Goal: Task Accomplishment & Management: Use online tool/utility

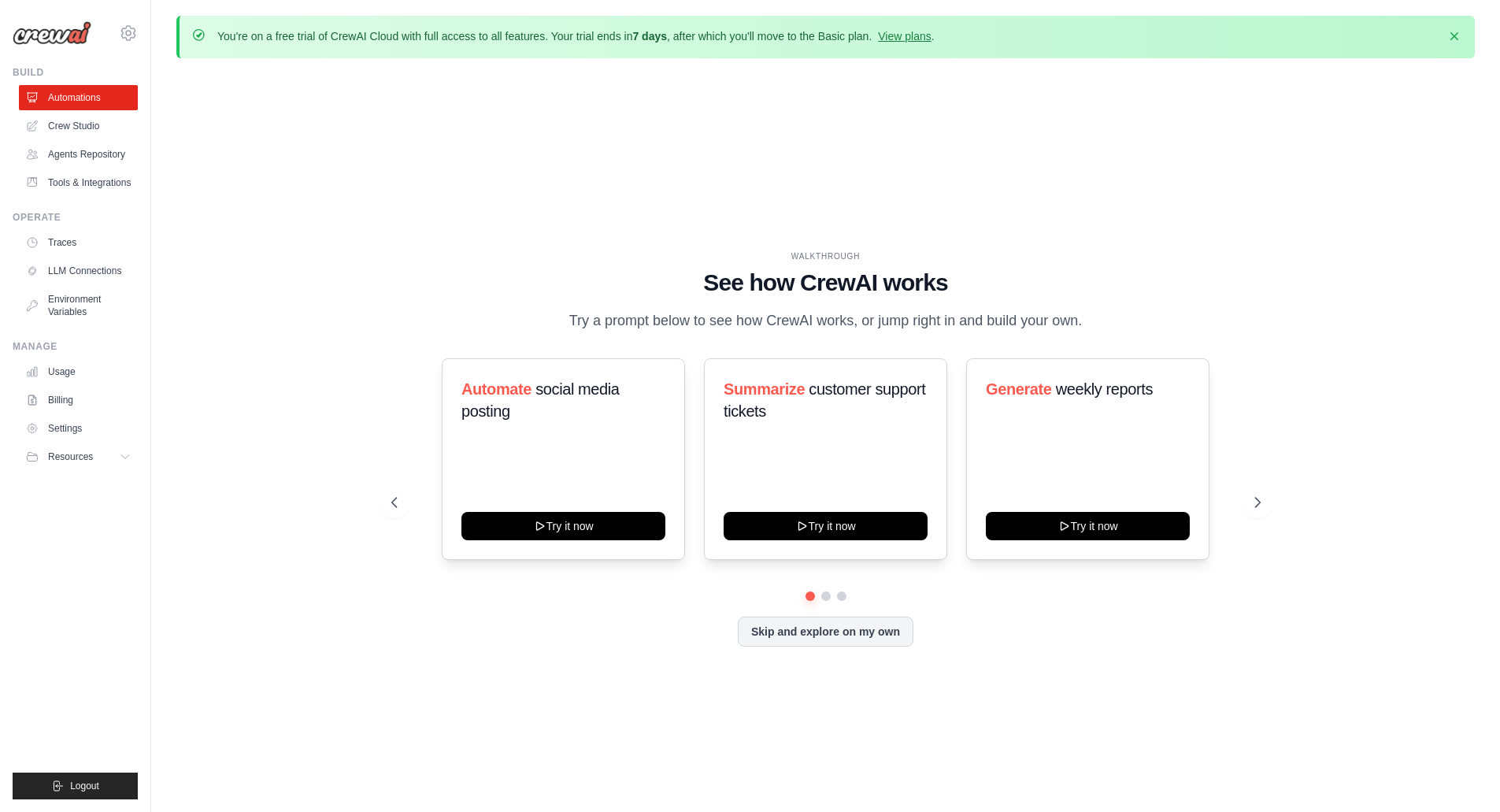
click at [350, 463] on div "WALKTHROUGH See how CrewAI works Try a prompt below to see how CrewAI works, or…" at bounding box center [826, 461] width 1299 height 781
click at [91, 132] on link "Crew Studio" at bounding box center [79, 125] width 119 height 25
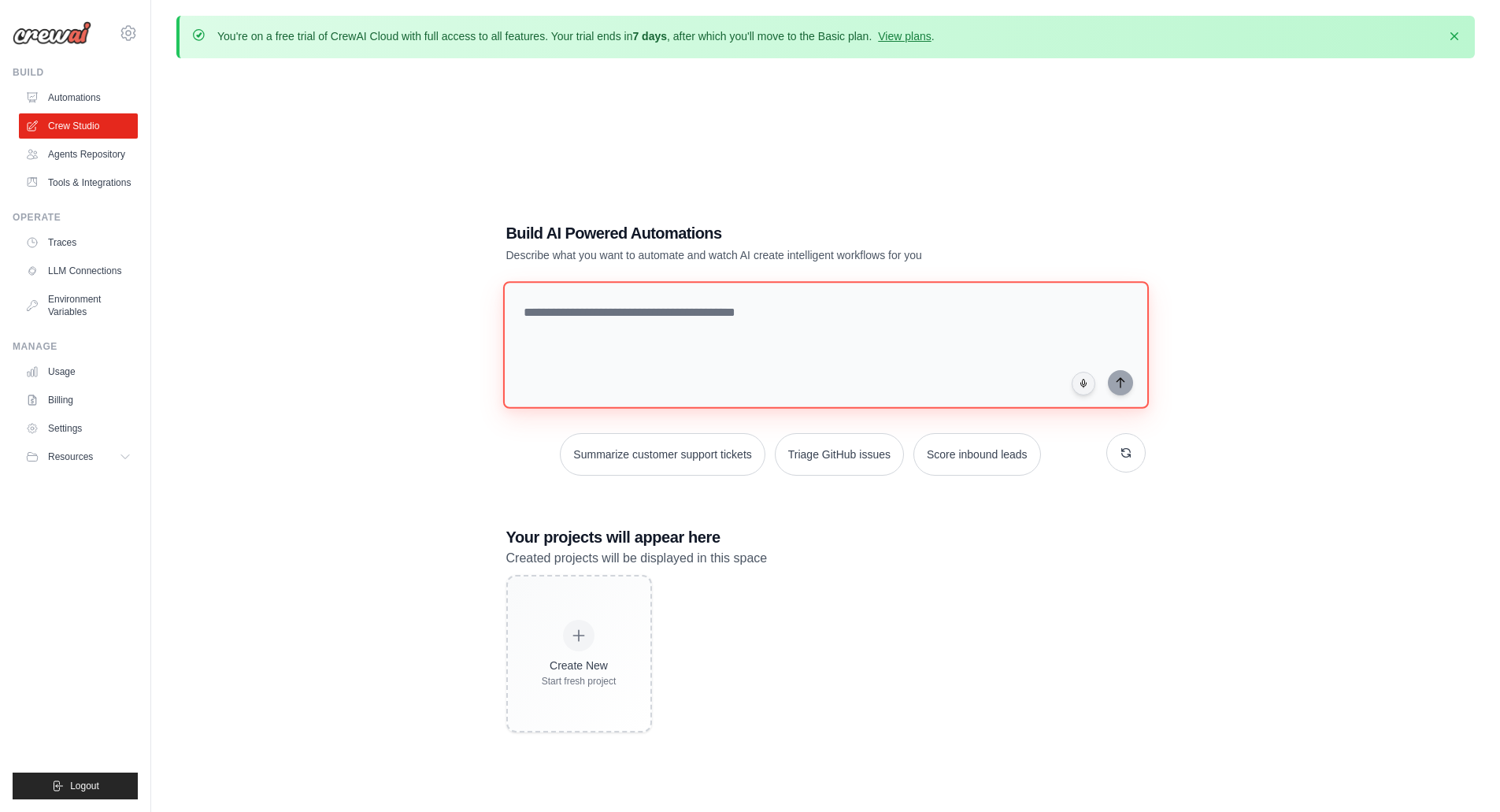
click at [645, 334] on textarea at bounding box center [825, 345] width 646 height 128
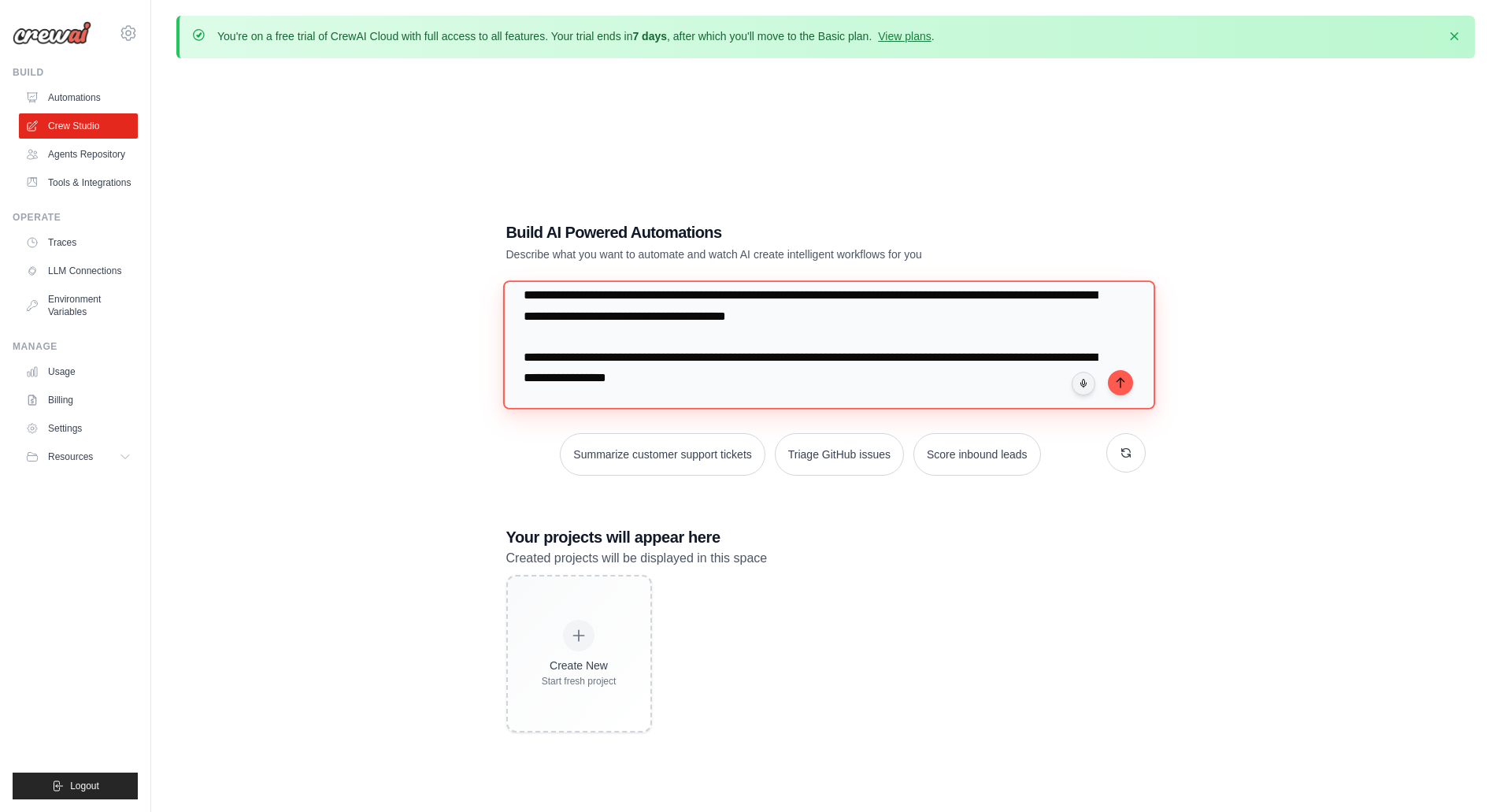
scroll to position [36, 0]
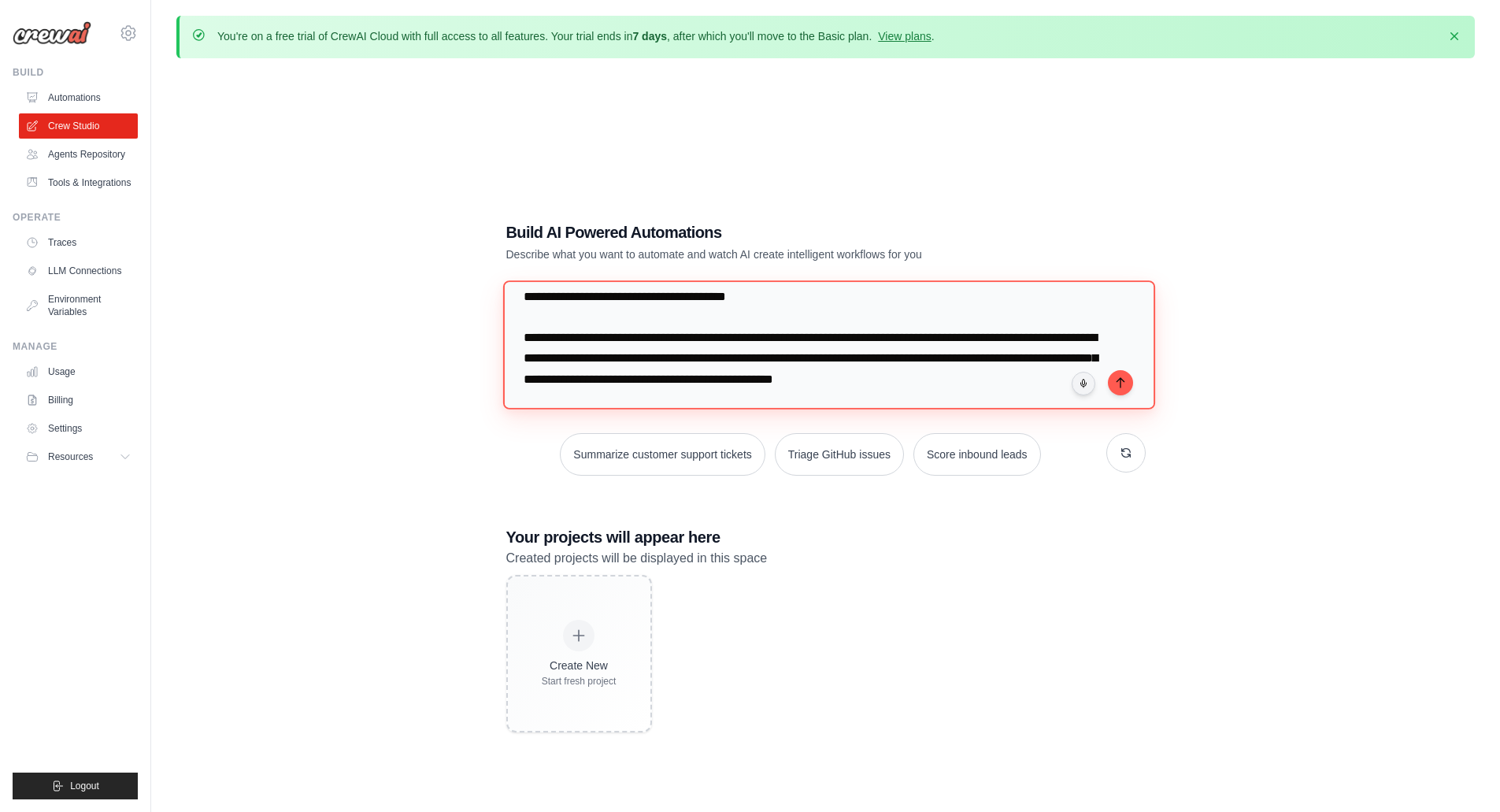
click at [1034, 383] on textarea "**********" at bounding box center [828, 345] width 652 height 129
type textarea "**********"
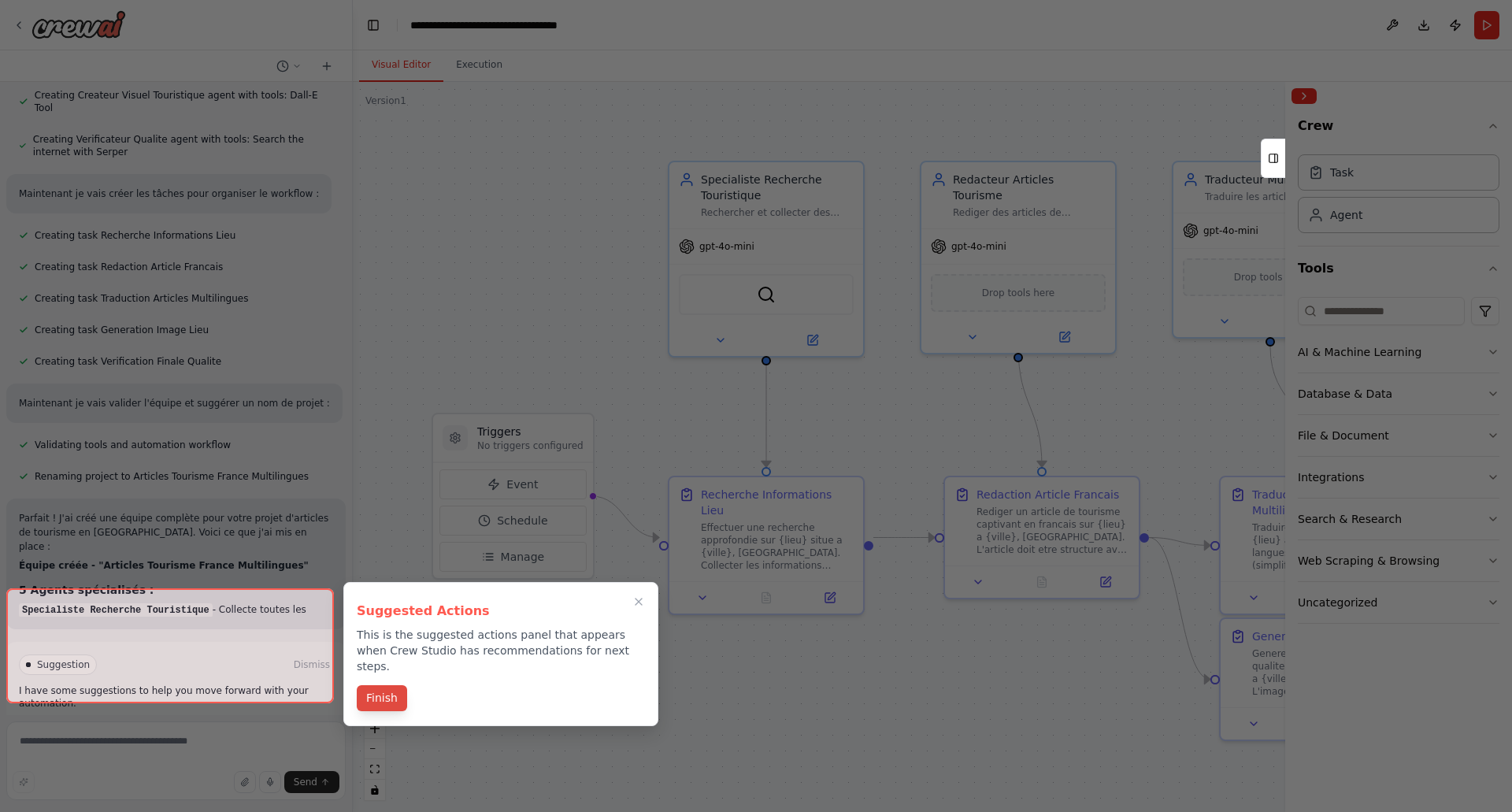
click at [387, 685] on button "Finish" at bounding box center [382, 698] width 51 height 26
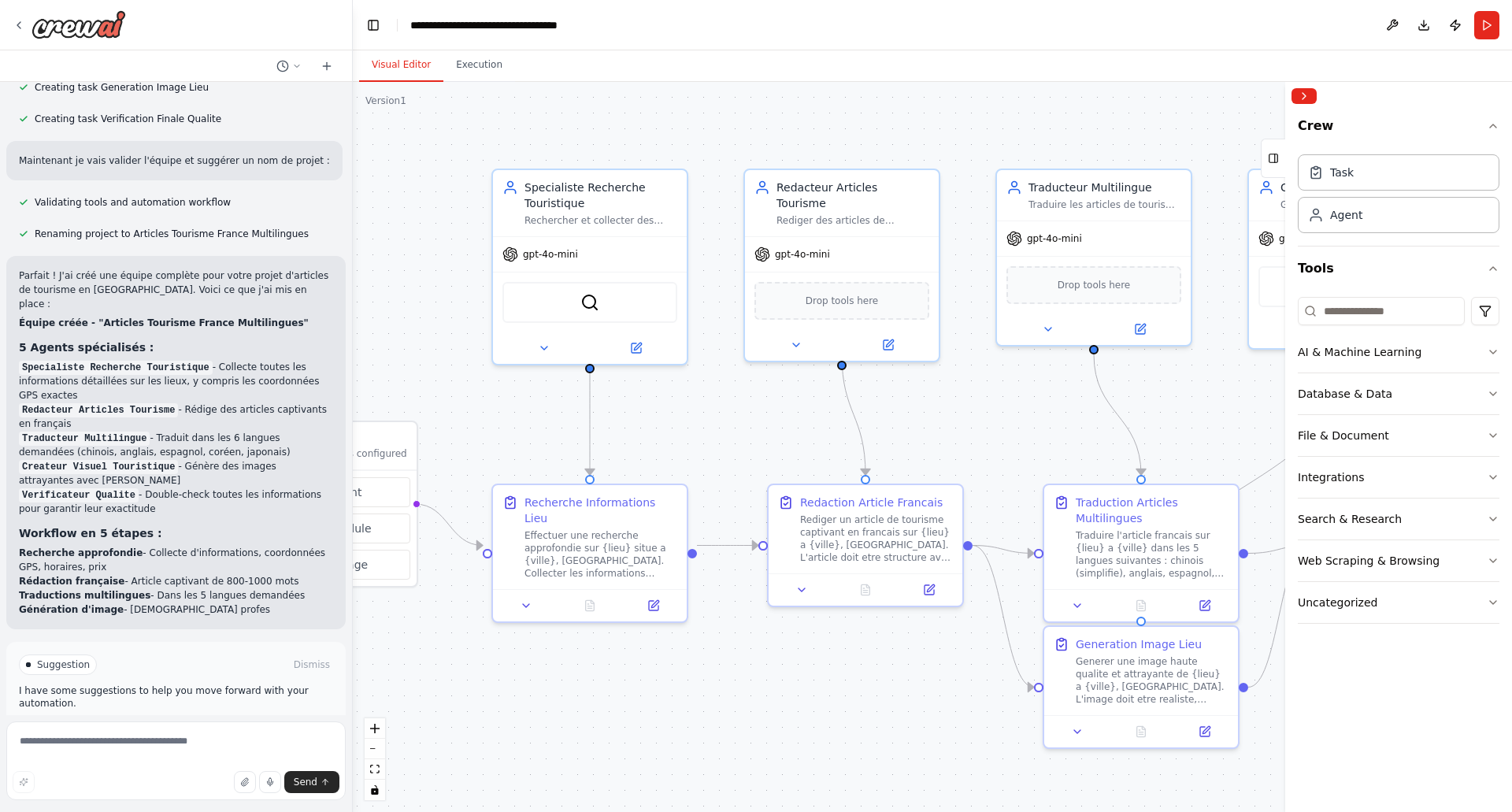
drag, startPoint x: 1043, startPoint y: 717, endPoint x: 866, endPoint y: 726, distance: 177.2
click at [866, 726] on div ".deletable-edge-delete-btn { width: 20px; height: 20px; border: 0px solid #ffff…" at bounding box center [933, 447] width 1159 height 730
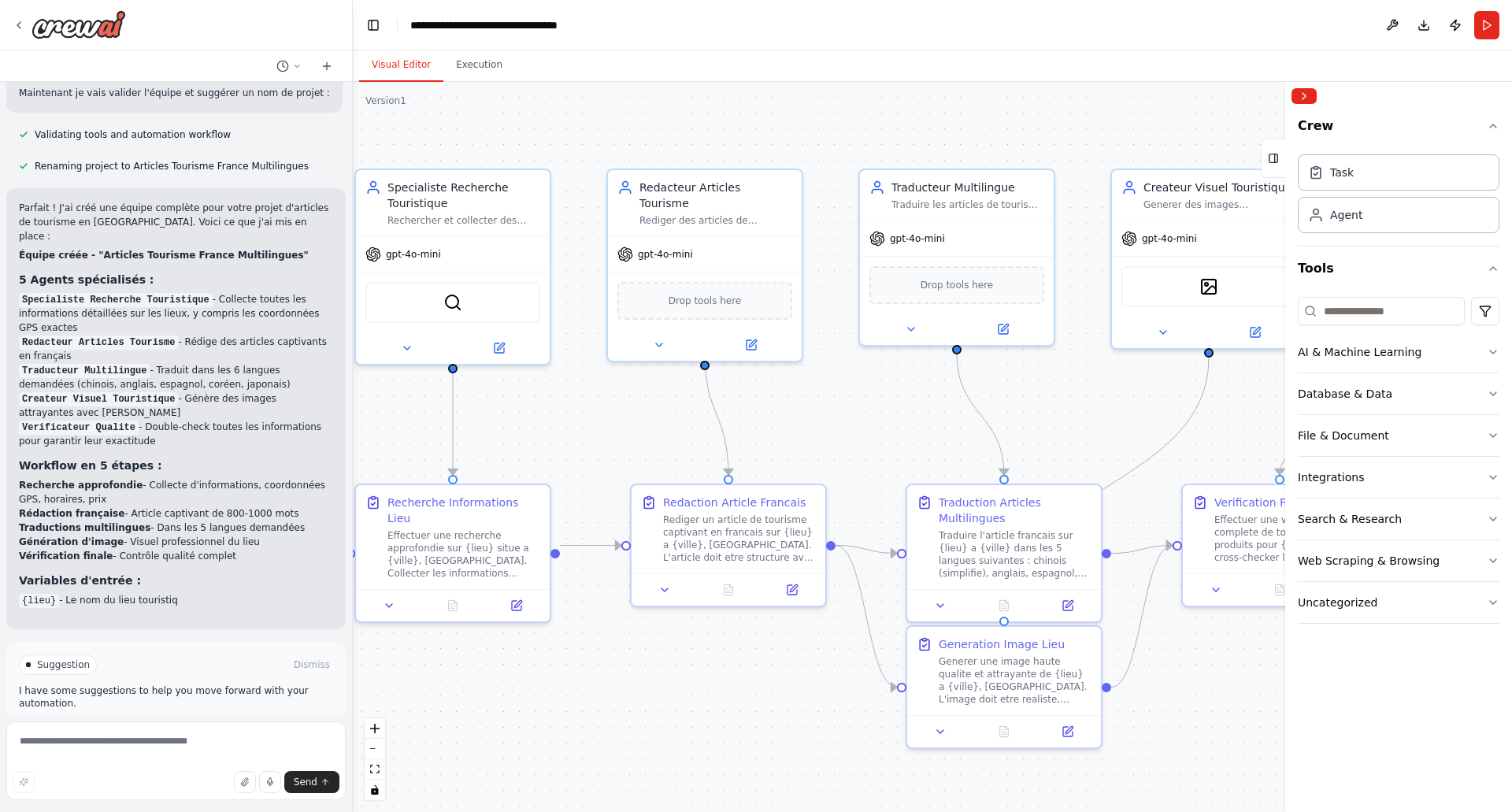
drag, startPoint x: 922, startPoint y: 716, endPoint x: 784, endPoint y: 716, distance: 138.0
click at [784, 716] on div ".deletable-edge-delete-btn { width: 20px; height: 20px; border: 0px solid #ffff…" at bounding box center [933, 447] width 1159 height 730
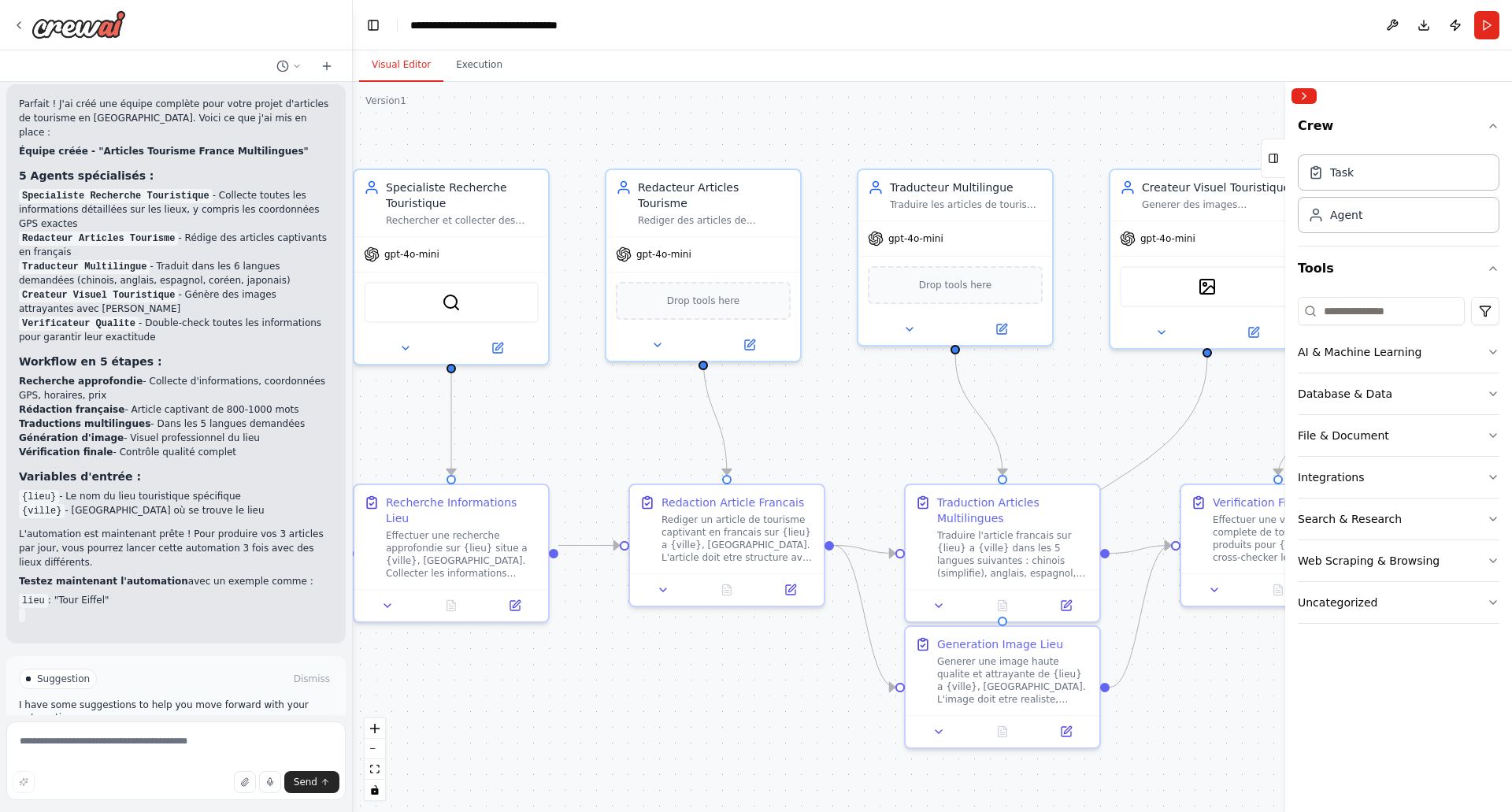
scroll to position [1098, 0]
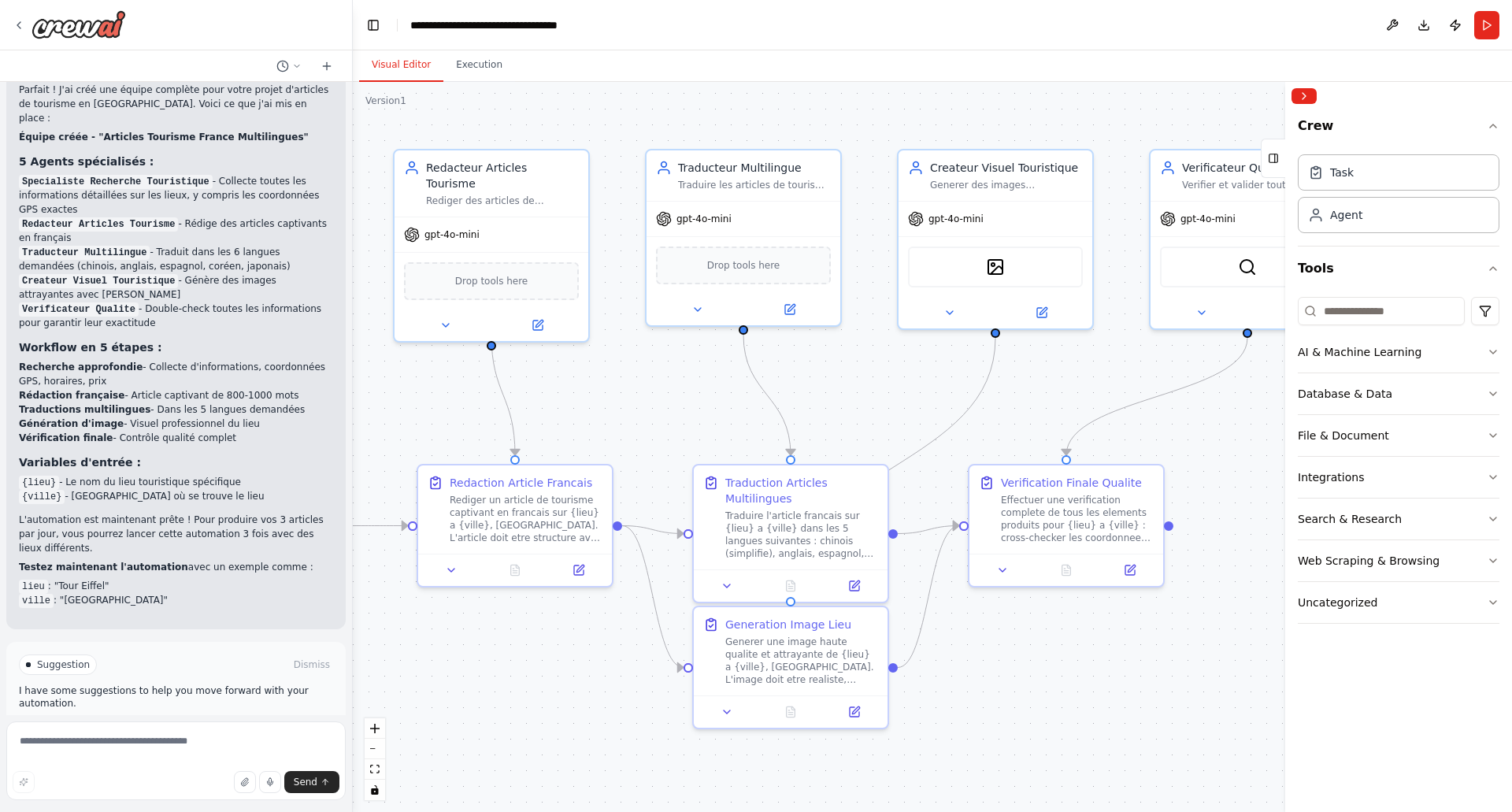
drag, startPoint x: 906, startPoint y: 431, endPoint x: 693, endPoint y: 412, distance: 213.8
click at [693, 412] on div ".deletable-edge-delete-btn { width: 20px; height: 20px; border: 0px solid #ffff…" at bounding box center [933, 447] width 1159 height 730
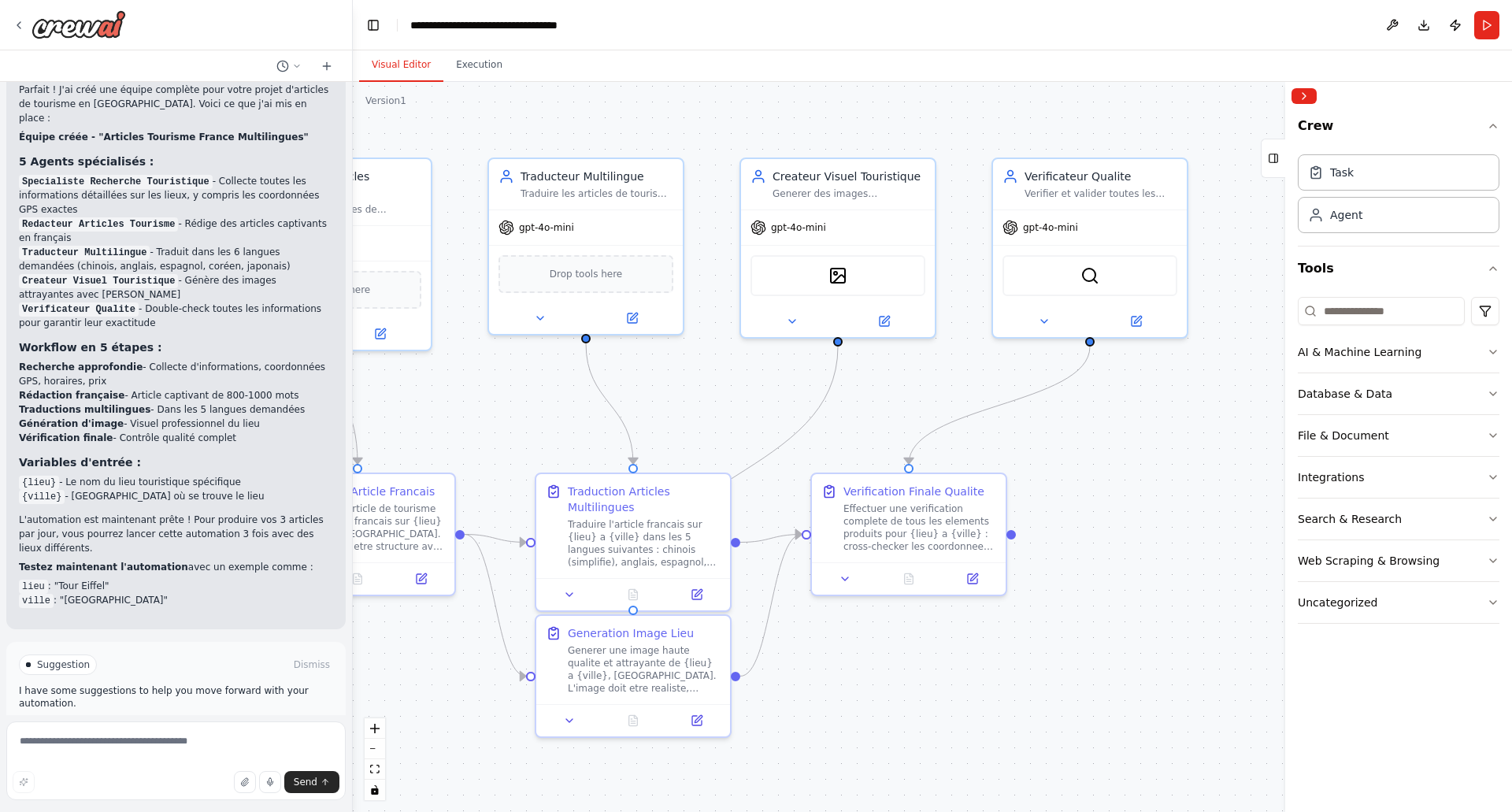
drag, startPoint x: 1227, startPoint y: 431, endPoint x: 1070, endPoint y: 440, distance: 157.3
click at [1070, 440] on div ".deletable-edge-delete-btn { width: 20px; height: 20px; border: 0px solid #ffff…" at bounding box center [933, 447] width 1159 height 730
click at [118, 741] on textarea at bounding box center [176, 761] width 339 height 79
type textarea "**********"
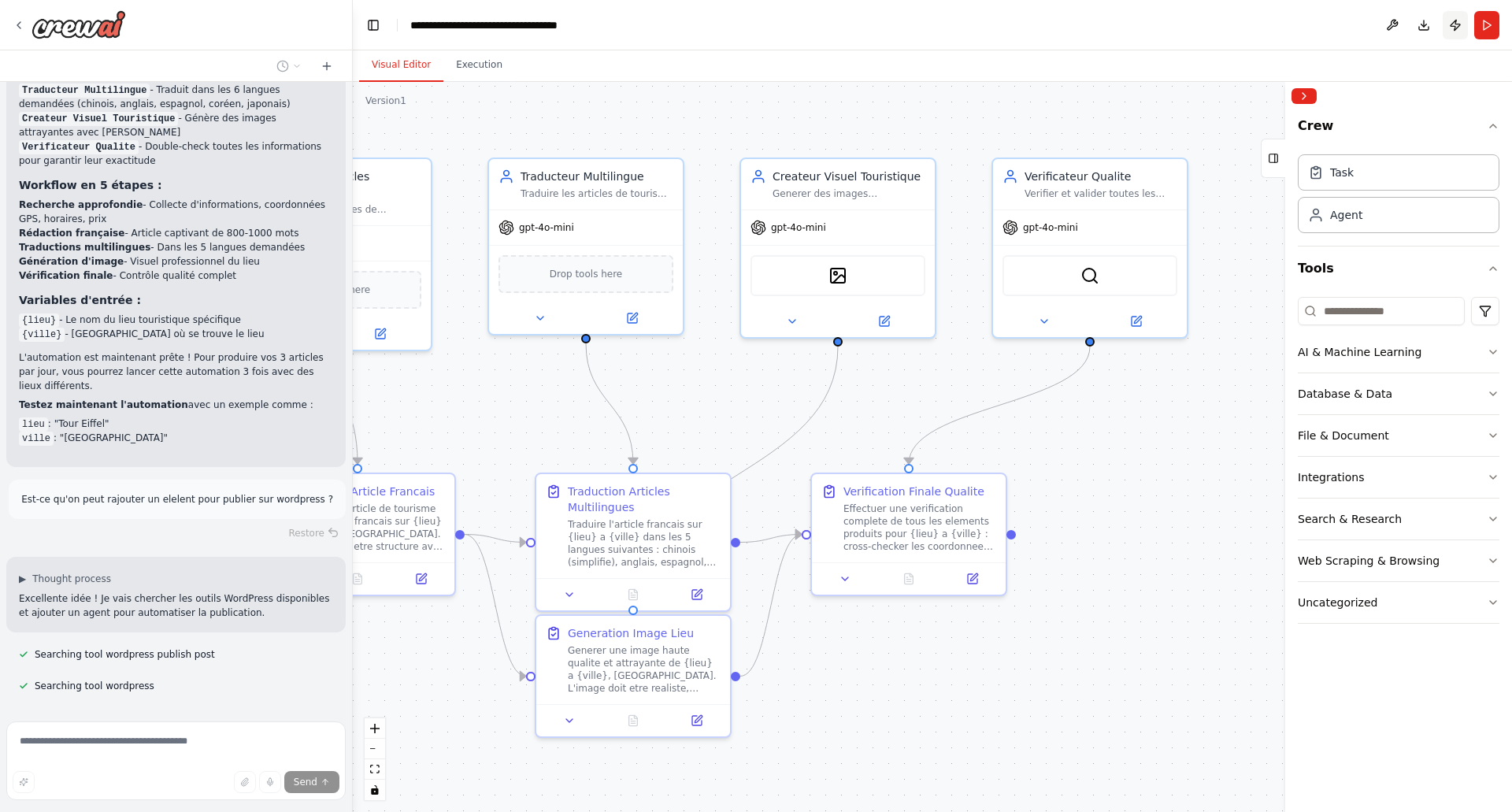
scroll to position [1292, 0]
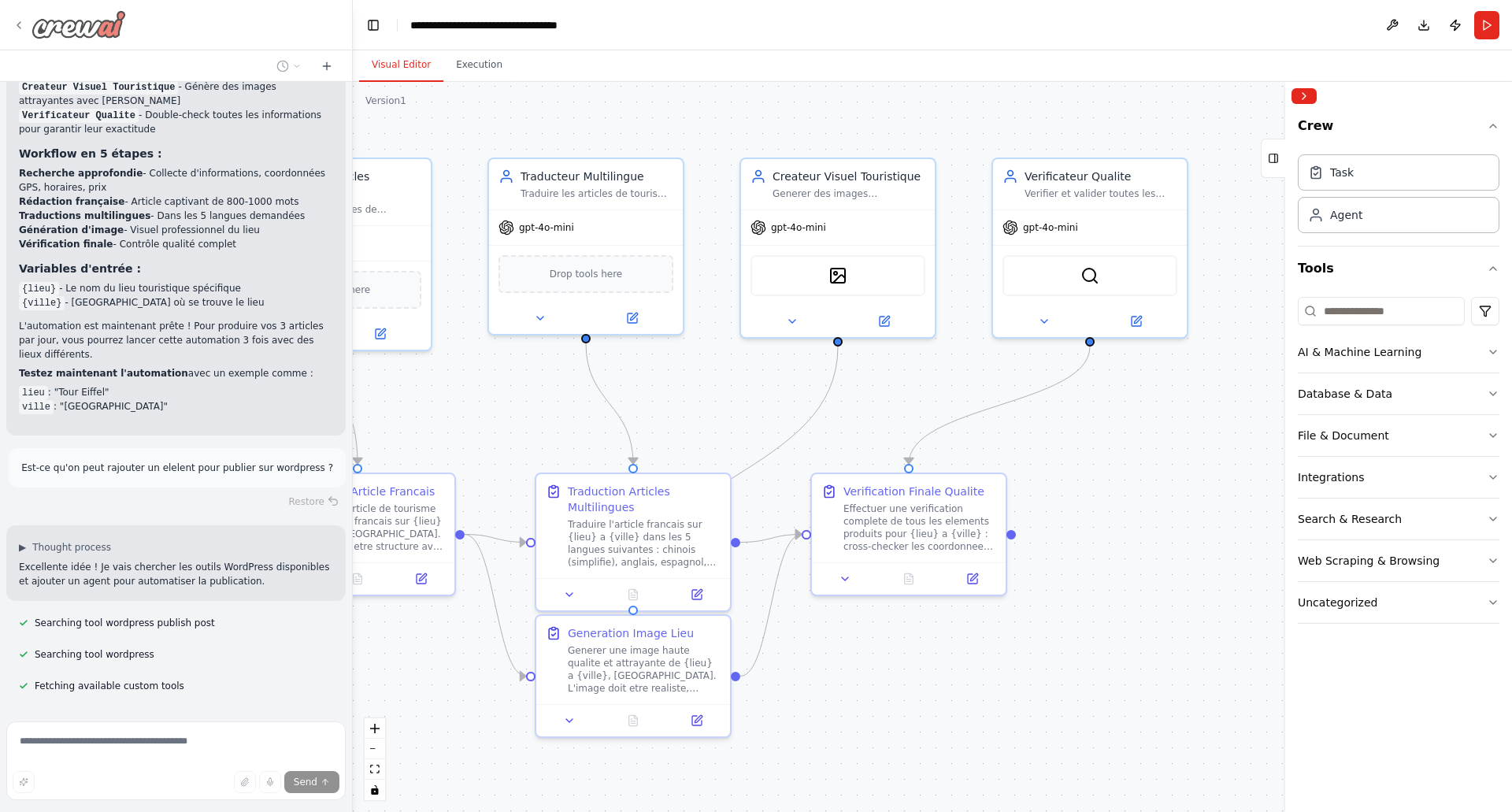
click at [67, 22] on img at bounding box center [78, 24] width 95 height 29
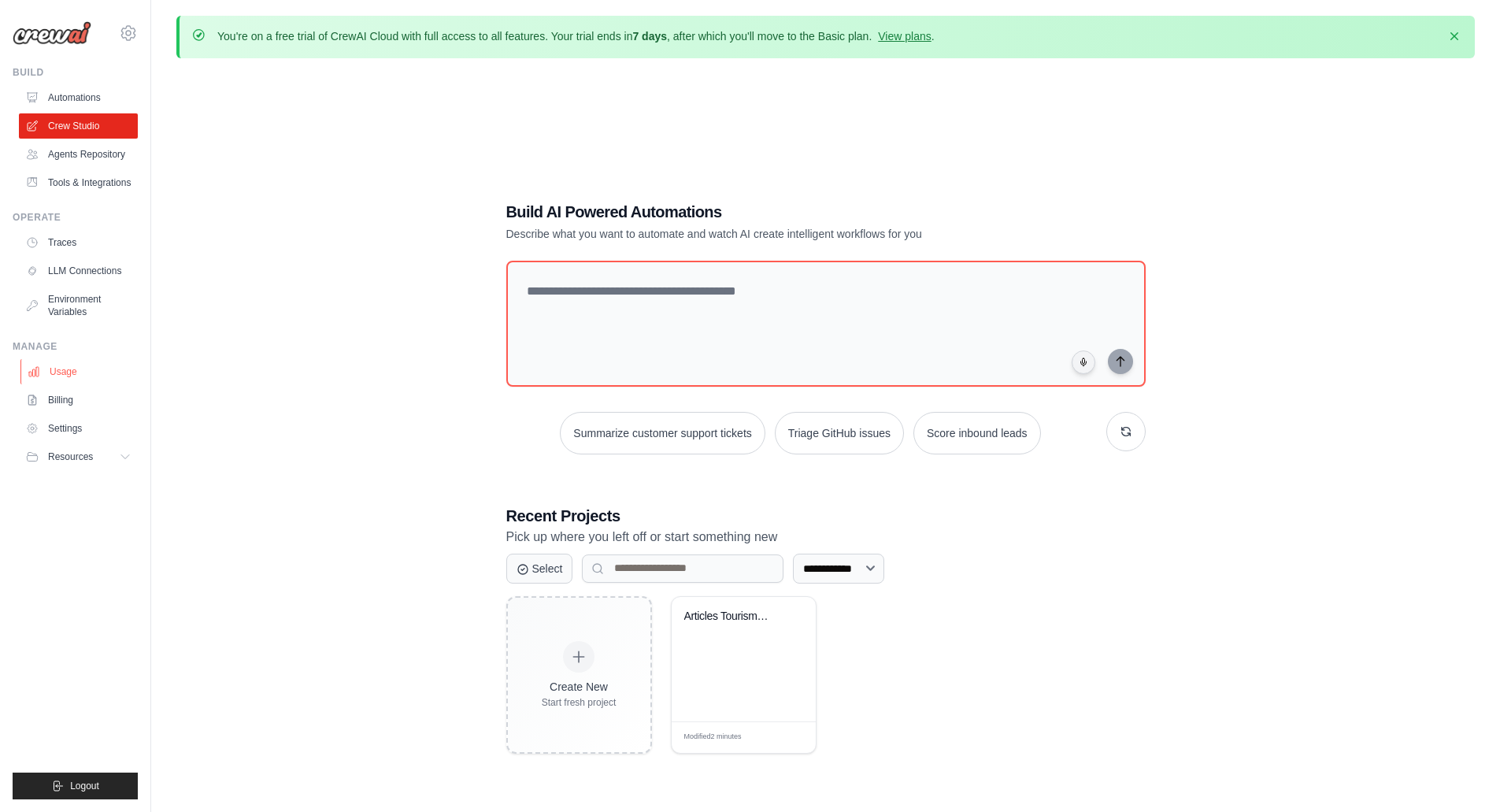
click at [63, 378] on link "Usage" at bounding box center [79, 371] width 119 height 25
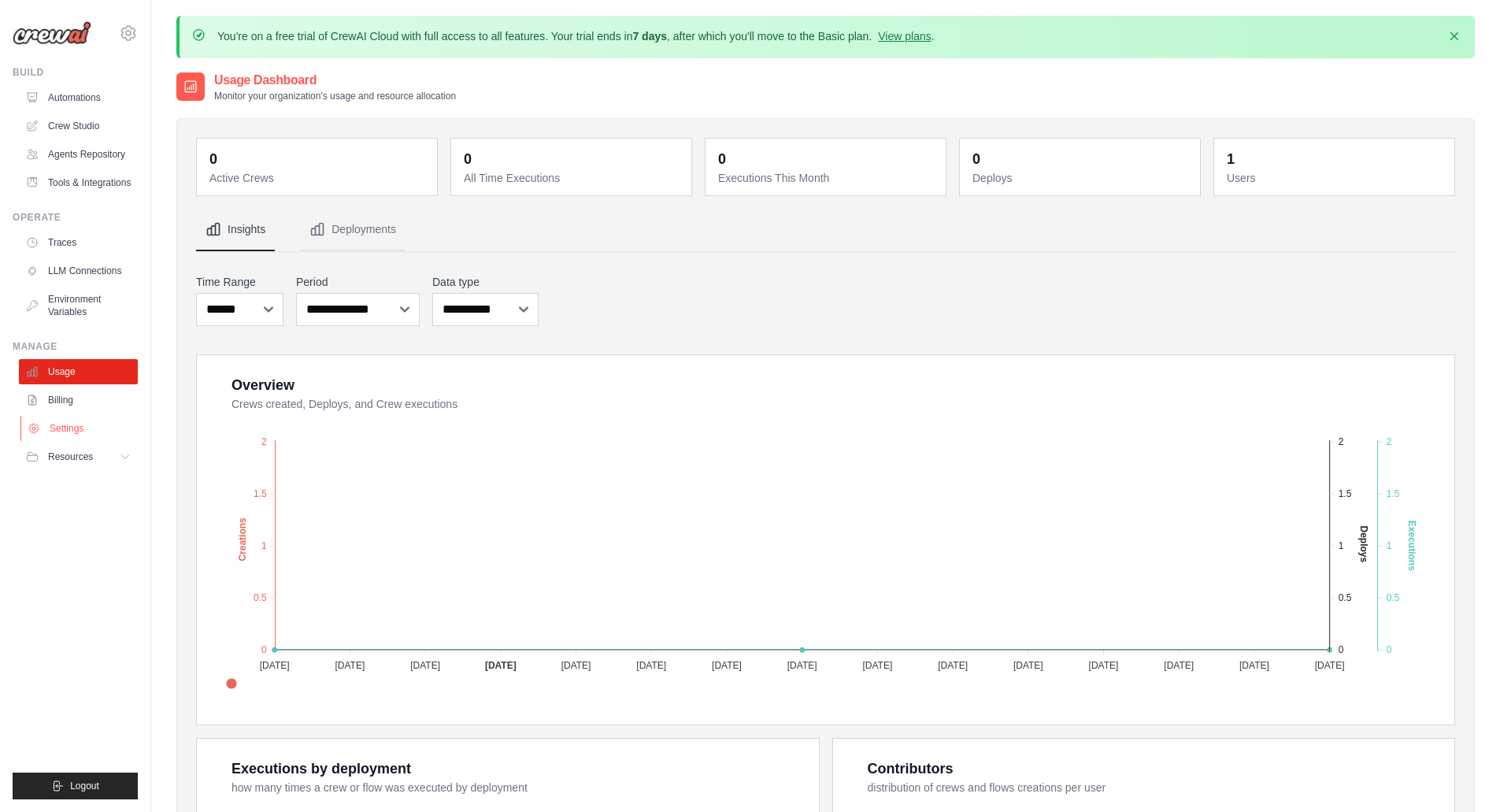
click at [72, 435] on link "Settings" at bounding box center [79, 428] width 119 height 25
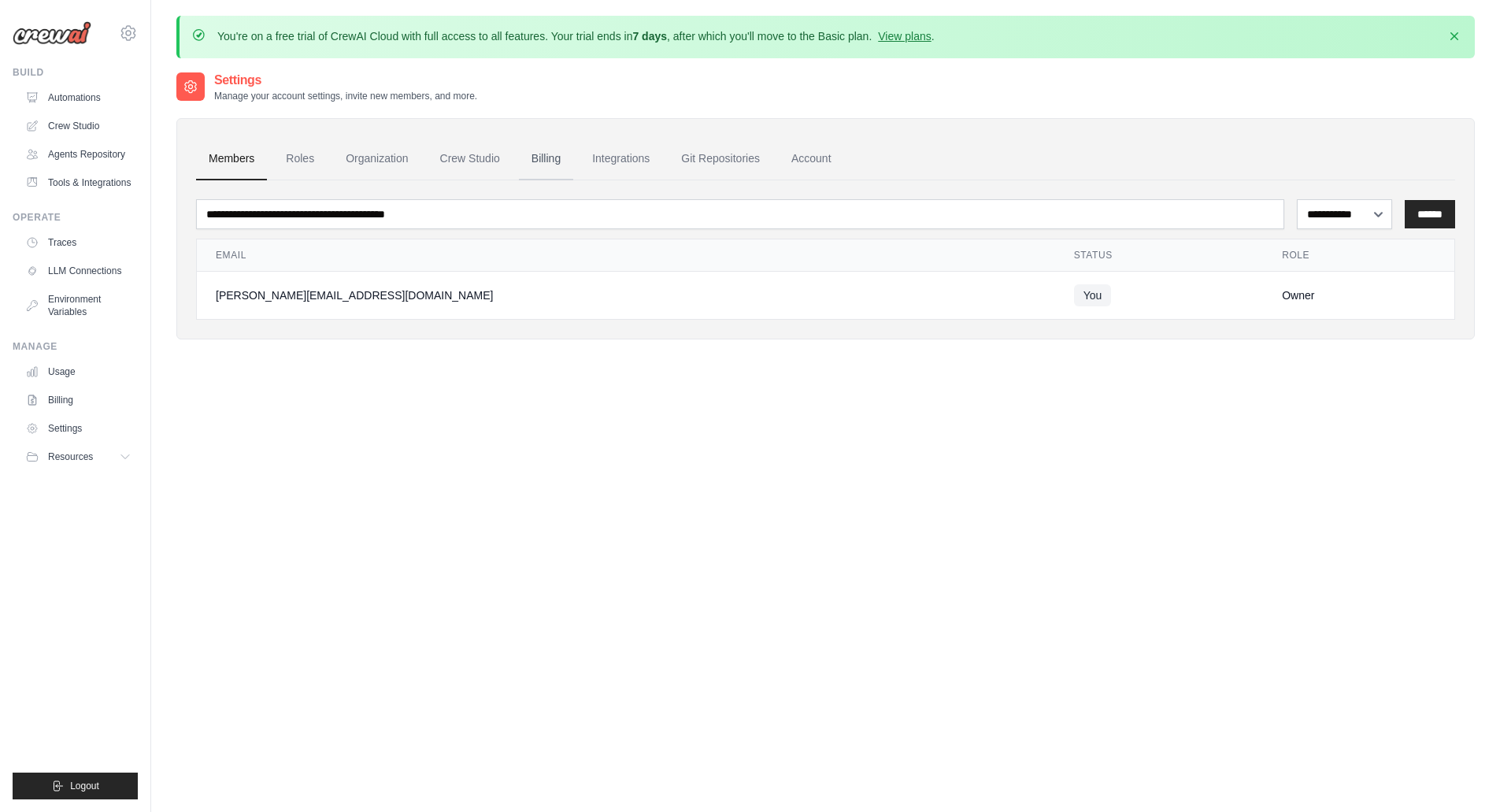
click at [553, 162] on link "Billing" at bounding box center [545, 159] width 54 height 42
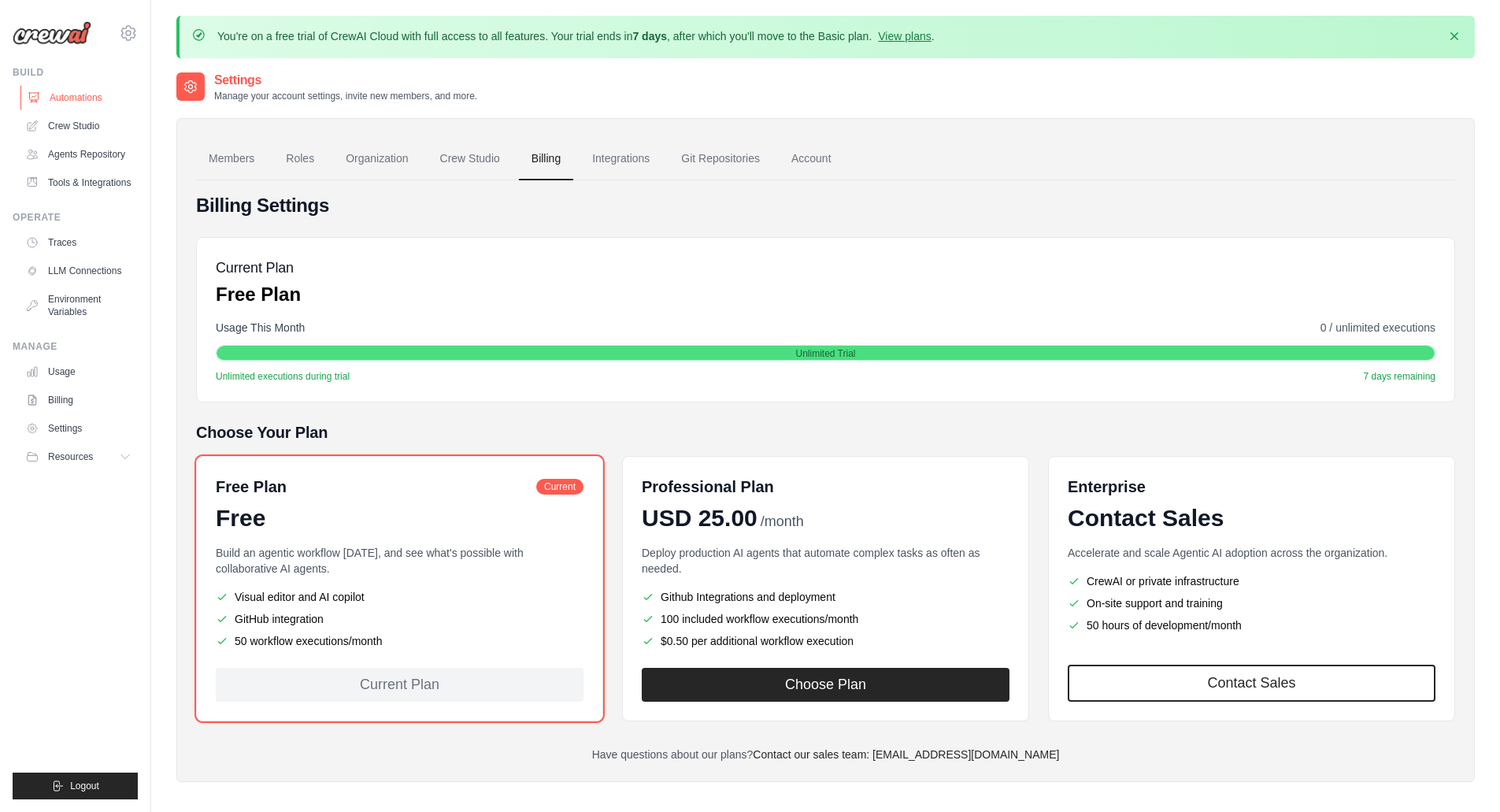
click at [79, 101] on link "Automations" at bounding box center [79, 97] width 119 height 25
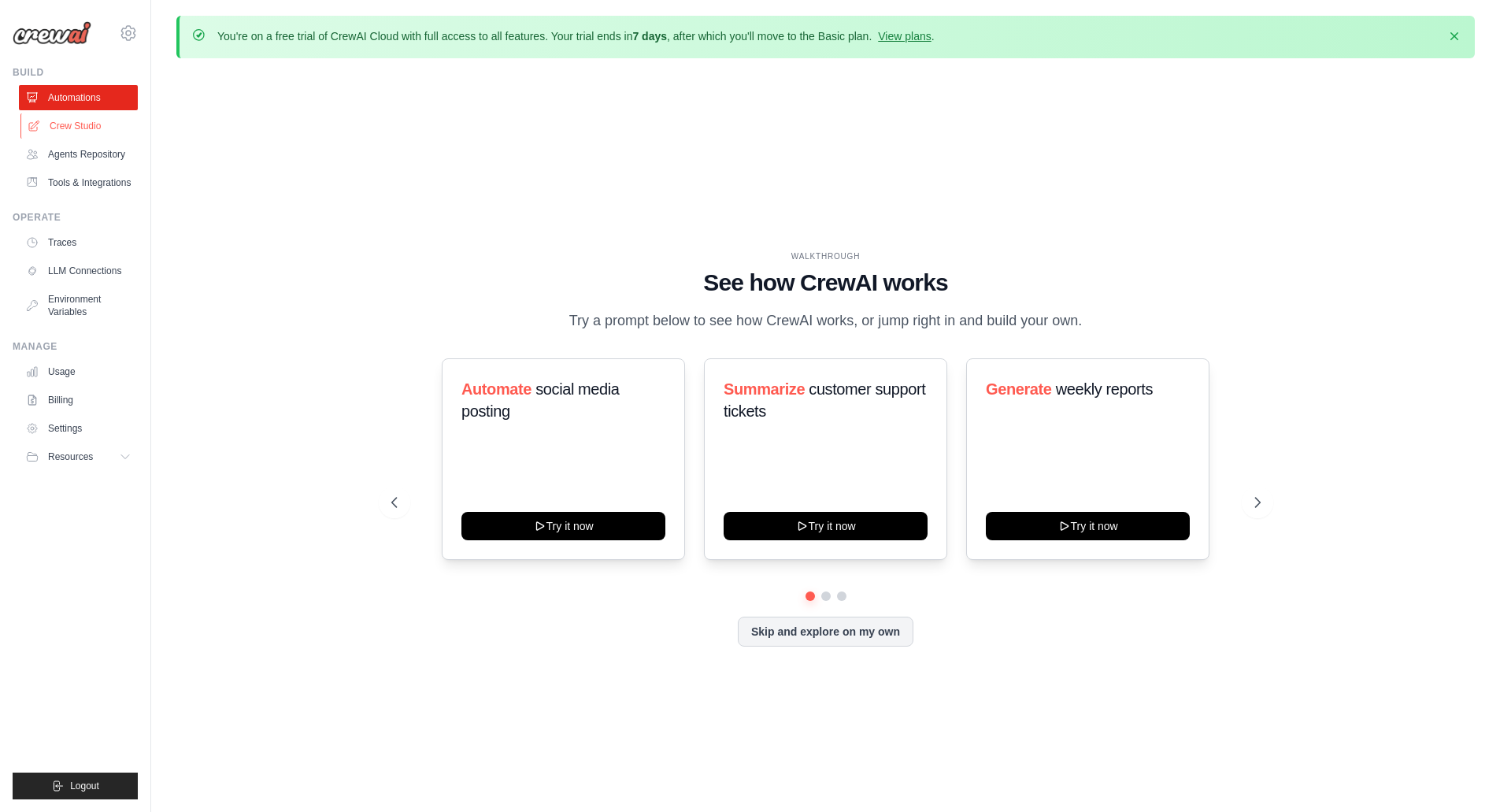
click at [75, 128] on link "Crew Studio" at bounding box center [79, 125] width 119 height 25
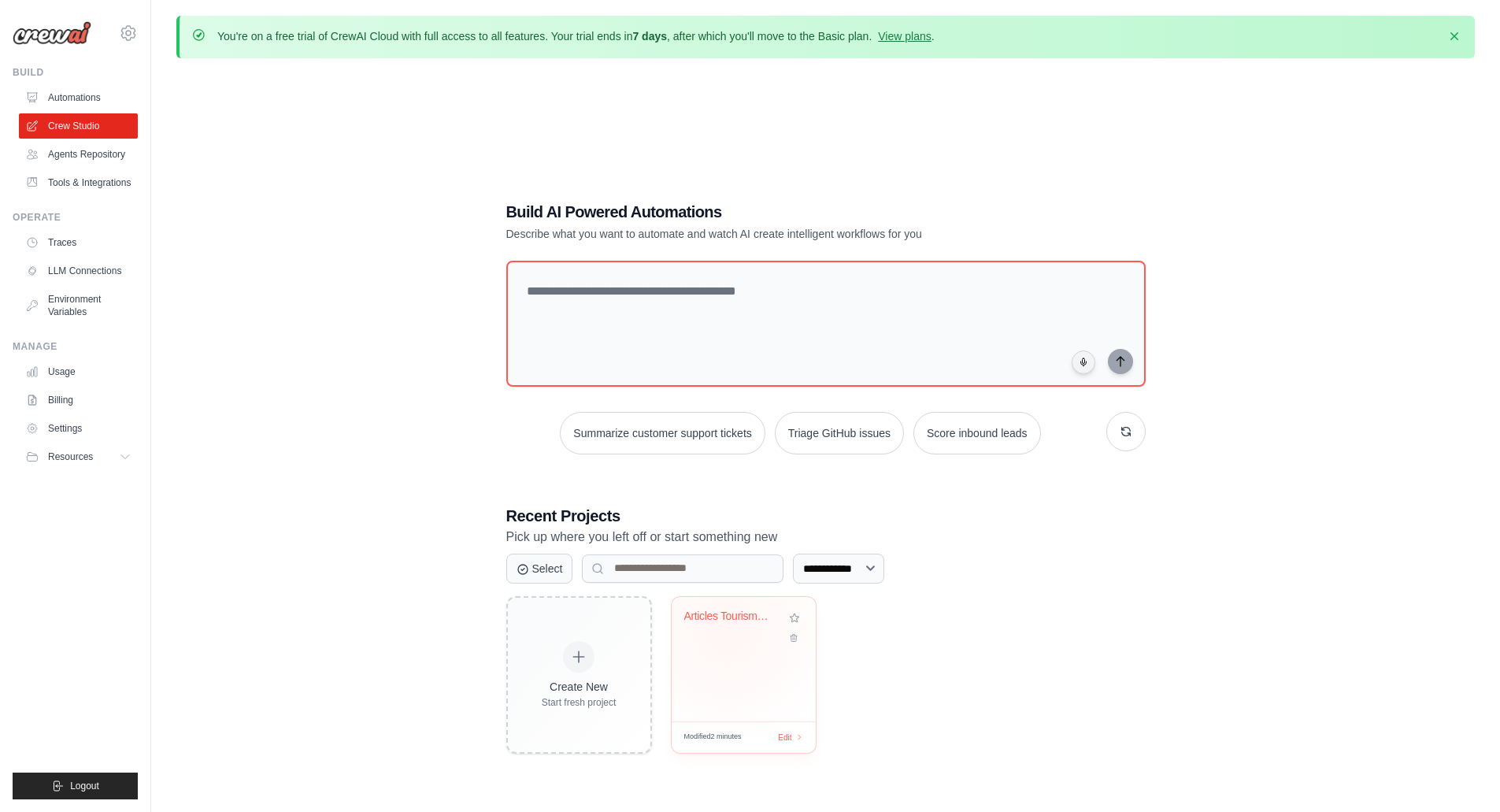
click at [726, 630] on div "Articles Tourisme France Multilingu..." at bounding box center [743, 627] width 119 height 36
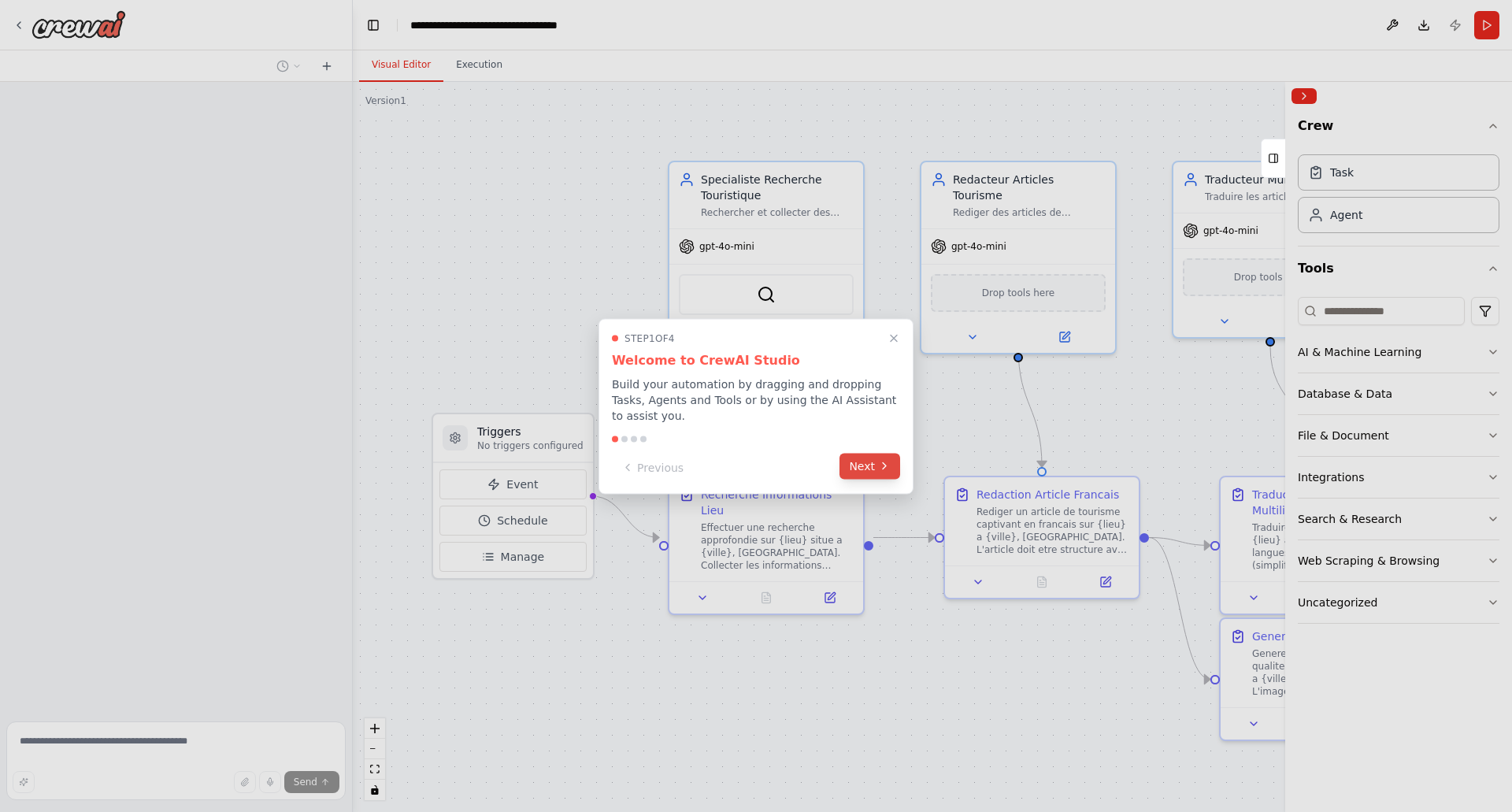
click at [877, 452] on button "Next" at bounding box center [870, 465] width 61 height 26
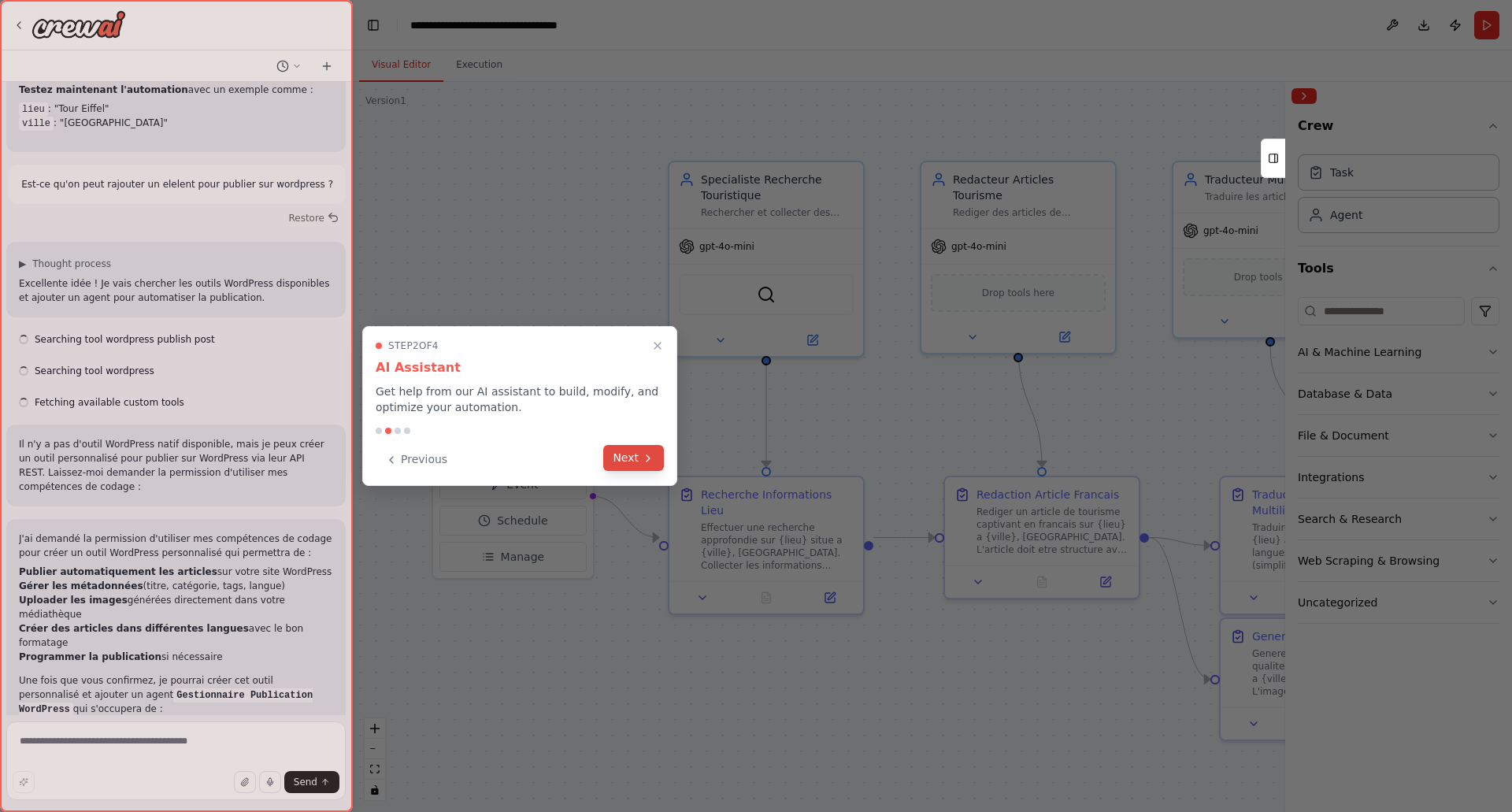
click at [641, 463] on button "Next" at bounding box center [634, 458] width 61 height 26
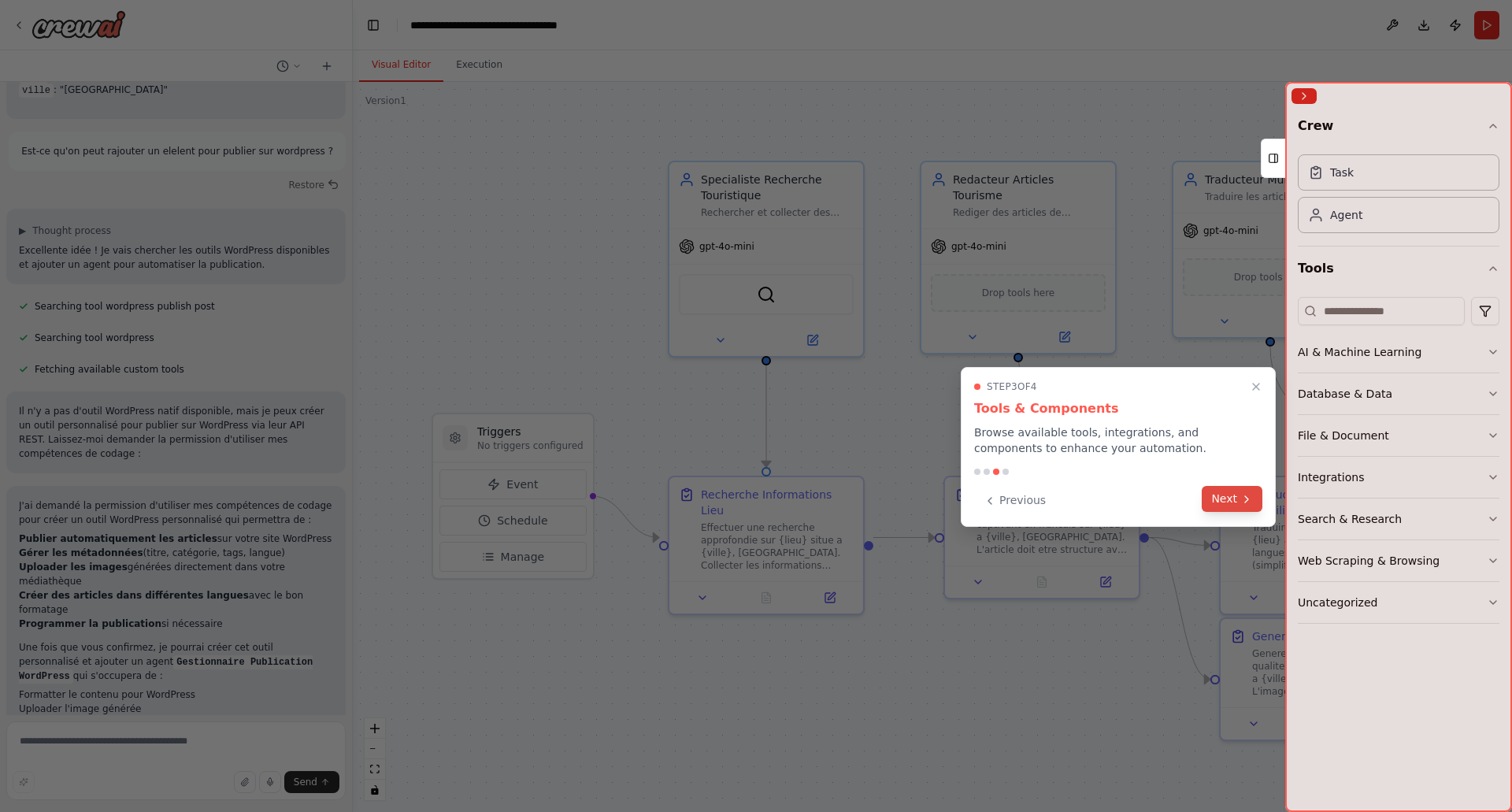
click at [1213, 496] on button "Next" at bounding box center [1232, 498] width 61 height 26
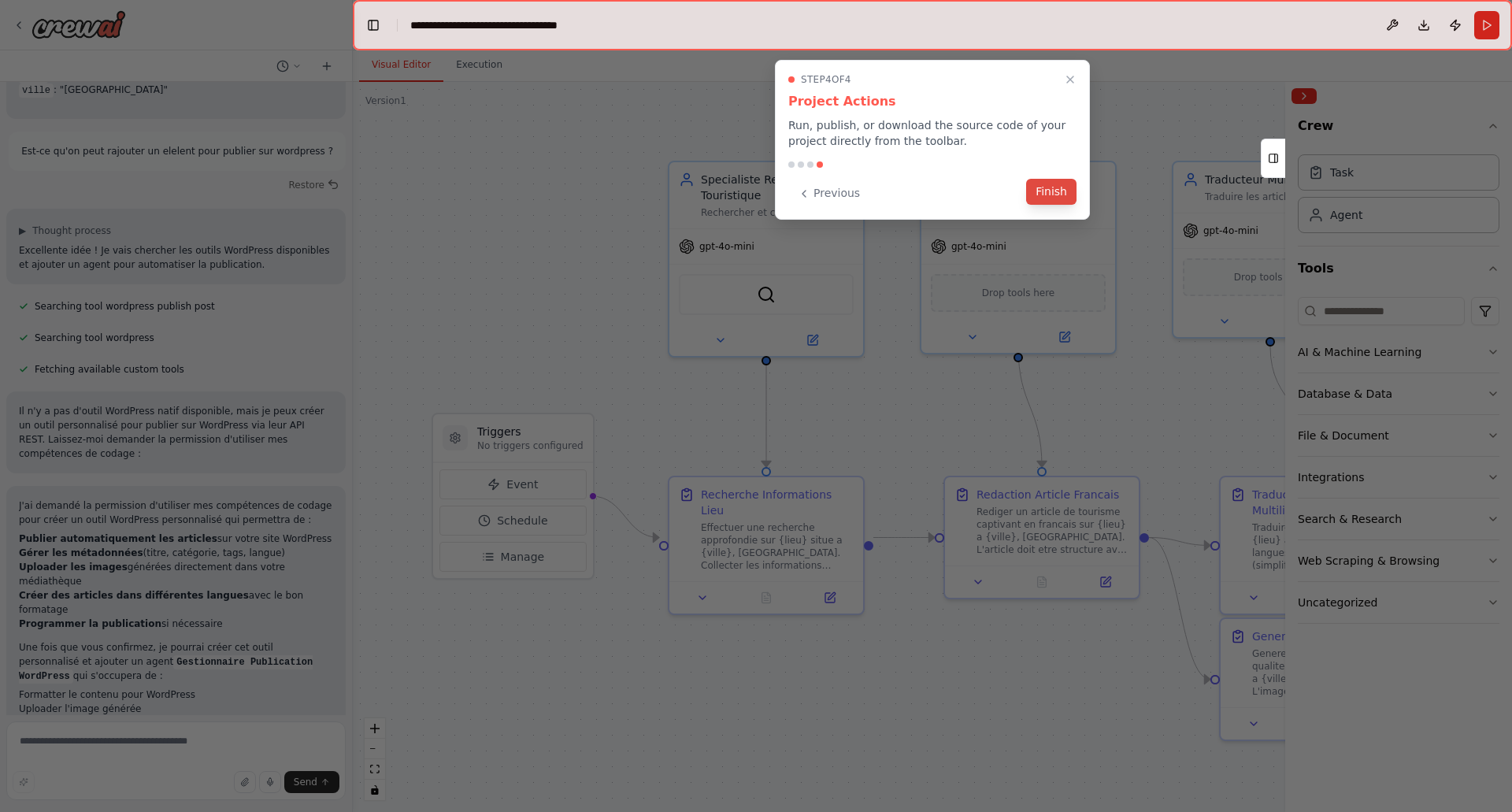
click at [1055, 195] on button "Finish" at bounding box center [1051, 191] width 51 height 26
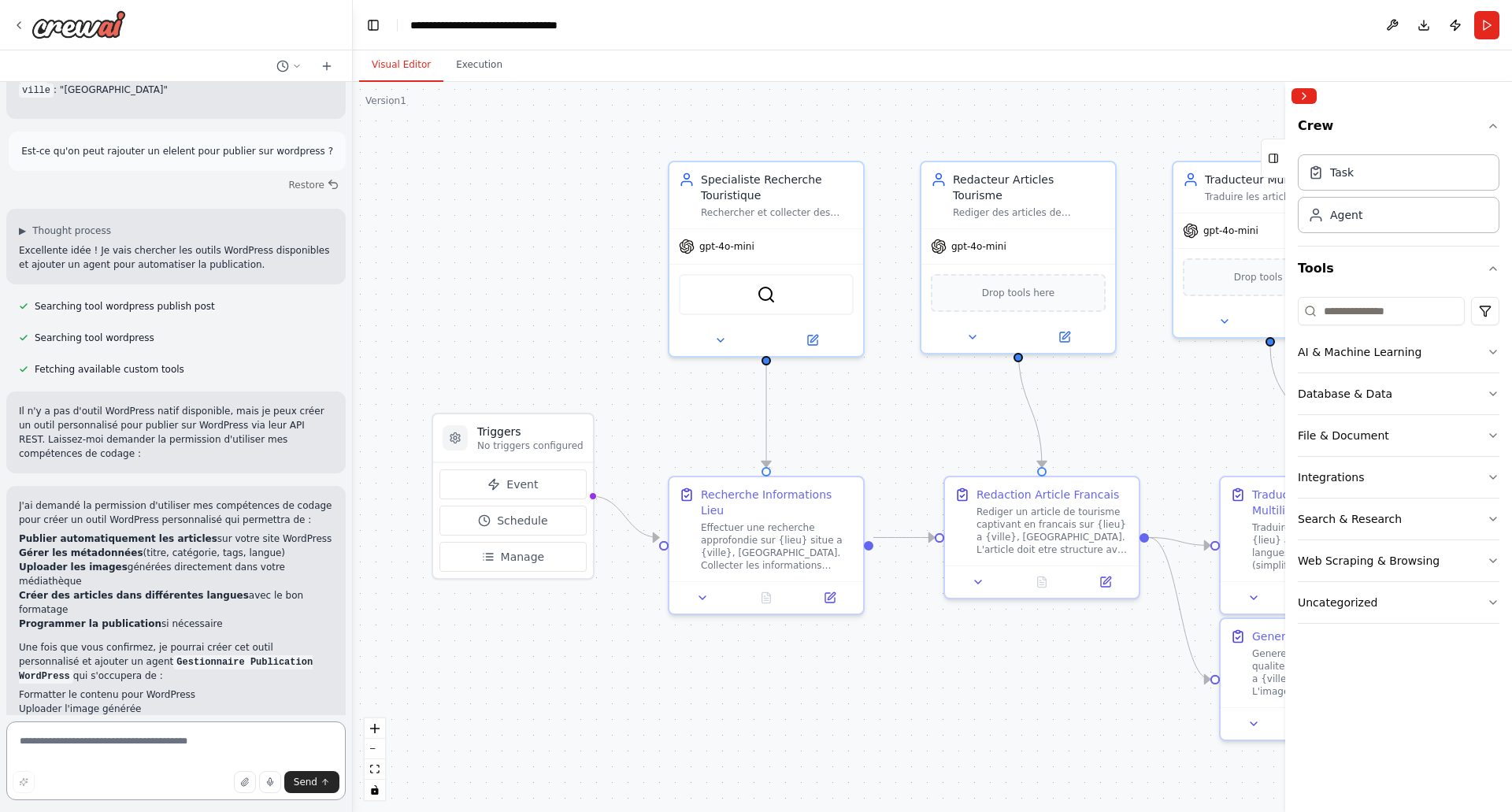
click at [189, 753] on textarea at bounding box center [176, 761] width 339 height 79
type textarea "**********"
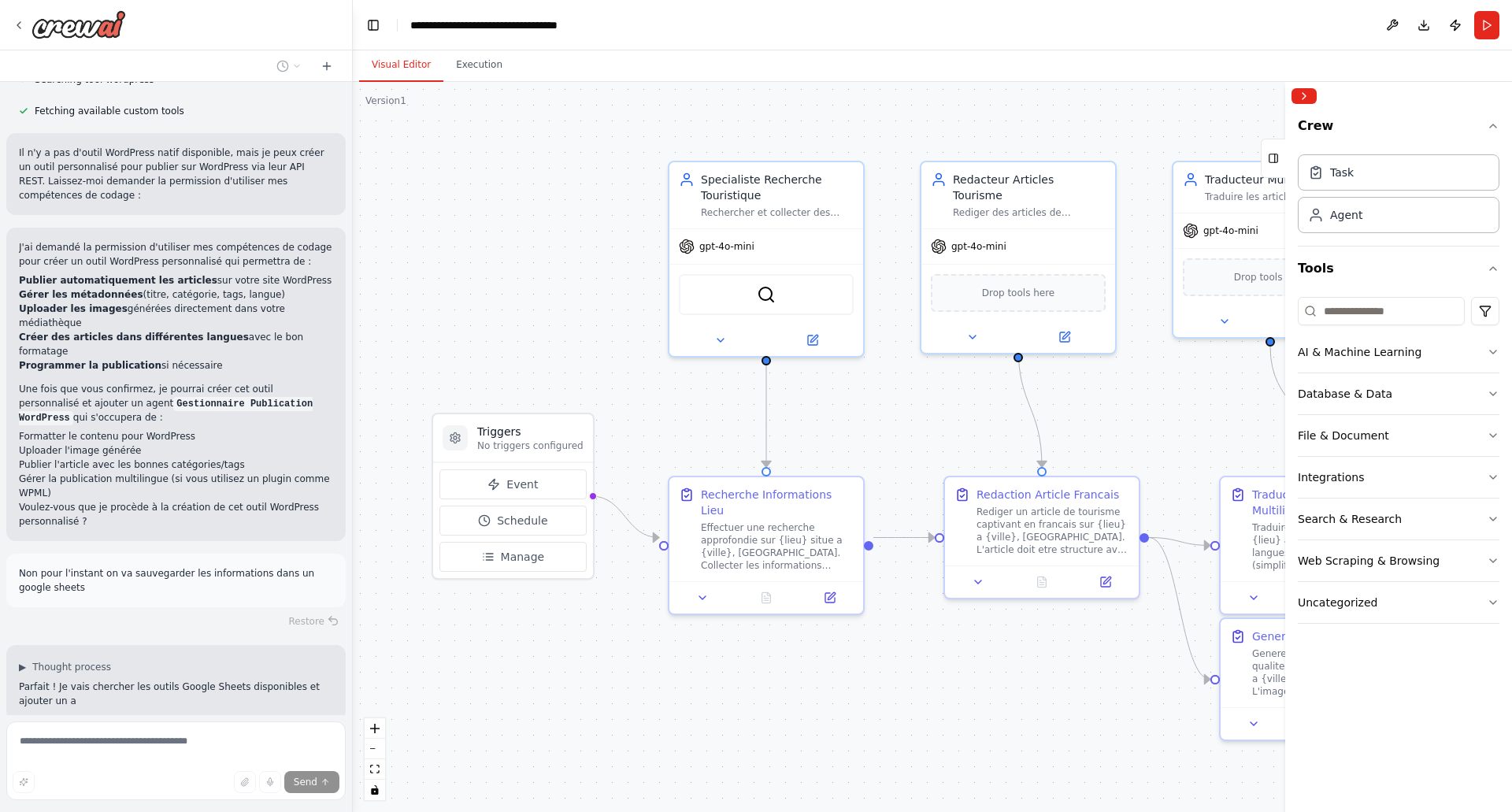
scroll to position [1881, 0]
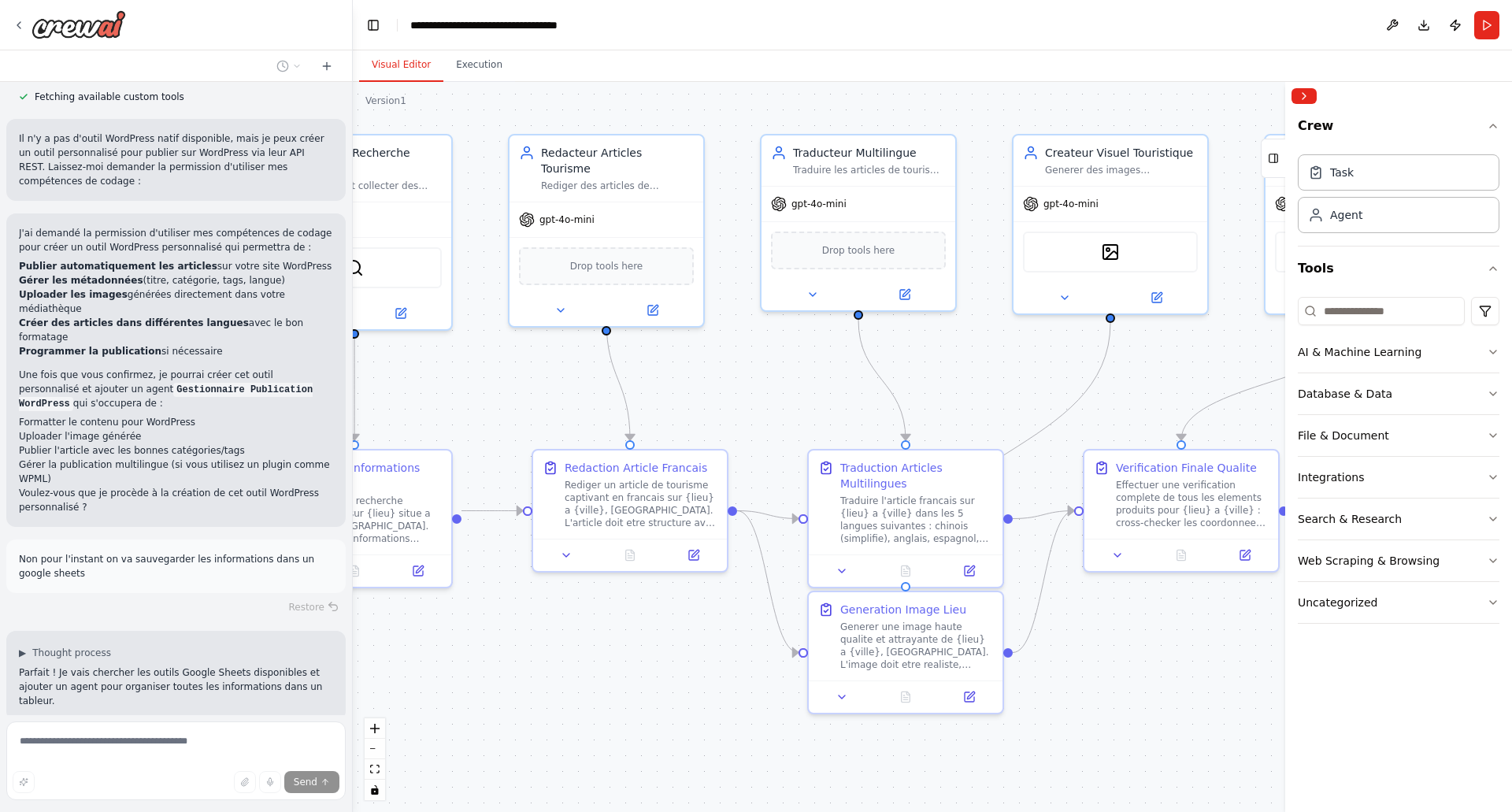
drag, startPoint x: 998, startPoint y: 695, endPoint x: 755, endPoint y: 683, distance: 243.3
click at [572, 662] on div ".deletable-edge-delete-btn { width: 20px; height: 20px; border: 0px solid #ffff…" at bounding box center [933, 447] width 1159 height 730
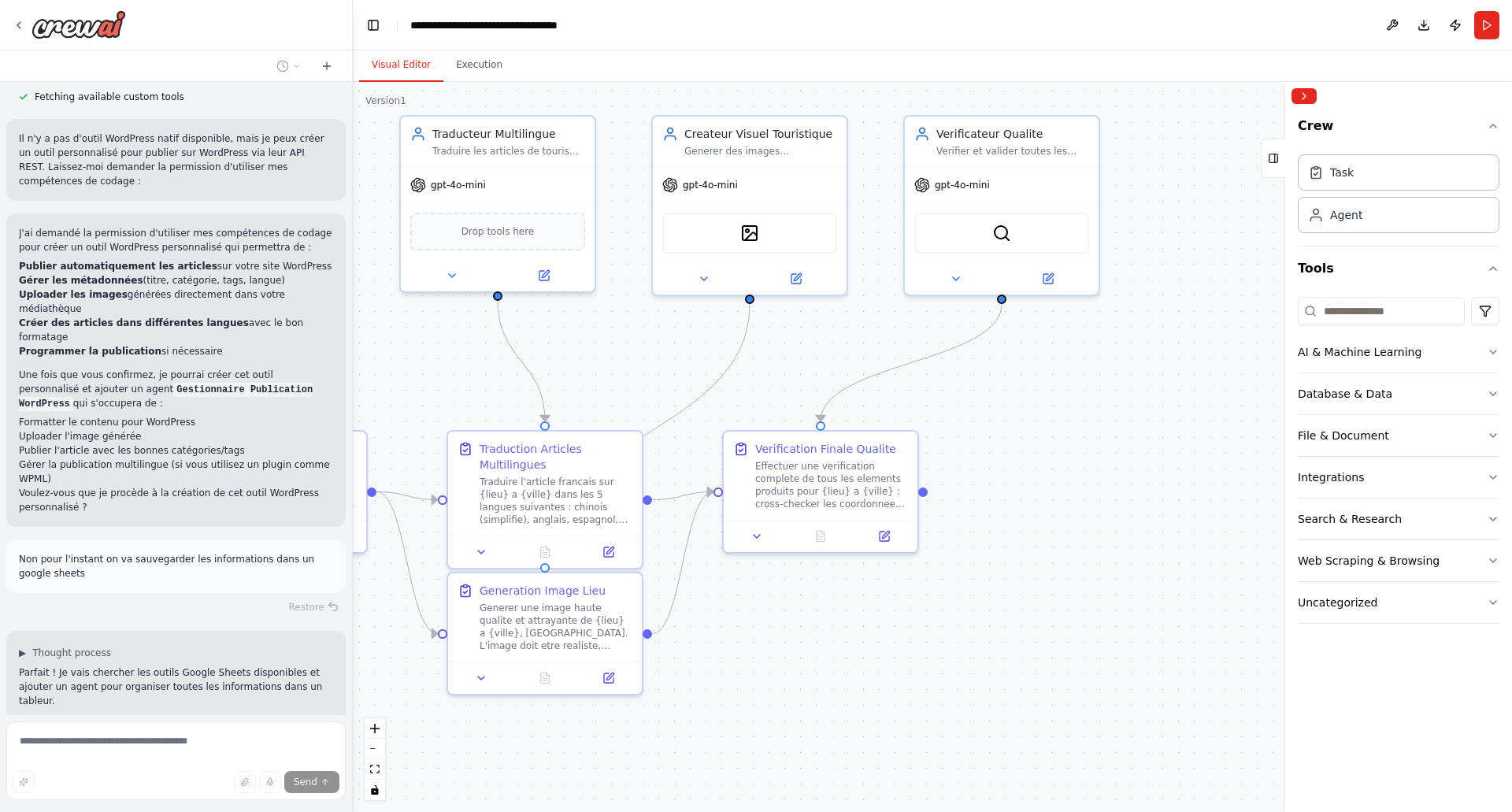
drag, startPoint x: 1090, startPoint y: 692, endPoint x: 743, endPoint y: 679, distance: 347.2
click at [743, 679] on div ".deletable-edge-delete-btn { width: 20px; height: 20px; border: 0px solid #ffff…" at bounding box center [933, 447] width 1159 height 730
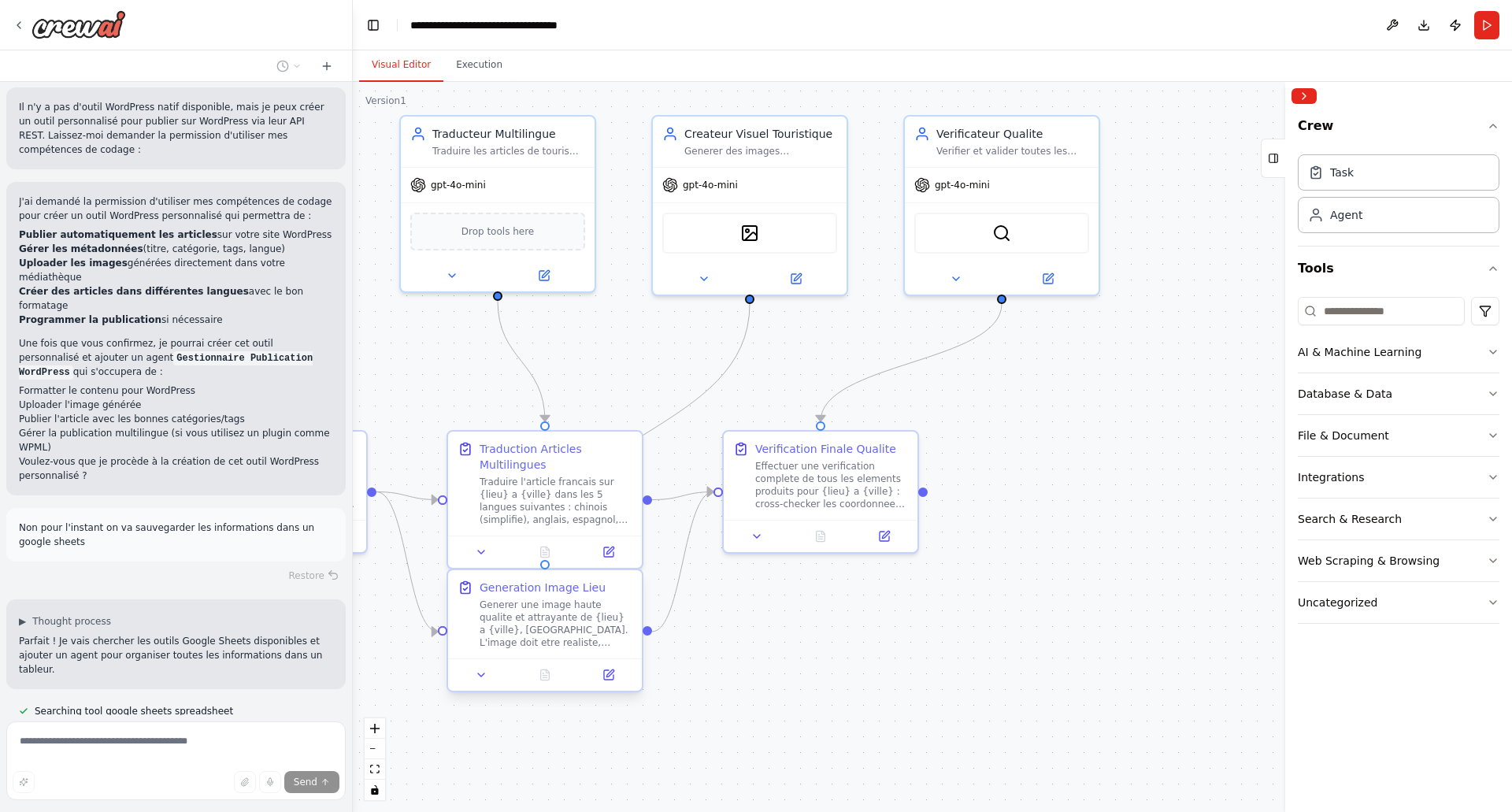
click at [552, 622] on div "Generer une image haute qualite et attrayante de {lieu} a {ville}, France. L'im…" at bounding box center [556, 623] width 153 height 51
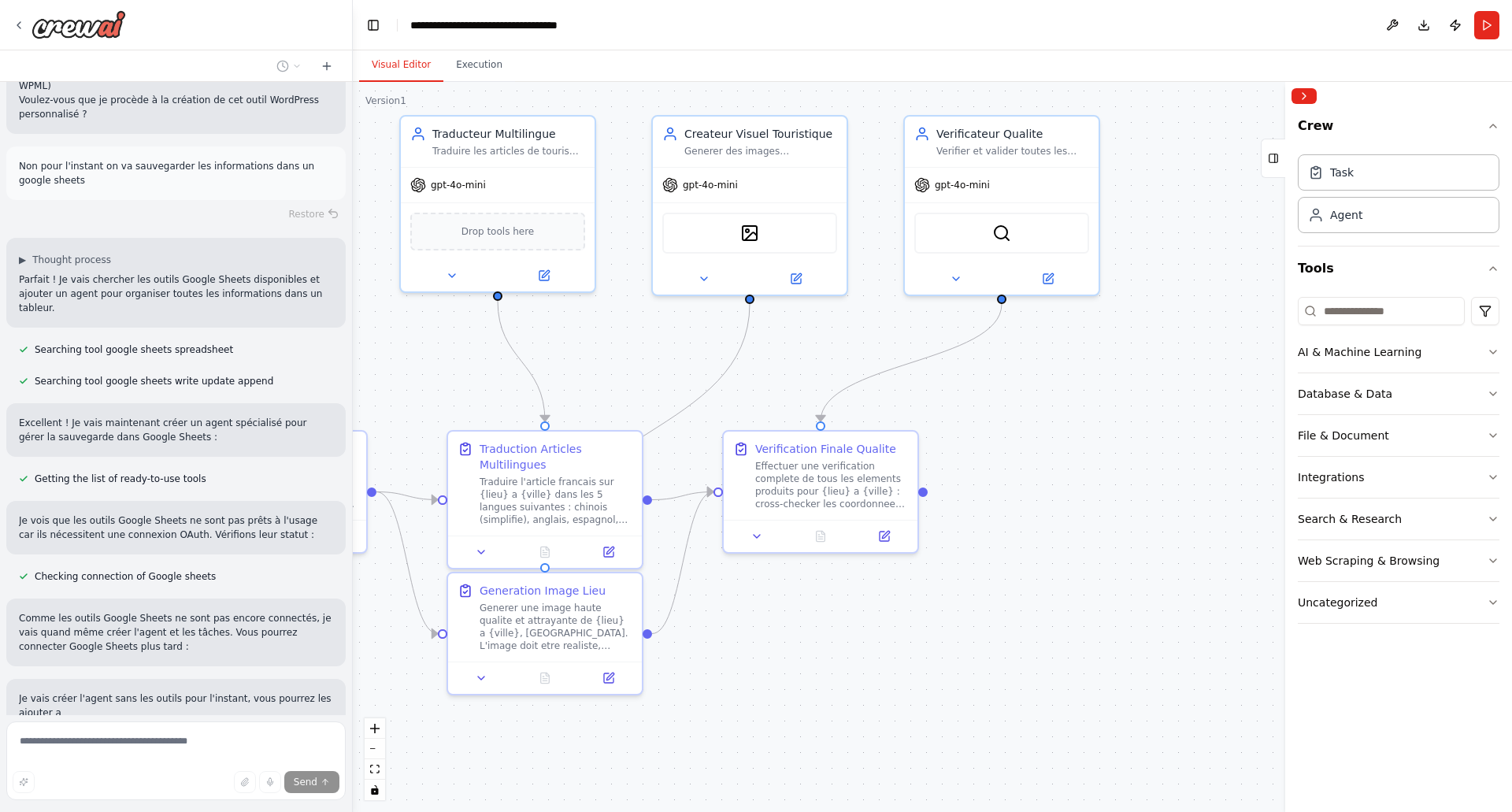
scroll to position [2286, 0]
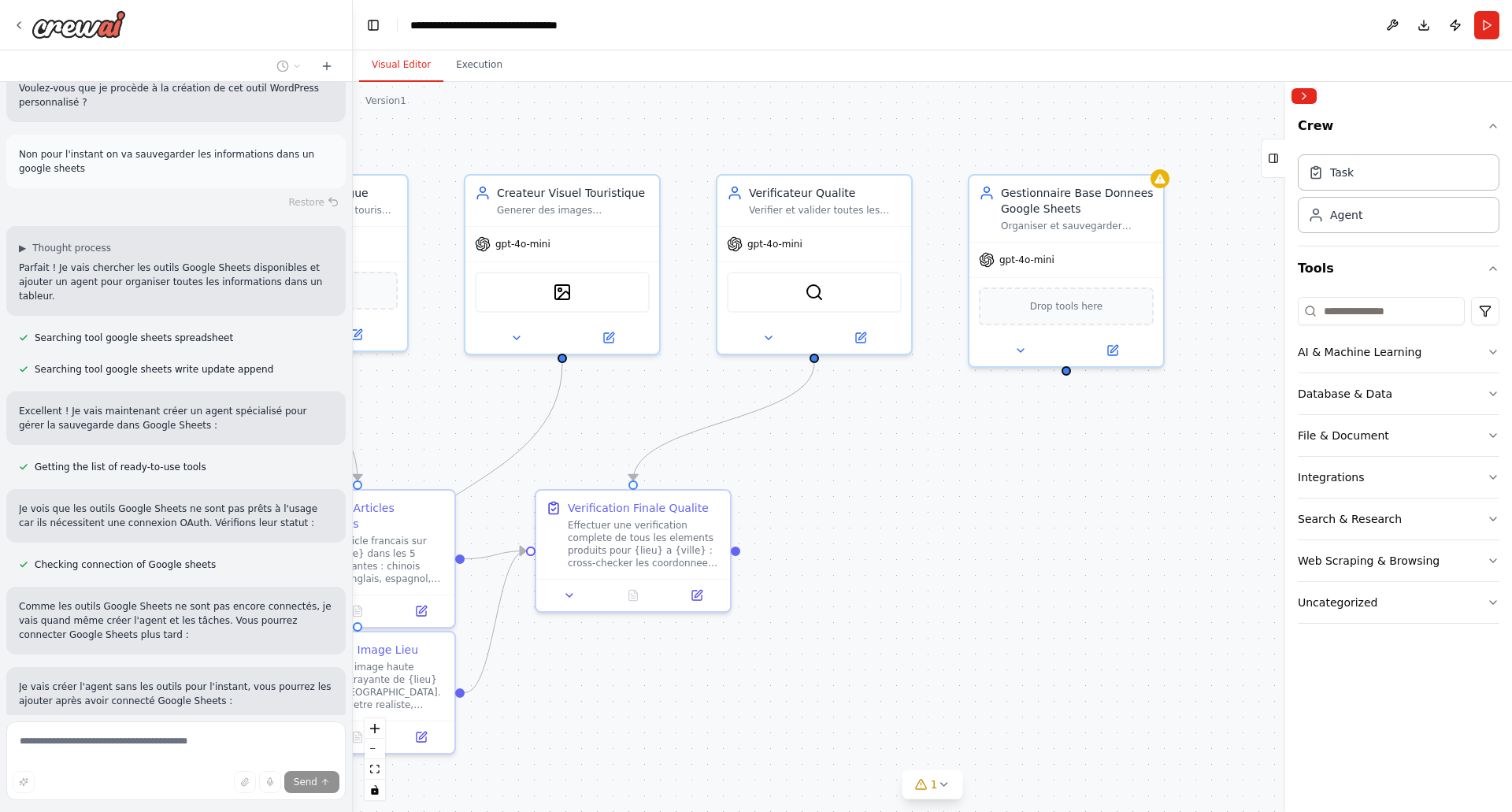
drag, startPoint x: 1080, startPoint y: 490, endPoint x: 884, endPoint y: 550, distance: 205.0
click at [884, 550] on div ".deletable-edge-delete-btn { width: 20px; height: 20px; border: 0px solid #ffff…" at bounding box center [933, 447] width 1159 height 730
click at [1058, 305] on span "Drop tools here" at bounding box center [1059, 303] width 74 height 16
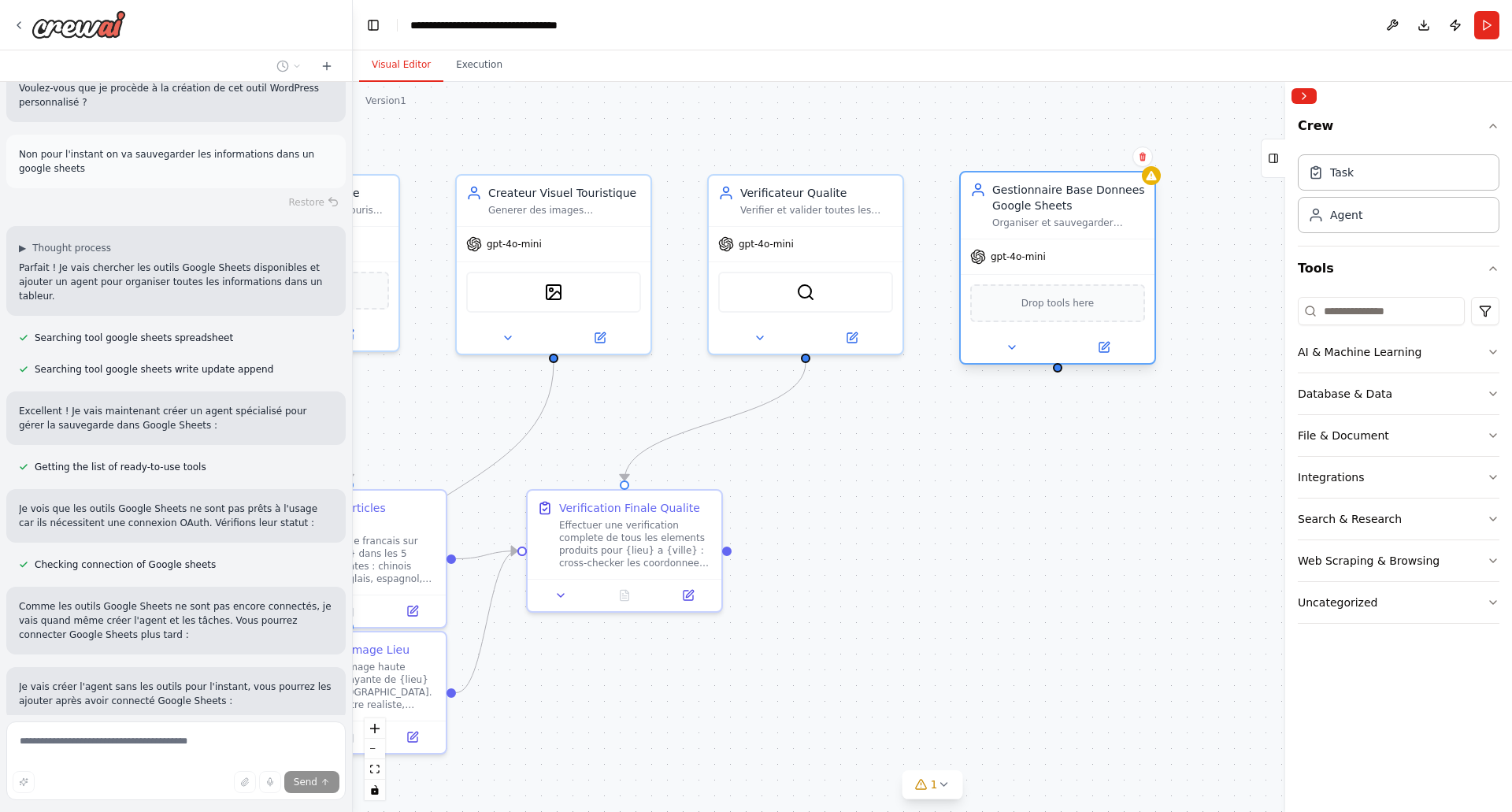
click at [1048, 212] on div "Gestionnaire Base Donnees Google Sheets" at bounding box center [1069, 198] width 153 height 31
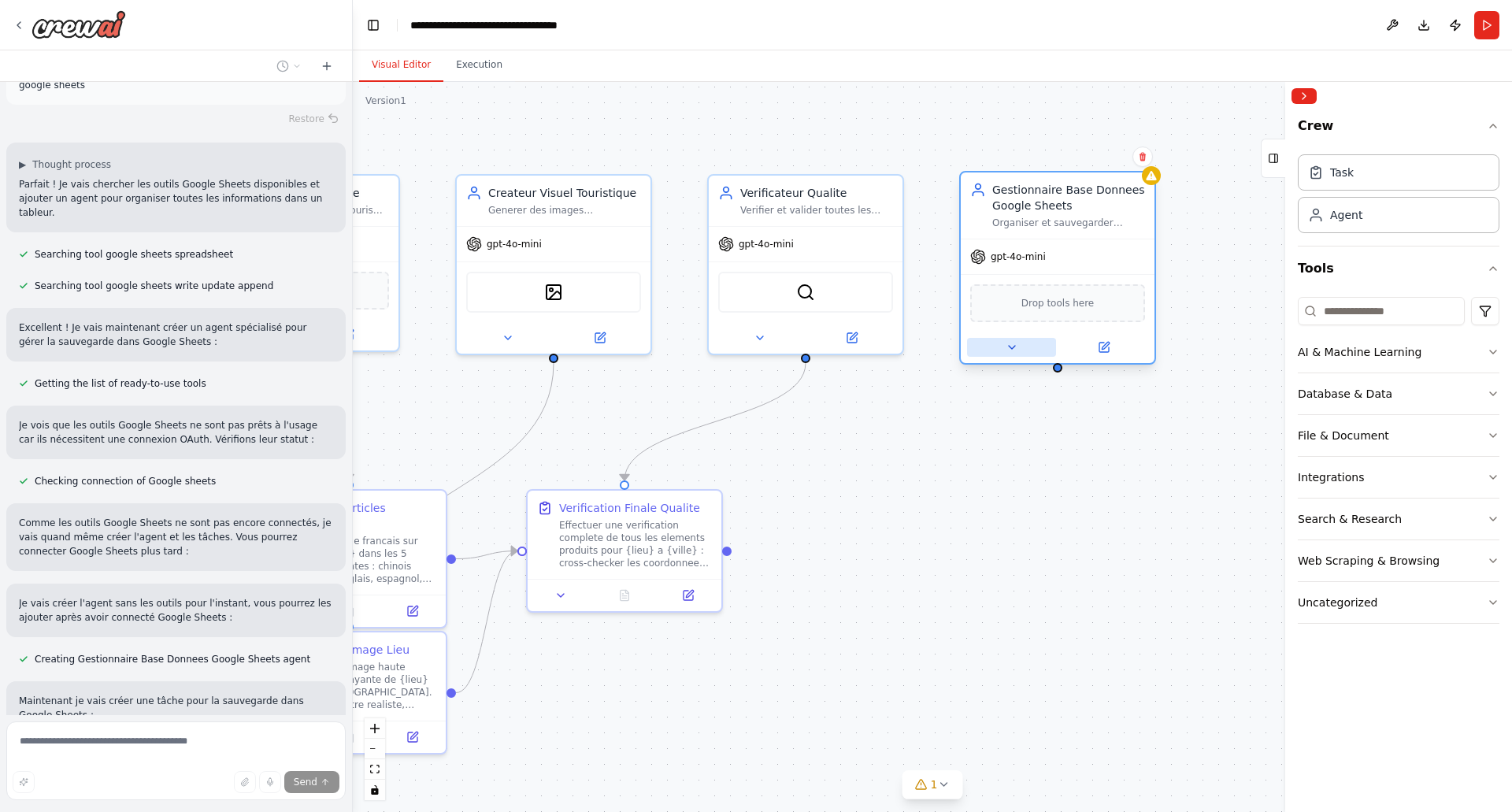
scroll to position [2384, 0]
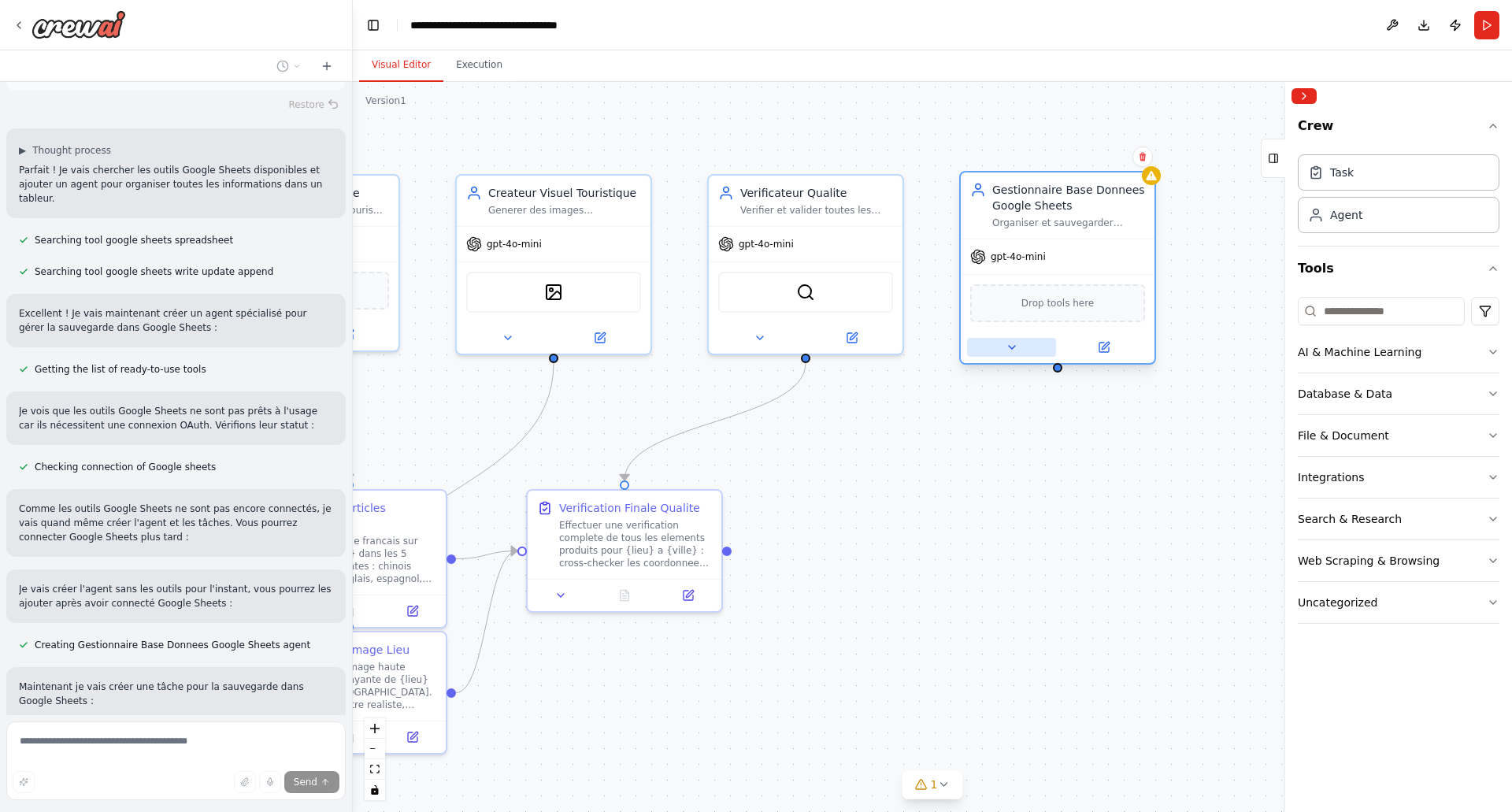
click at [1016, 353] on button at bounding box center [1011, 347] width 89 height 19
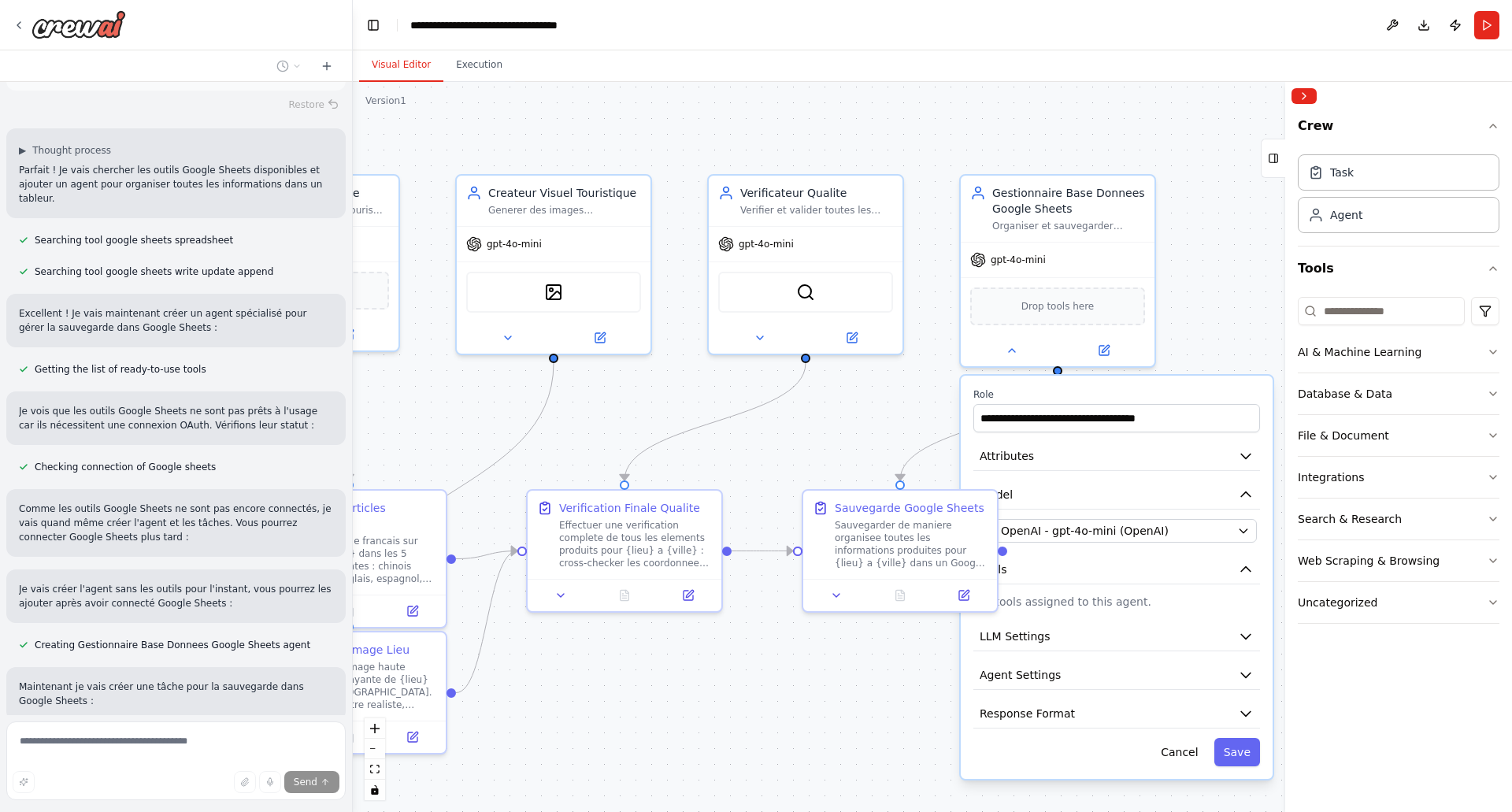
scroll to position [2415, 0]
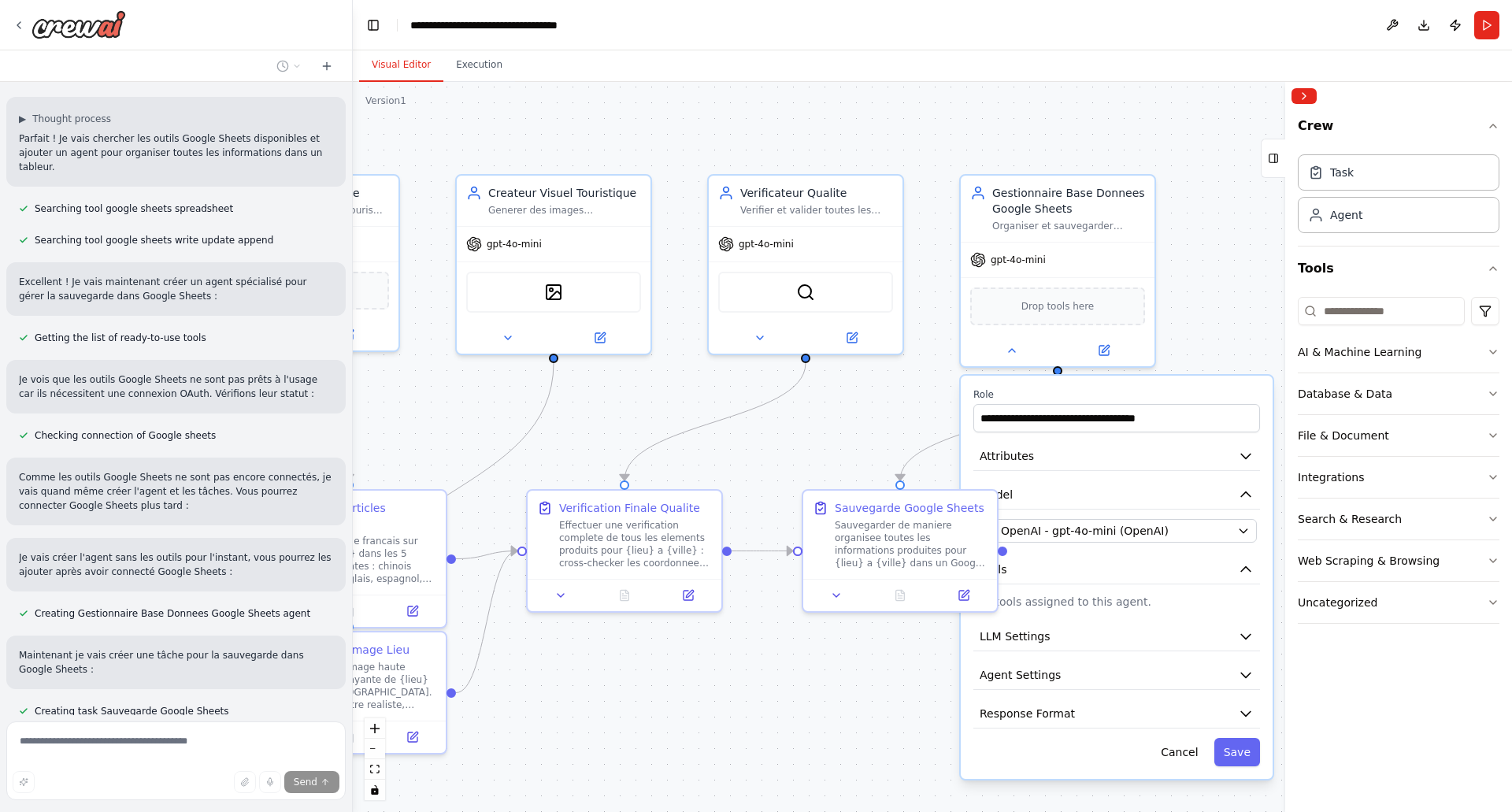
click at [794, 693] on div ".deletable-edge-delete-btn { width: 20px; height: 20px; border: 0px solid #ffff…" at bounding box center [933, 447] width 1159 height 730
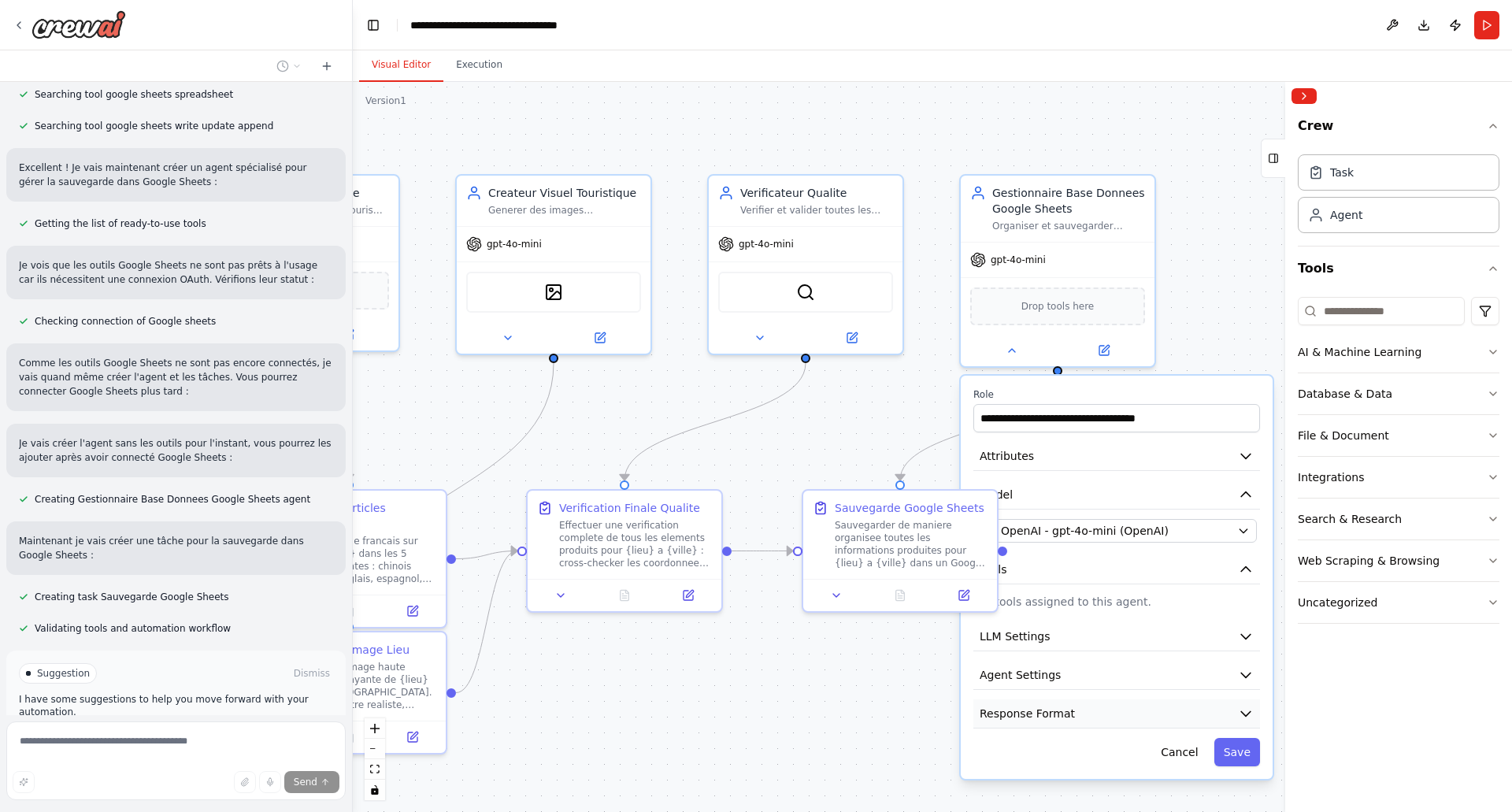
scroll to position [2543, 0]
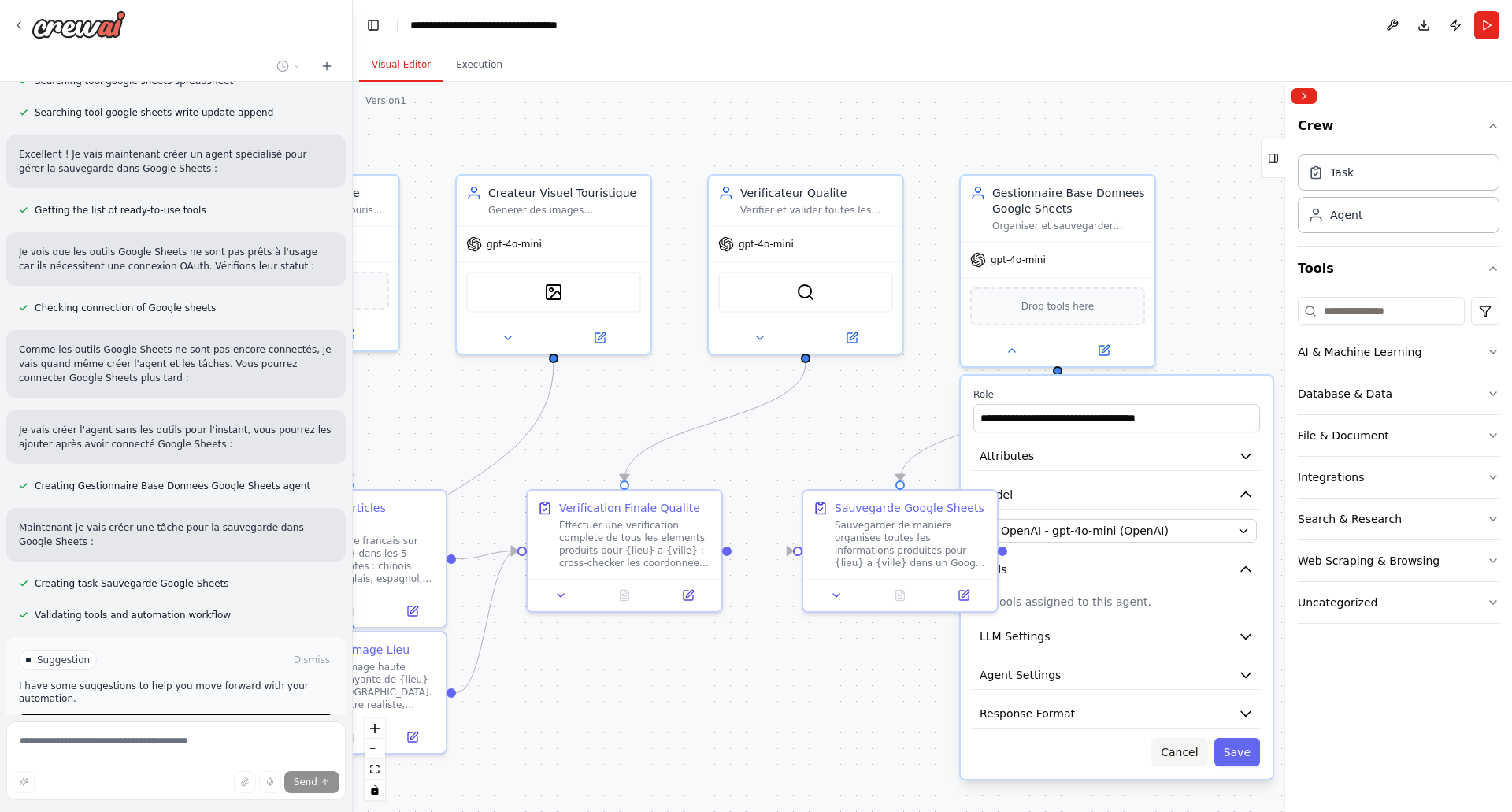
click at [1192, 762] on button "Cancel" at bounding box center [1179, 751] width 56 height 29
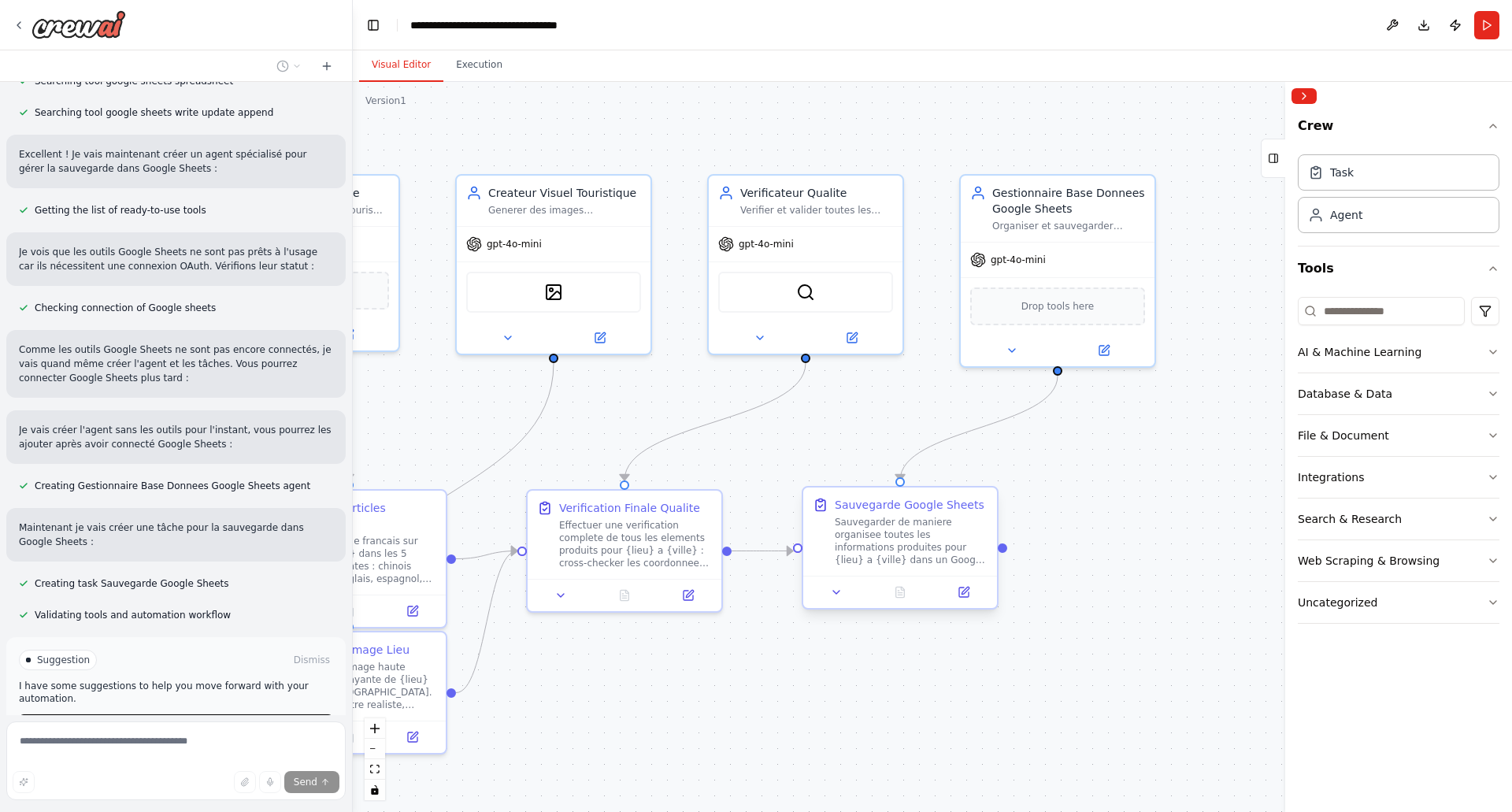
click at [892, 534] on div "Sauvegarder de maniere organisee toutes les informations produites pour {lieu} …" at bounding box center [911, 541] width 153 height 51
click at [843, 588] on button at bounding box center [836, 592] width 54 height 19
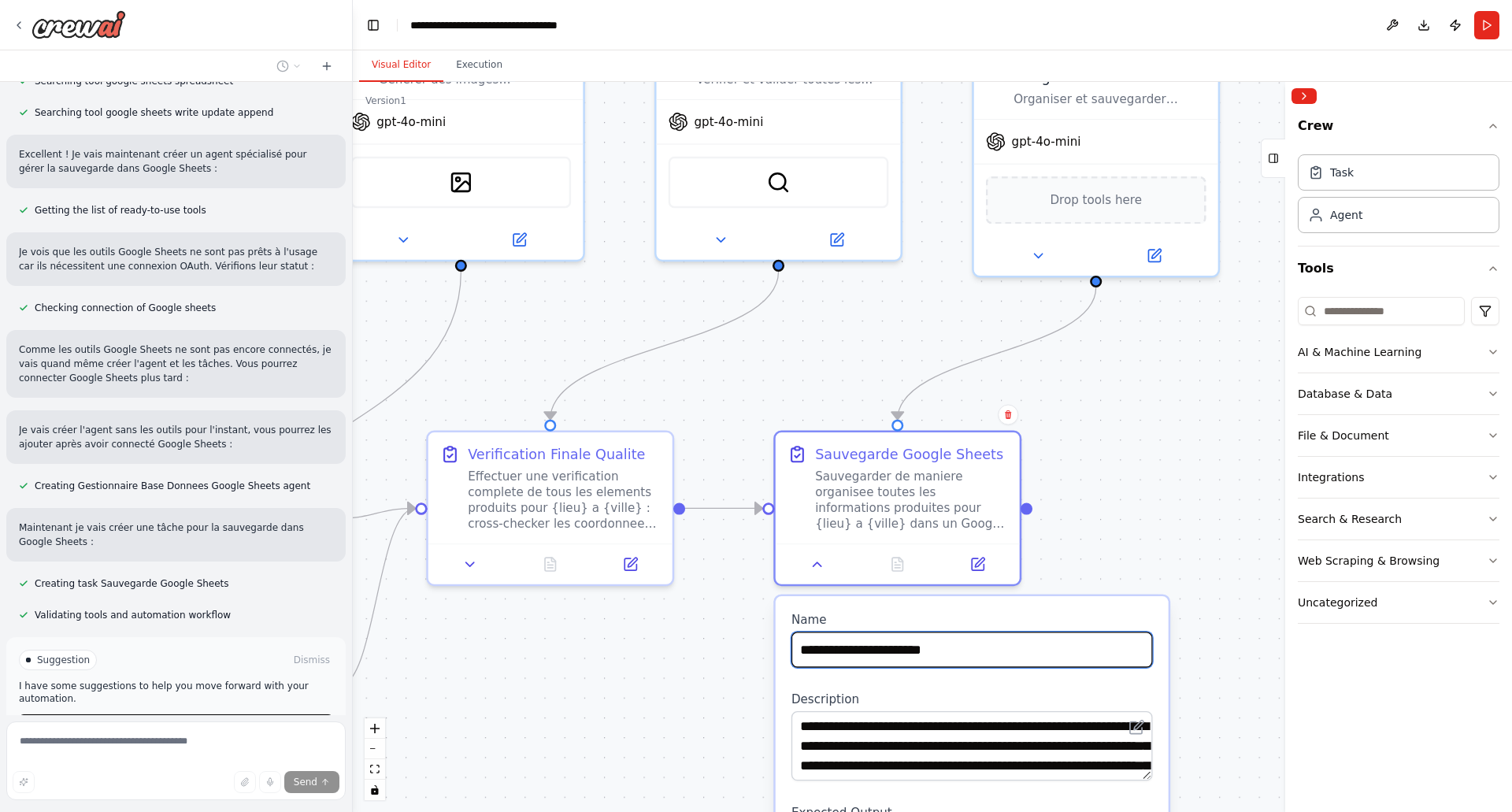
drag, startPoint x: 1109, startPoint y: 637, endPoint x: 1083, endPoint y: 479, distance: 160.1
click at [1083, 479] on div ".deletable-edge-delete-btn { width: 20px; height: 20px; border: 0px solid #ffff…" at bounding box center [933, 447] width 1159 height 730
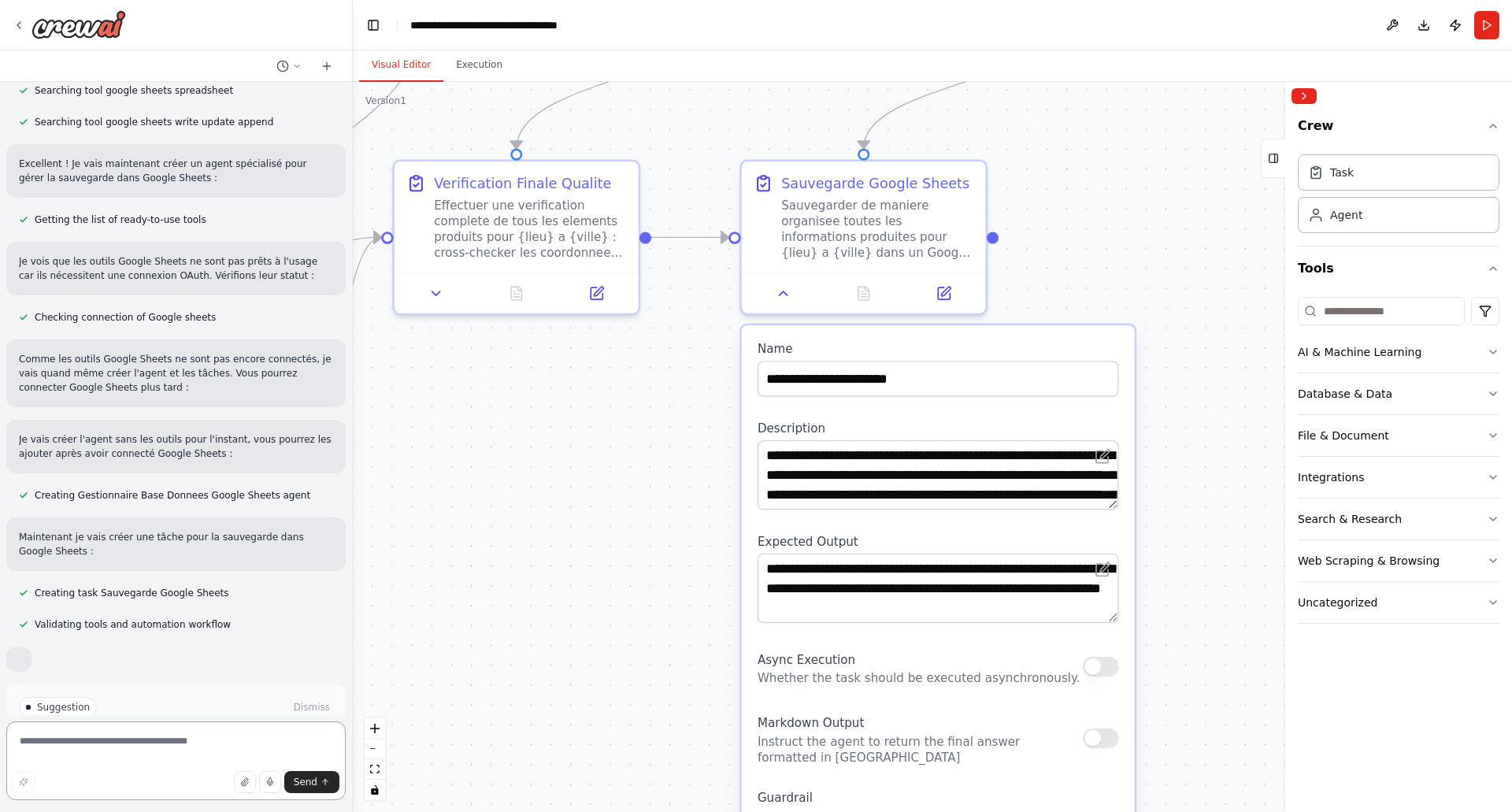
drag, startPoint x: 1191, startPoint y: 565, endPoint x: 1157, endPoint y: 144, distance: 422.4
click at [1157, 144] on div ".deletable-edge-delete-btn { width: 20px; height: 20px; border: 0px solid #ffff…" at bounding box center [933, 447] width 1159 height 730
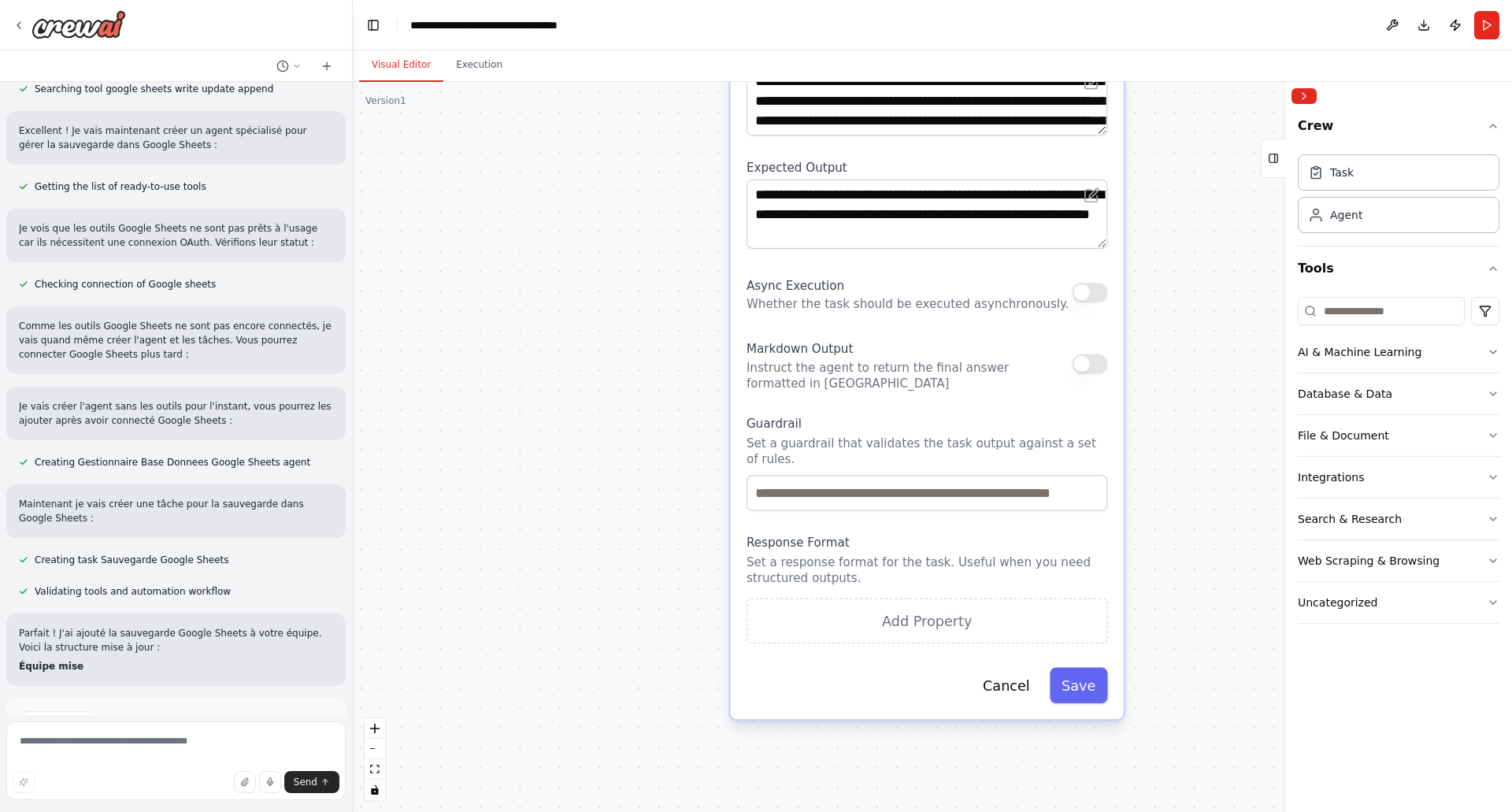
drag, startPoint x: 1187, startPoint y: 566, endPoint x: 1177, endPoint y: 329, distance: 237.2
click at [1177, 329] on div ".deletable-edge-delete-btn { width: 20px; height: 20px; border: 0px solid #ffff…" at bounding box center [933, 447] width 1159 height 730
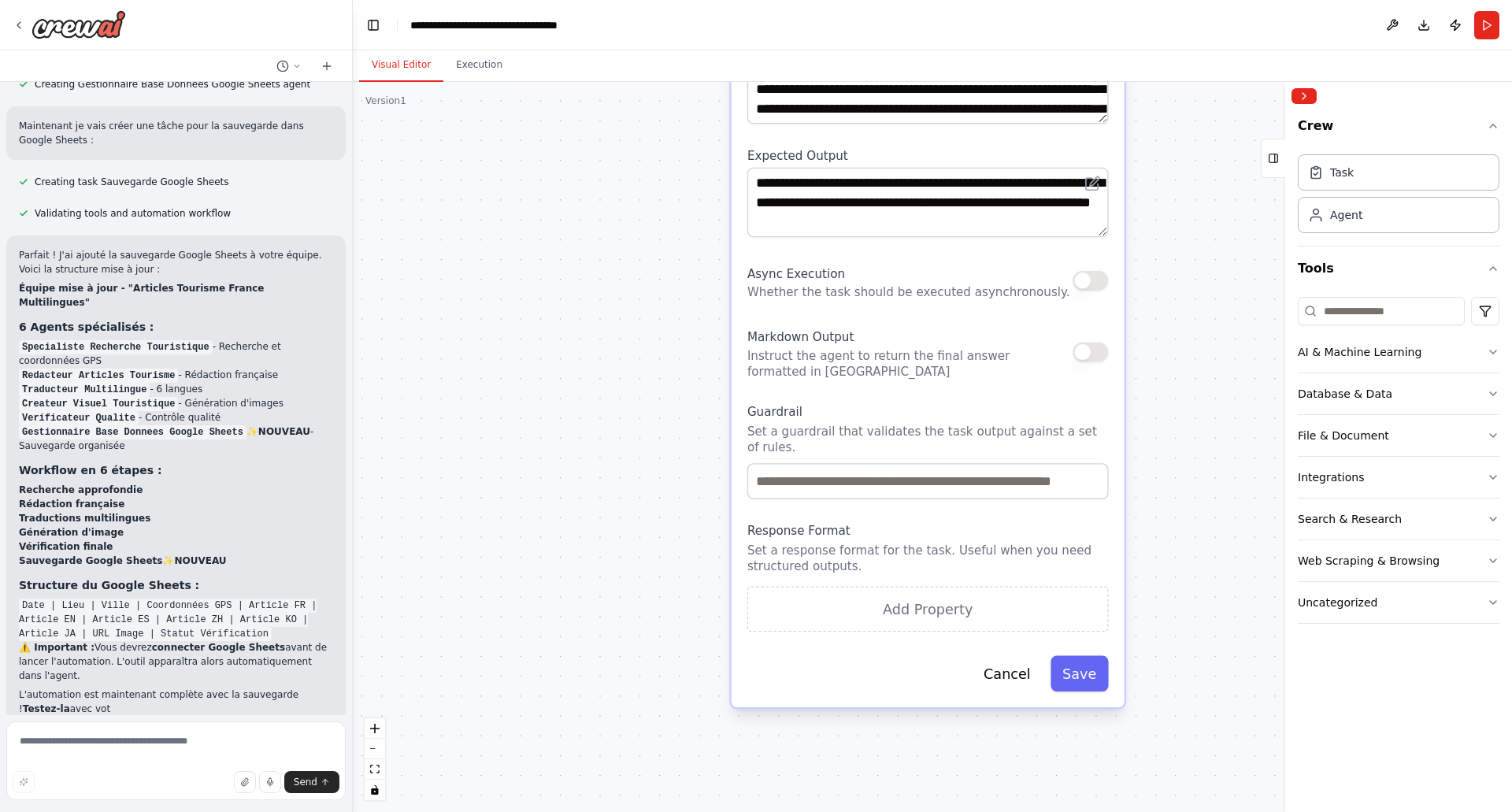
scroll to position [2958, 0]
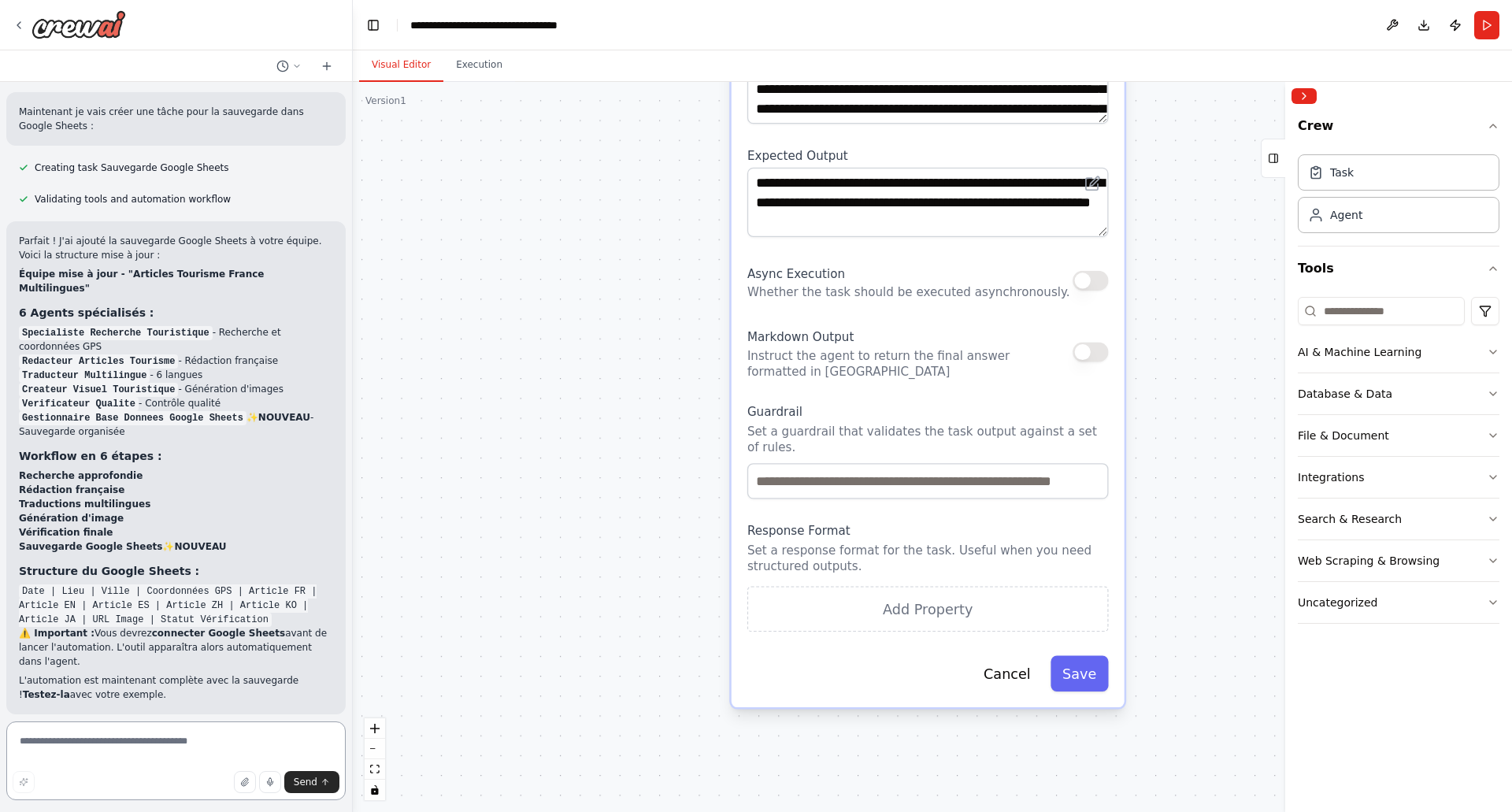
click at [124, 741] on textarea at bounding box center [176, 761] width 339 height 79
type textarea "**********"
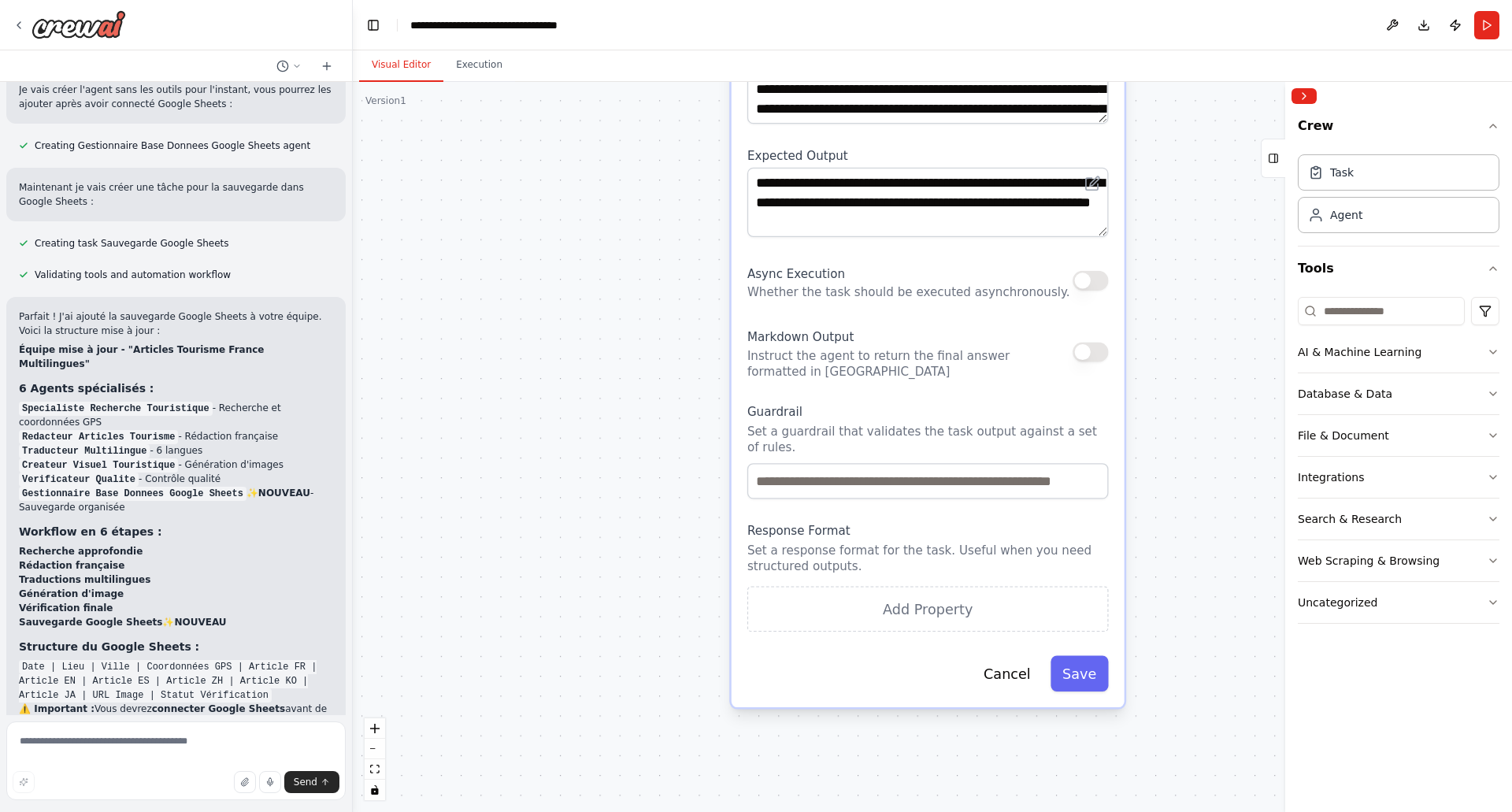
scroll to position [2969, 0]
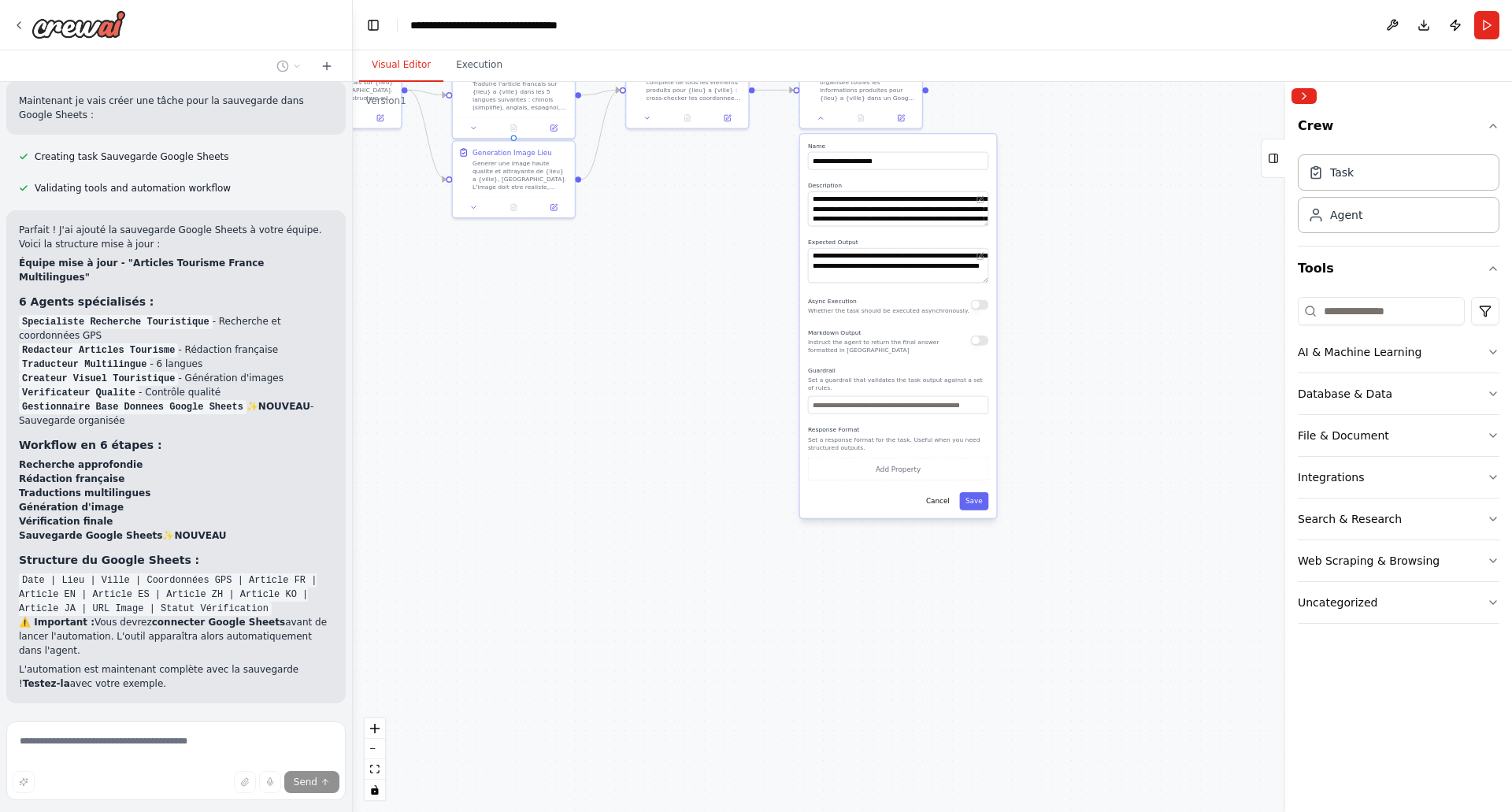
click at [652, 255] on div ".deletable-edge-delete-btn { width: 20px; height: 20px; border: 0px solid #ffff…" at bounding box center [933, 447] width 1159 height 730
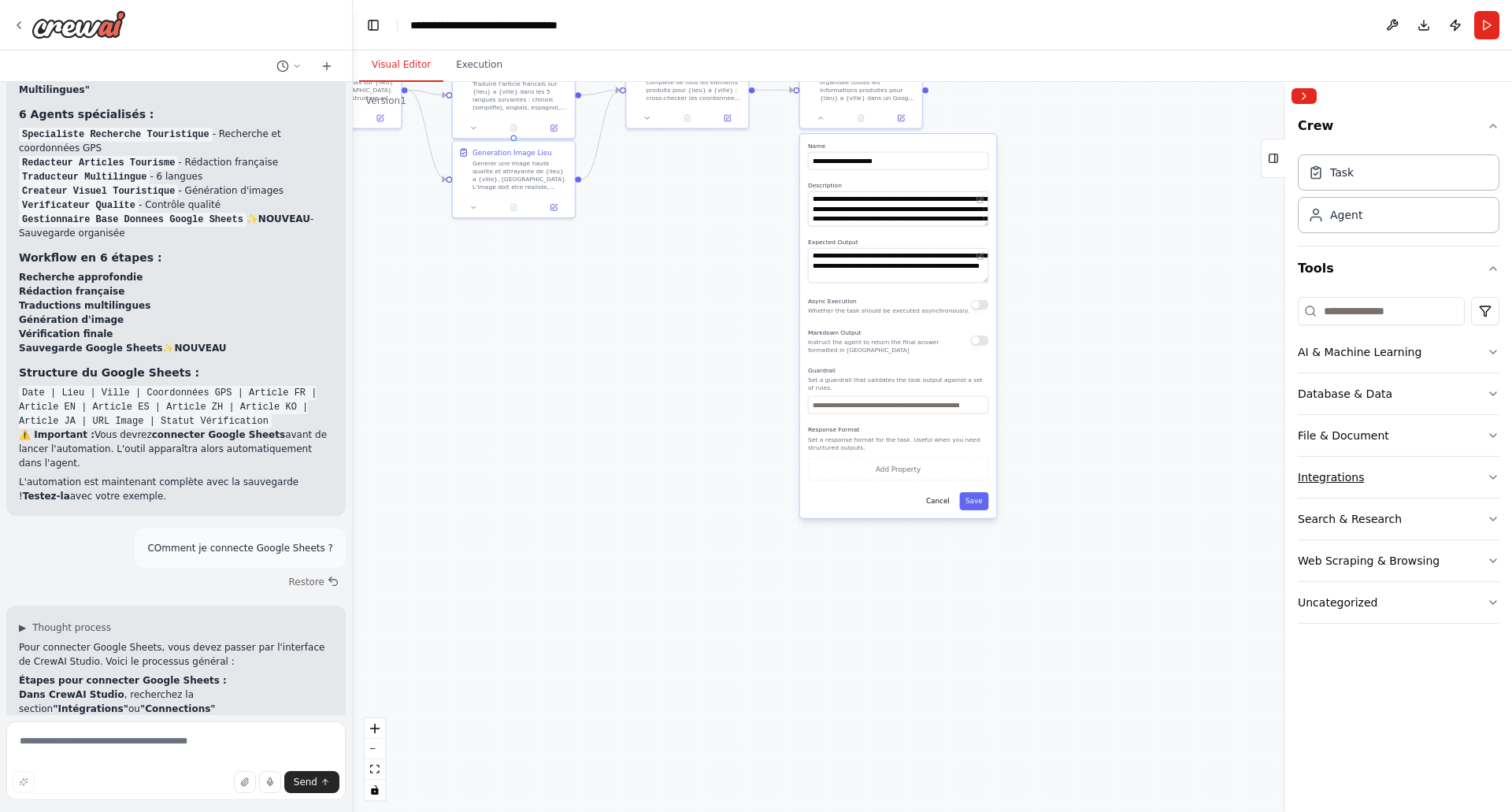
click at [1438, 475] on button "Integrations" at bounding box center [1398, 477] width 201 height 41
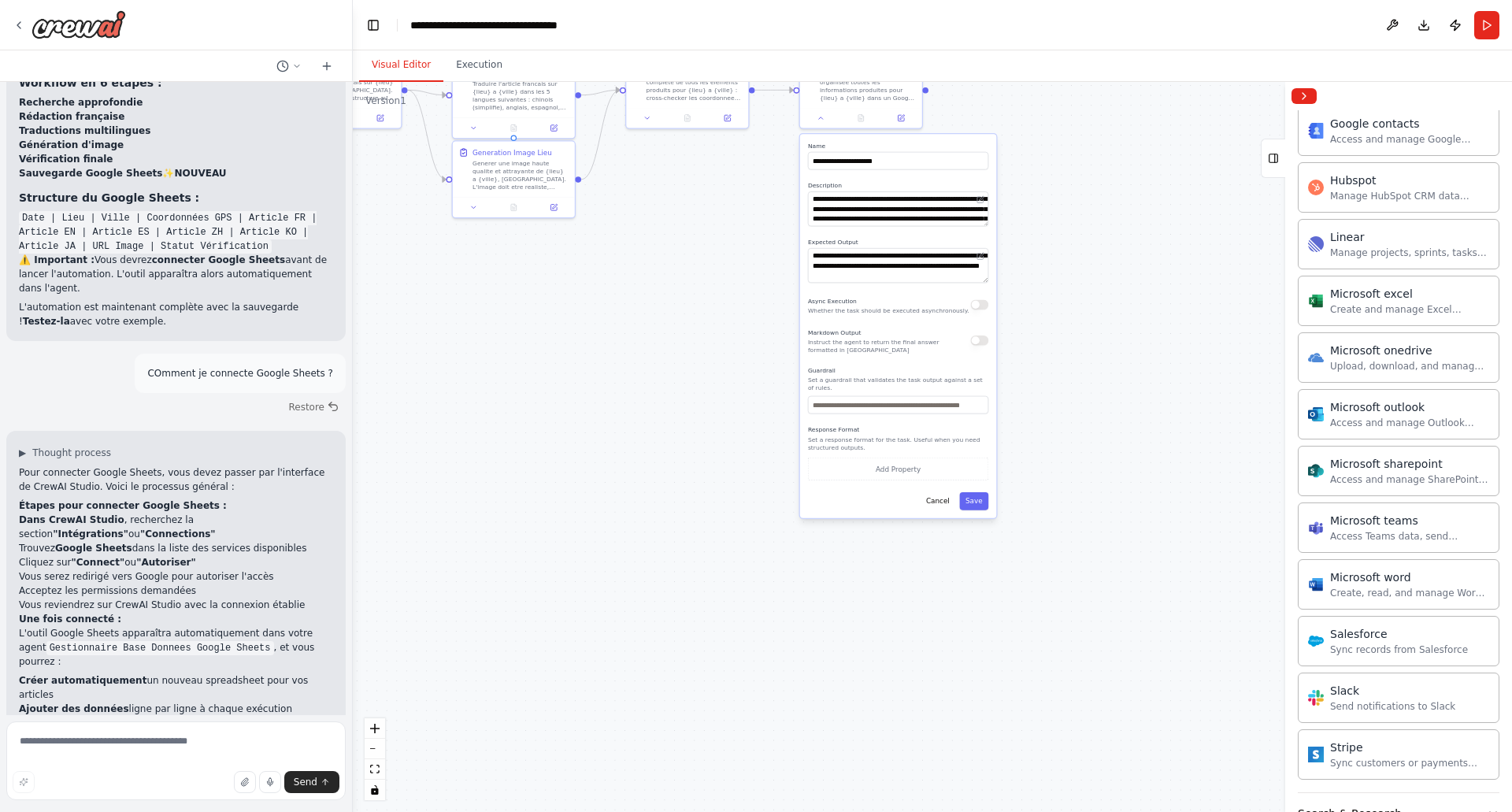
scroll to position [814, 0]
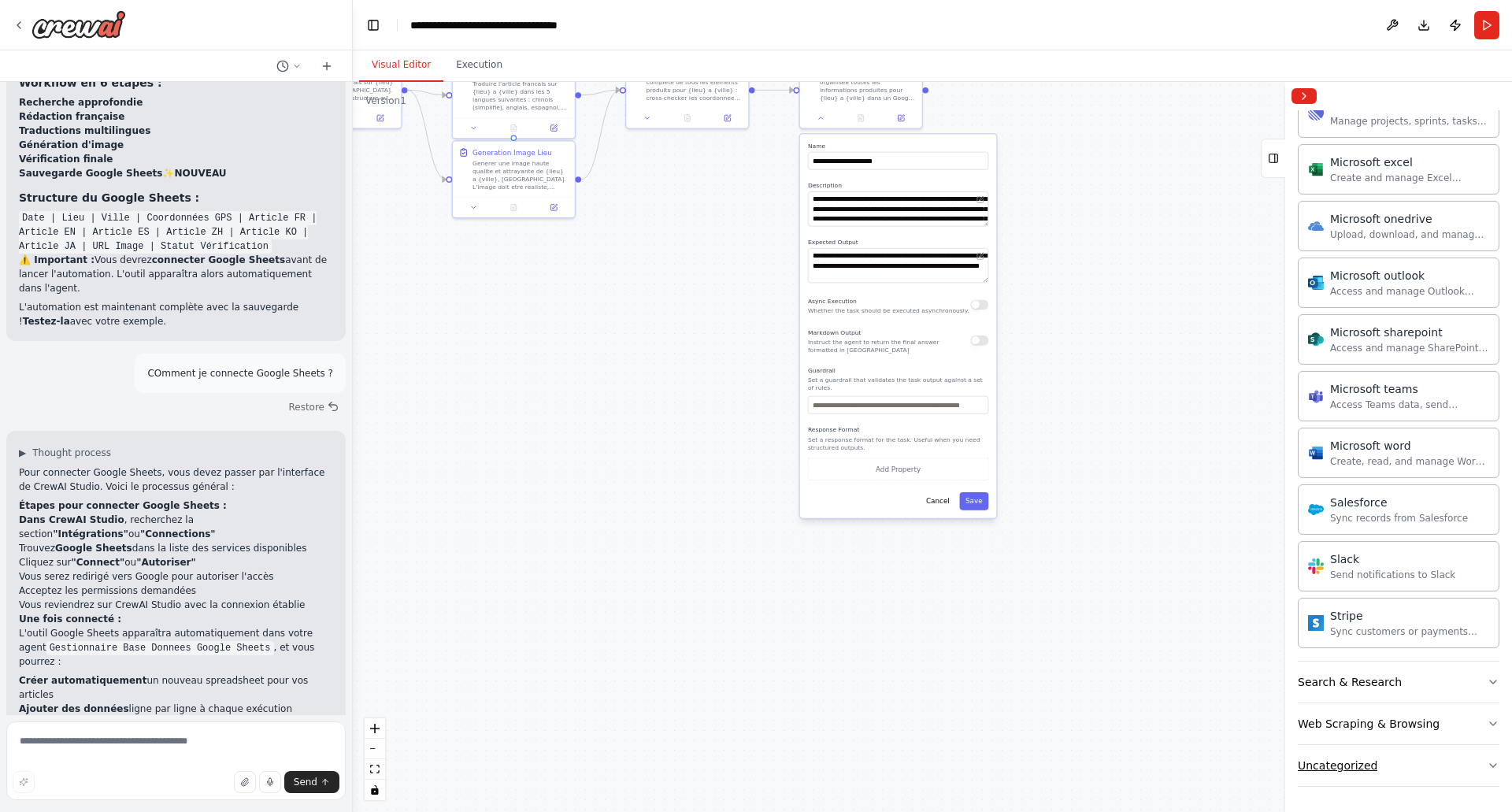
click at [1379, 755] on button "Uncategorized" at bounding box center [1398, 765] width 201 height 41
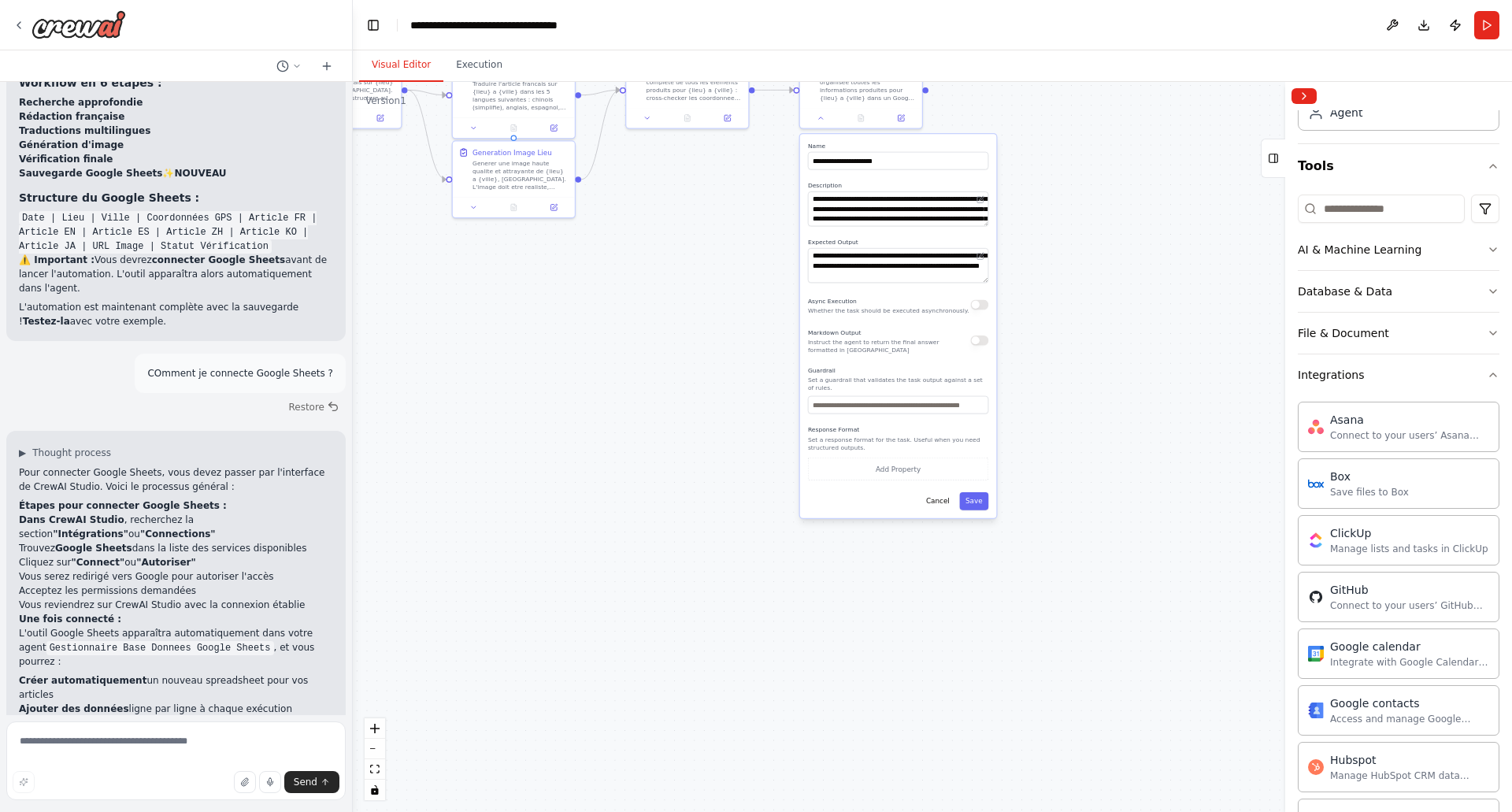
scroll to position [26, 0]
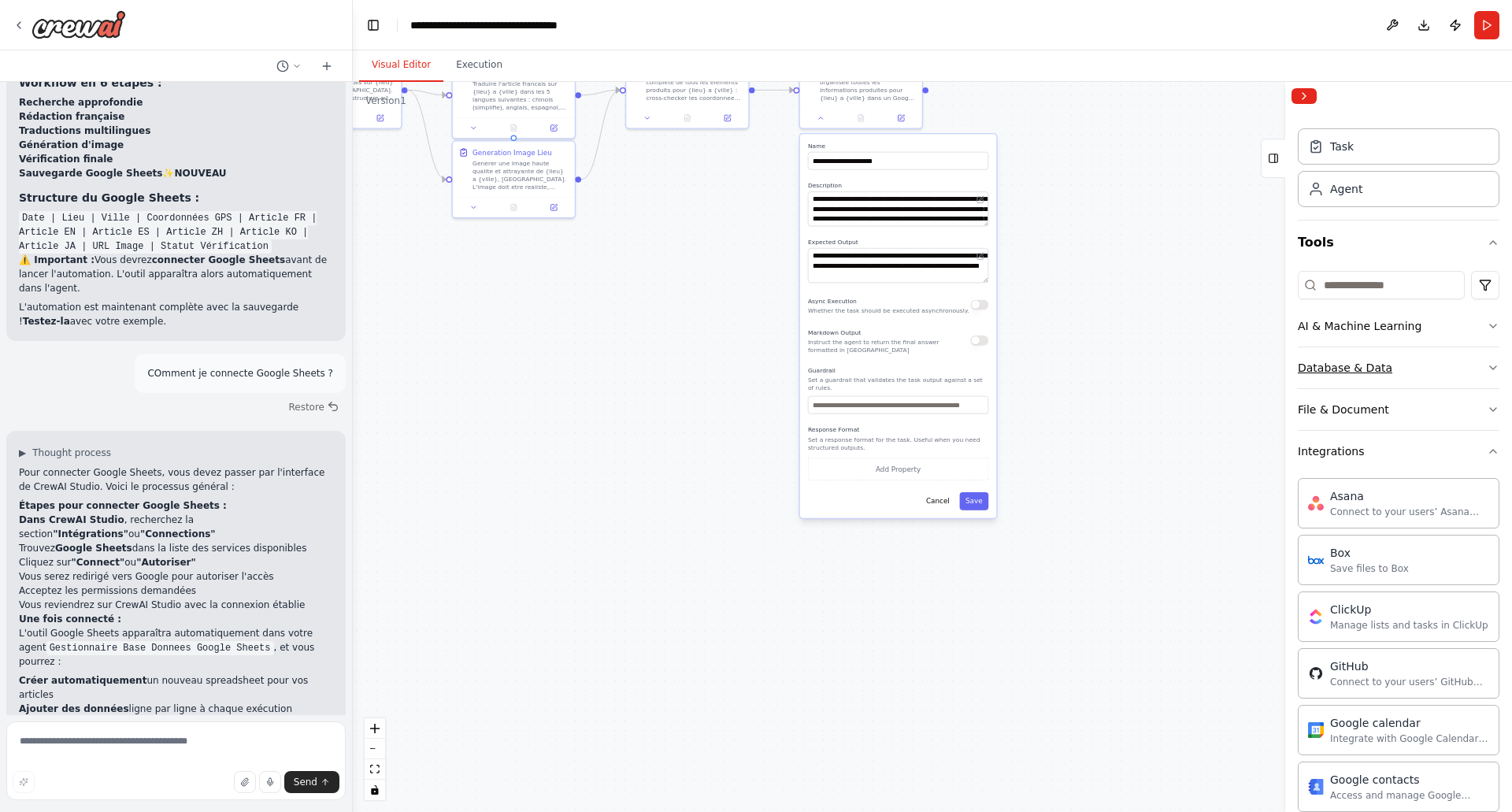
click at [1415, 354] on button "Database & Data" at bounding box center [1398, 368] width 201 height 41
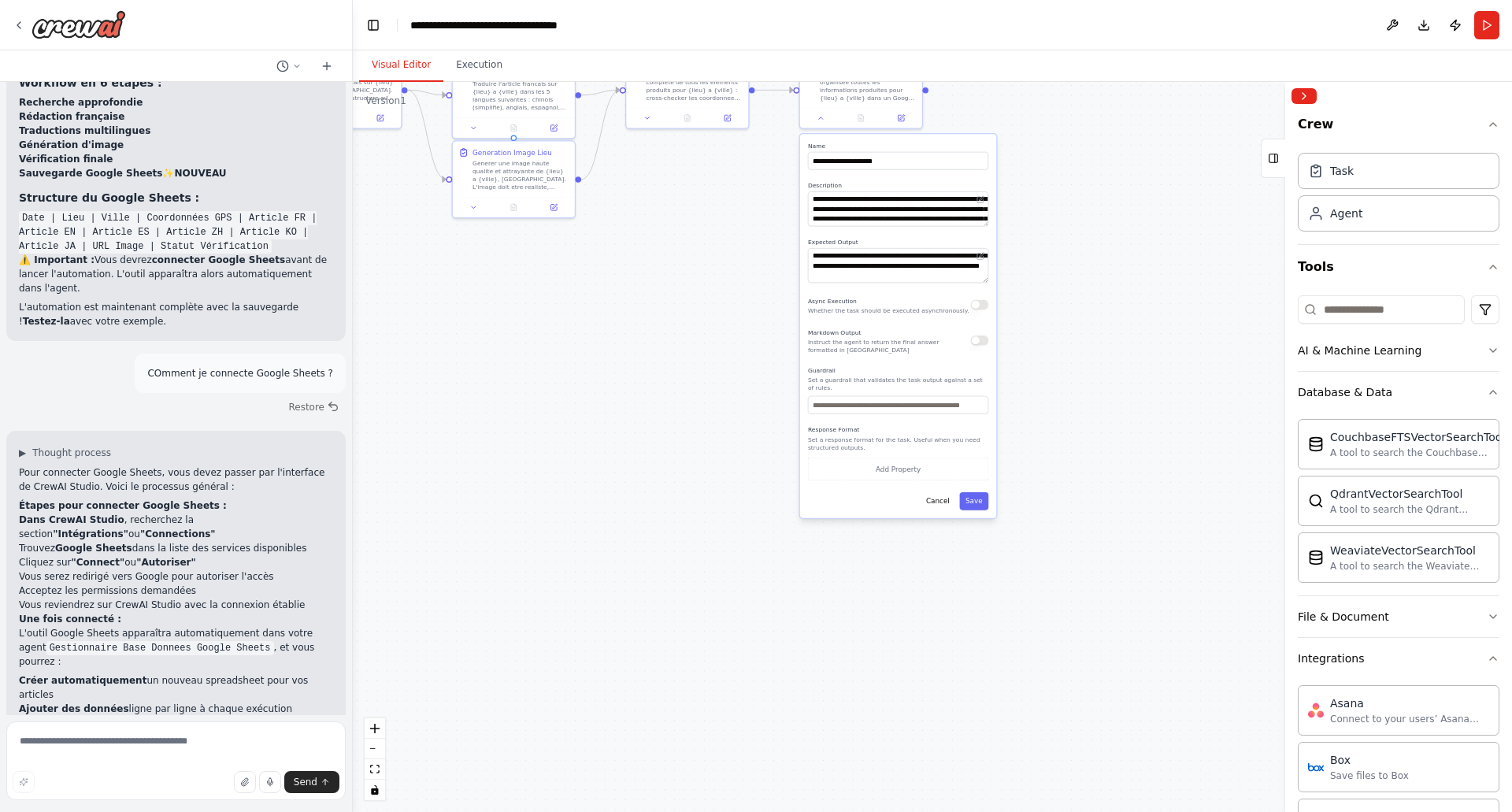
scroll to position [0, 0]
click at [1354, 319] on input at bounding box center [1381, 311] width 167 height 29
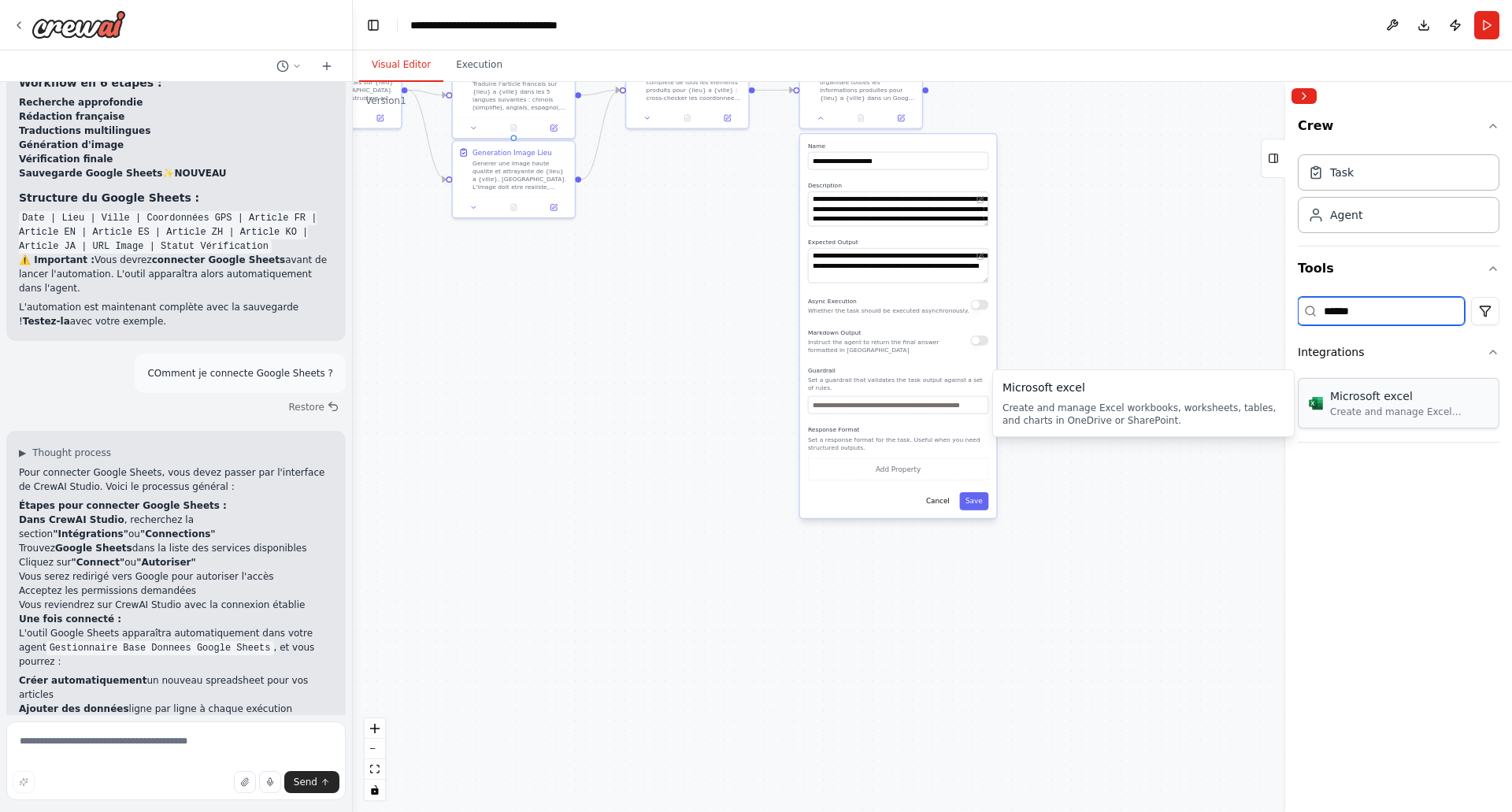
type input "******"
click at [1370, 421] on div "Microsoft excel Create and manage Excel workbooks, worksheets, tables, and char…" at bounding box center [1398, 403] width 201 height 51
click at [1368, 414] on div "Create and manage Excel workbooks, worksheets, tables, and charts in OneDrive o…" at bounding box center [1409, 412] width 159 height 13
click at [183, 739] on textarea at bounding box center [176, 761] width 339 height 79
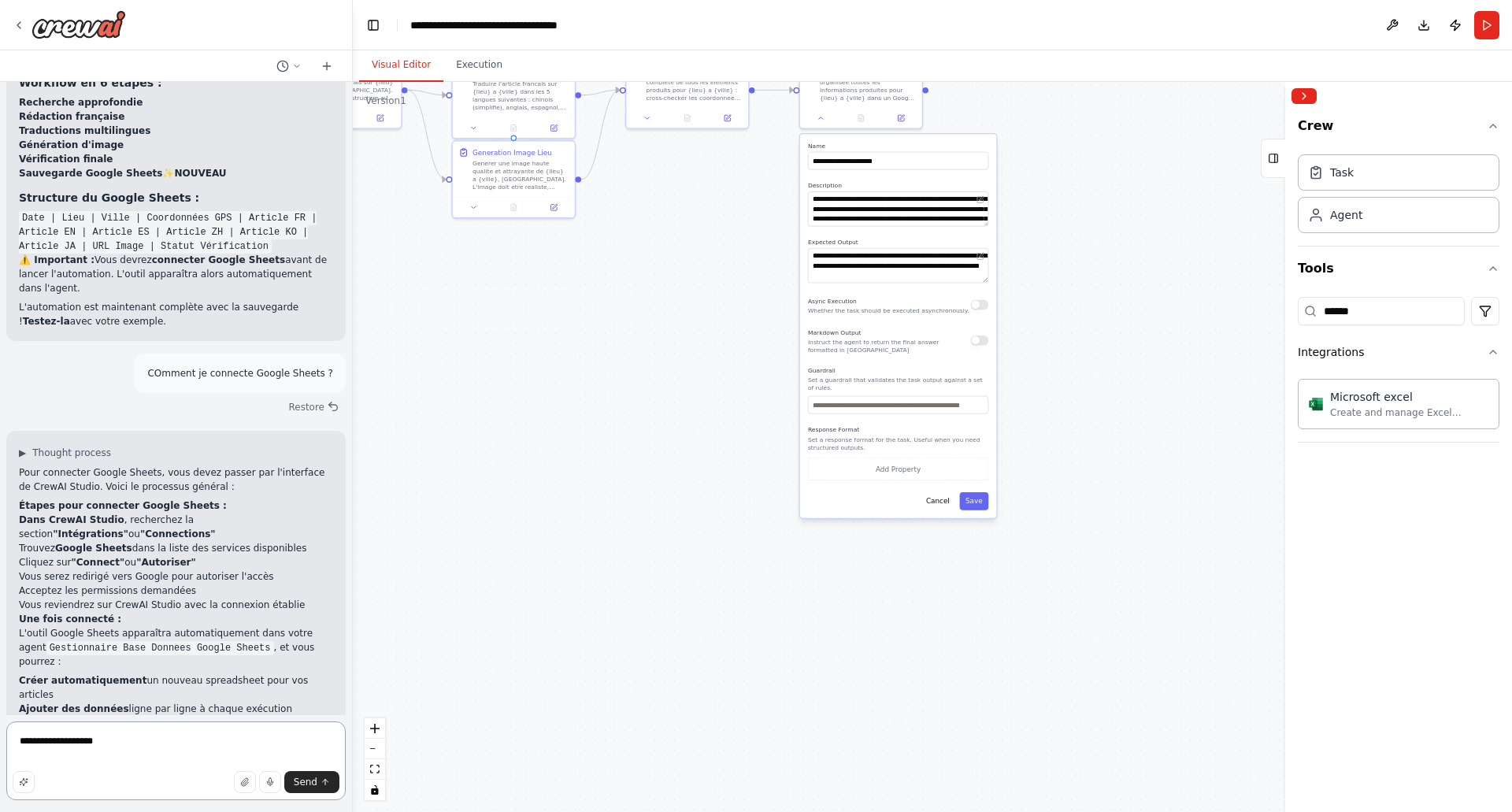
type textarea "**********"
paste textarea
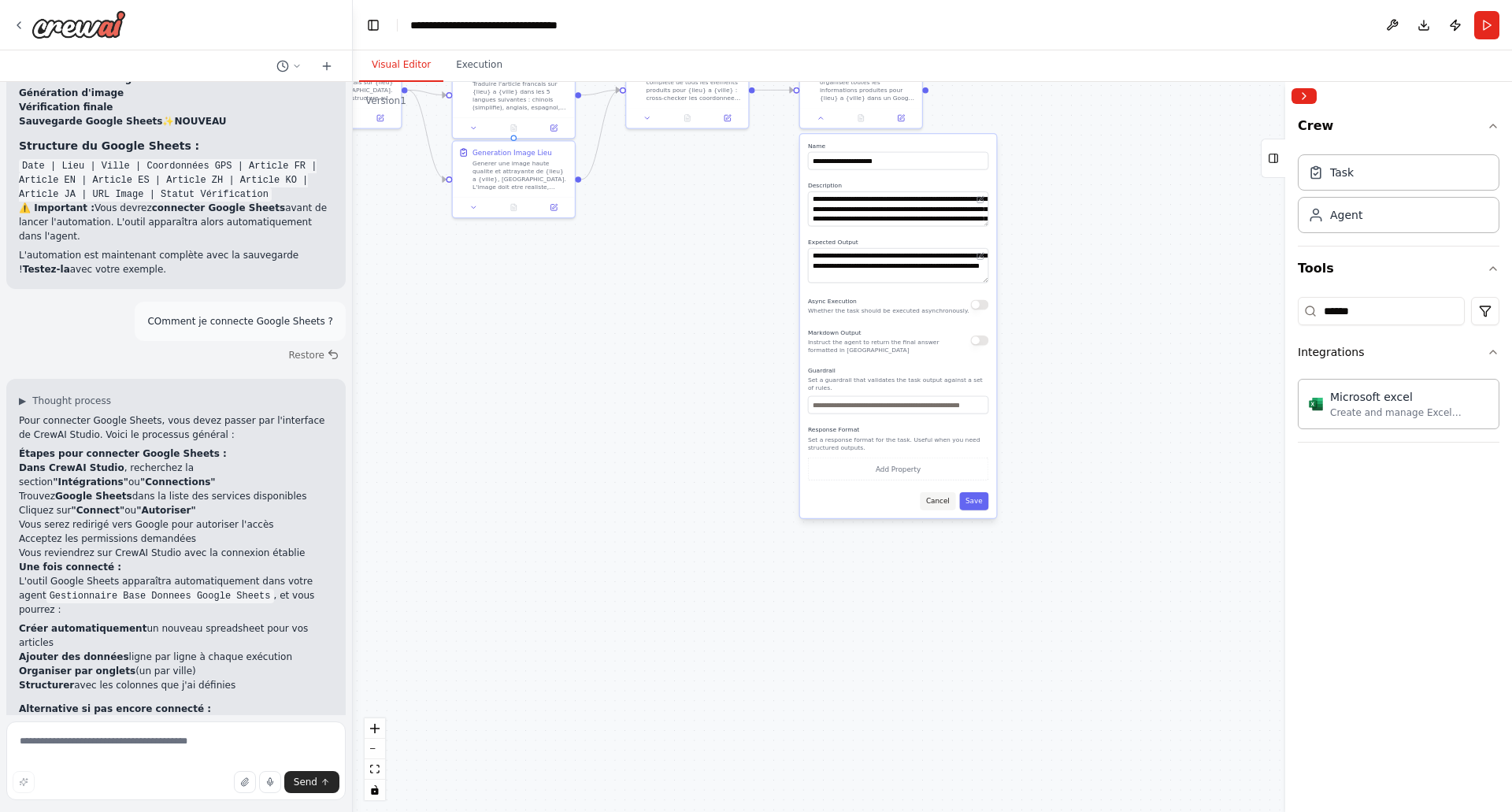
click at [934, 492] on button "Cancel" at bounding box center [937, 501] width 36 height 18
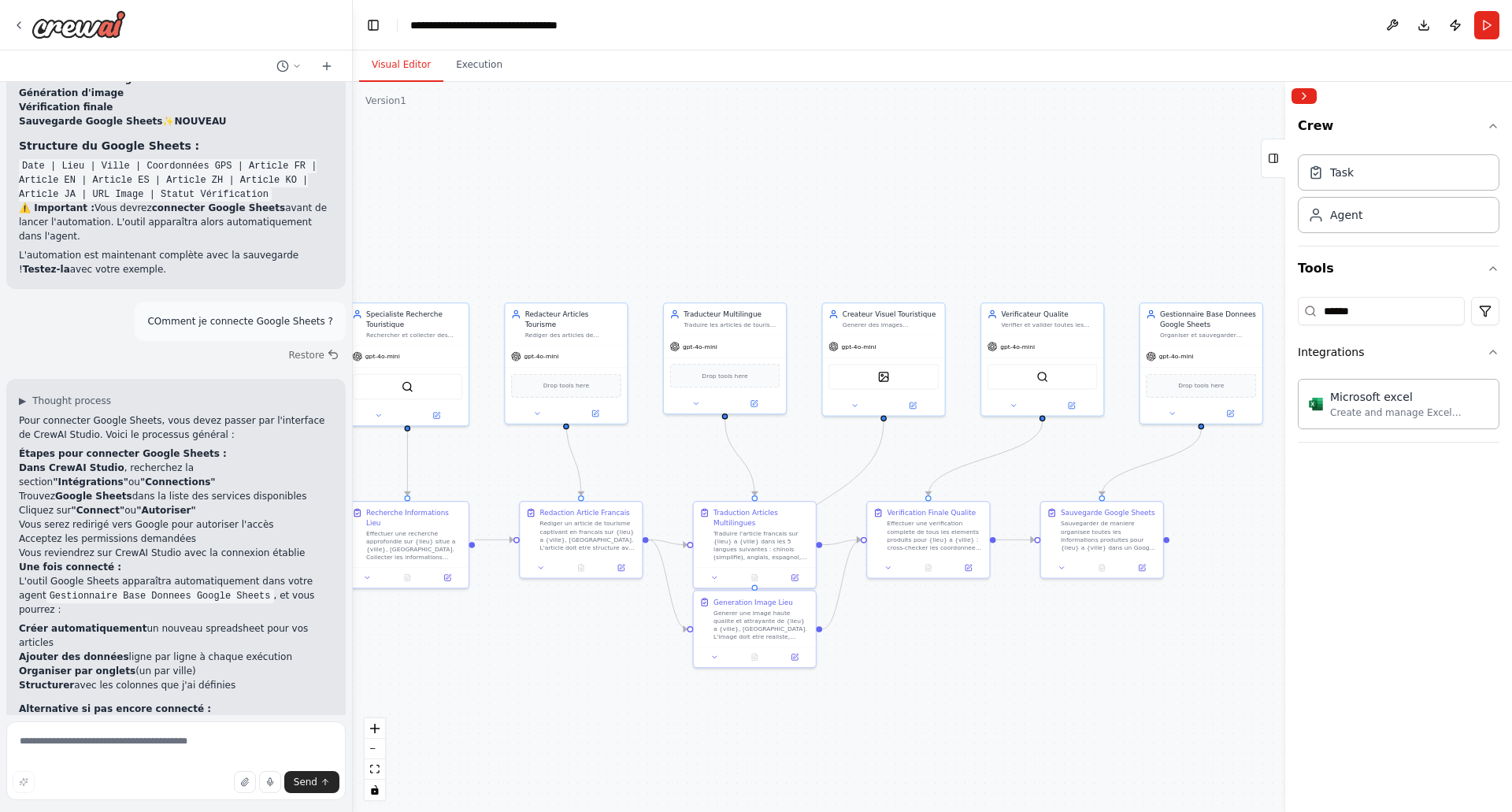
drag, startPoint x: 892, startPoint y: 490, endPoint x: 1115, endPoint y: 804, distance: 385.1
click at [1115, 804] on div ".deletable-edge-delete-btn { width: 20px; height: 20px; border: 0px solid #ffff…" at bounding box center [933, 447] width 1159 height 730
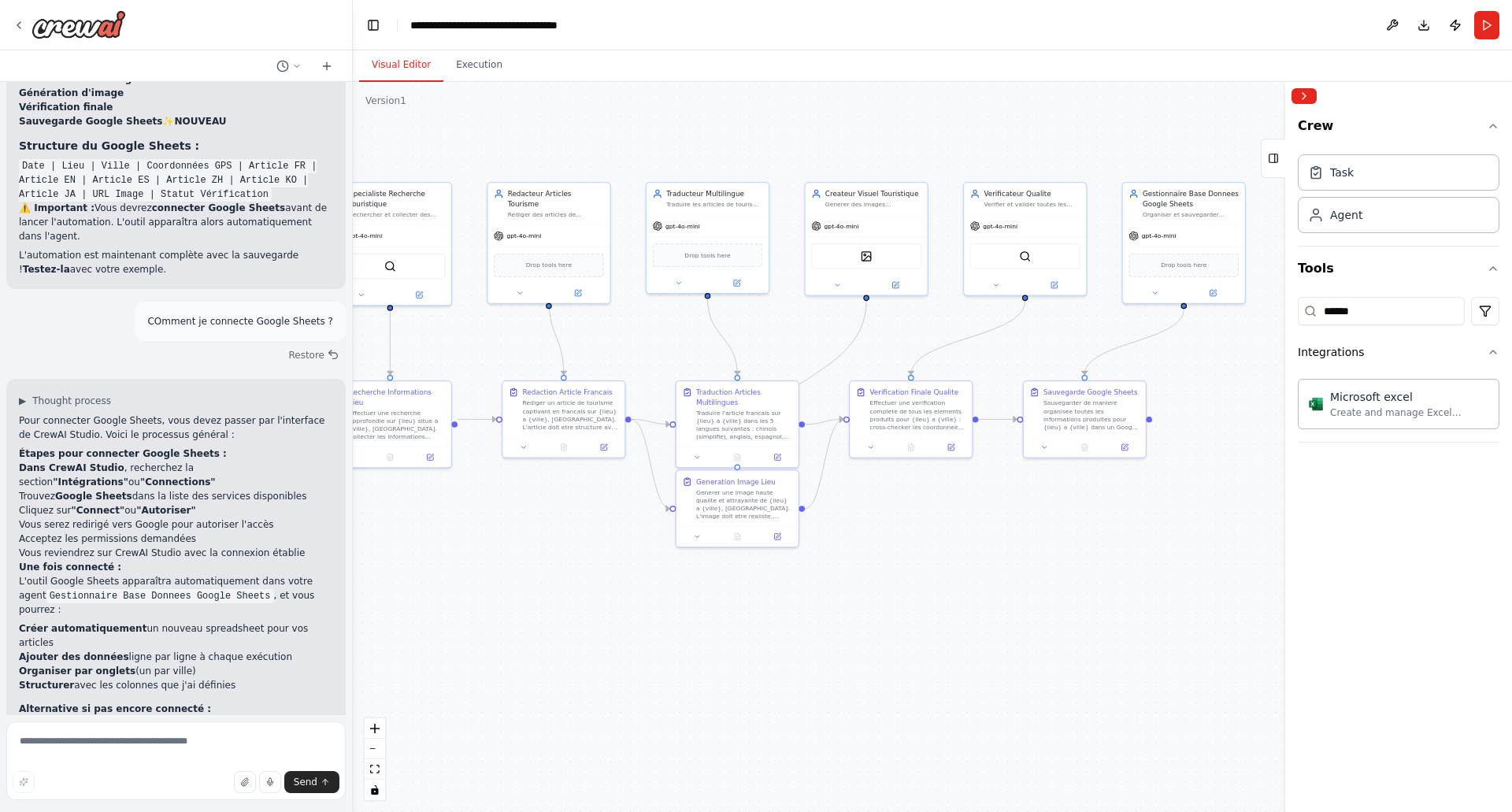
scroll to position [3409, 0]
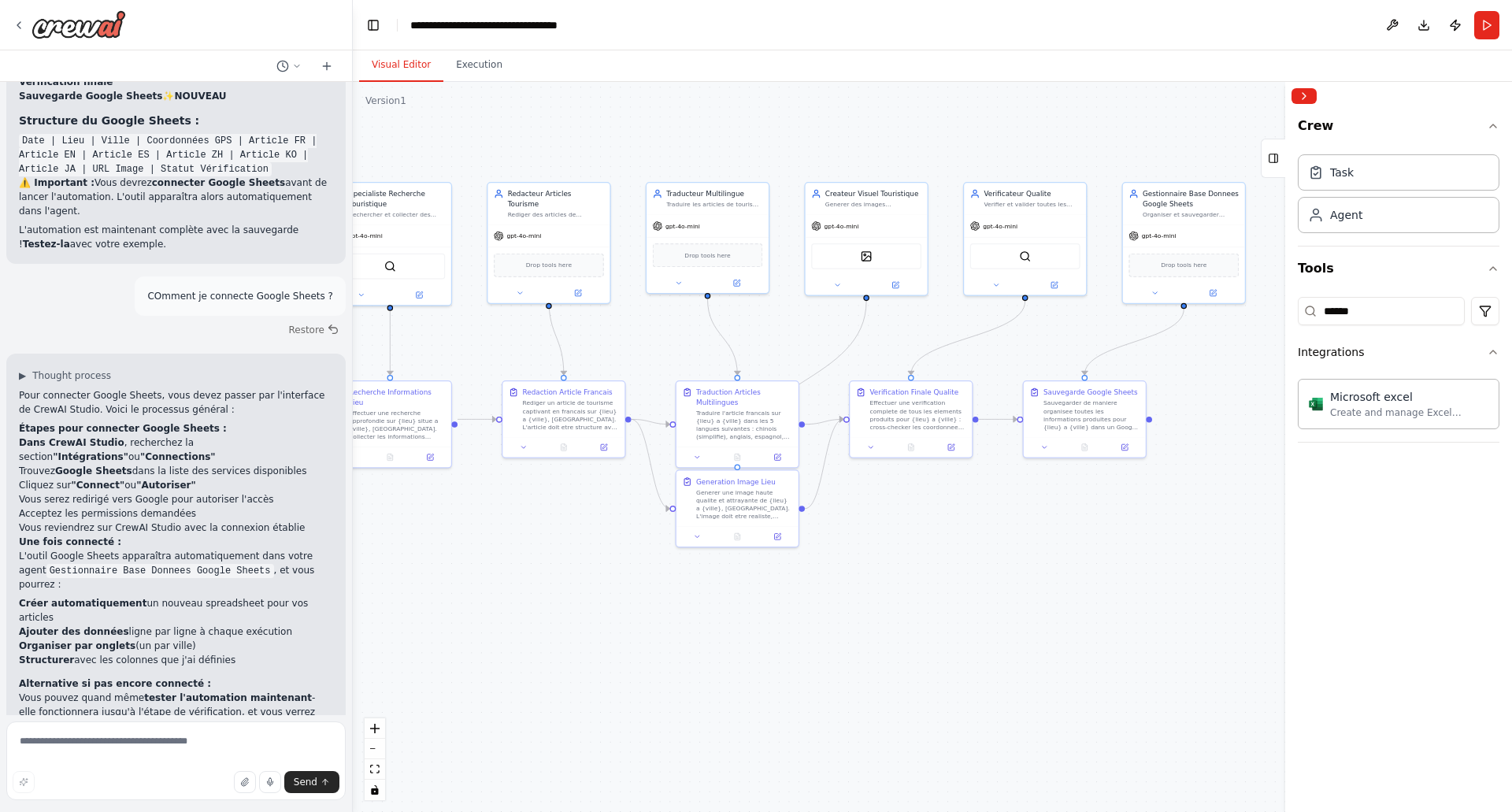
drag, startPoint x: 659, startPoint y: 751, endPoint x: 642, endPoint y: 631, distance: 121.2
click at [642, 631] on div ".deletable-edge-delete-btn { width: 20px; height: 20px; border: 0px solid #ffff…" at bounding box center [933, 447] width 1159 height 730
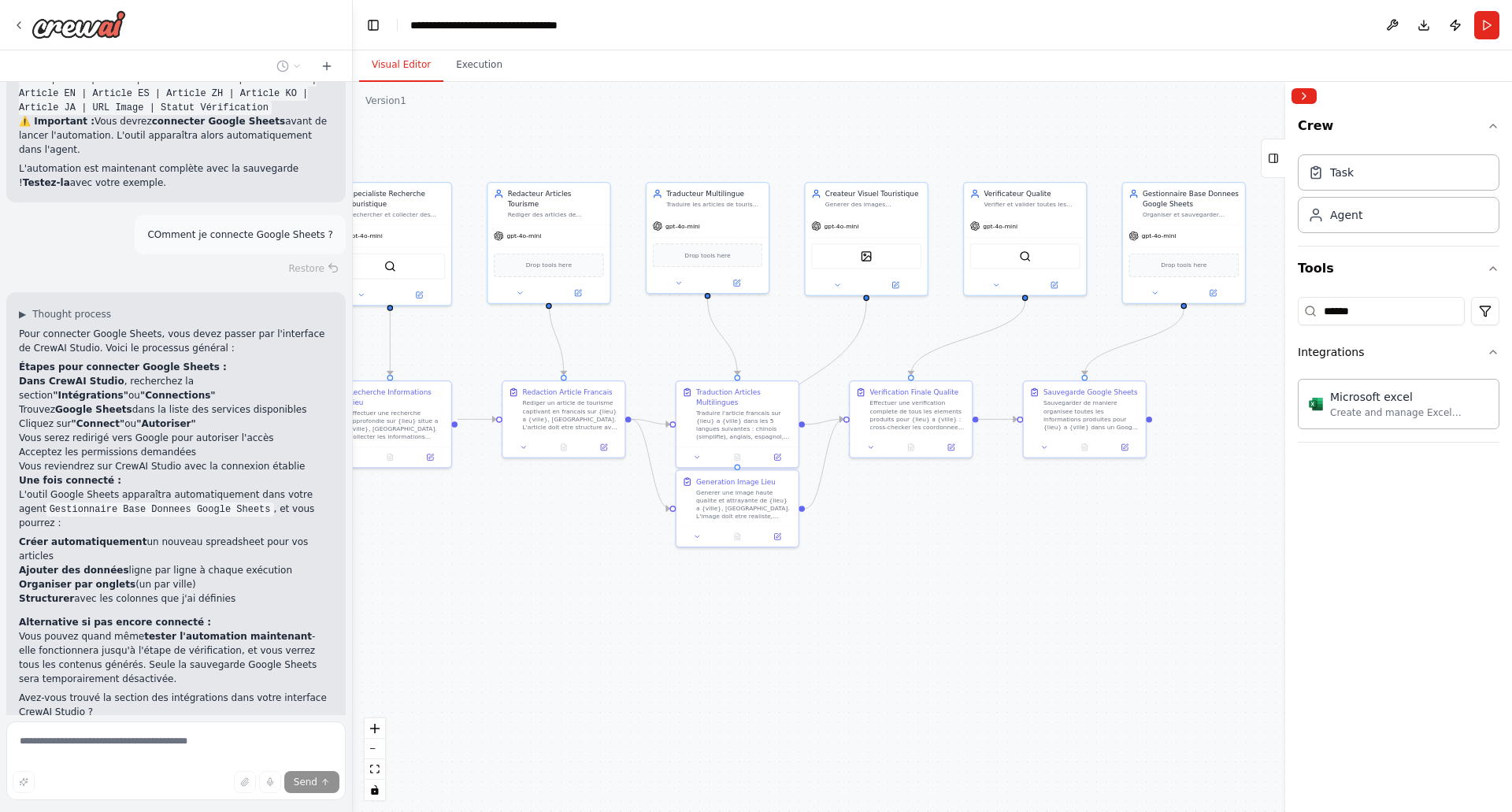
scroll to position [3502, 0]
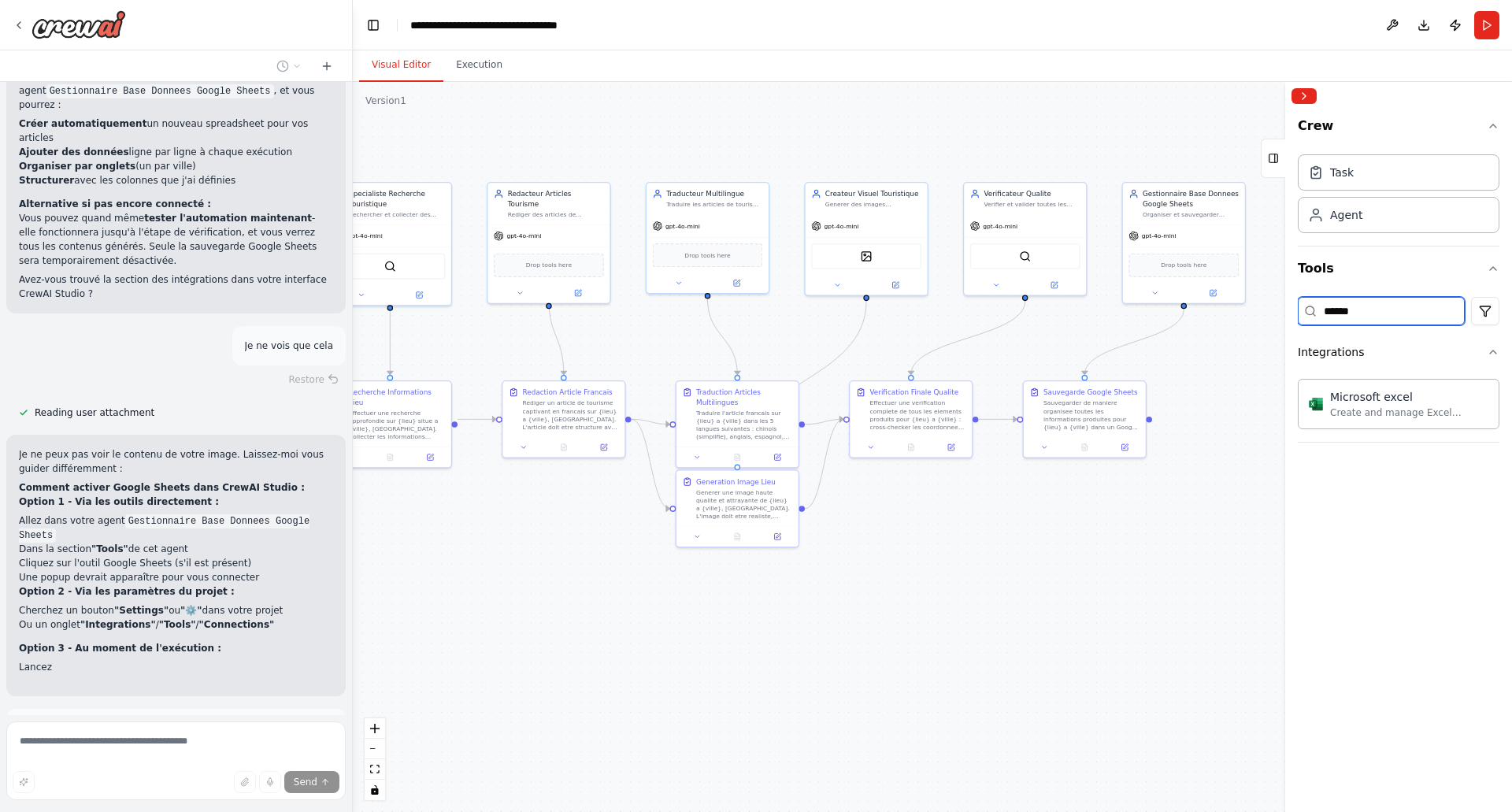
click at [1368, 325] on input "******" at bounding box center [1381, 311] width 167 height 29
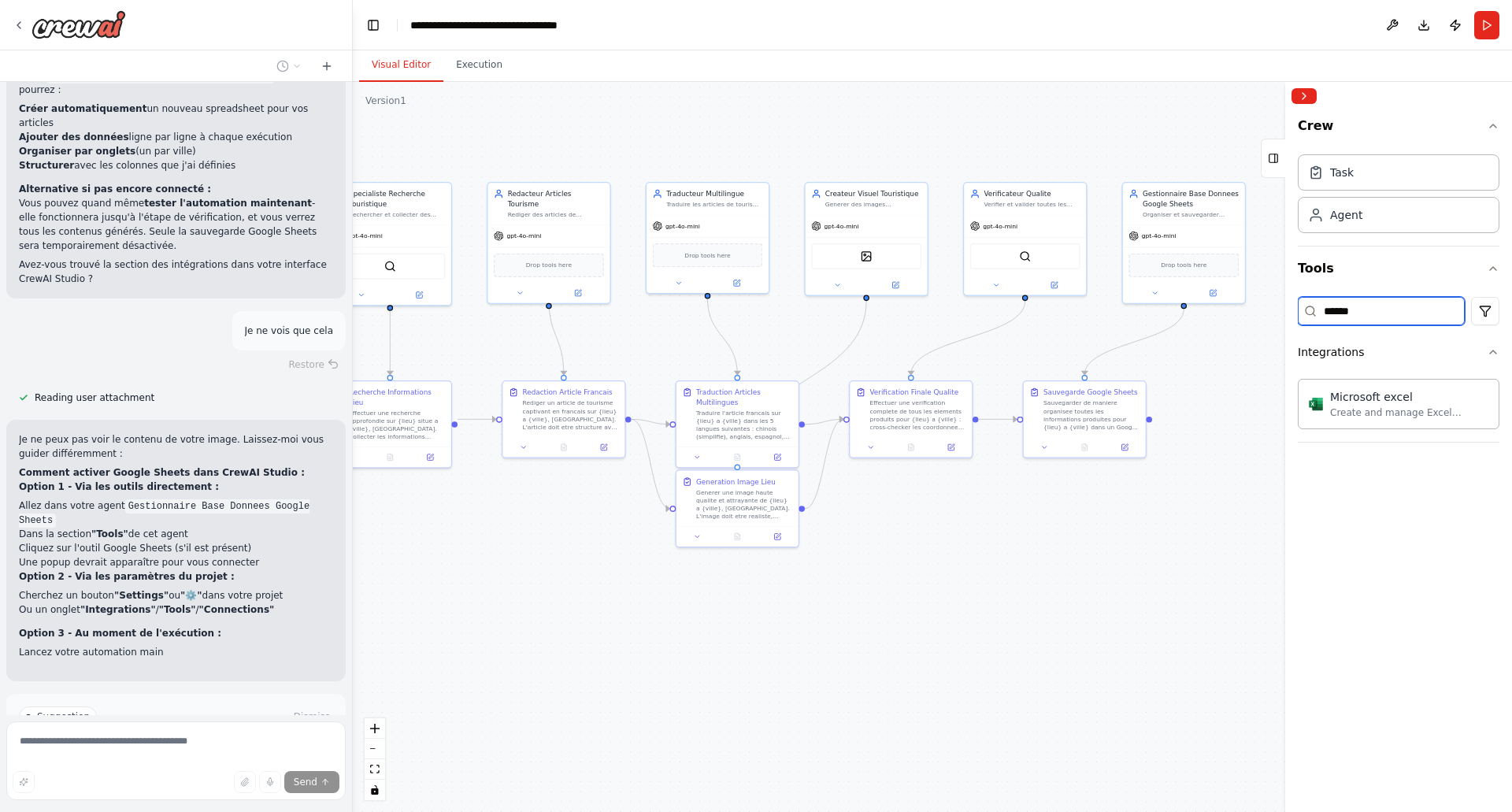
click at [1368, 325] on input "******" at bounding box center [1381, 311] width 167 height 29
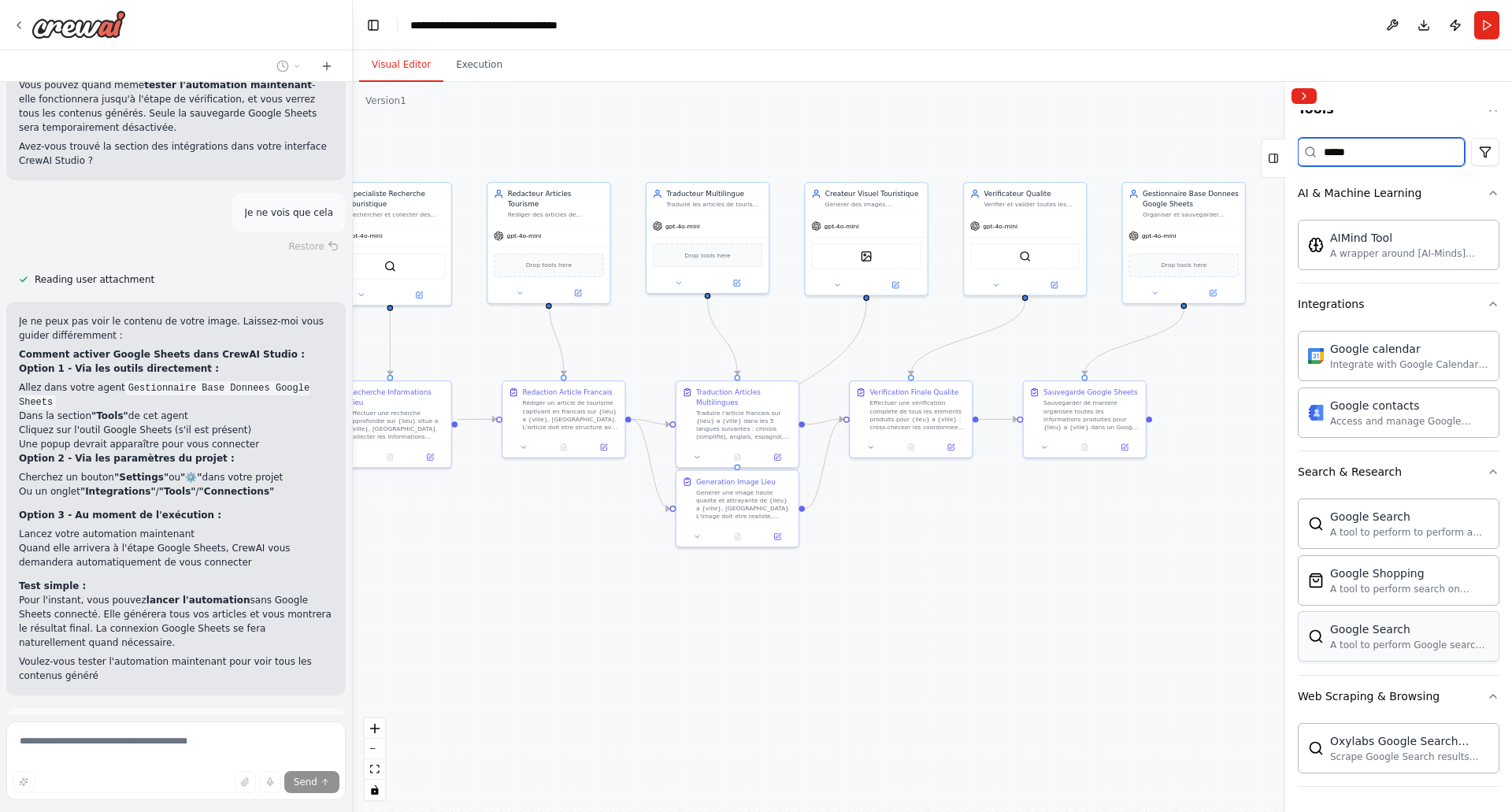
scroll to position [4035, 0]
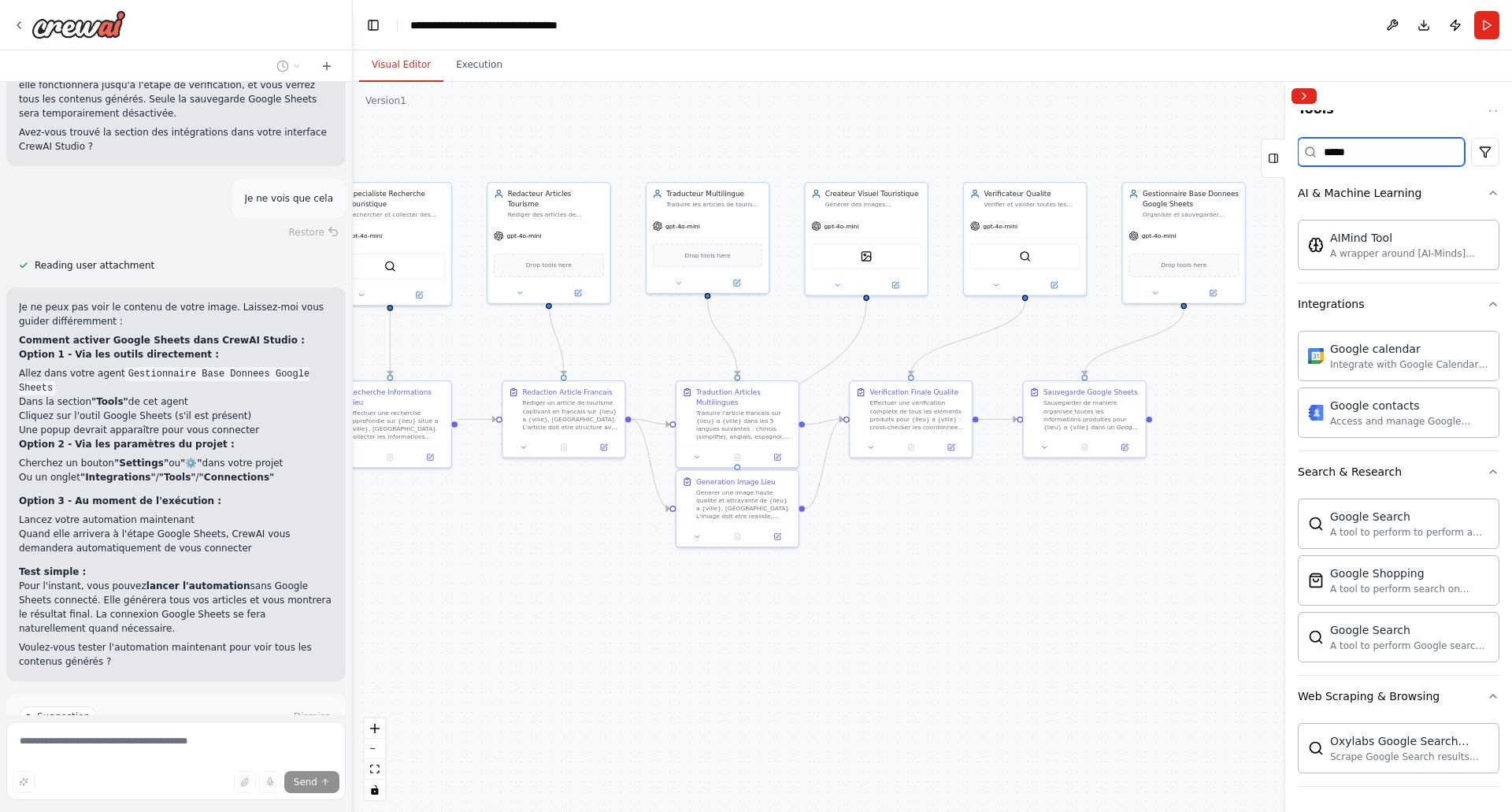
type input "*****"
drag, startPoint x: 187, startPoint y: 607, endPoint x: 178, endPoint y: 616, distance: 12.7
click at [178, 777] on span "Run Automation" at bounding box center [183, 783] width 76 height 13
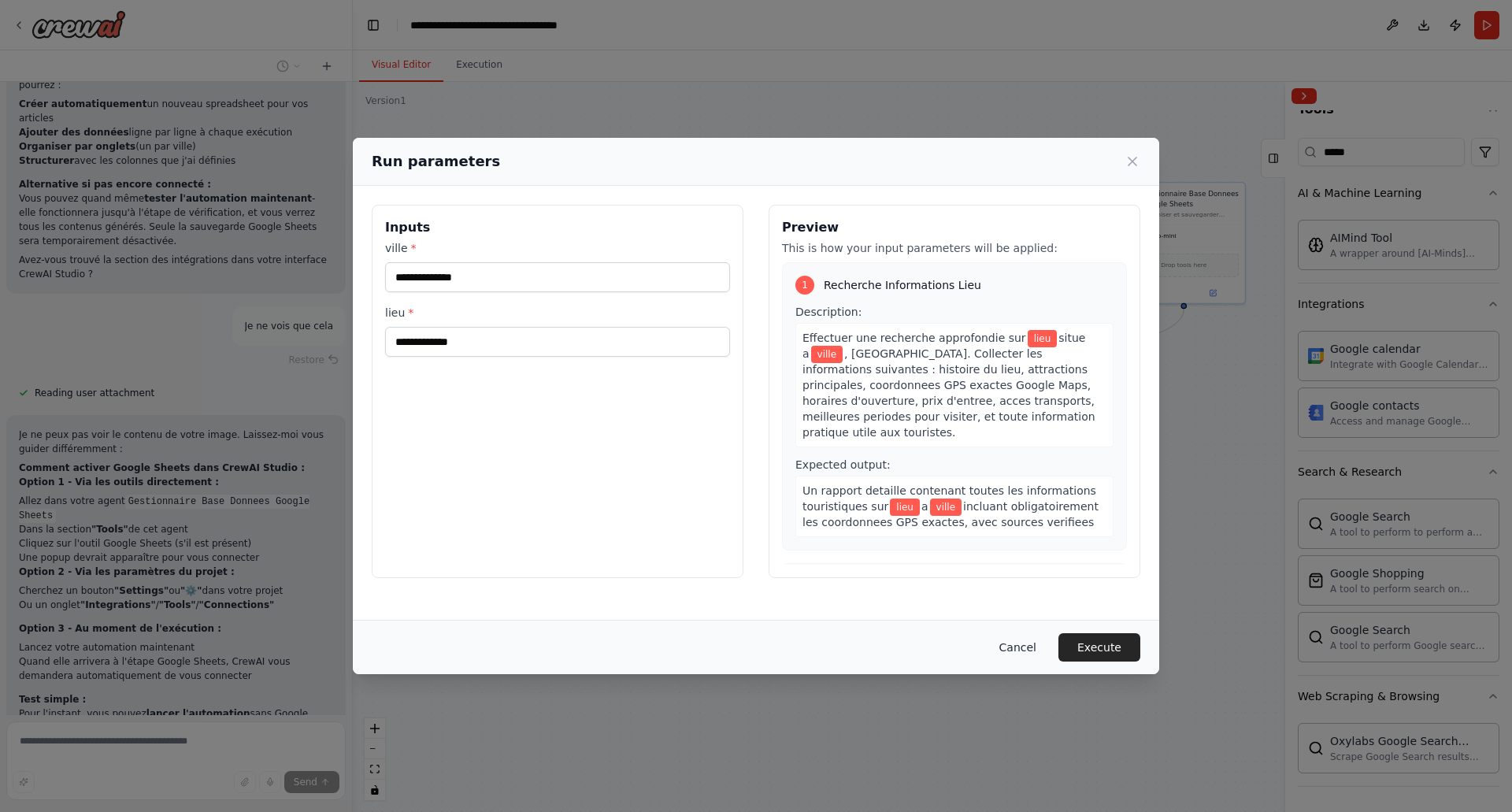
click at [1007, 638] on button "Cancel" at bounding box center [1018, 646] width 63 height 29
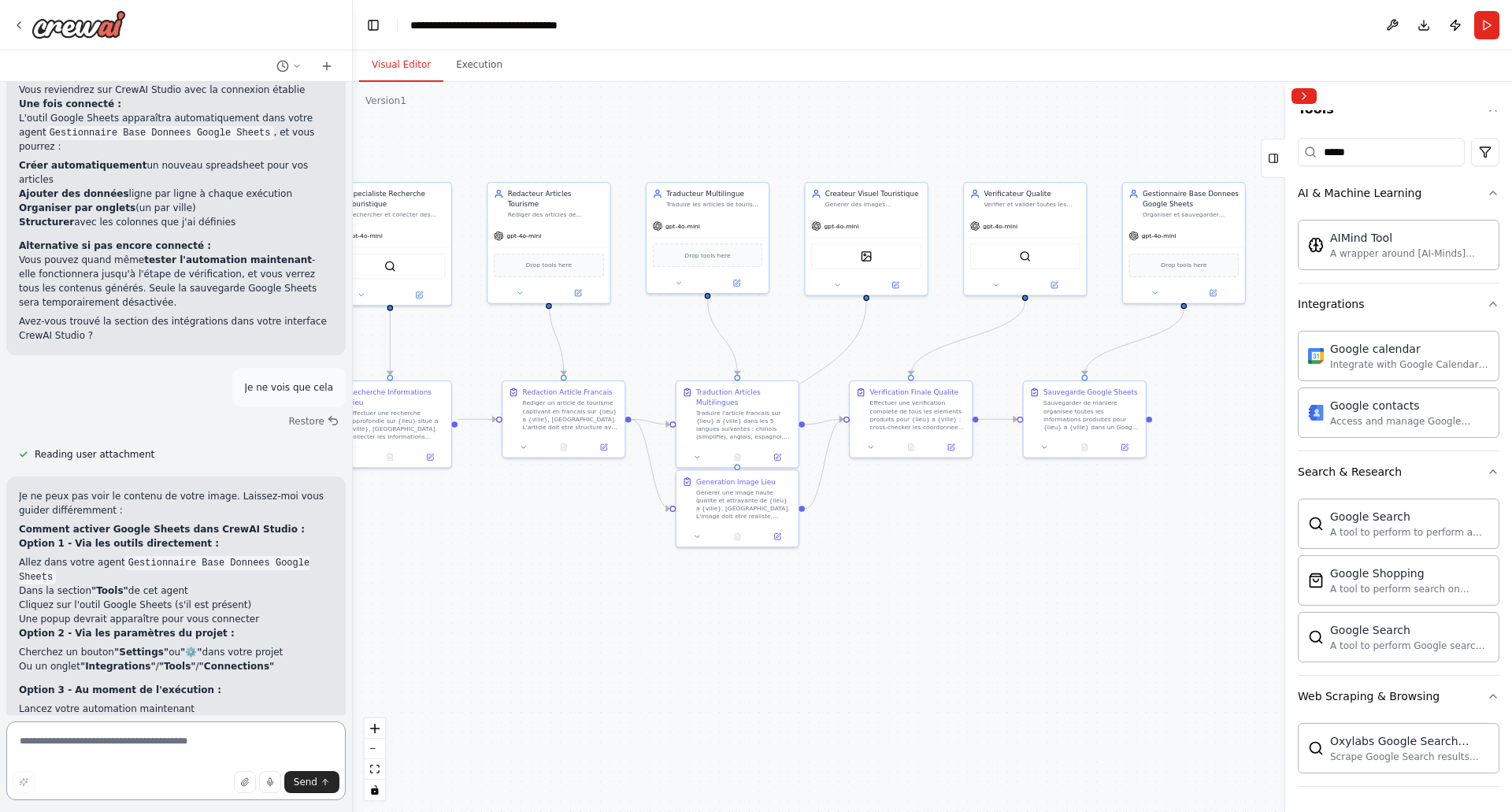
click at [117, 748] on textarea at bounding box center [176, 761] width 339 height 79
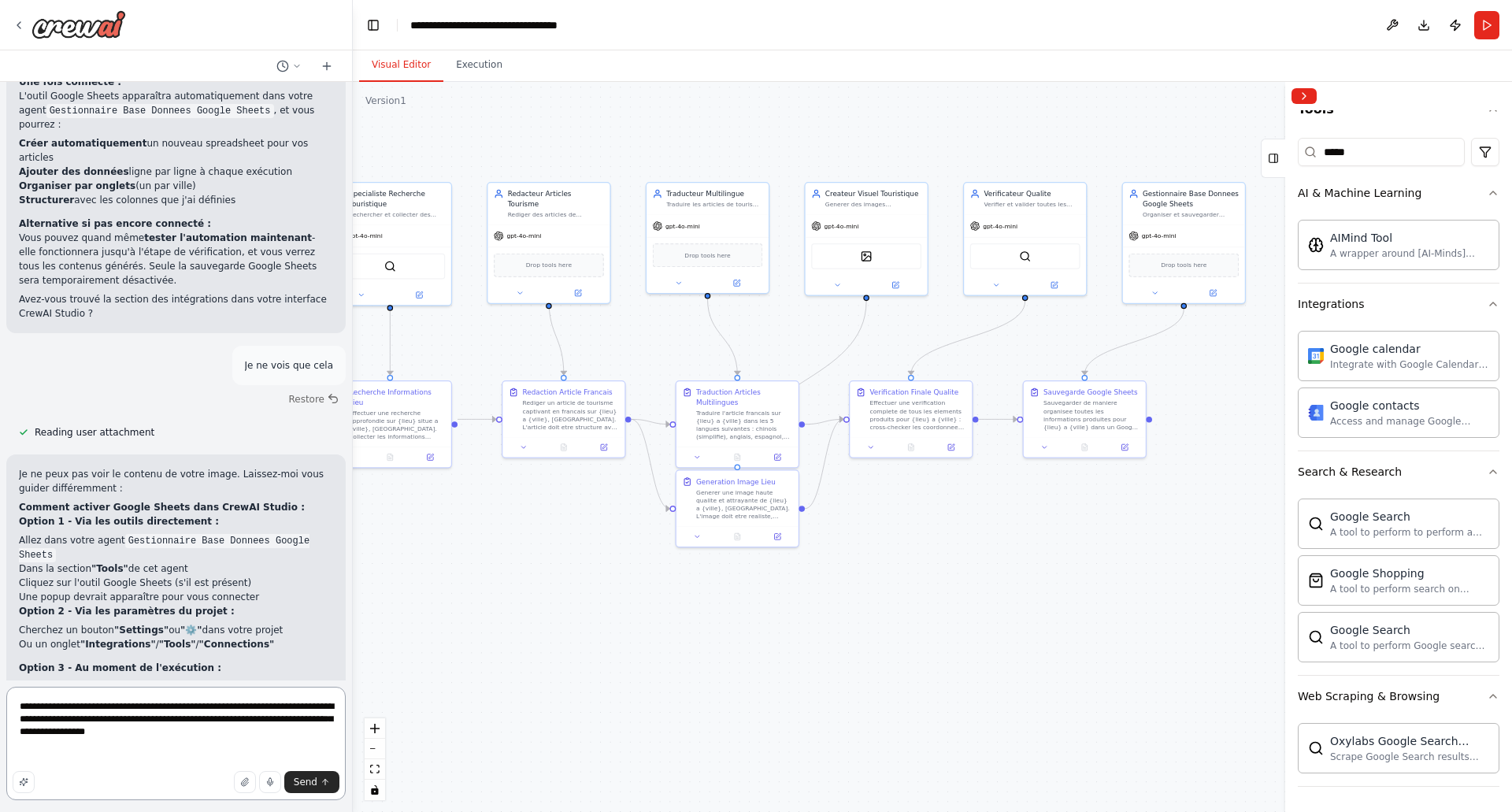
scroll to position [3882, 0]
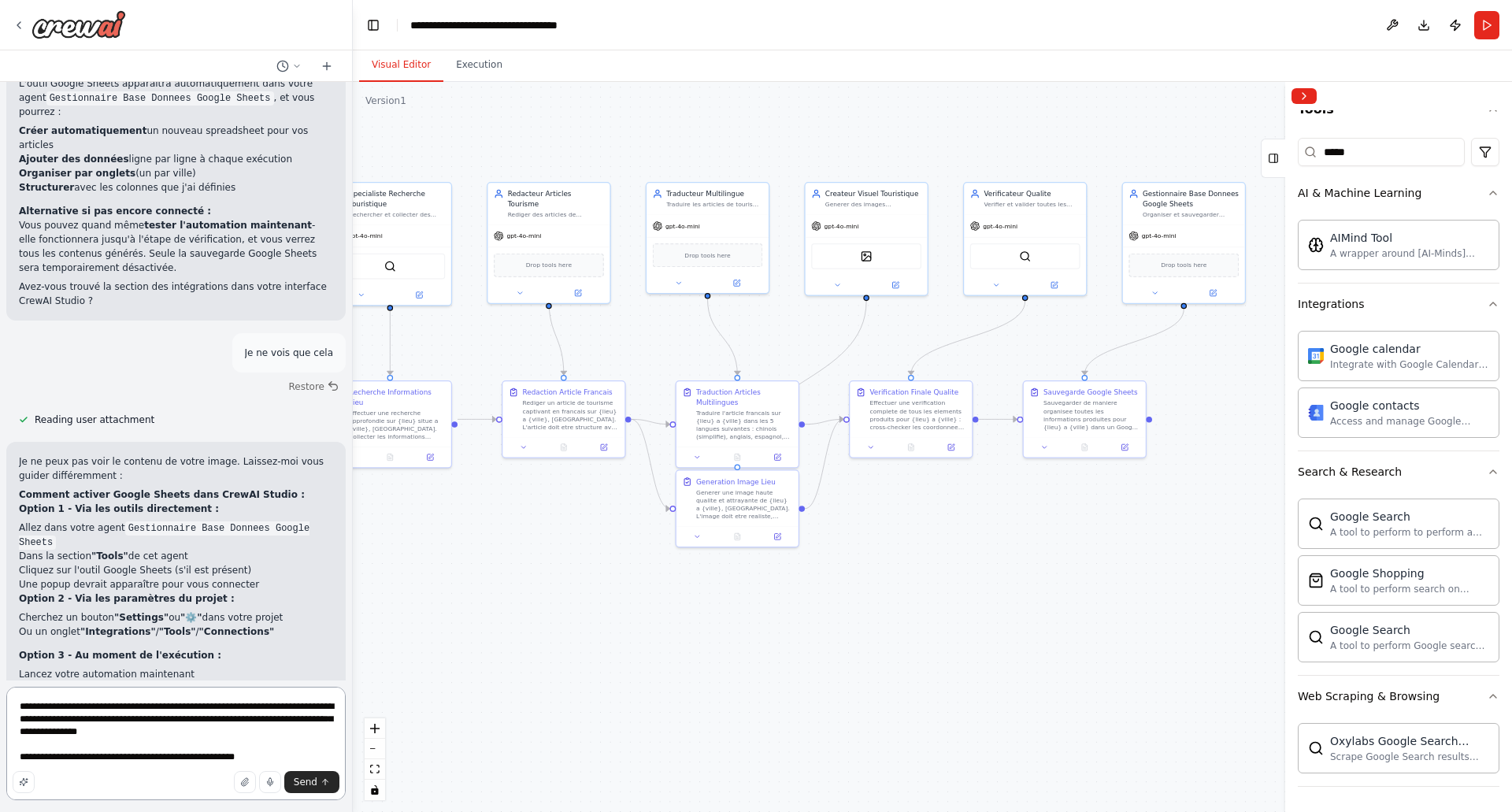
type textarea "**********"
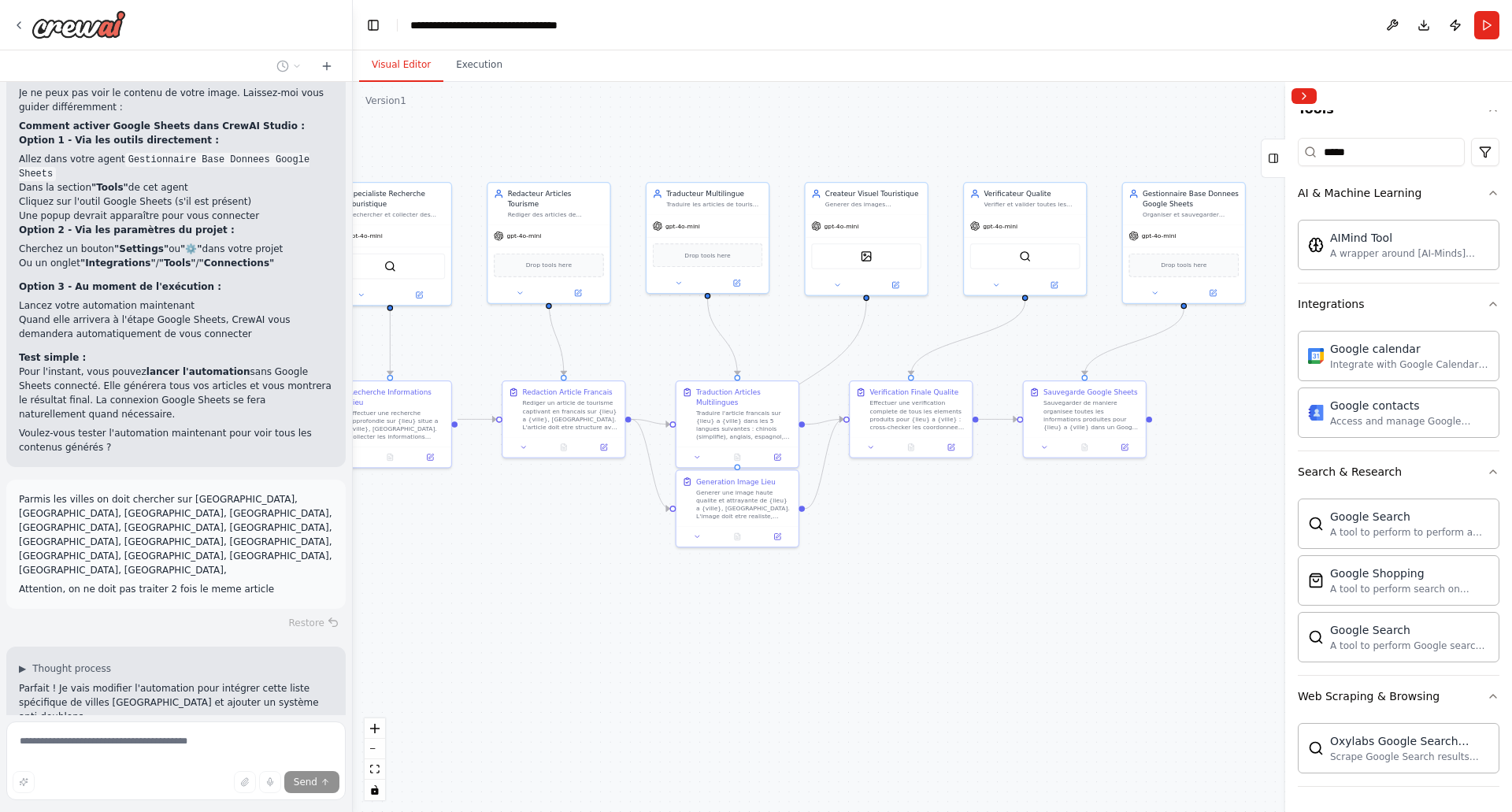
scroll to position [4282, 0]
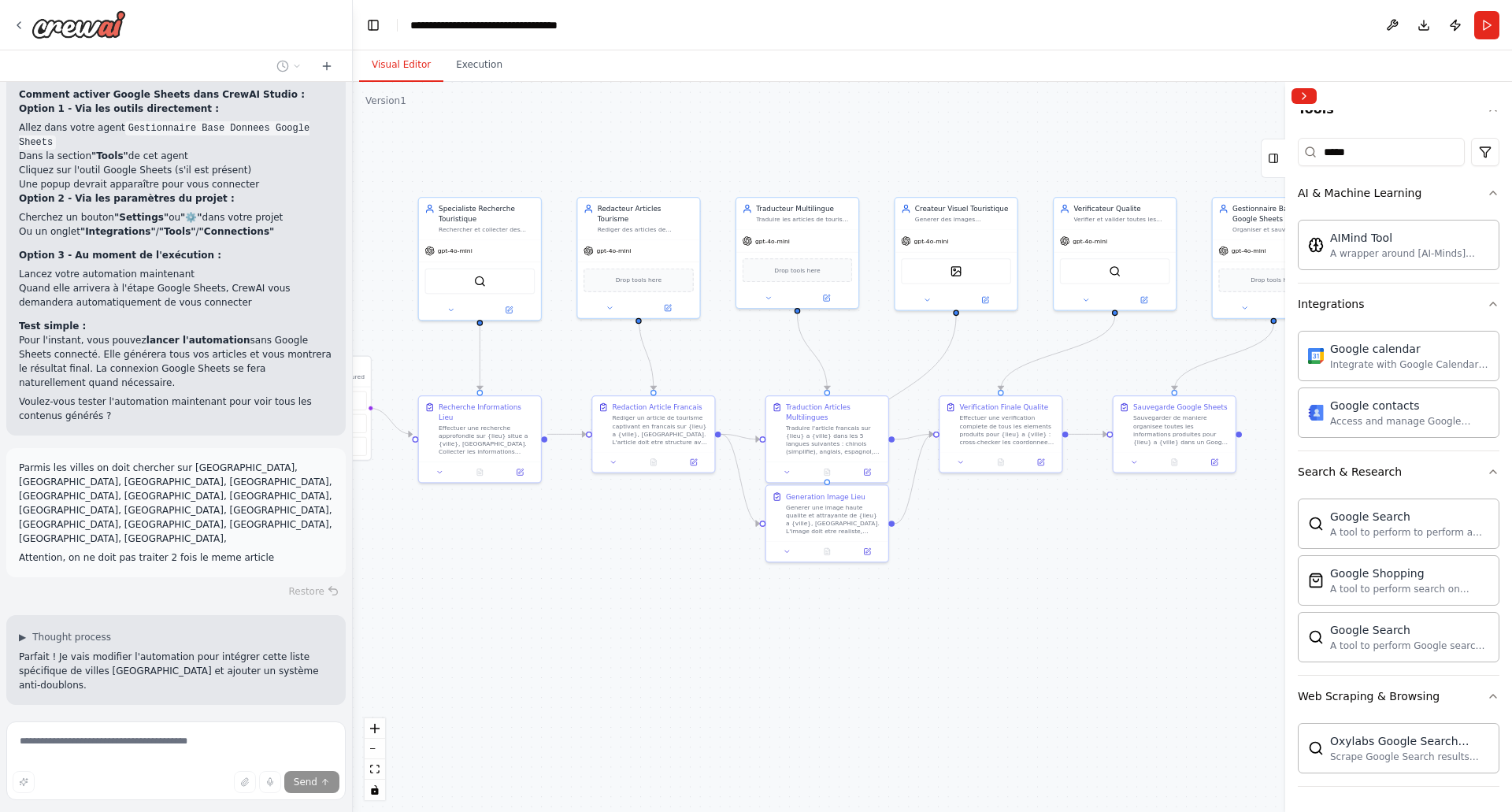
drag, startPoint x: 432, startPoint y: 593, endPoint x: 518, endPoint y: 608, distance: 87.3
click at [518, 608] on div ".deletable-edge-delete-btn { width: 20px; height: 20px; border: 0px solid #ffff…" at bounding box center [933, 447] width 1159 height 730
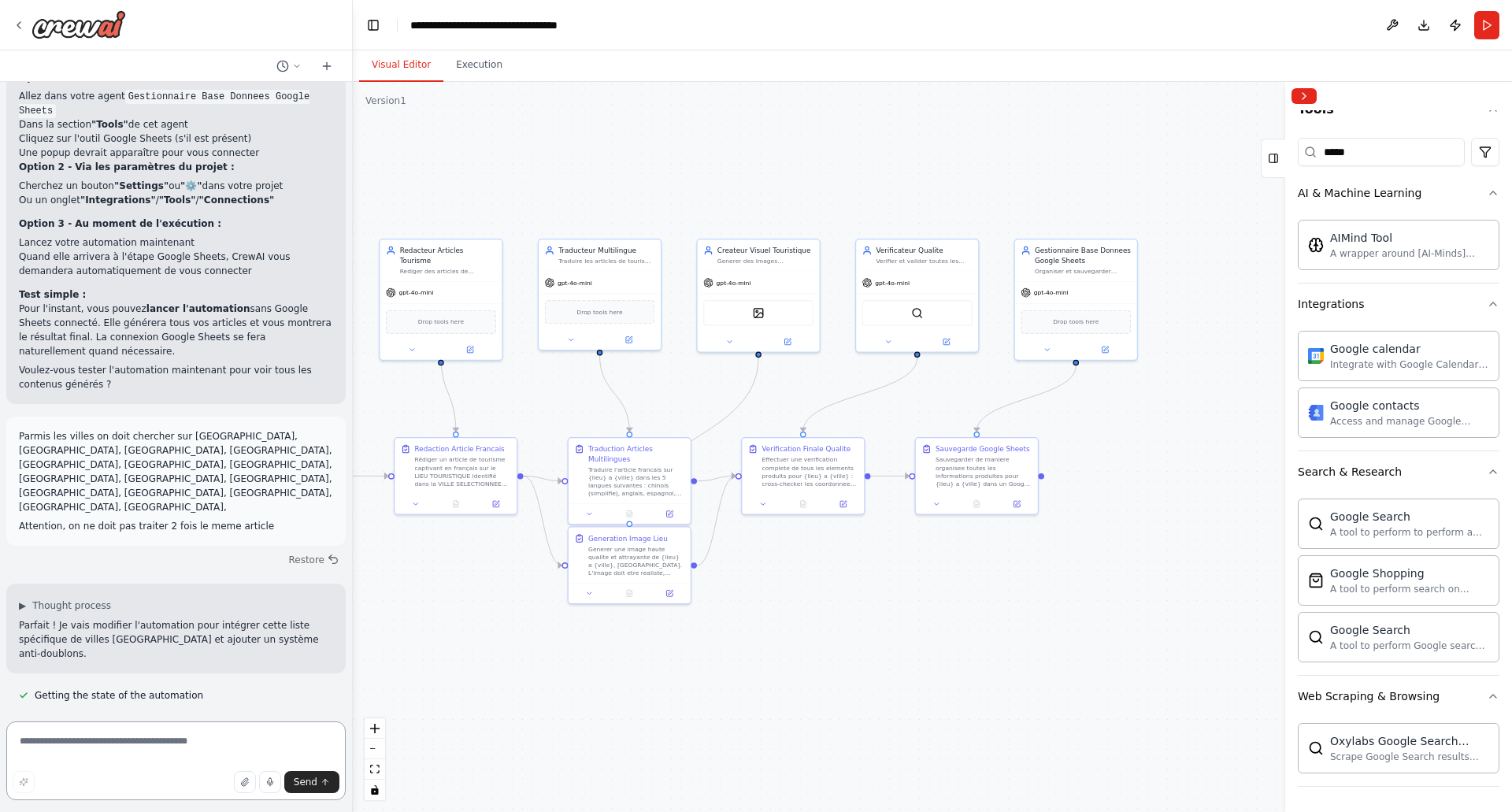
scroll to position [4283, 0]
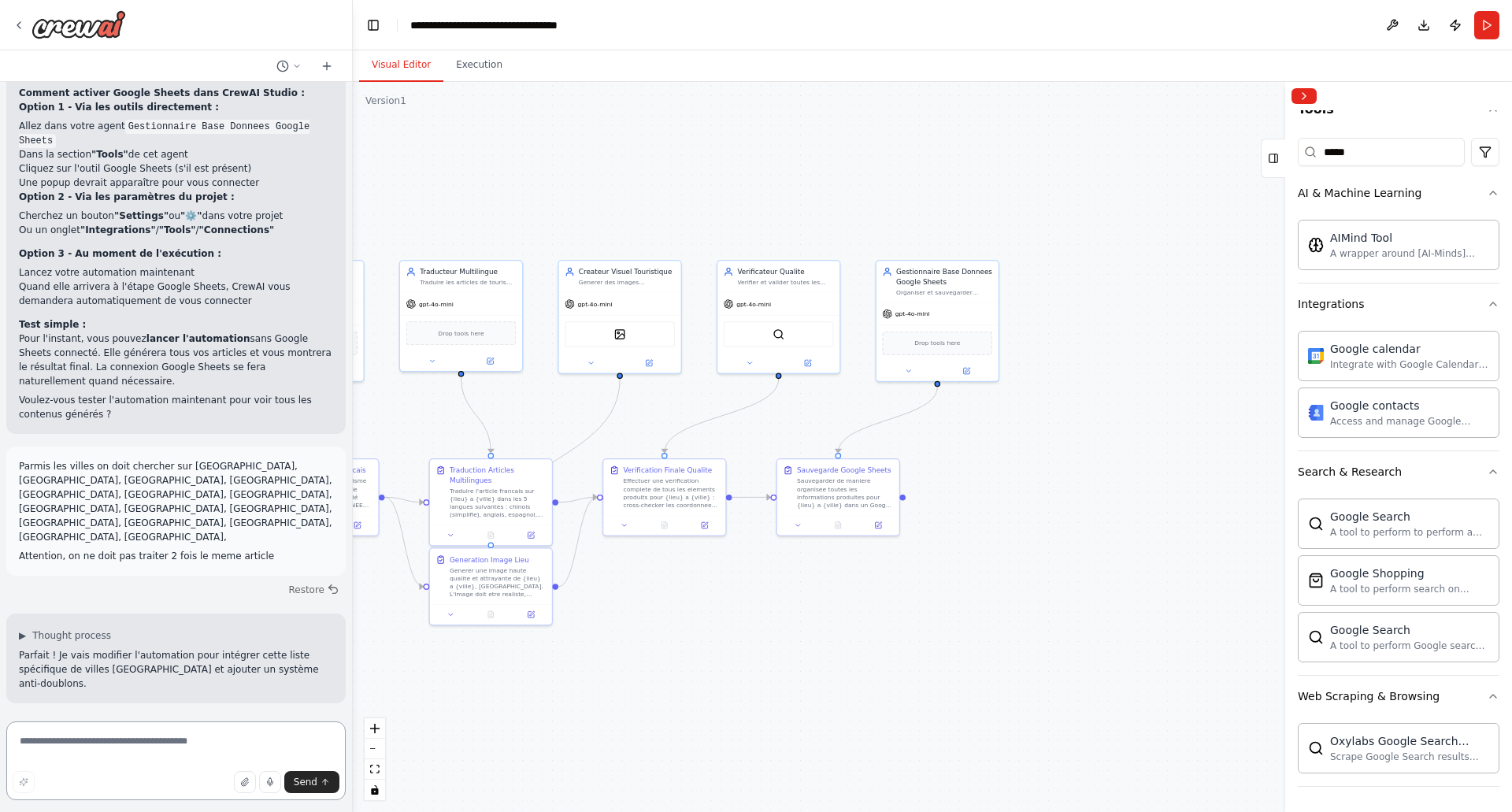
drag, startPoint x: 1137, startPoint y: 583, endPoint x: 801, endPoint y: 646, distance: 341.9
click at [801, 646] on div ".deletable-edge-delete-btn { width: 20px; height: 20px; border: 0px solid #ffff…" at bounding box center [933, 447] width 1159 height 730
click at [847, 484] on div "Sauvegarder de maniere organisee toutes les informations produites pour {lieu} …" at bounding box center [845, 490] width 96 height 31
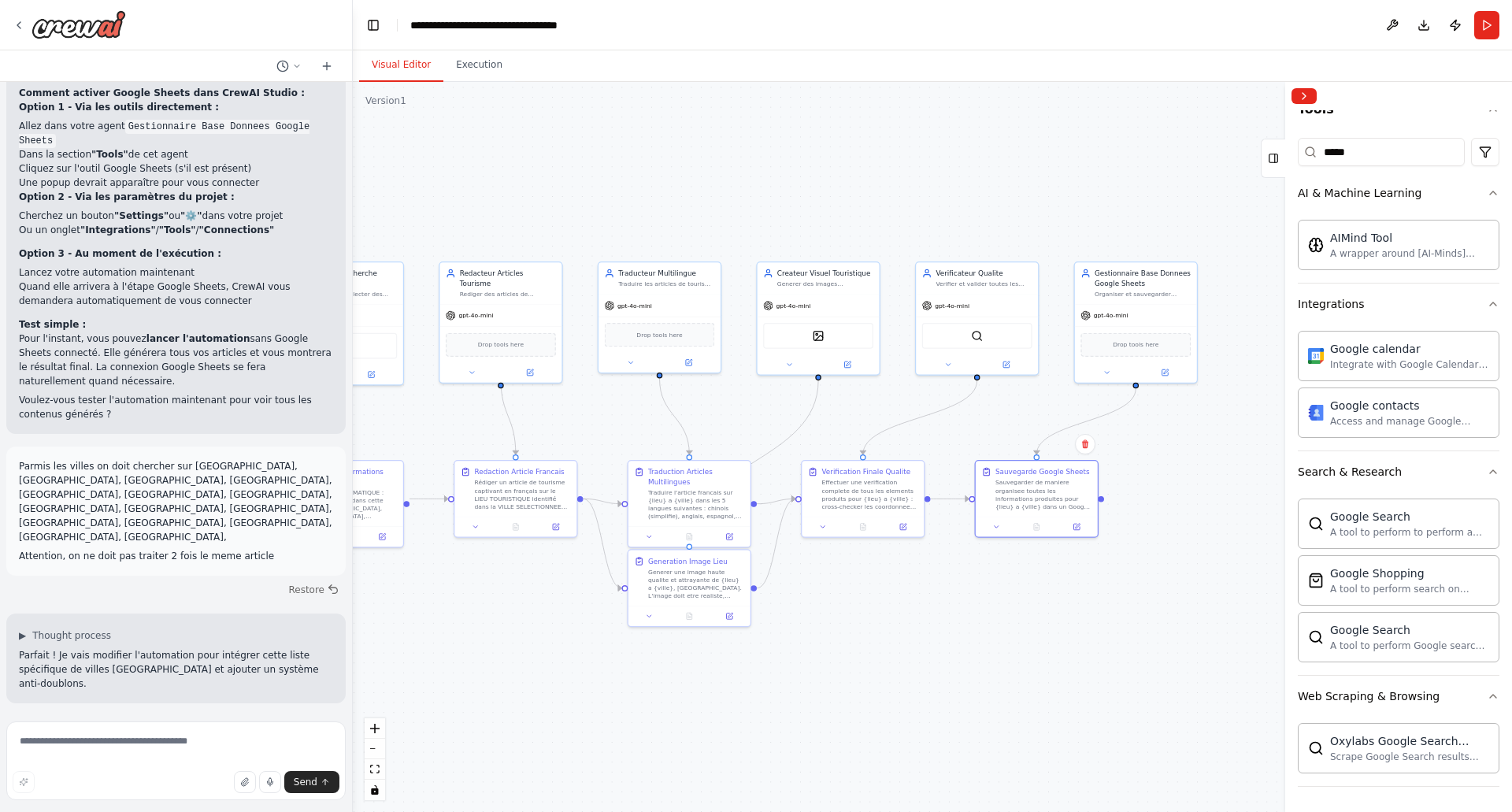
scroll to position [4314, 0]
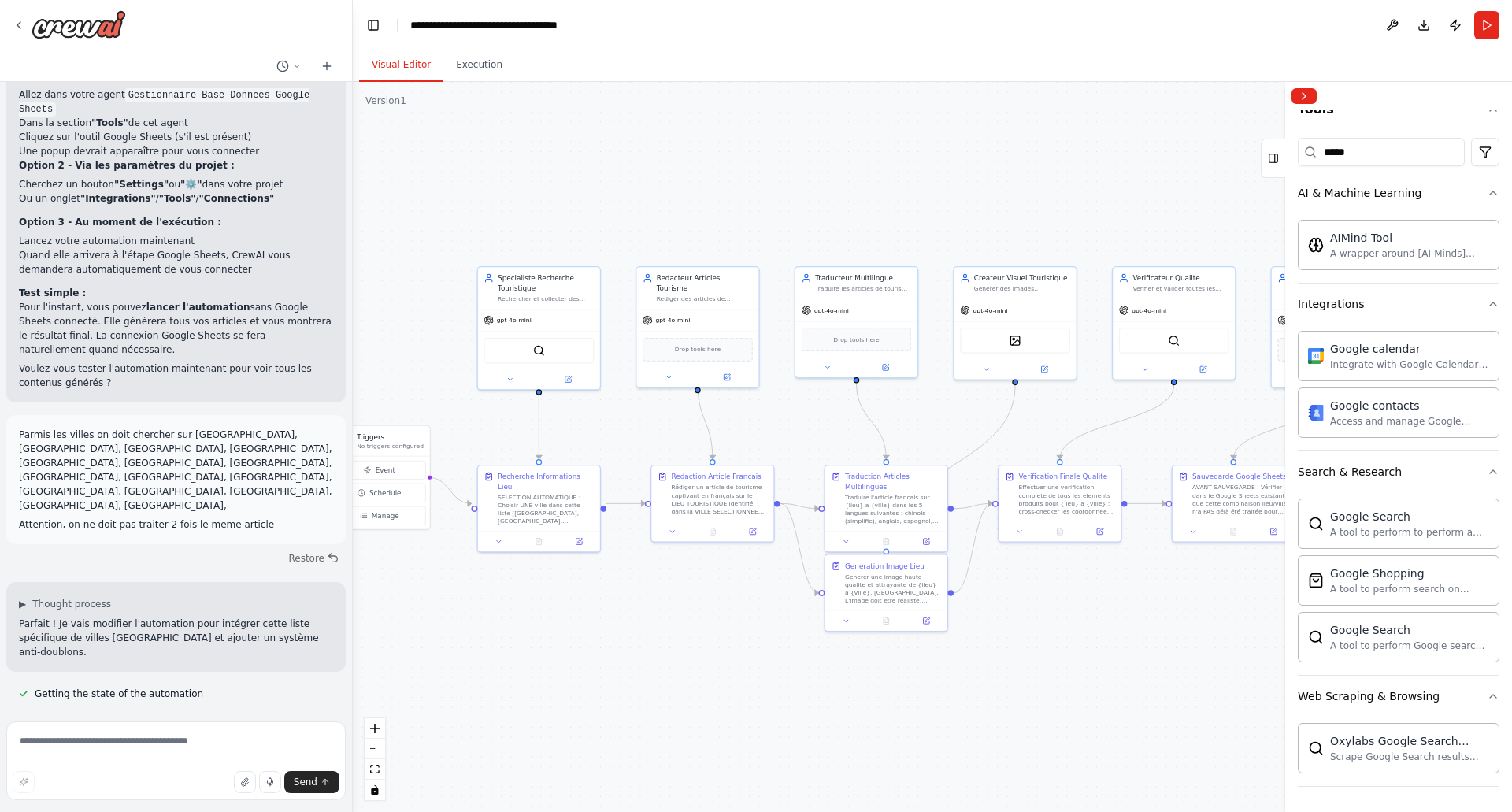
drag, startPoint x: 512, startPoint y: 662, endPoint x: 886, endPoint y: 667, distance: 374.0
click at [886, 667] on div ".deletable-edge-delete-btn { width: 20px; height: 20px; border: 0px solid #ffff…" at bounding box center [933, 447] width 1159 height 730
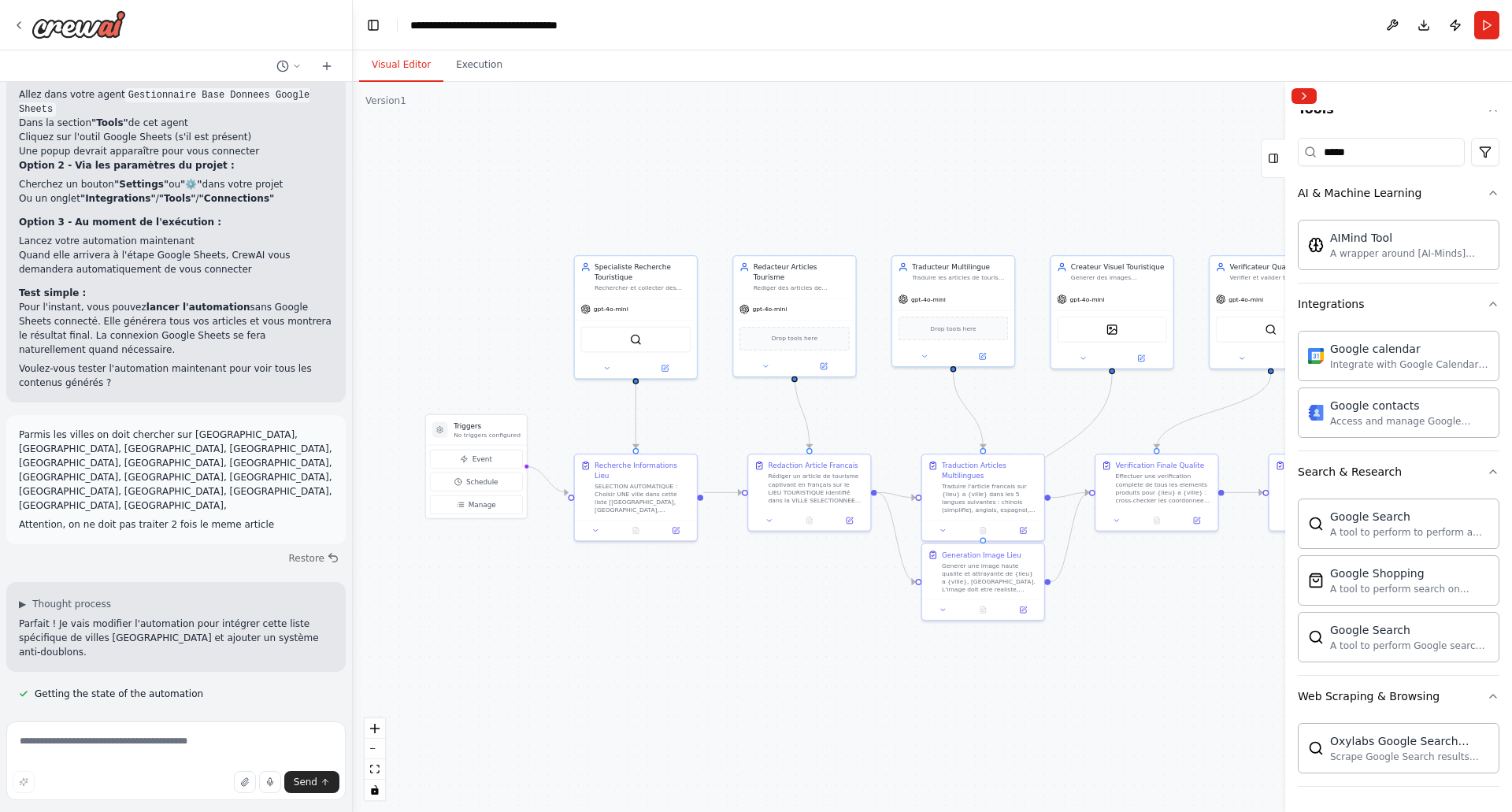
drag, startPoint x: 711, startPoint y: 680, endPoint x: 808, endPoint y: 669, distance: 97.6
click at [808, 669] on div ".deletable-edge-delete-btn { width: 20px; height: 20px; border: 0px solid #ffff…" at bounding box center [933, 447] width 1159 height 730
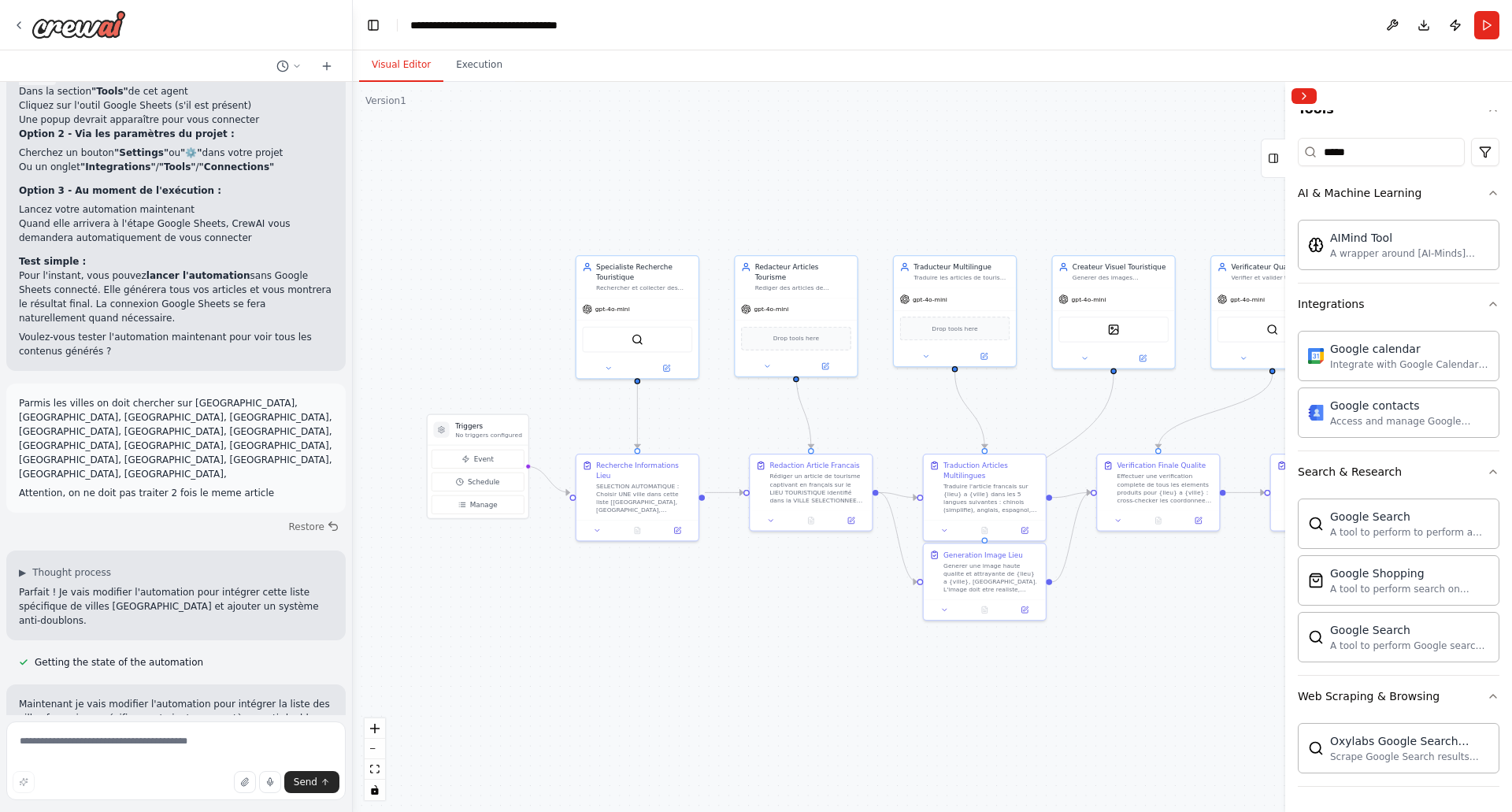
scroll to position [4377, 0]
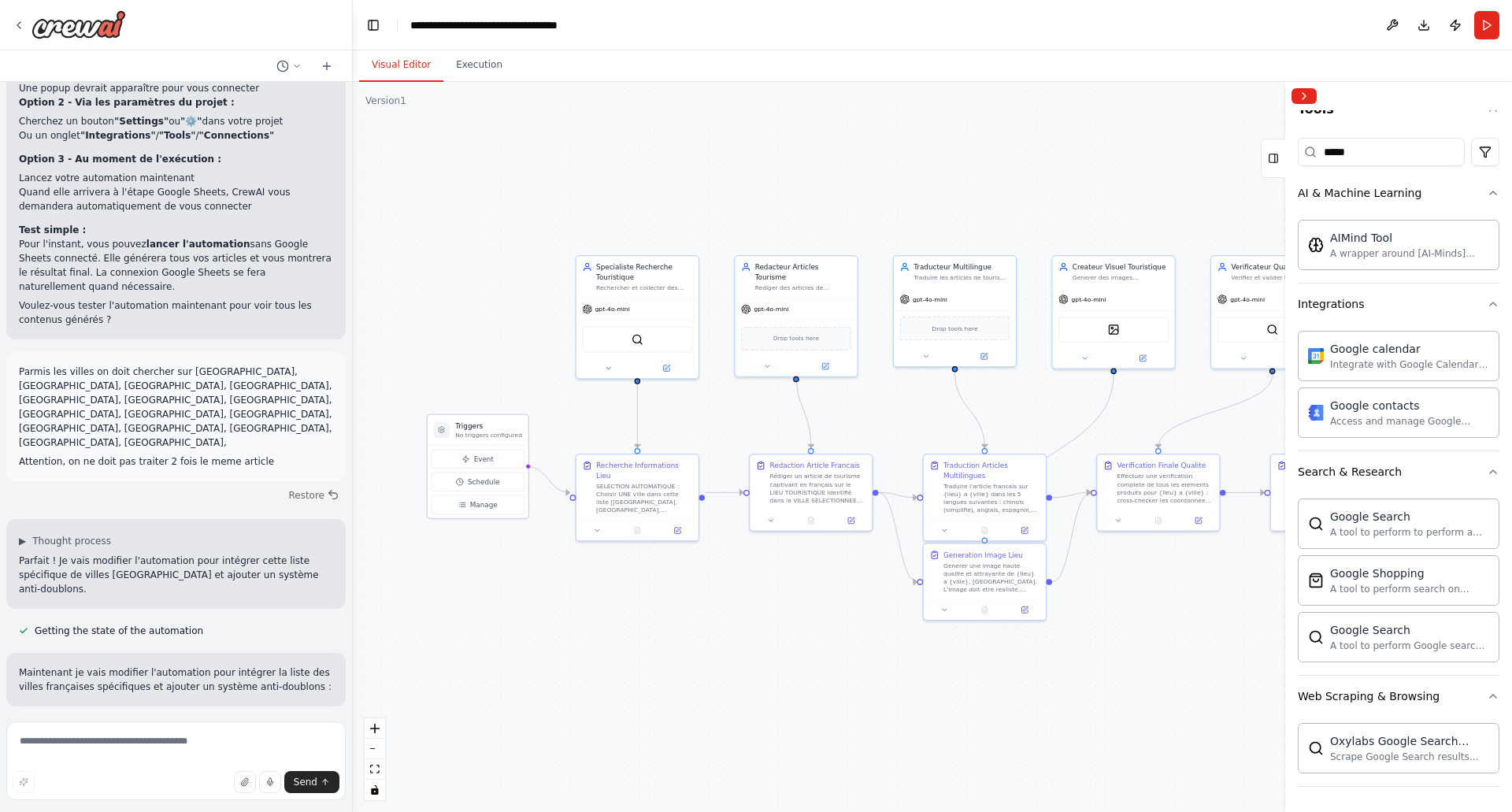
click at [498, 432] on p "No triggers configured" at bounding box center [488, 434] width 67 height 8
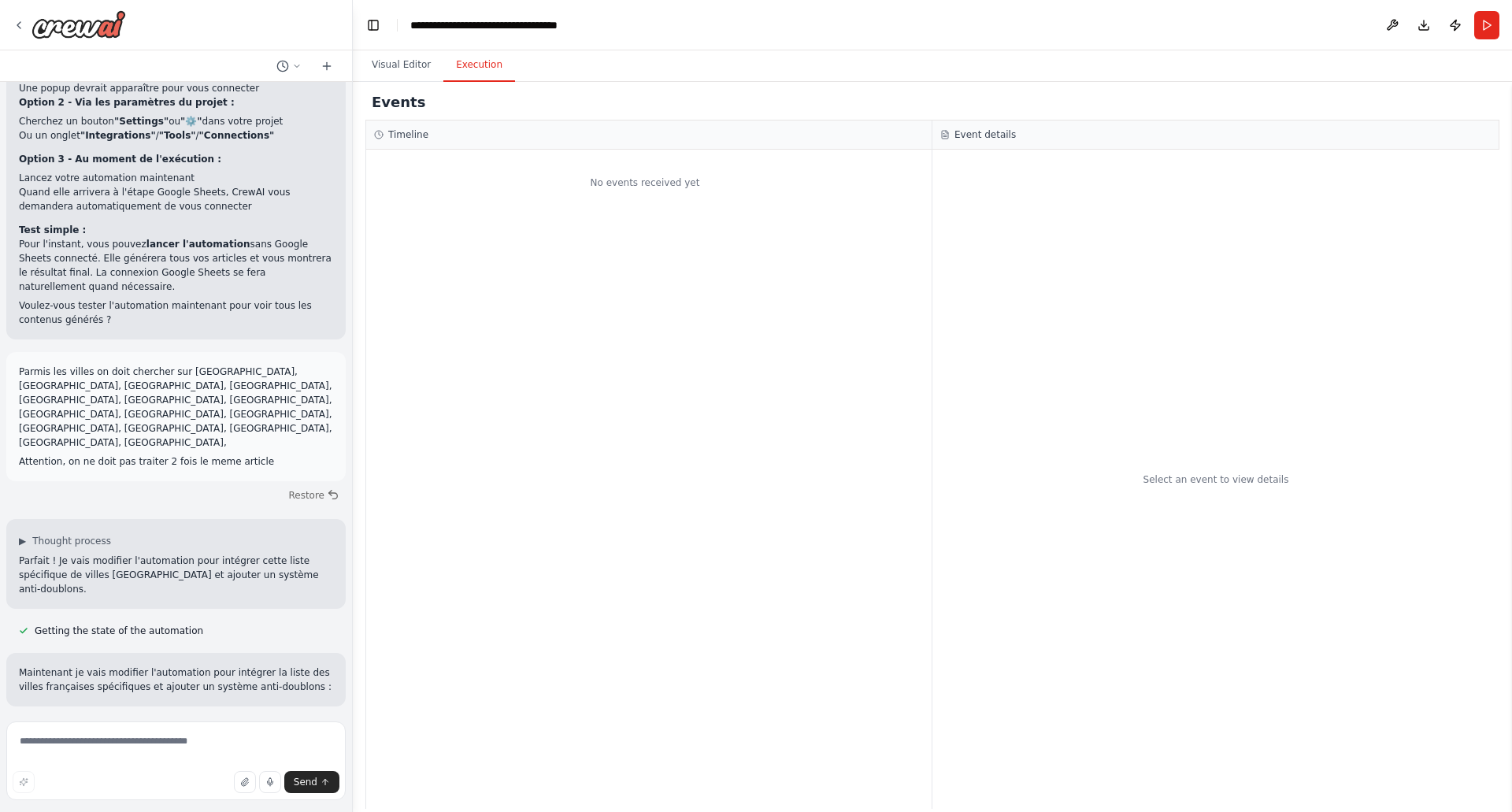
click at [468, 63] on button "Execution" at bounding box center [479, 65] width 72 height 33
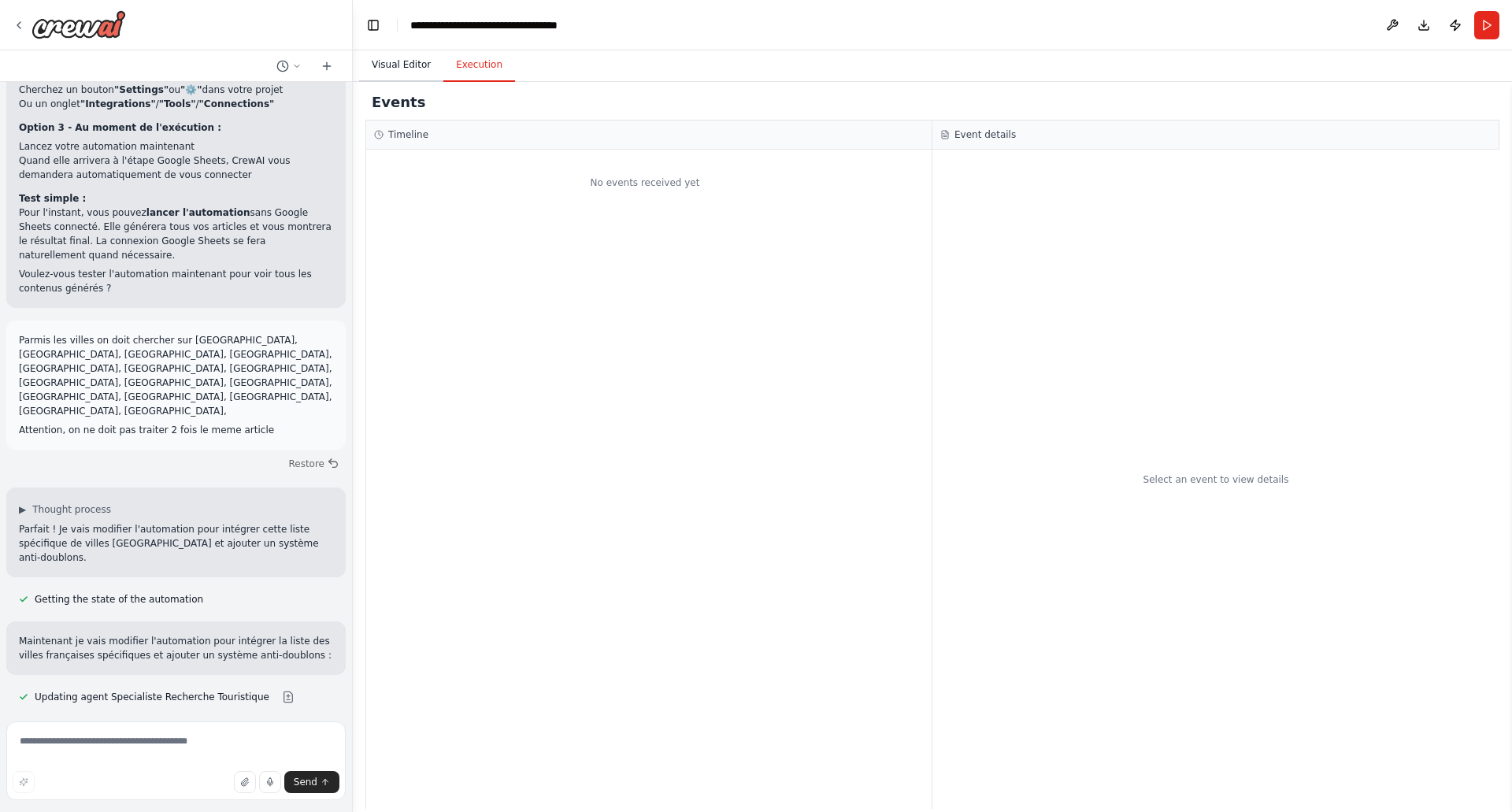
click at [408, 72] on button "Visual Editor" at bounding box center [401, 65] width 85 height 33
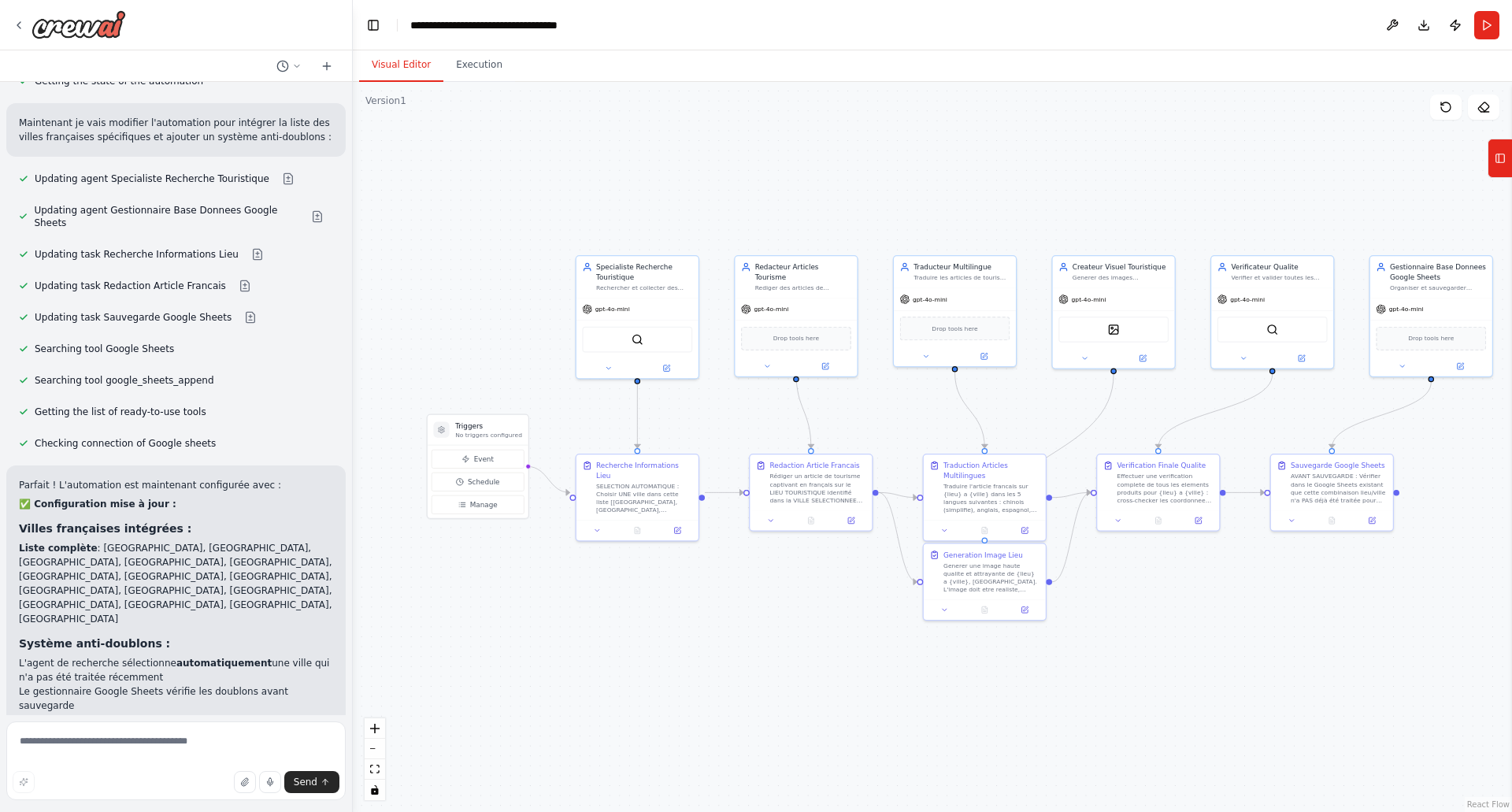
scroll to position [4941, 0]
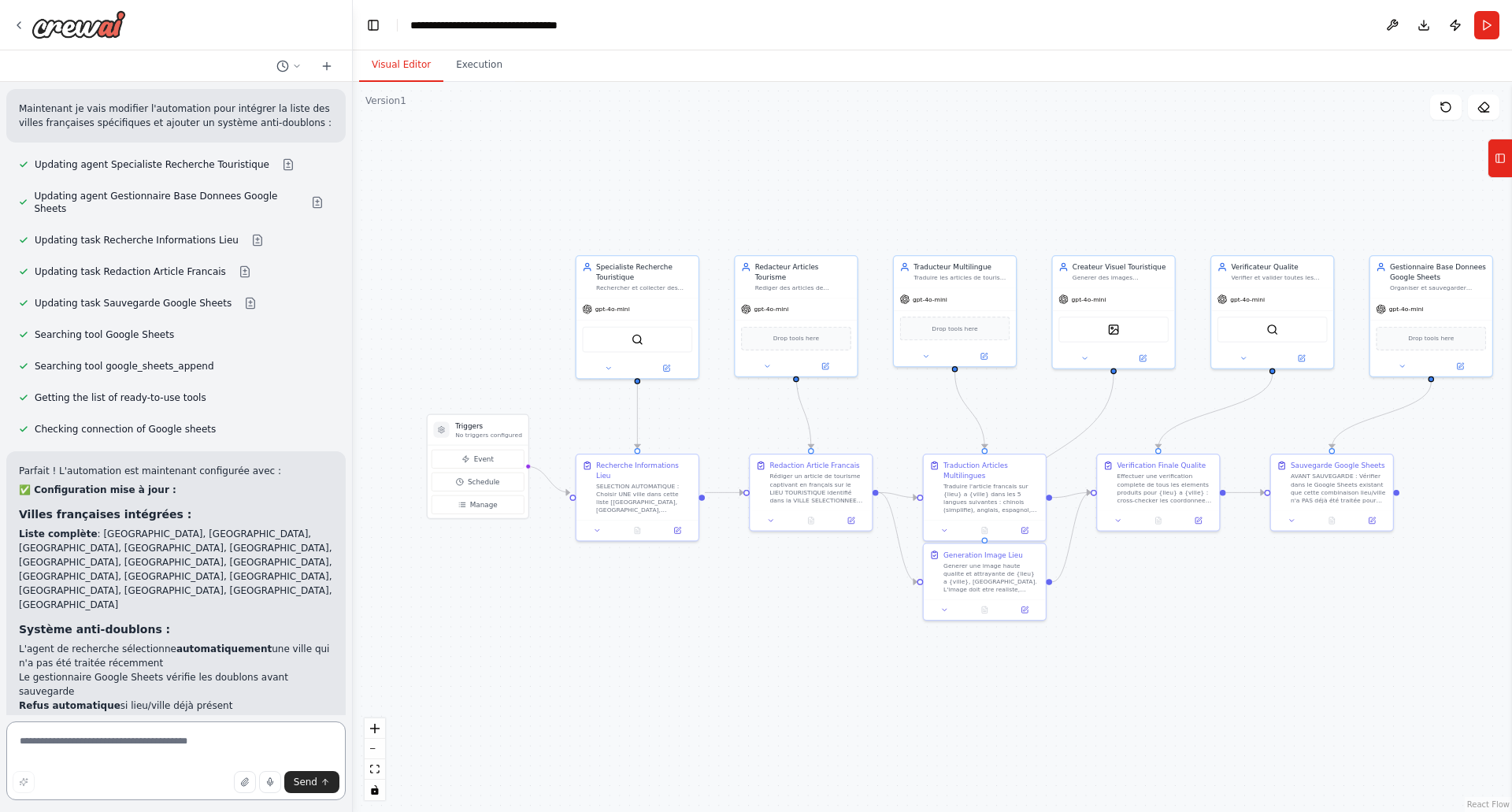
click at [109, 760] on textarea at bounding box center [176, 761] width 339 height 79
type textarea "**********"
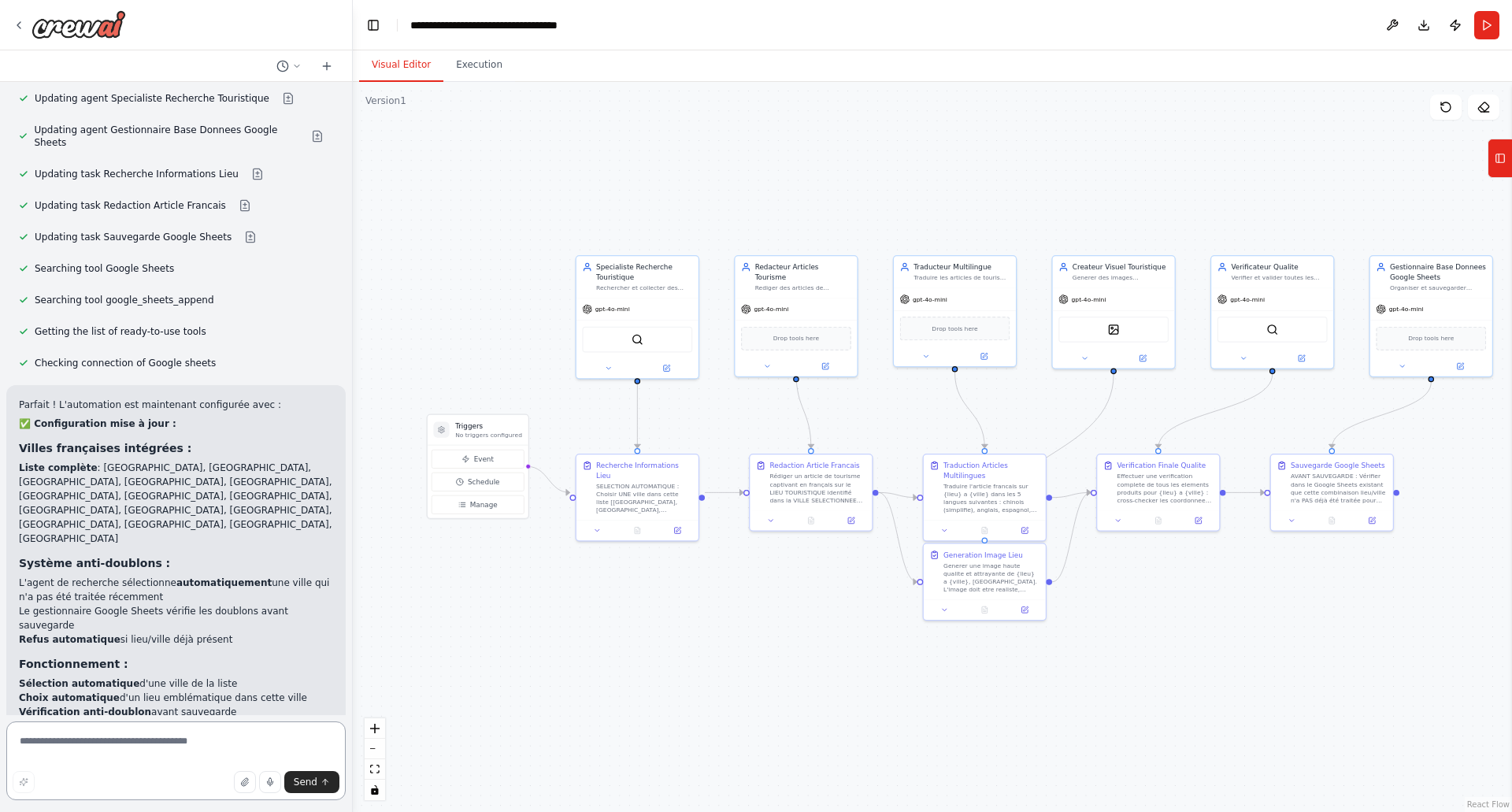
scroll to position [5021, 0]
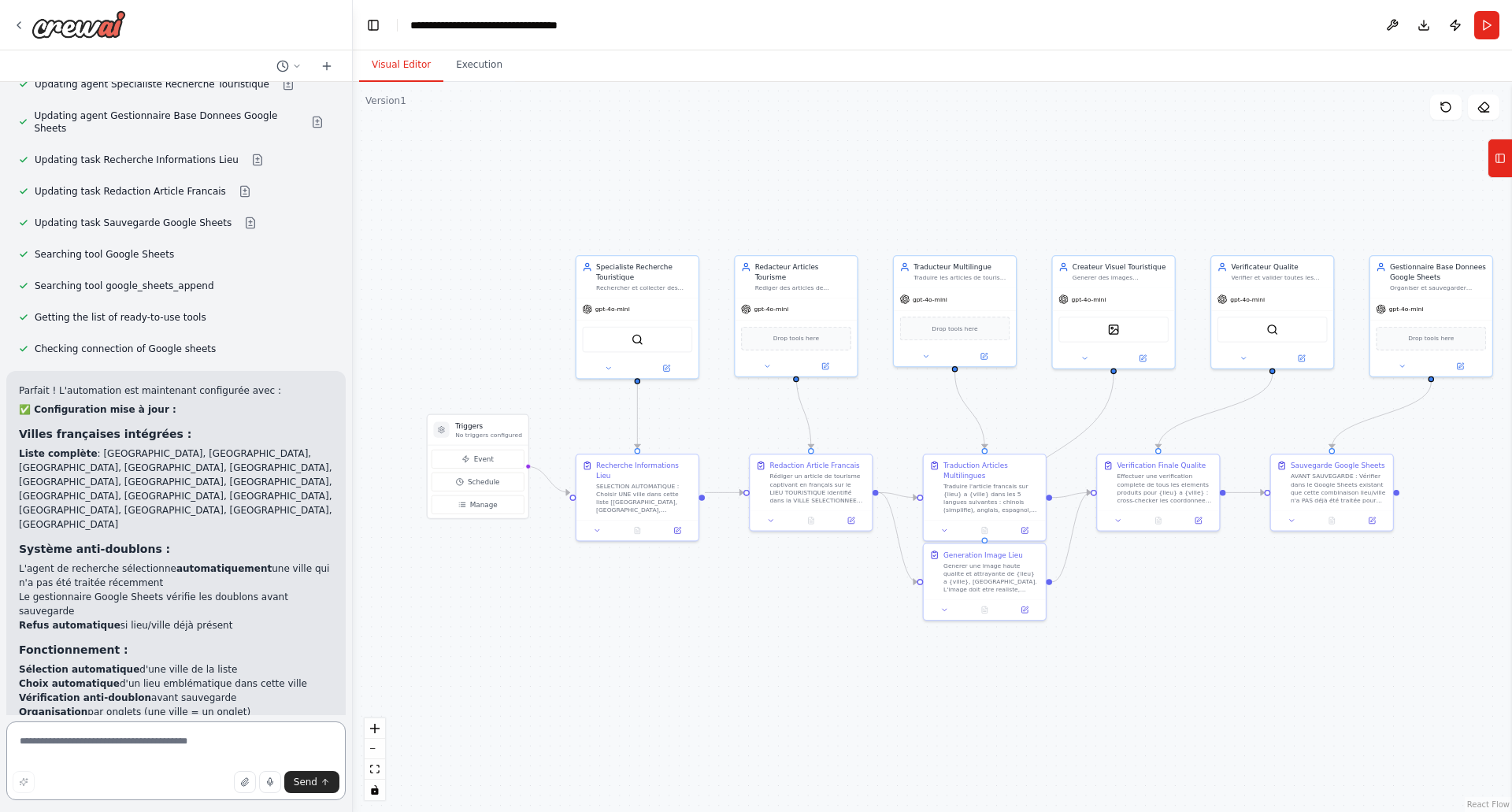
click at [134, 738] on textarea at bounding box center [176, 761] width 339 height 79
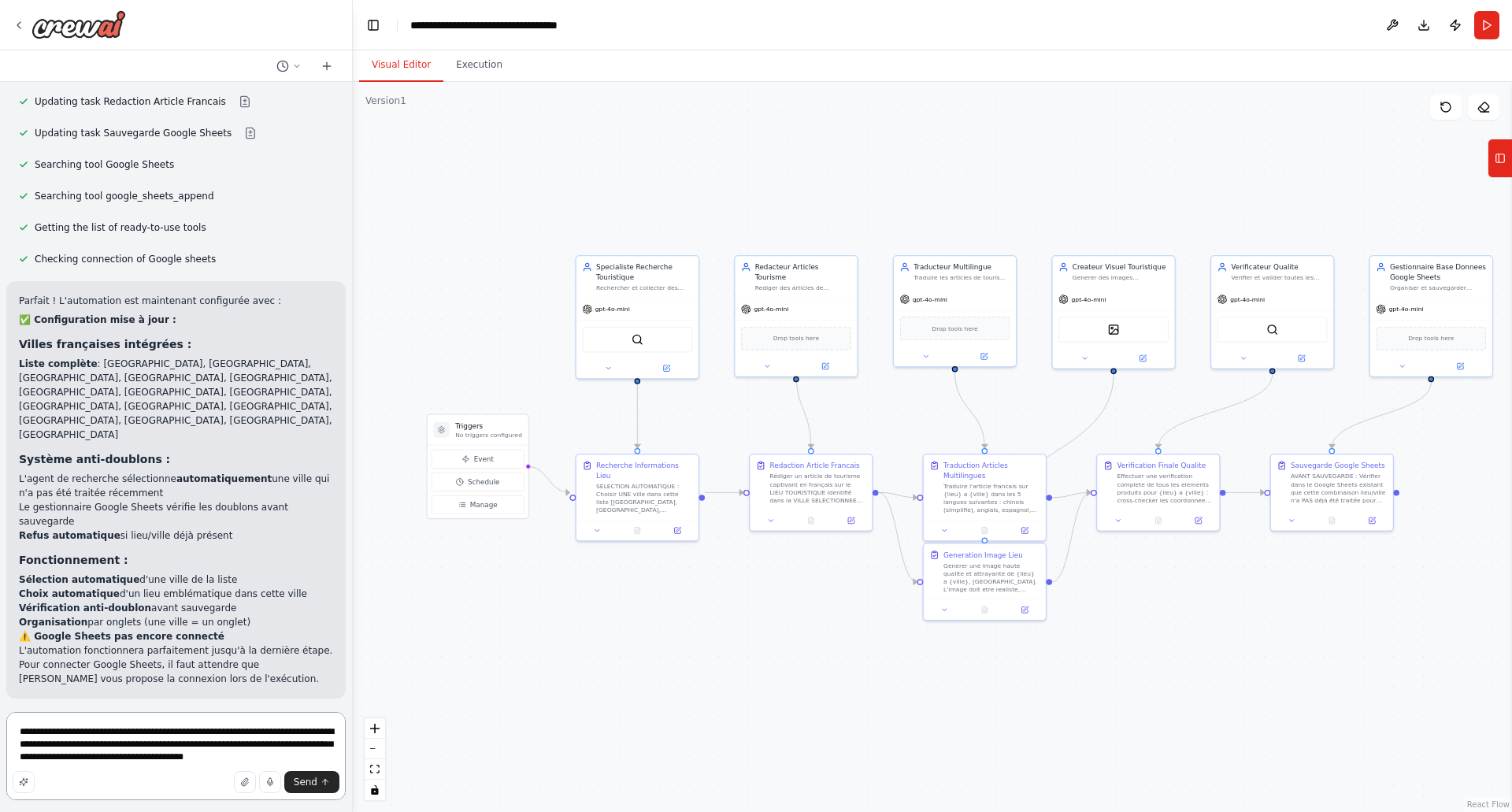
scroll to position [5125, 0]
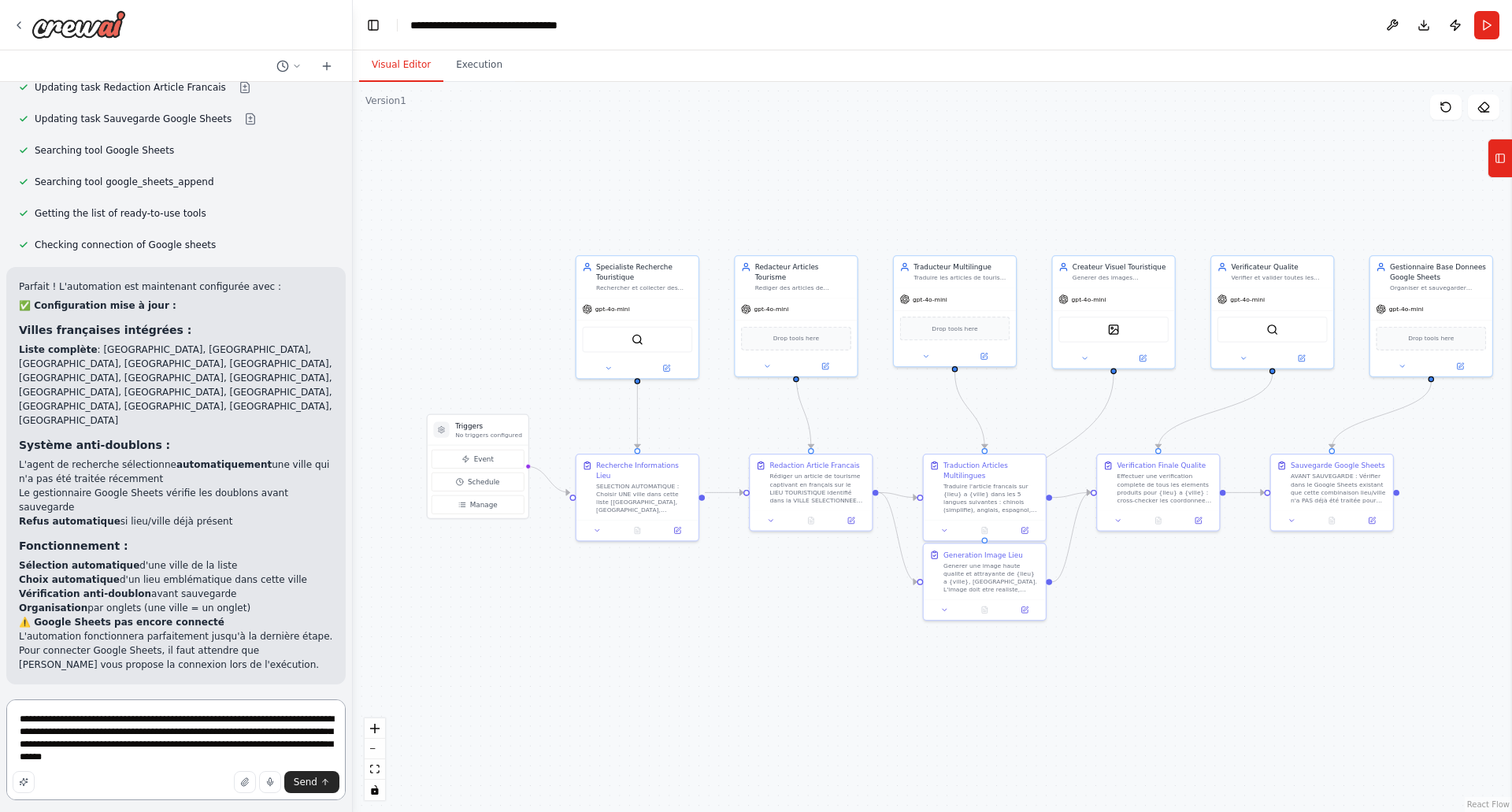
type textarea "**********"
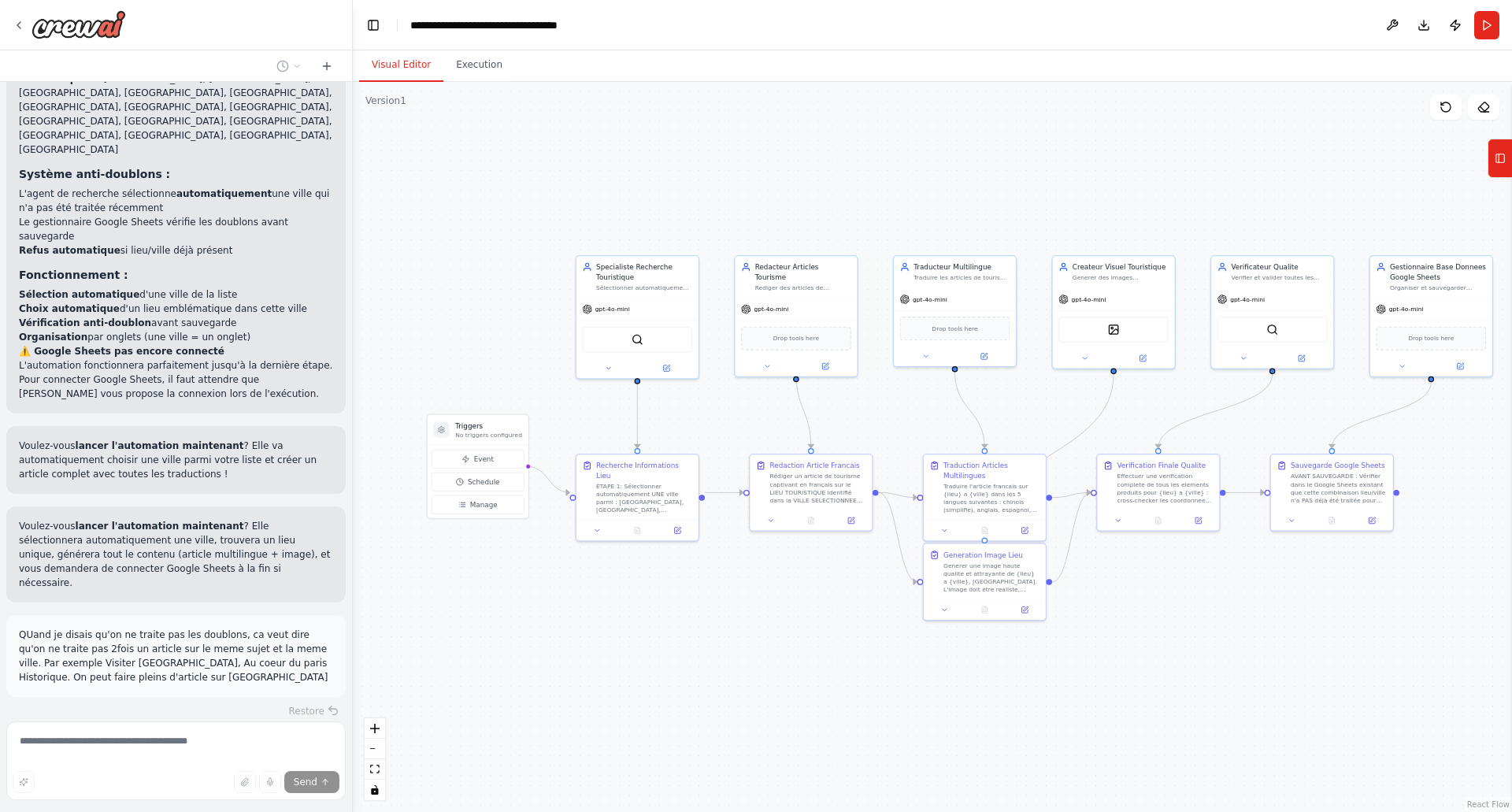
scroll to position [5427, 0]
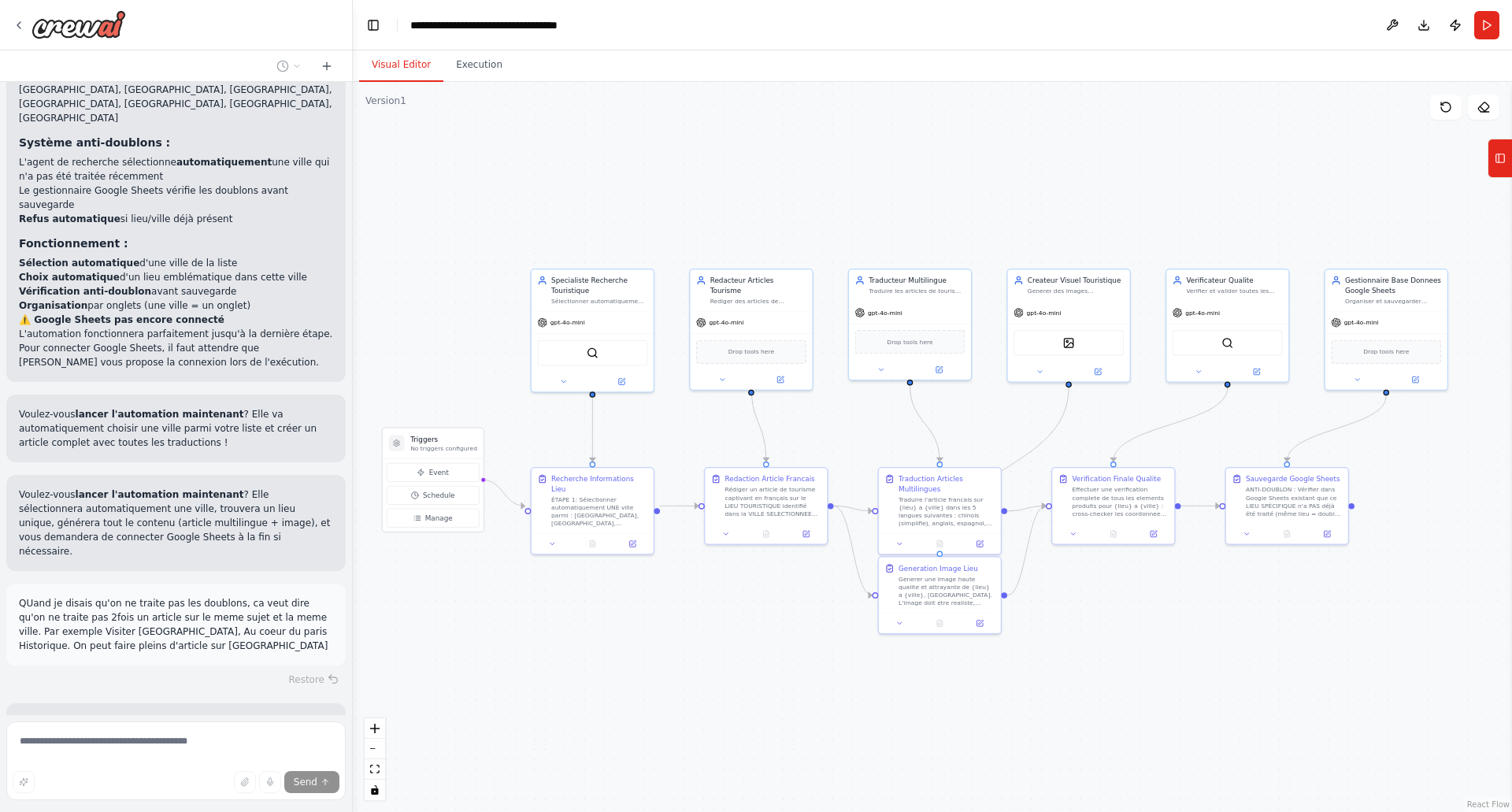
drag, startPoint x: 1218, startPoint y: 659, endPoint x: 1173, endPoint y: 672, distance: 46.8
click at [1173, 672] on div ".deletable-edge-delete-btn { width: 20px; height: 20px; border: 0px solid #ffff…" at bounding box center [933, 447] width 1159 height 730
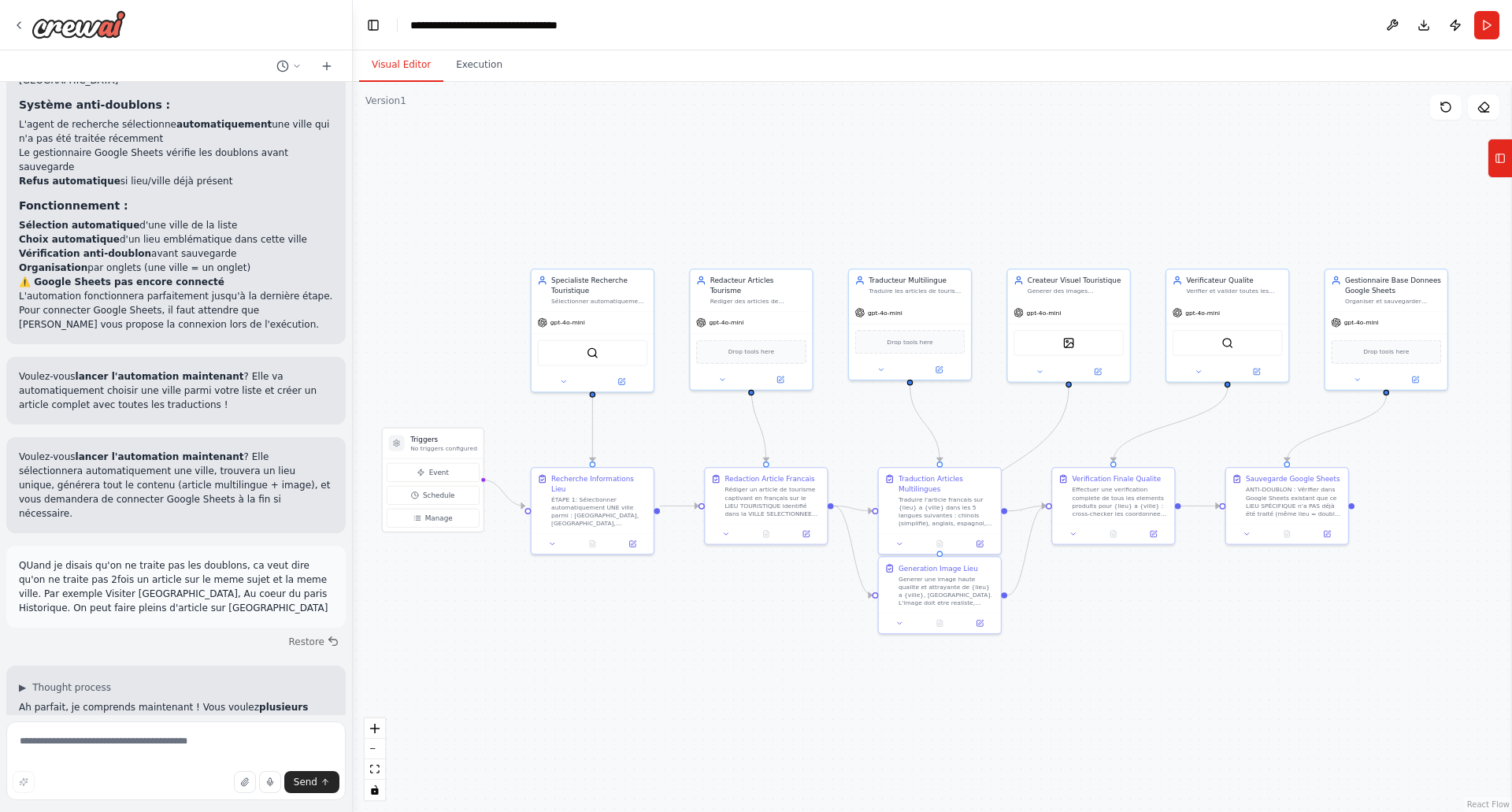
drag, startPoint x: 1197, startPoint y: 61, endPoint x: 1152, endPoint y: 64, distance: 45.1
click at [1197, 61] on div "Visual Editor Execution" at bounding box center [933, 66] width 1159 height 31
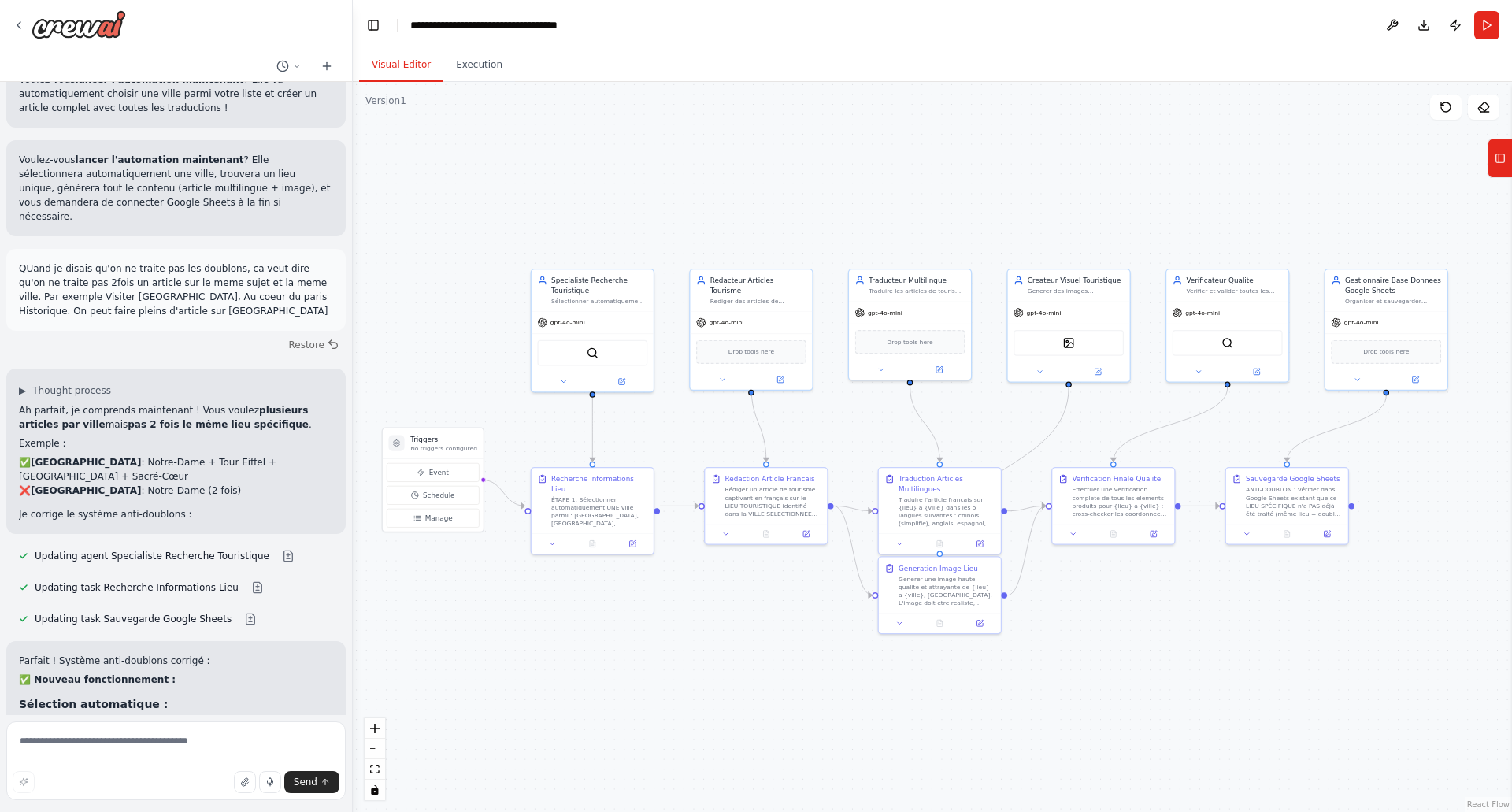
scroll to position [5886, 0]
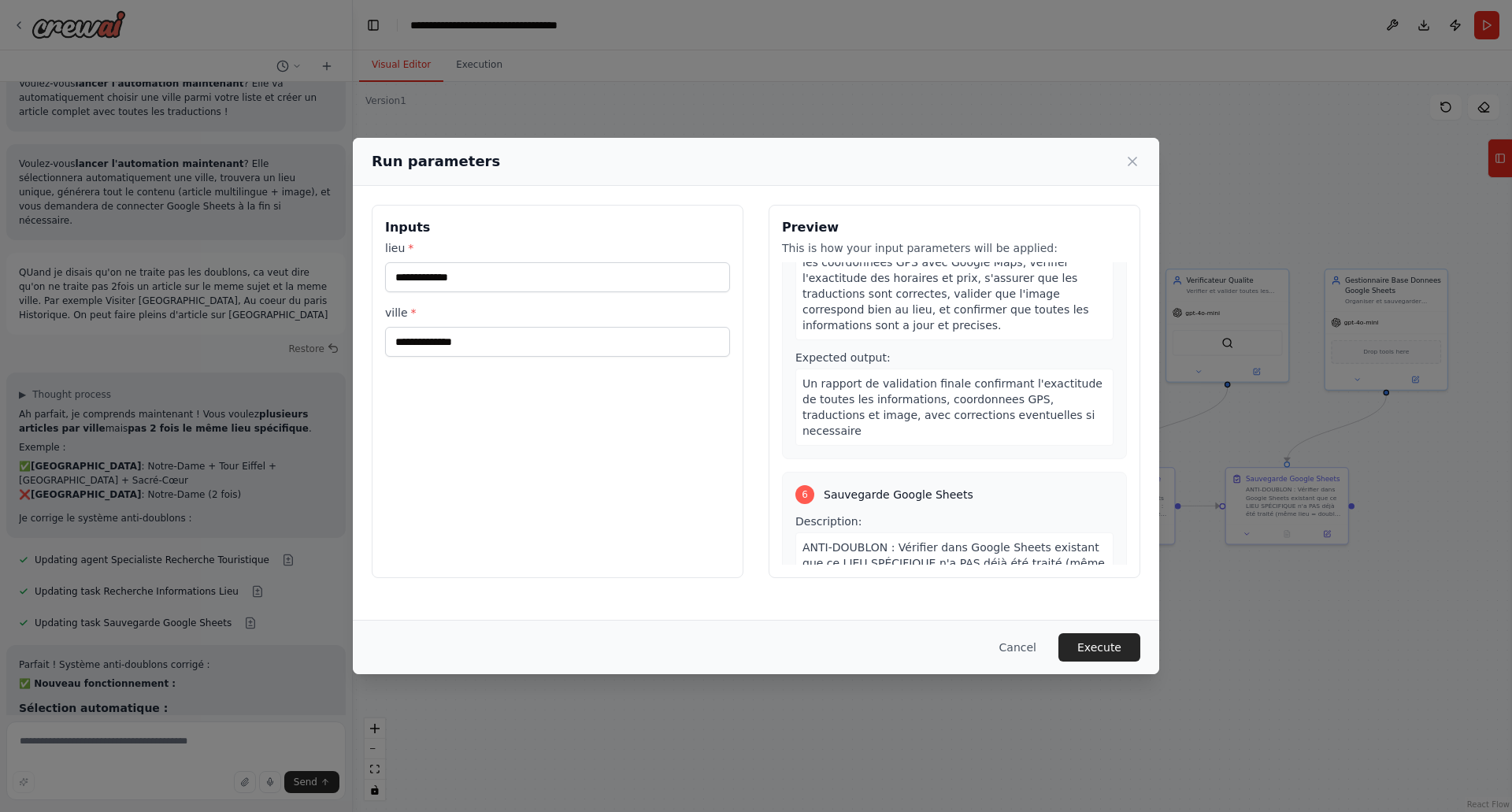
scroll to position [1444, 0]
click at [1024, 640] on button "Cancel" at bounding box center [1018, 646] width 63 height 29
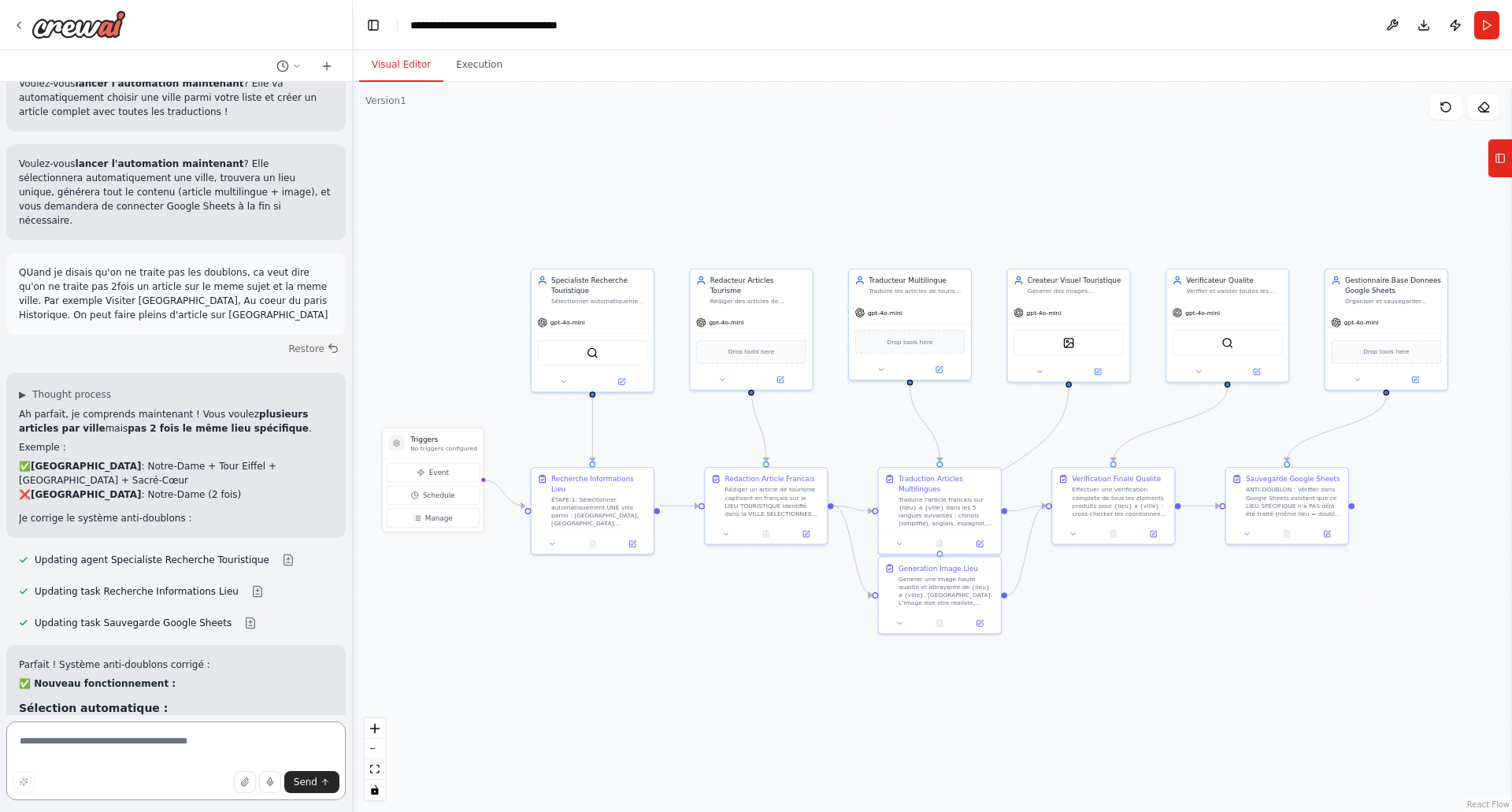
click at [145, 743] on textarea at bounding box center [176, 761] width 339 height 79
type textarea "**********"
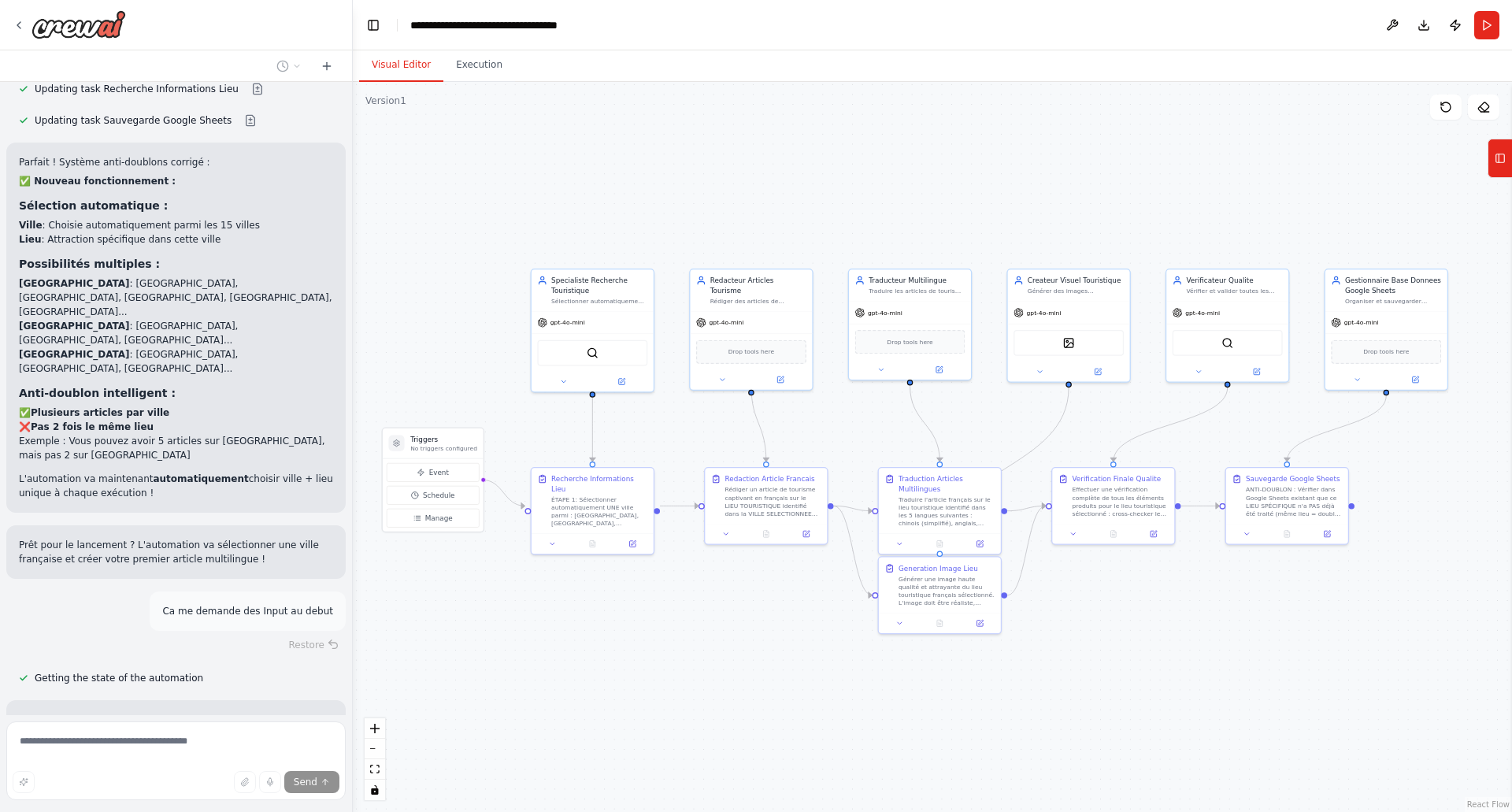
scroll to position [6298, 0]
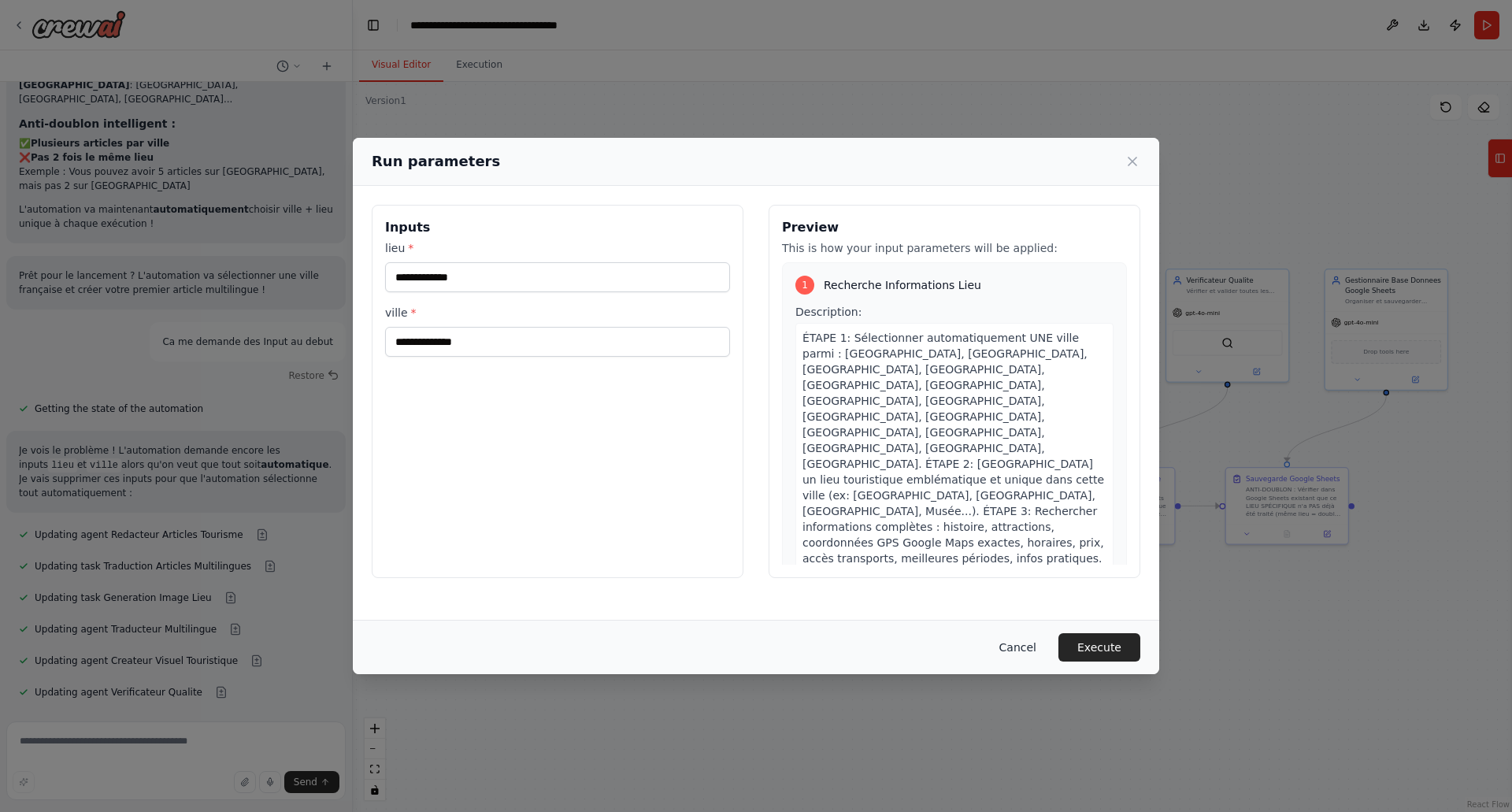
drag, startPoint x: 1012, startPoint y: 643, endPoint x: 966, endPoint y: 641, distance: 46.0
click at [1011, 643] on button "Cancel" at bounding box center [1018, 646] width 63 height 29
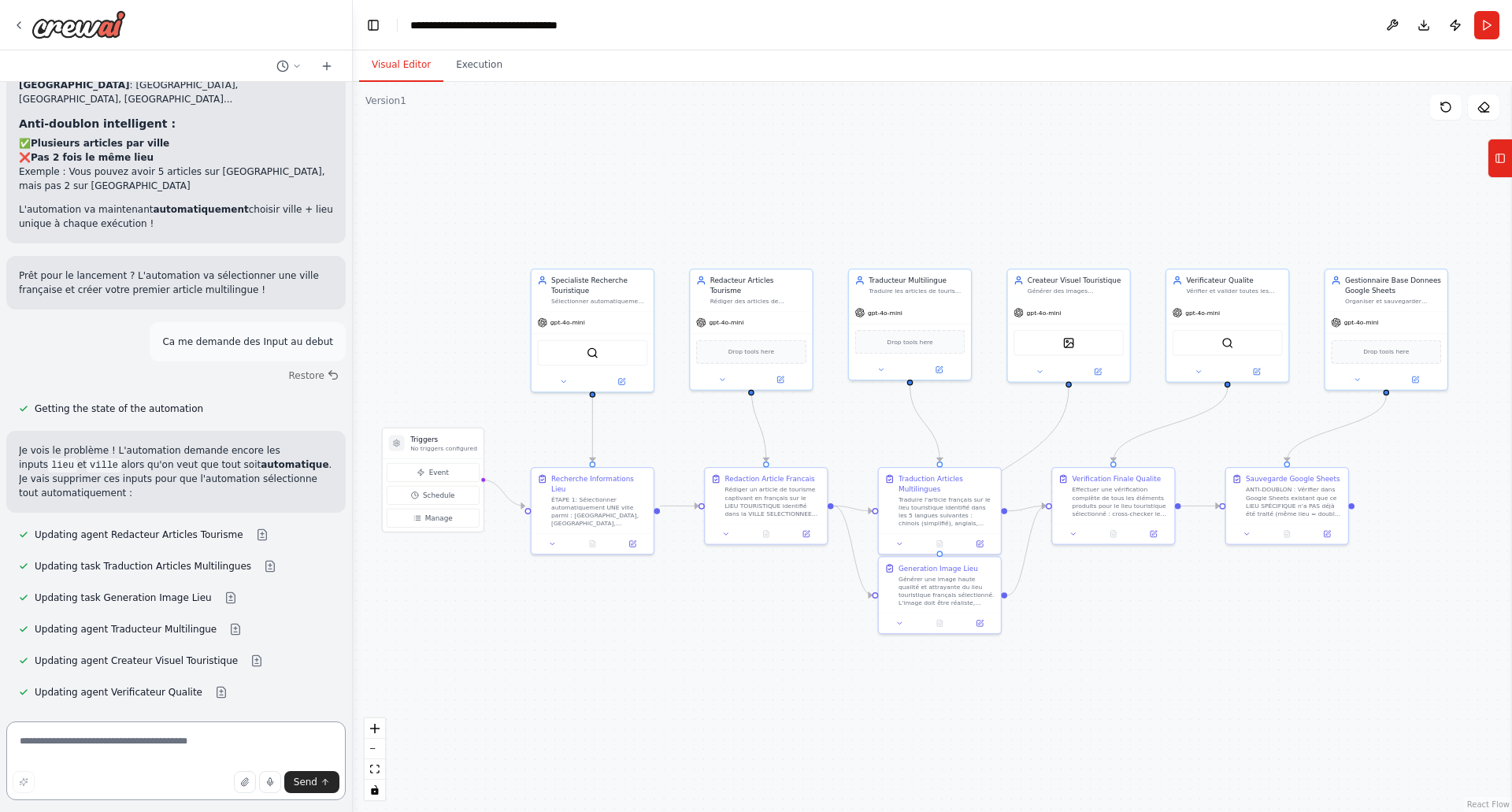
click at [147, 738] on textarea at bounding box center [176, 761] width 339 height 79
type textarea "**********"
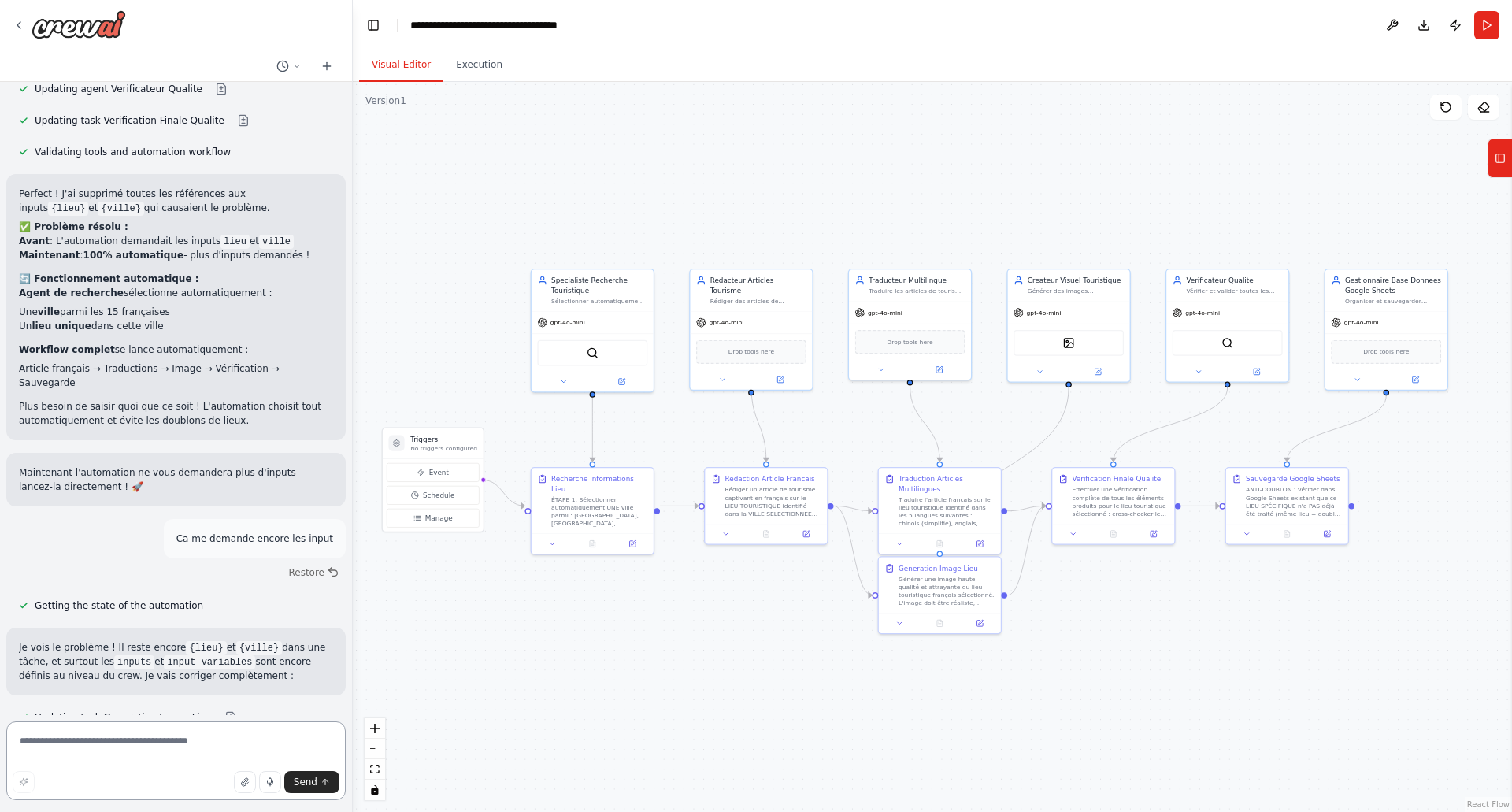
scroll to position [7217, 0]
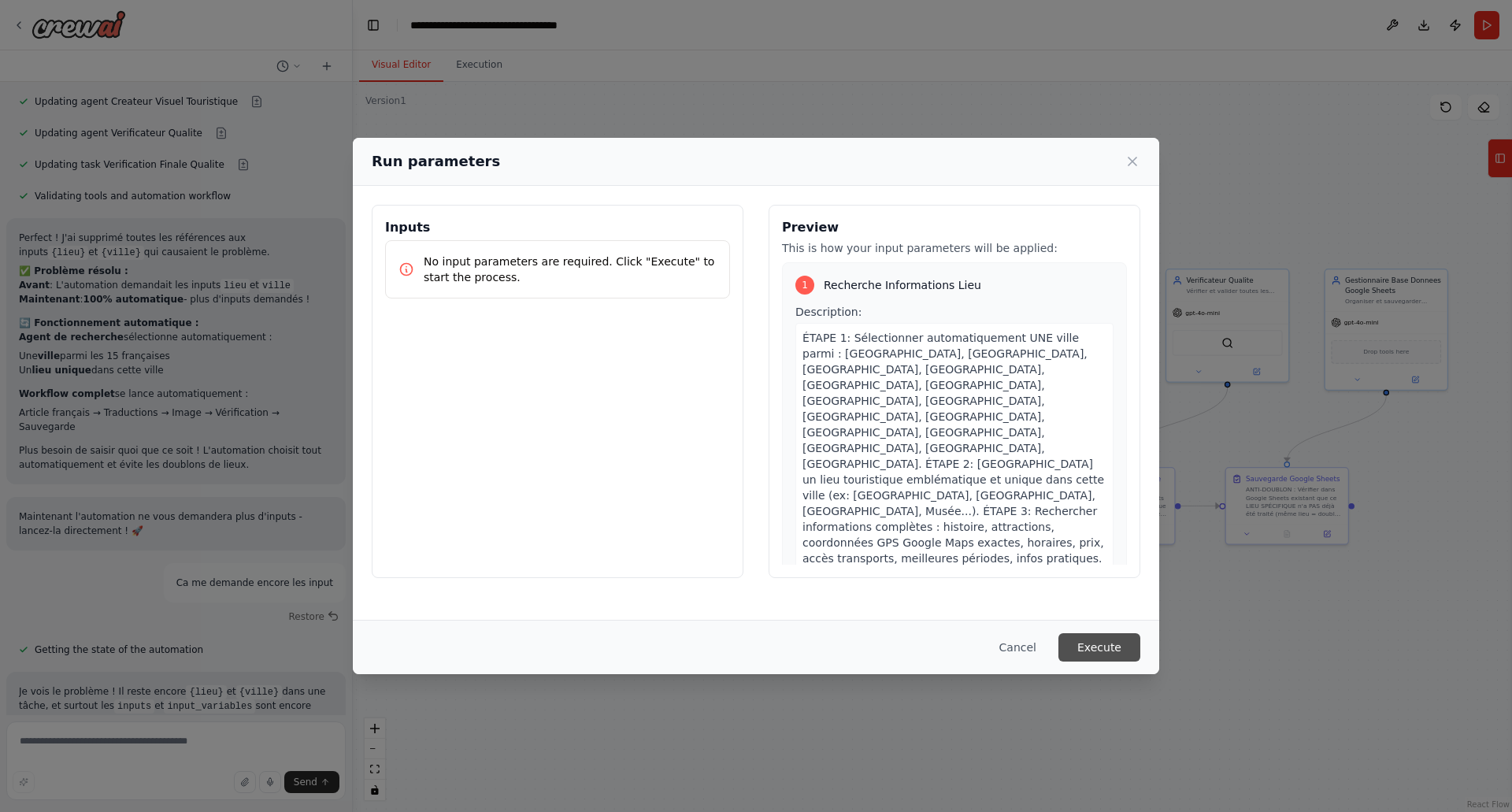
click at [1092, 643] on button "Execute" at bounding box center [1099, 646] width 82 height 29
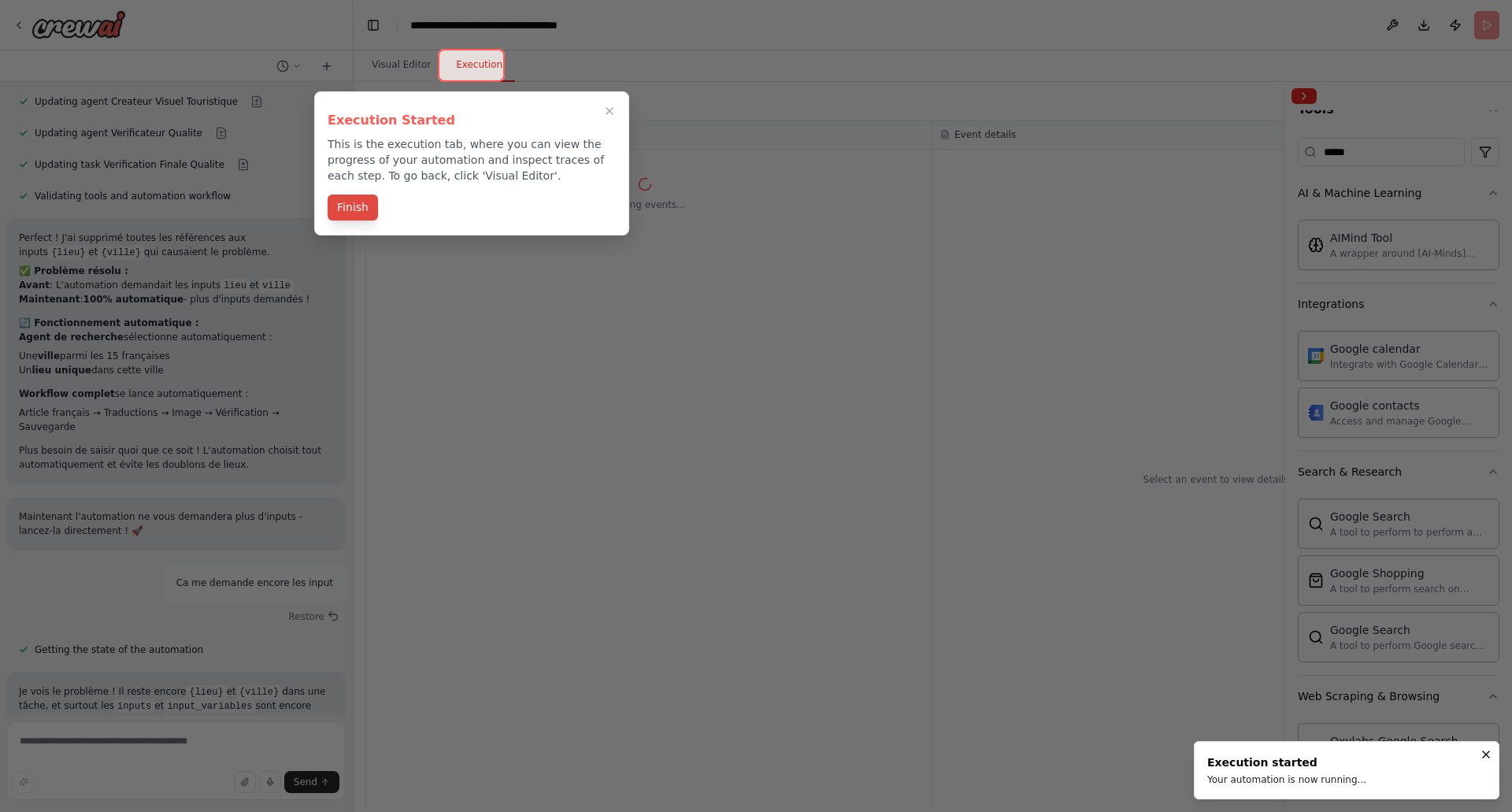
click at [351, 212] on button "Finish" at bounding box center [352, 207] width 51 height 26
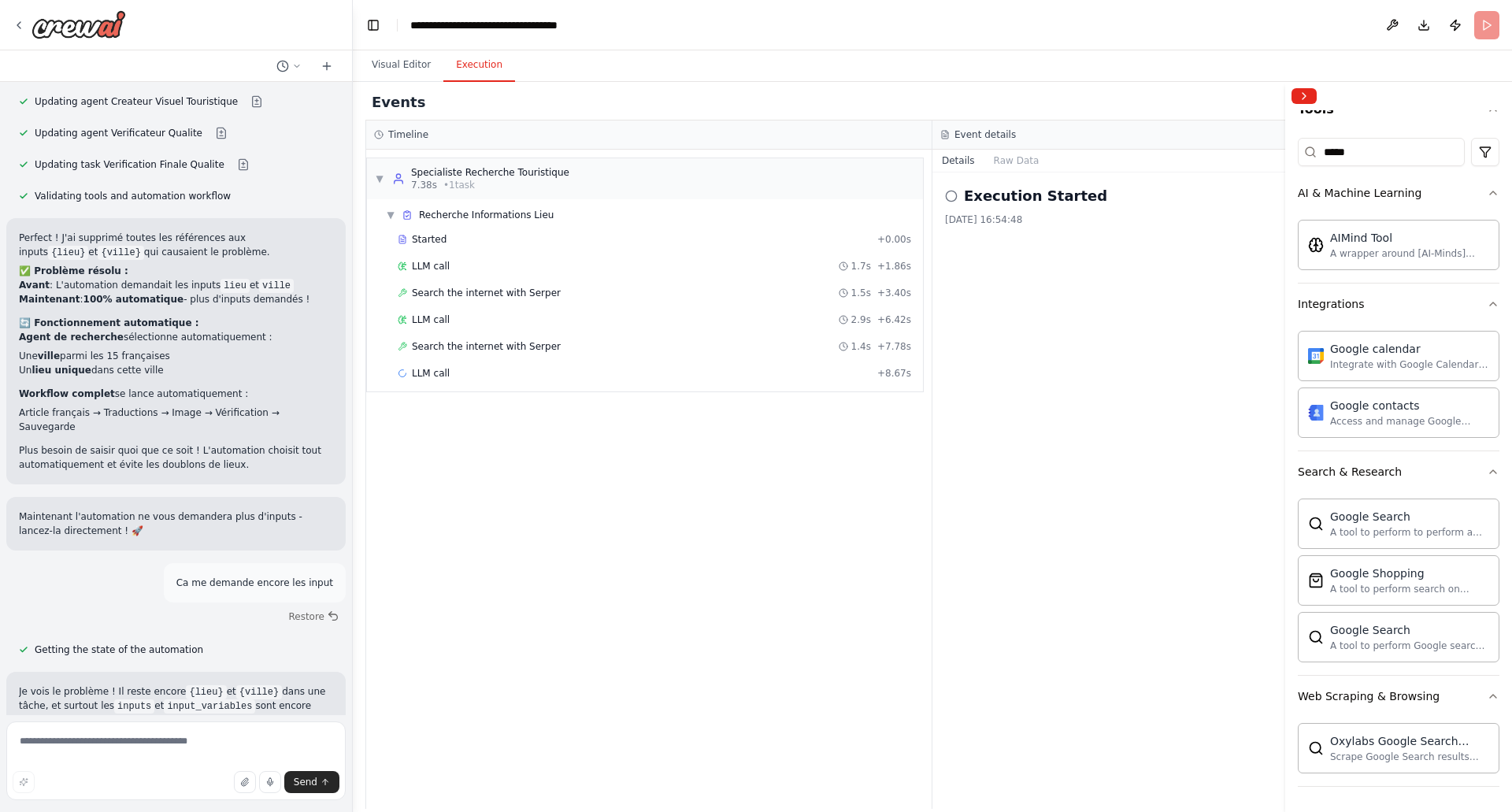
click at [1233, 439] on div "Execution Started 14/10/2025 16:54:48" at bounding box center [1216, 491] width 567 height 636
click at [452, 507] on div "Started" at bounding box center [634, 510] width 474 height 13
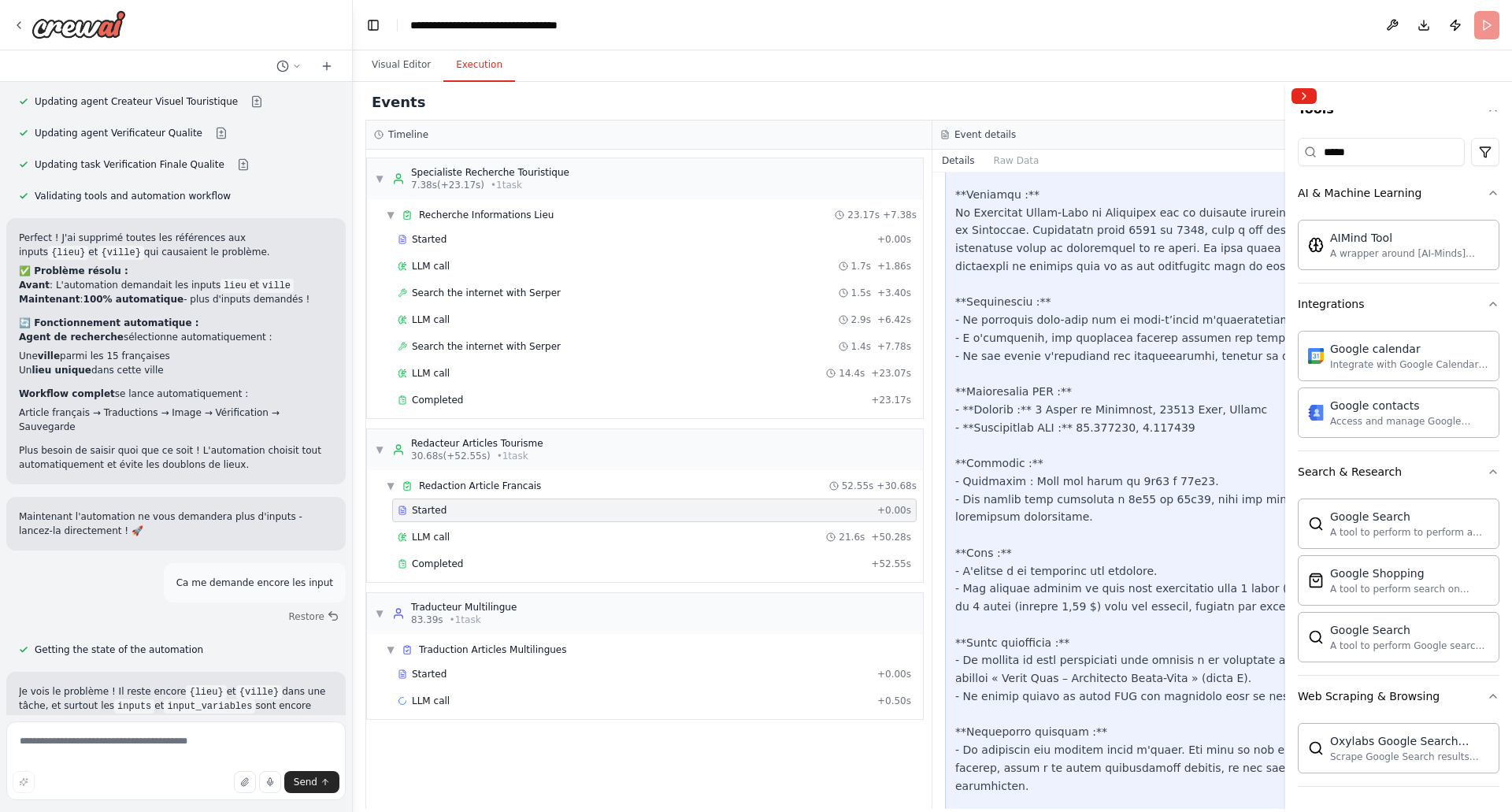
scroll to position [679, 0]
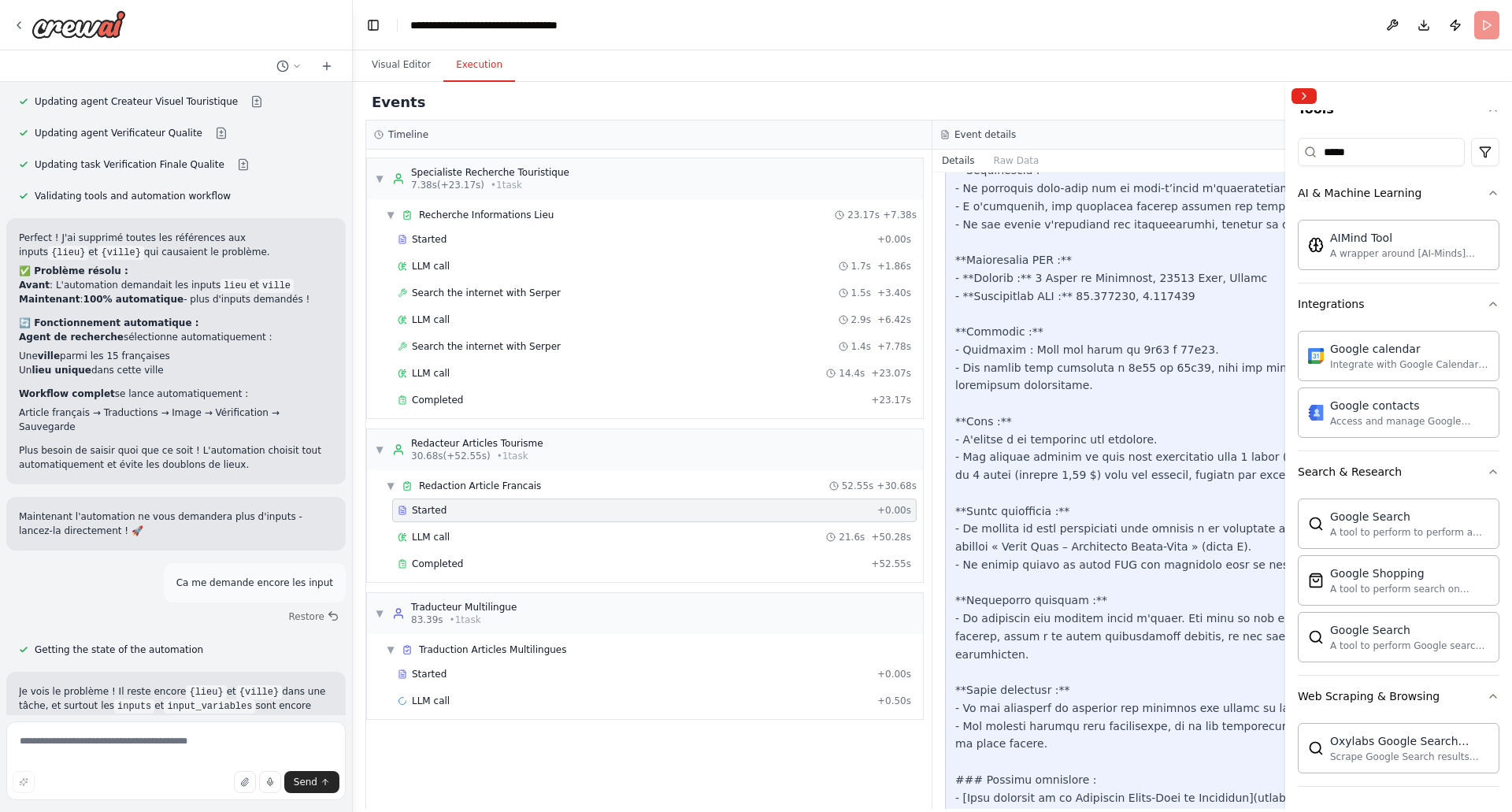
click at [1082, 678] on div at bounding box center [1216, 412] width 521 height 896
click at [501, 700] on div "LLM call + 0.50s" at bounding box center [654, 701] width 513 height 13
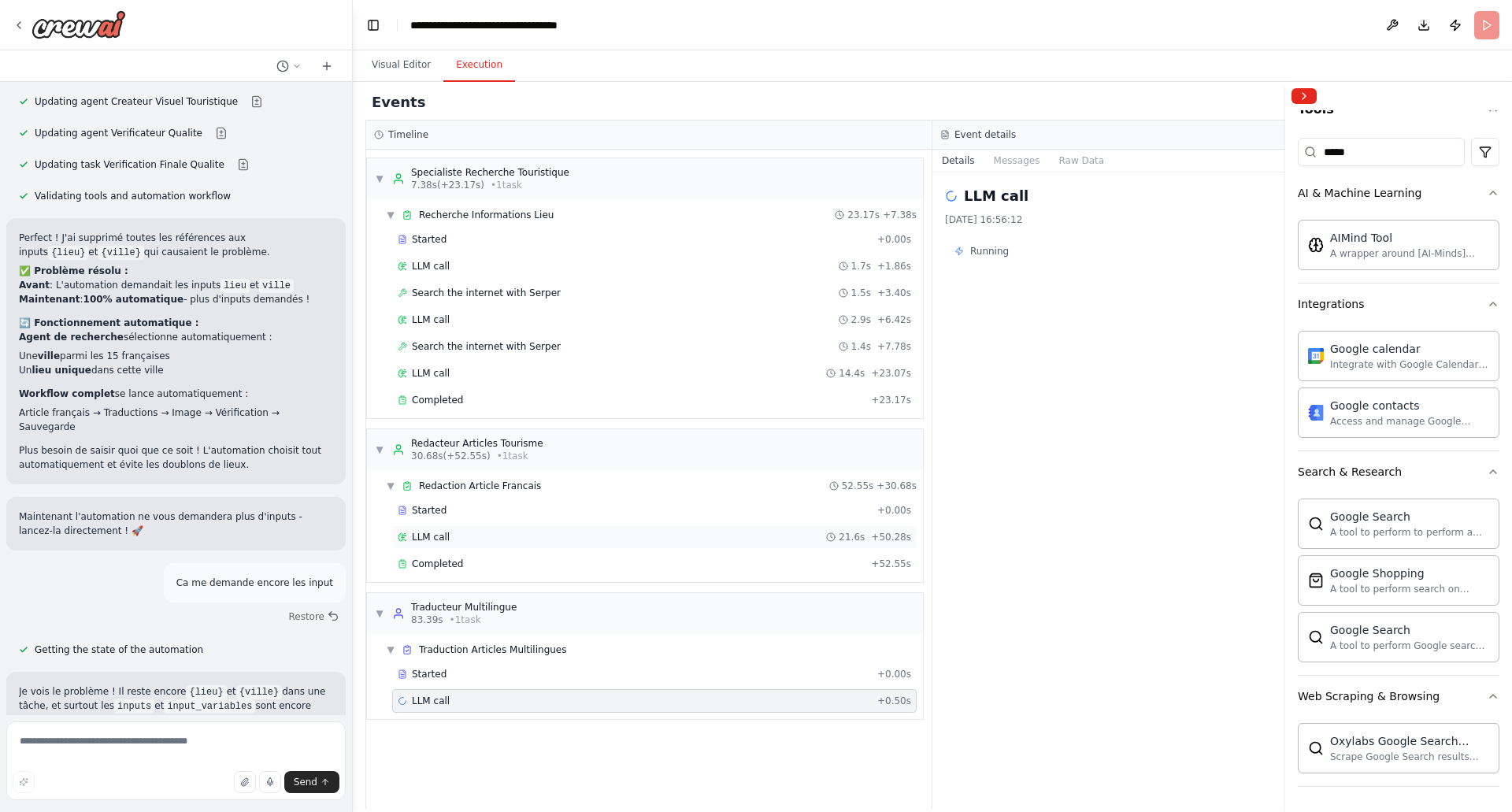
click at [542, 543] on div "LLM call 21.6s + 50.28s" at bounding box center [654, 537] width 513 height 13
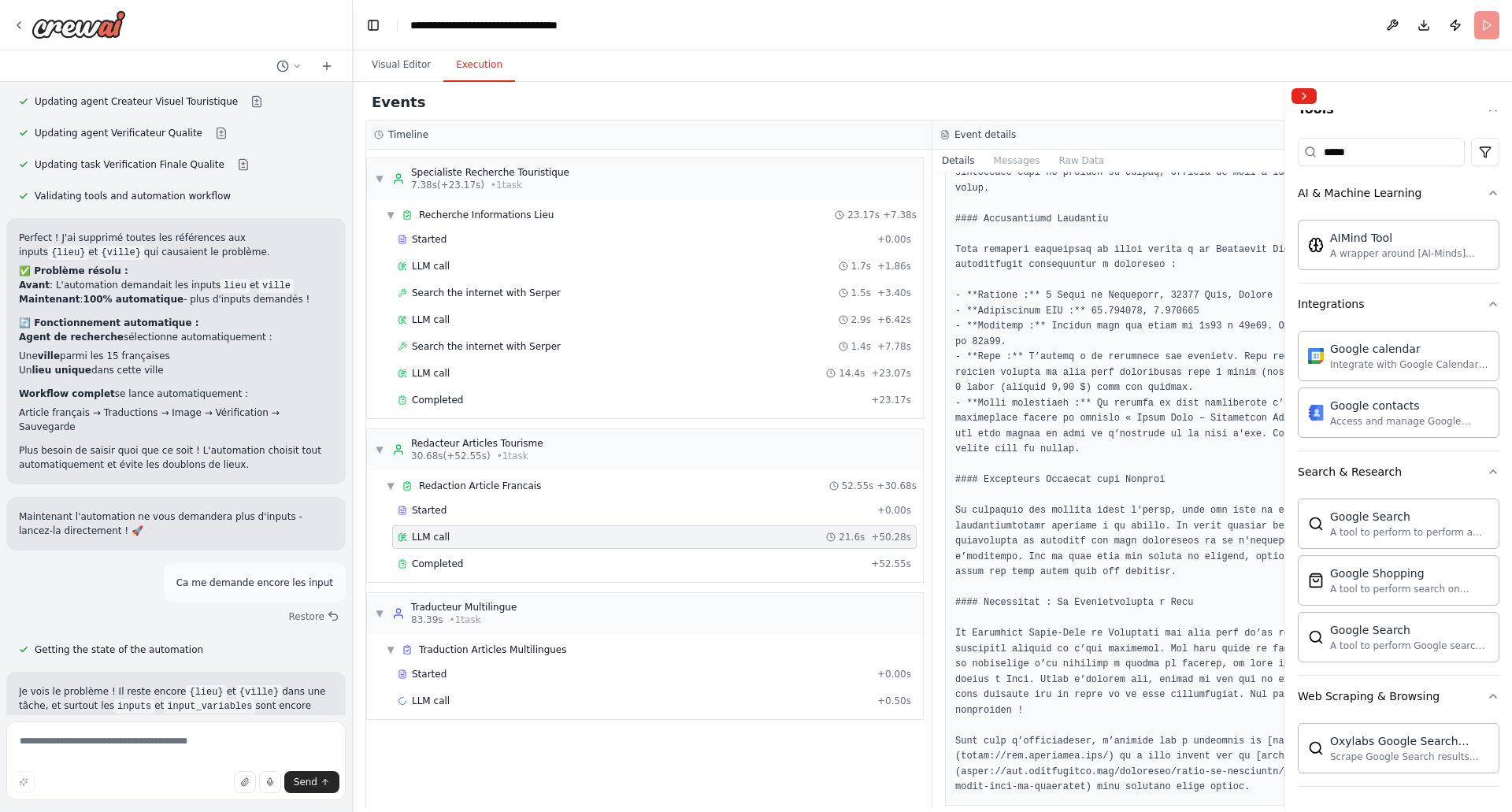
scroll to position [611, 0]
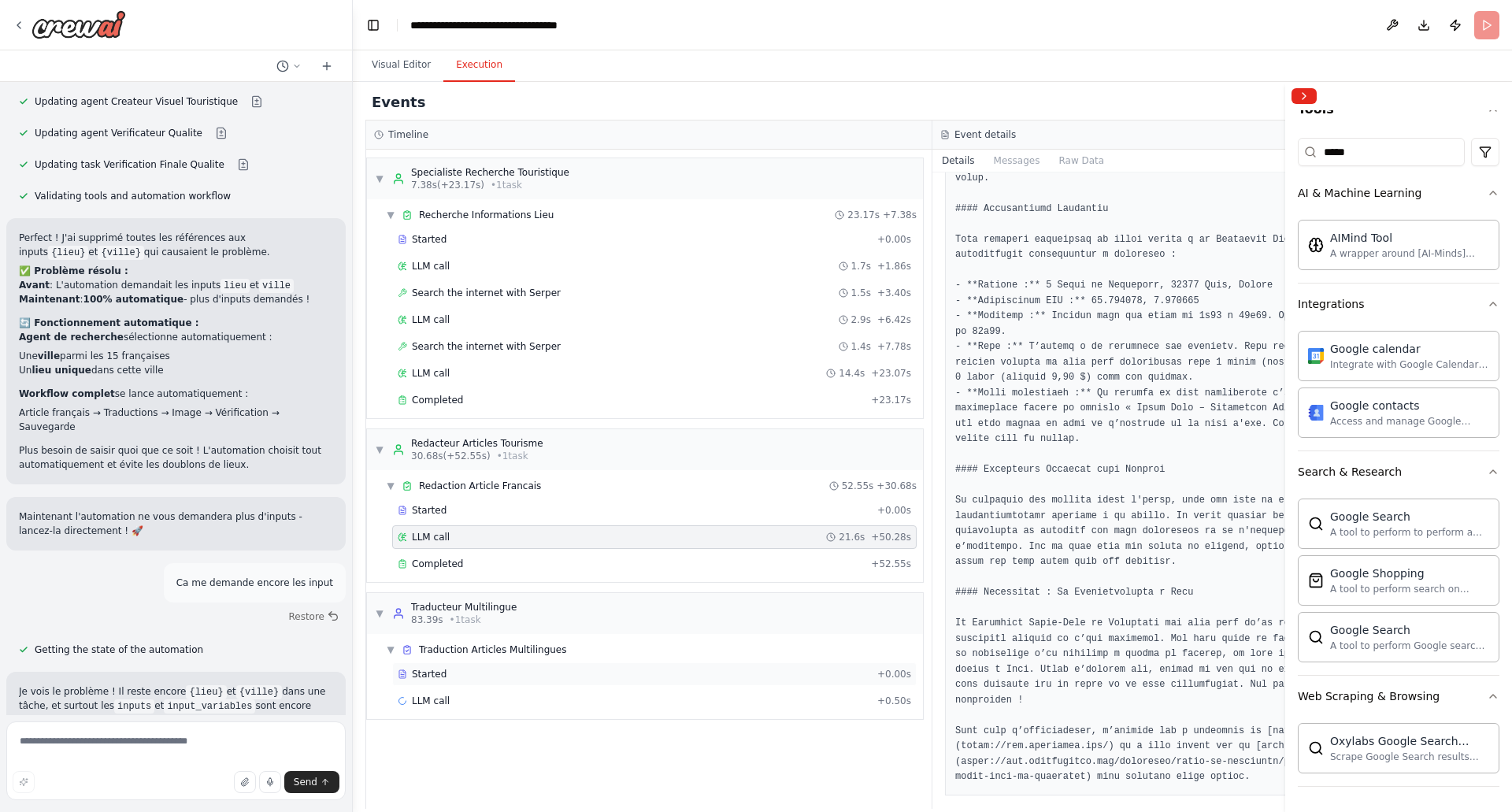
click at [458, 677] on div "Started" at bounding box center [634, 674] width 474 height 13
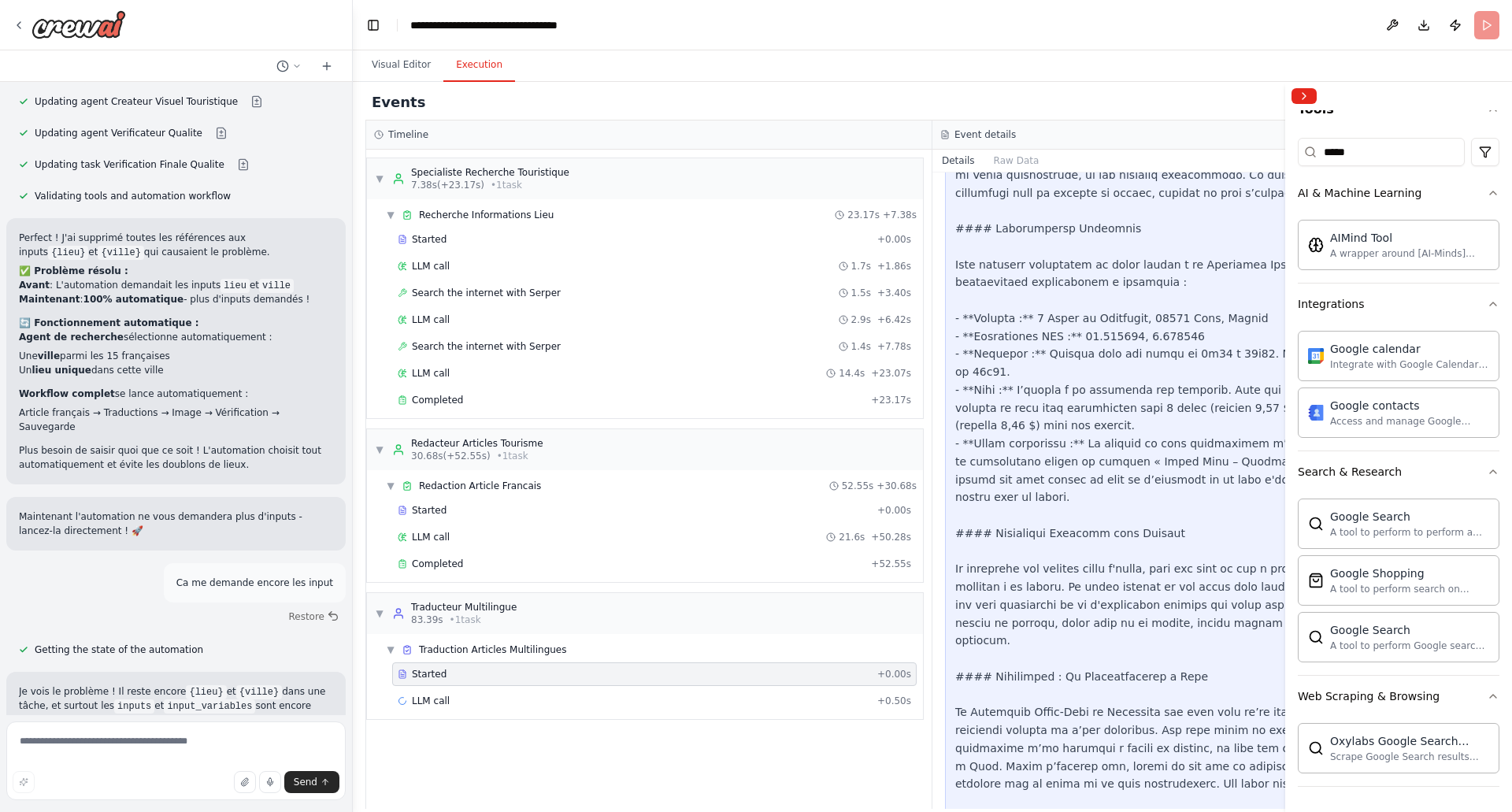
scroll to position [947, 0]
click at [469, 698] on div "LLM call 112.0s + 112.51s" at bounding box center [654, 701] width 513 height 13
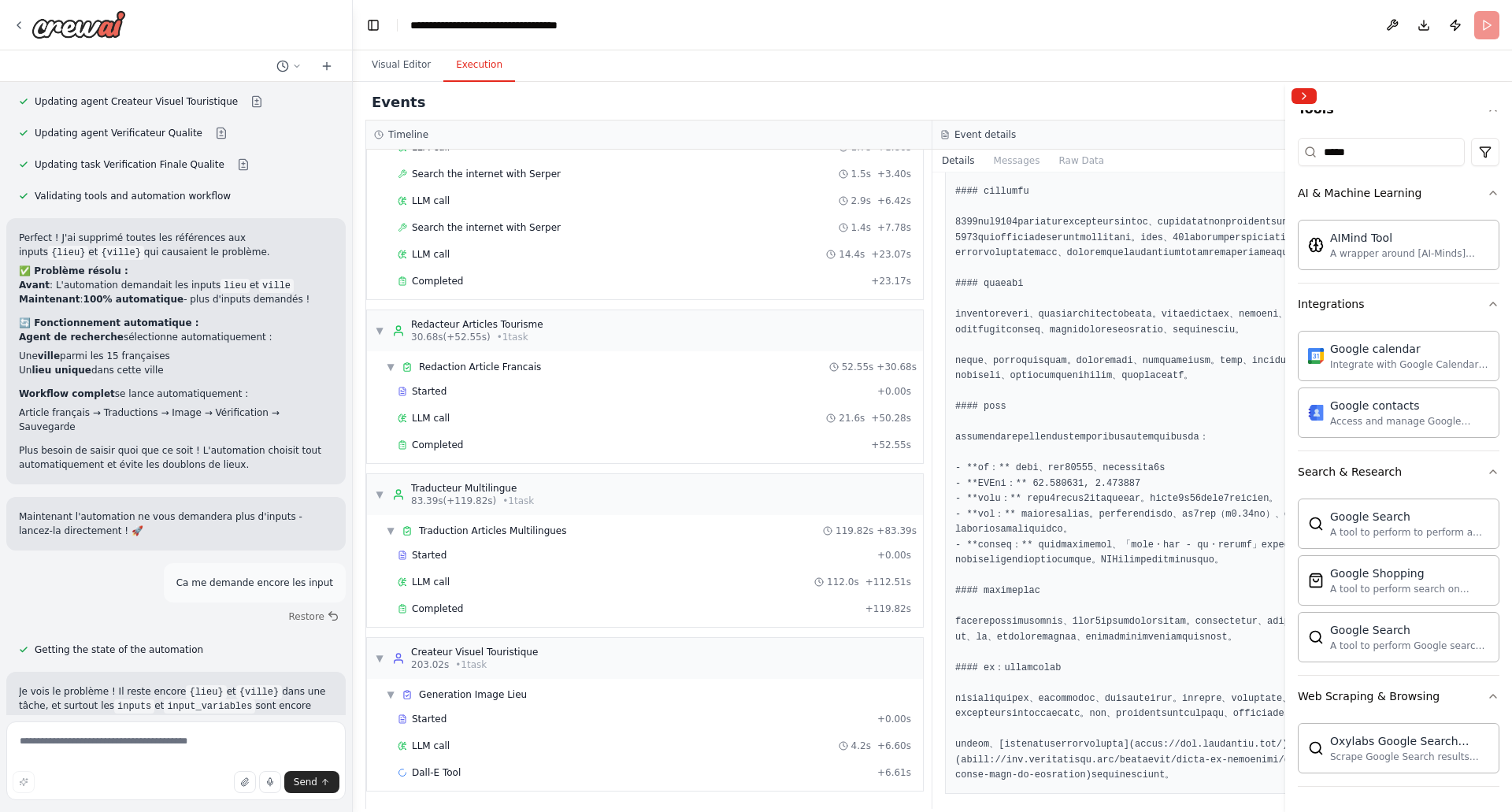
scroll to position [4127, 0]
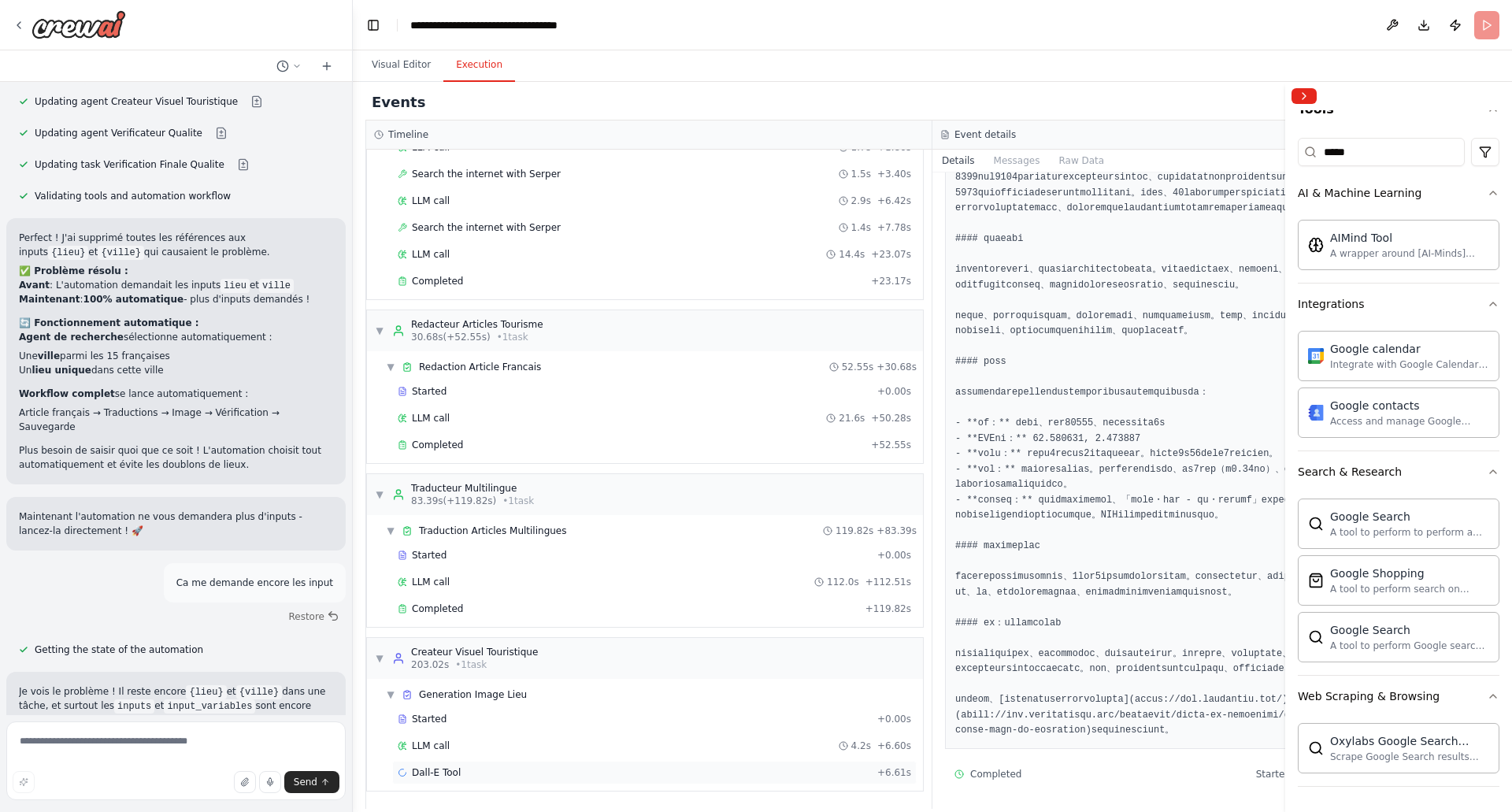
click at [452, 773] on span "Dall-E Tool" at bounding box center [436, 772] width 49 height 13
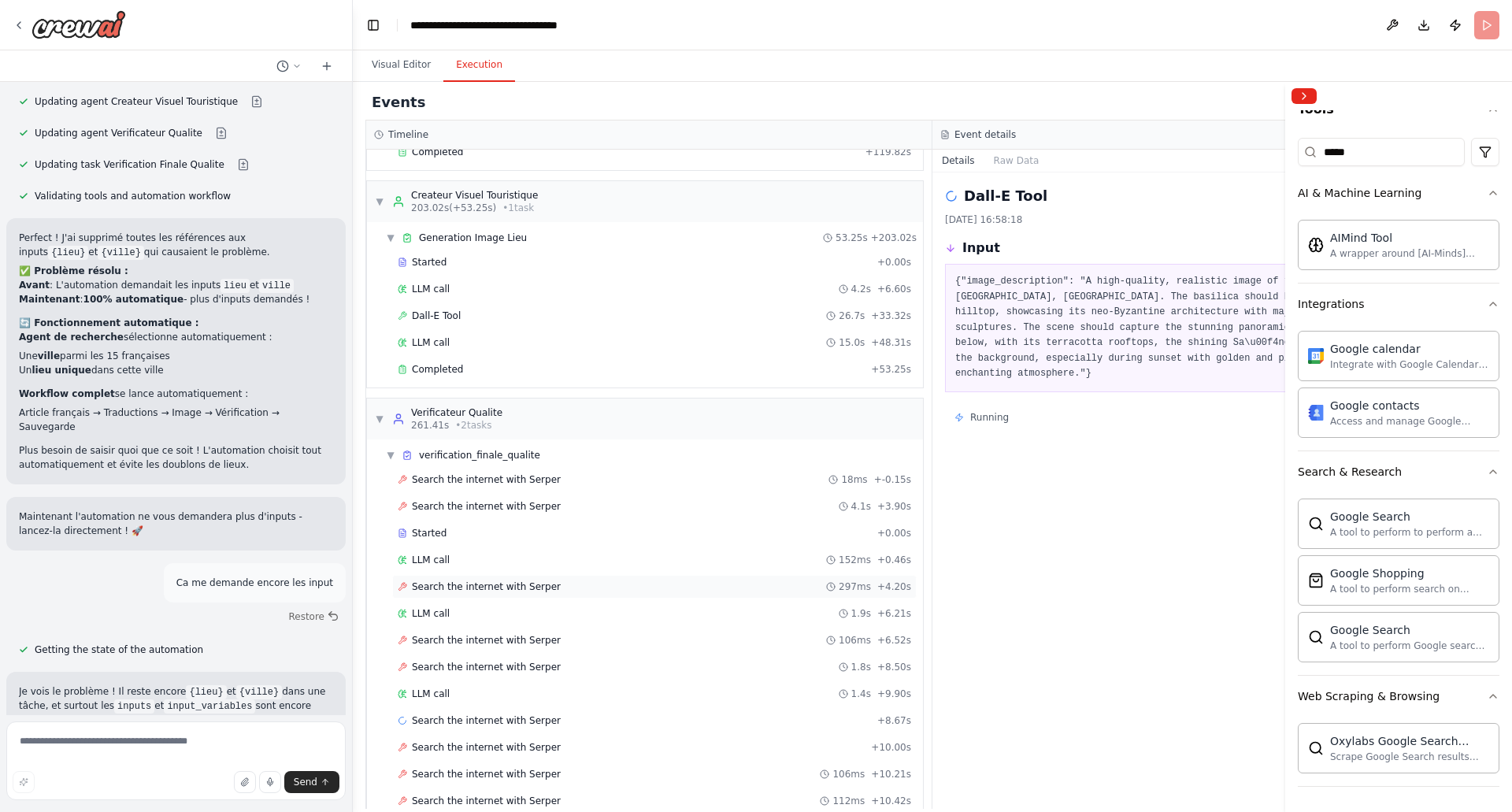
scroll to position [682, 0]
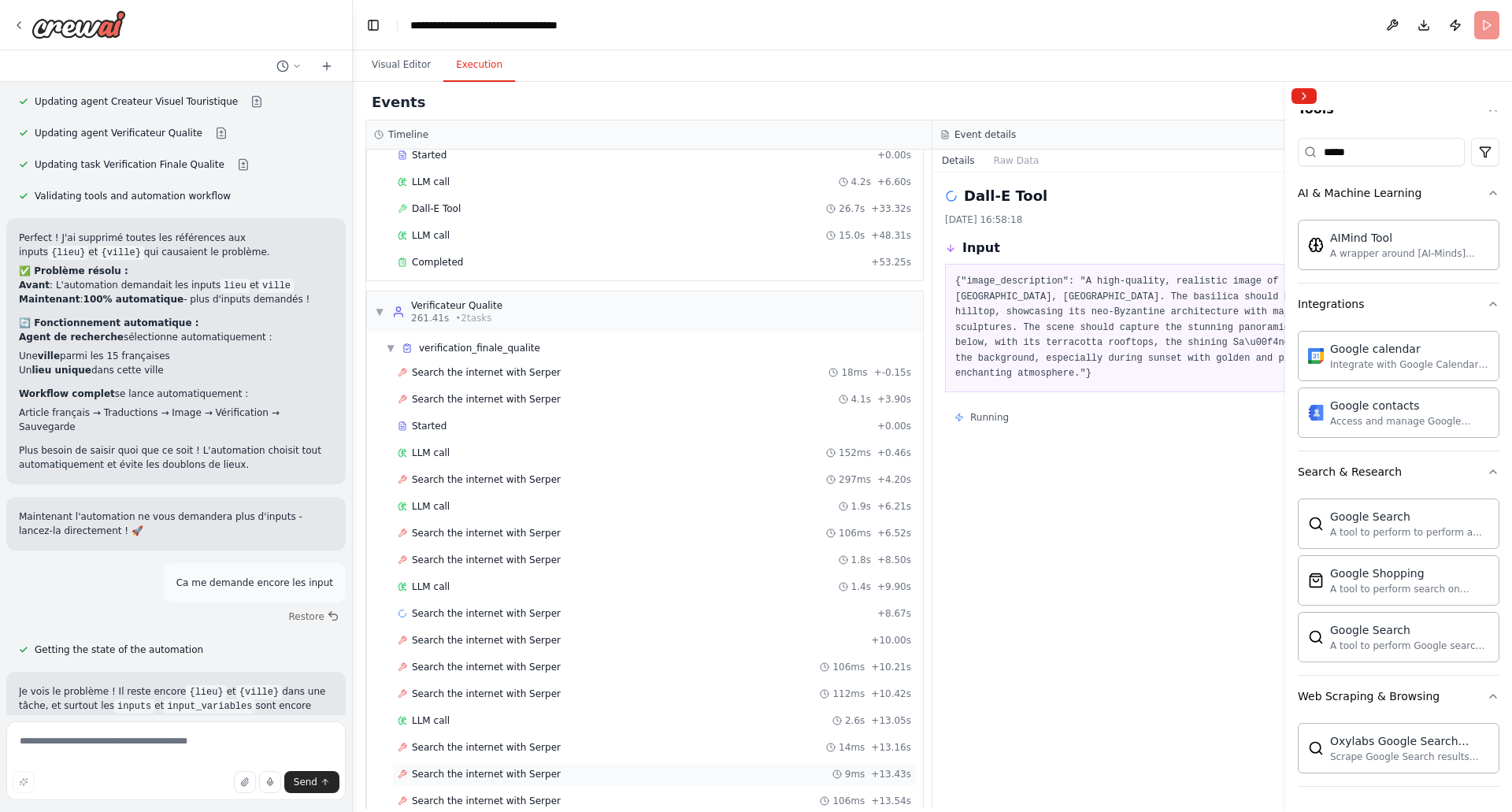
click at [490, 766] on div "Search the internet with Serper 9ms + 13.43s" at bounding box center [654, 774] width 524 height 24
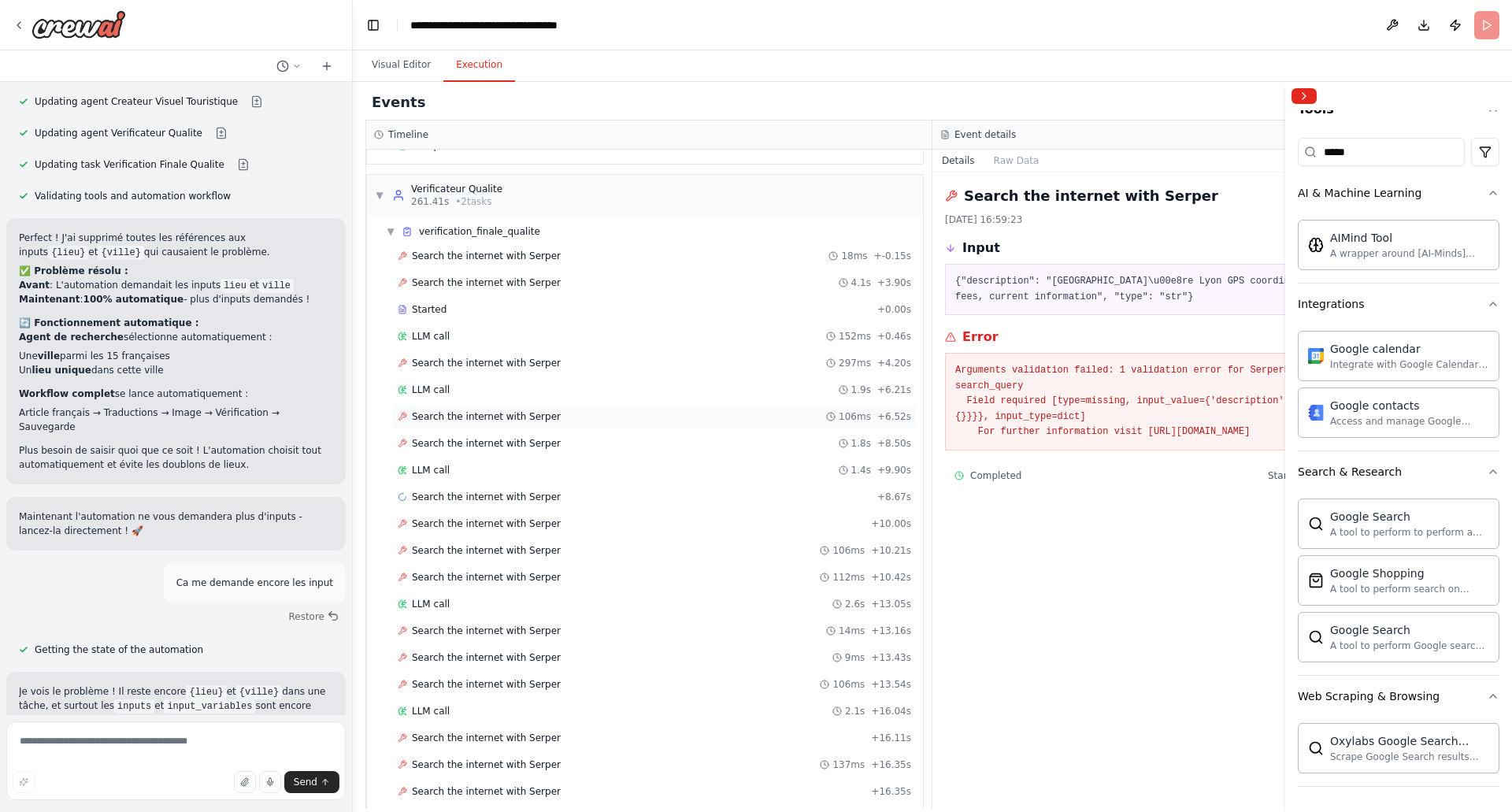
scroll to position [897, 0]
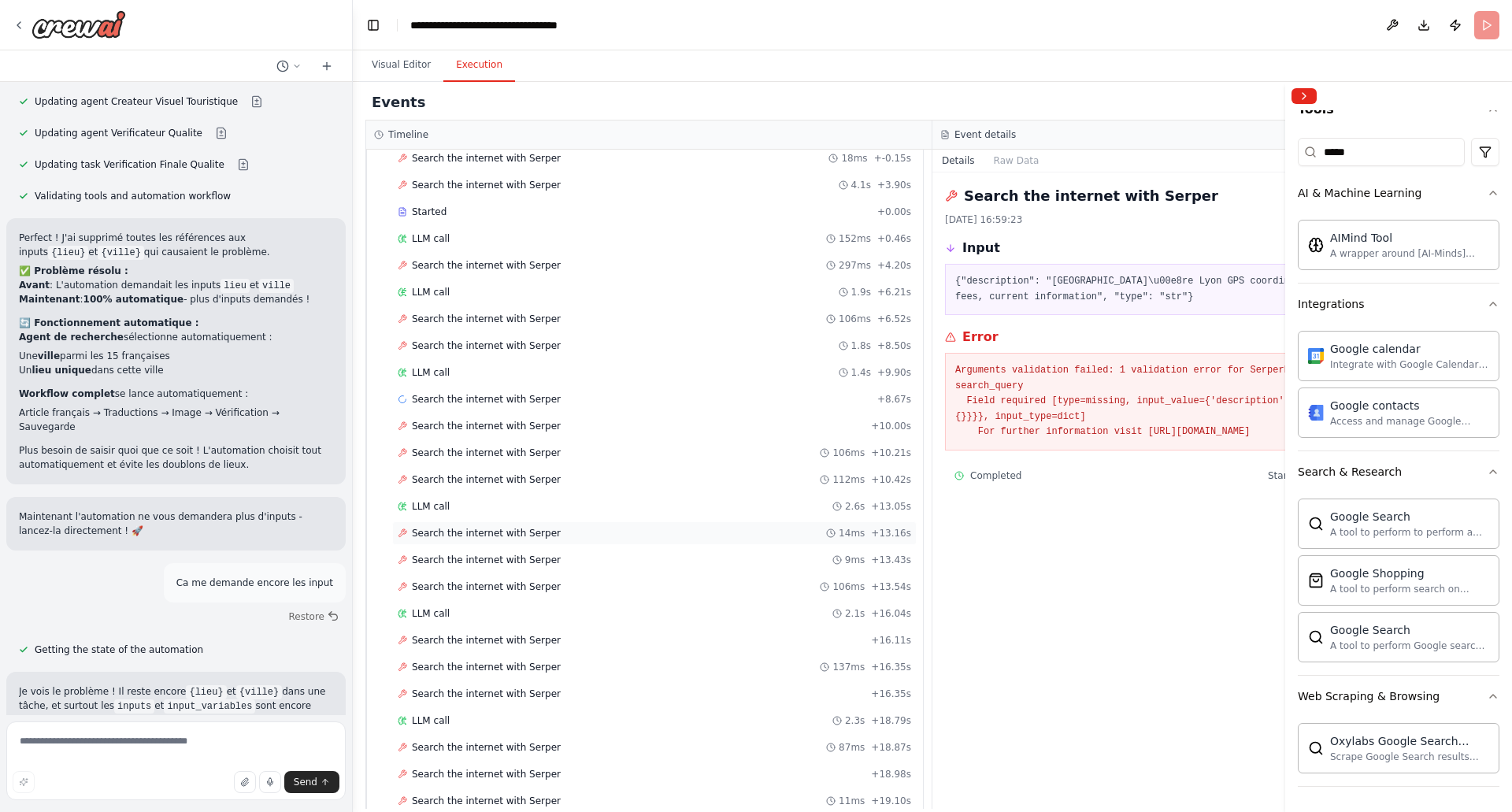
click at [460, 531] on span "Search the internet with Serper" at bounding box center [487, 533] width 149 height 13
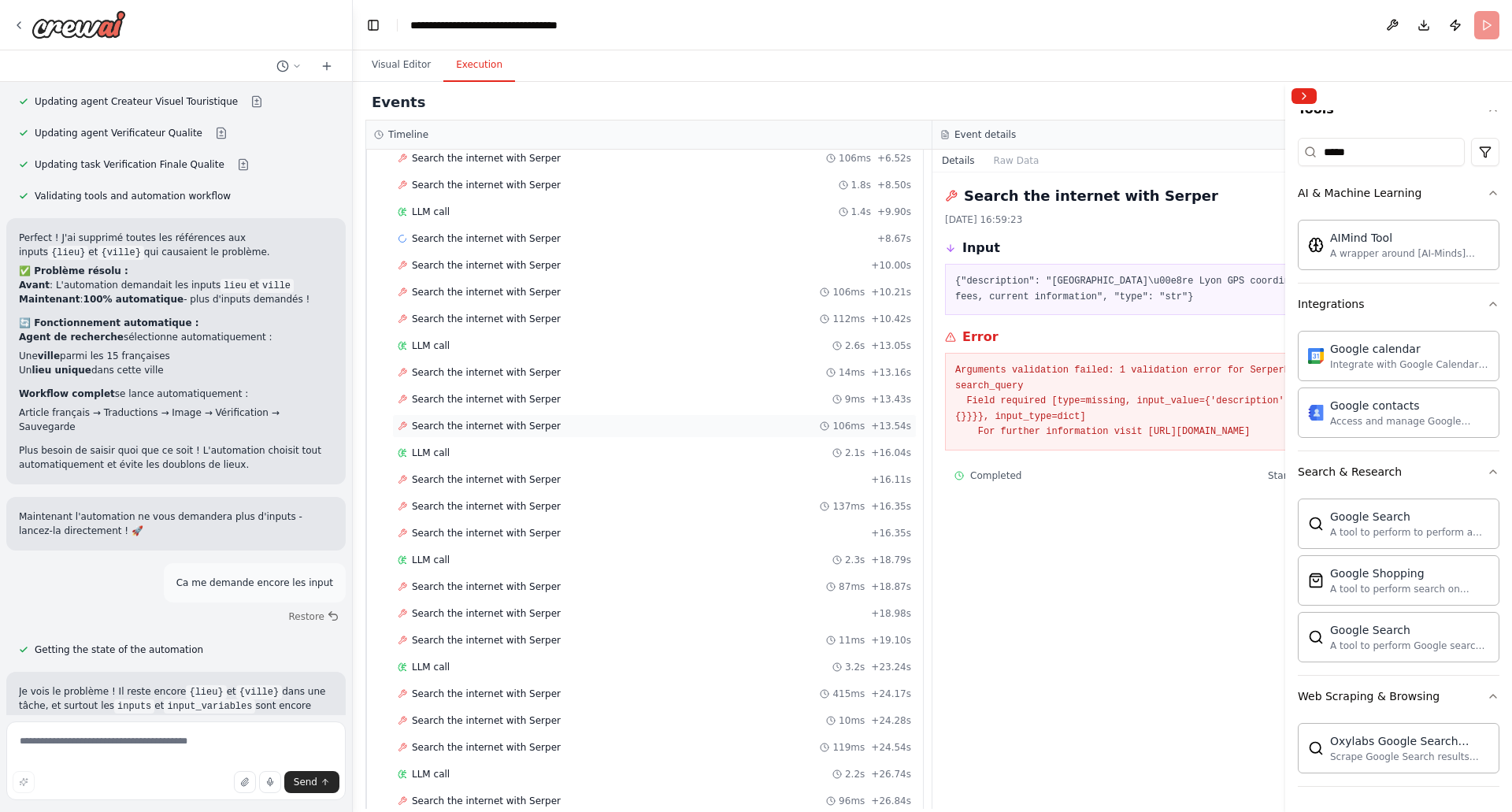
scroll to position [1218, 0]
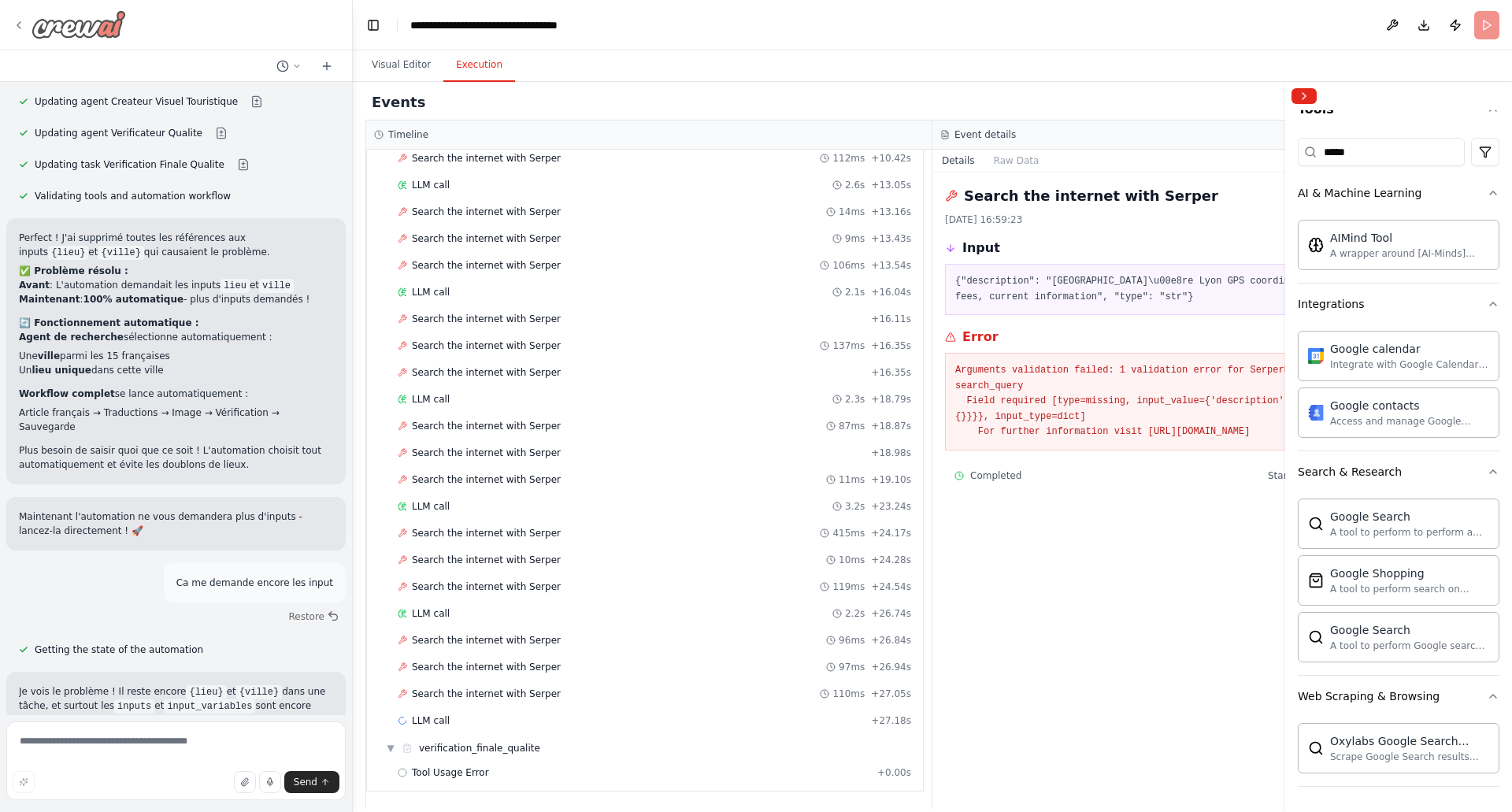
click at [21, 25] on icon at bounding box center [19, 26] width 13 height 13
click at [59, 30] on img at bounding box center [78, 24] width 95 height 29
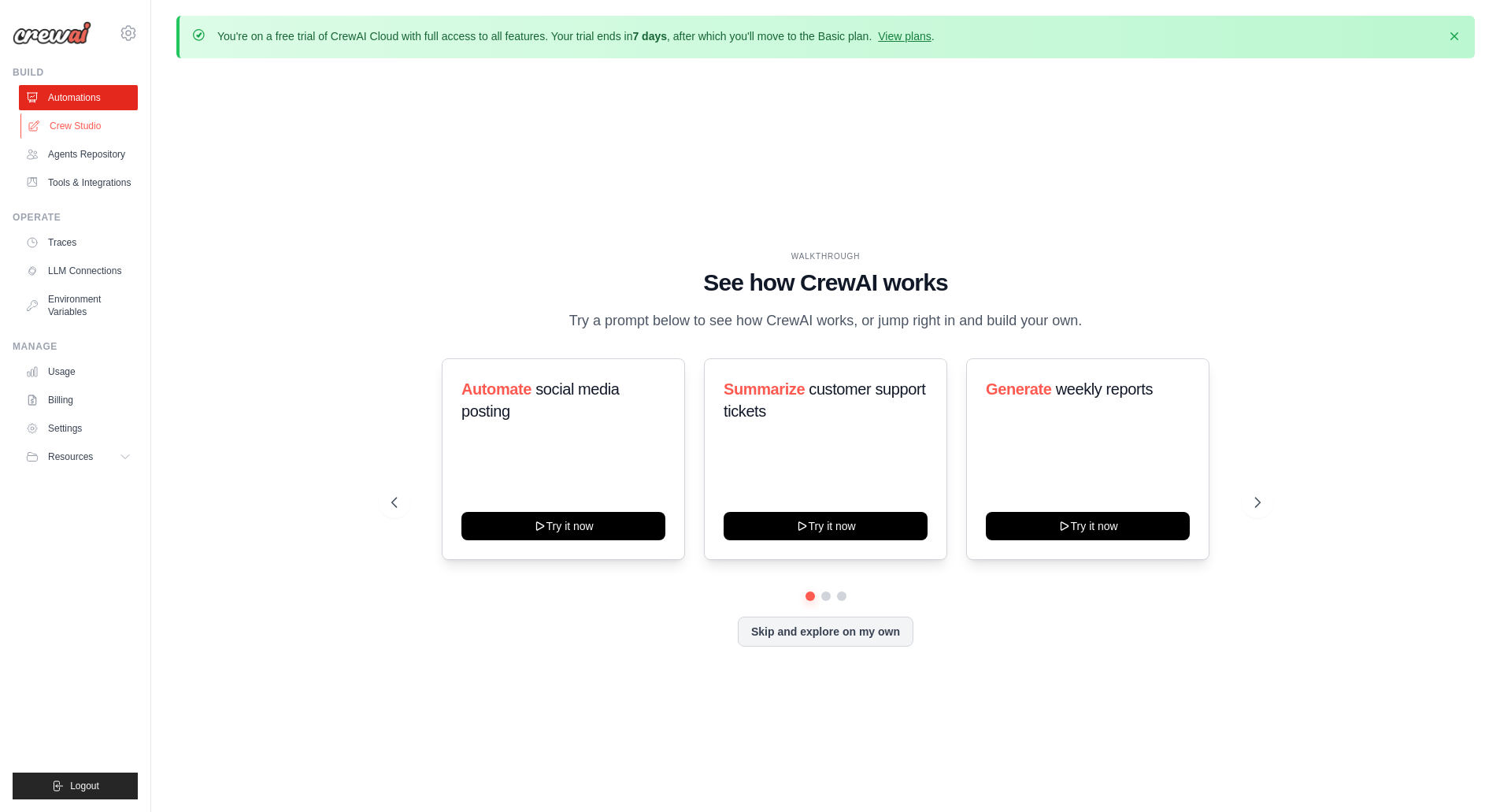
click at [79, 129] on link "Crew Studio" at bounding box center [79, 125] width 119 height 25
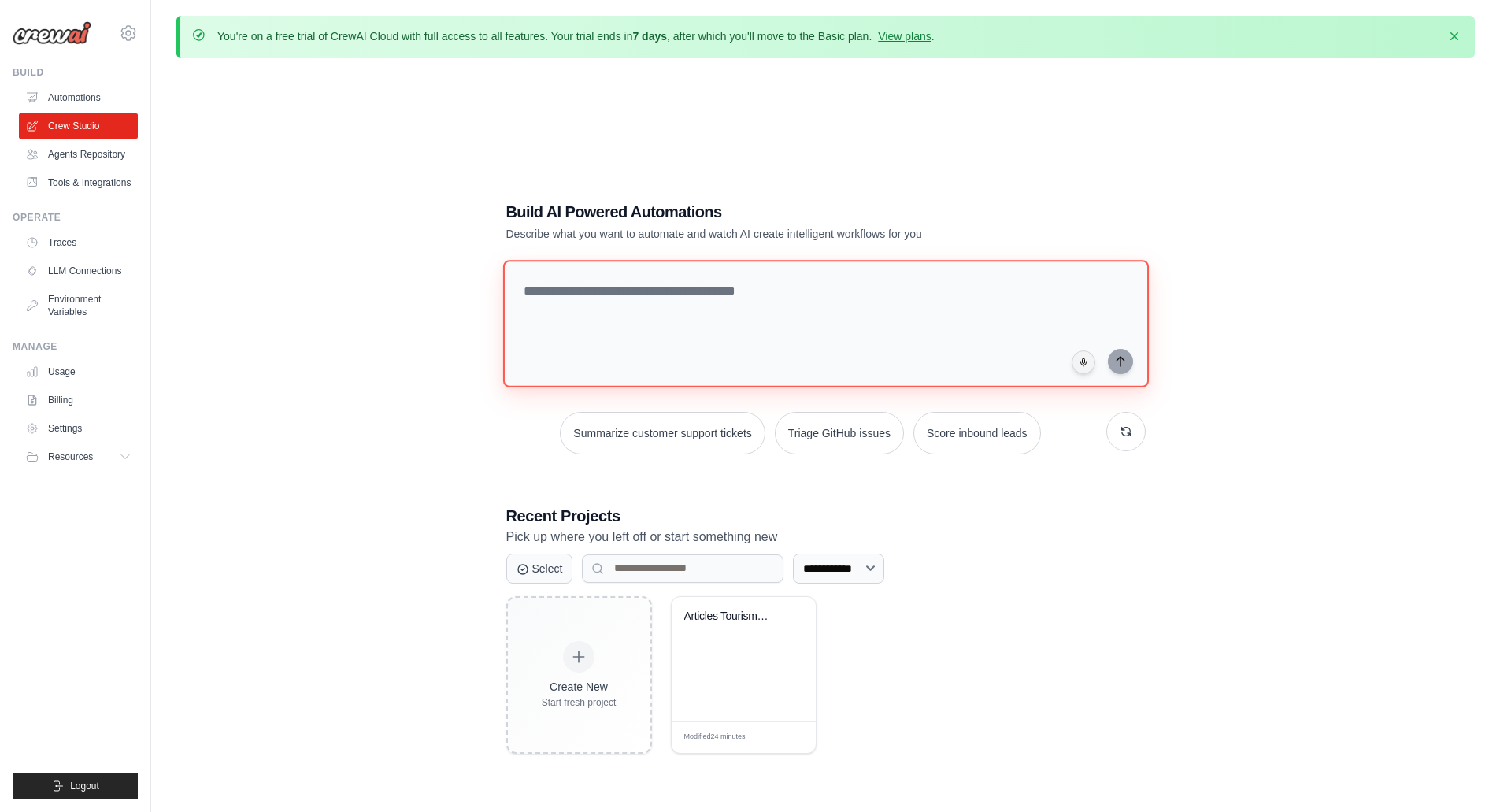
click at [644, 306] on textarea at bounding box center [825, 324] width 646 height 128
paste textarea "**********"
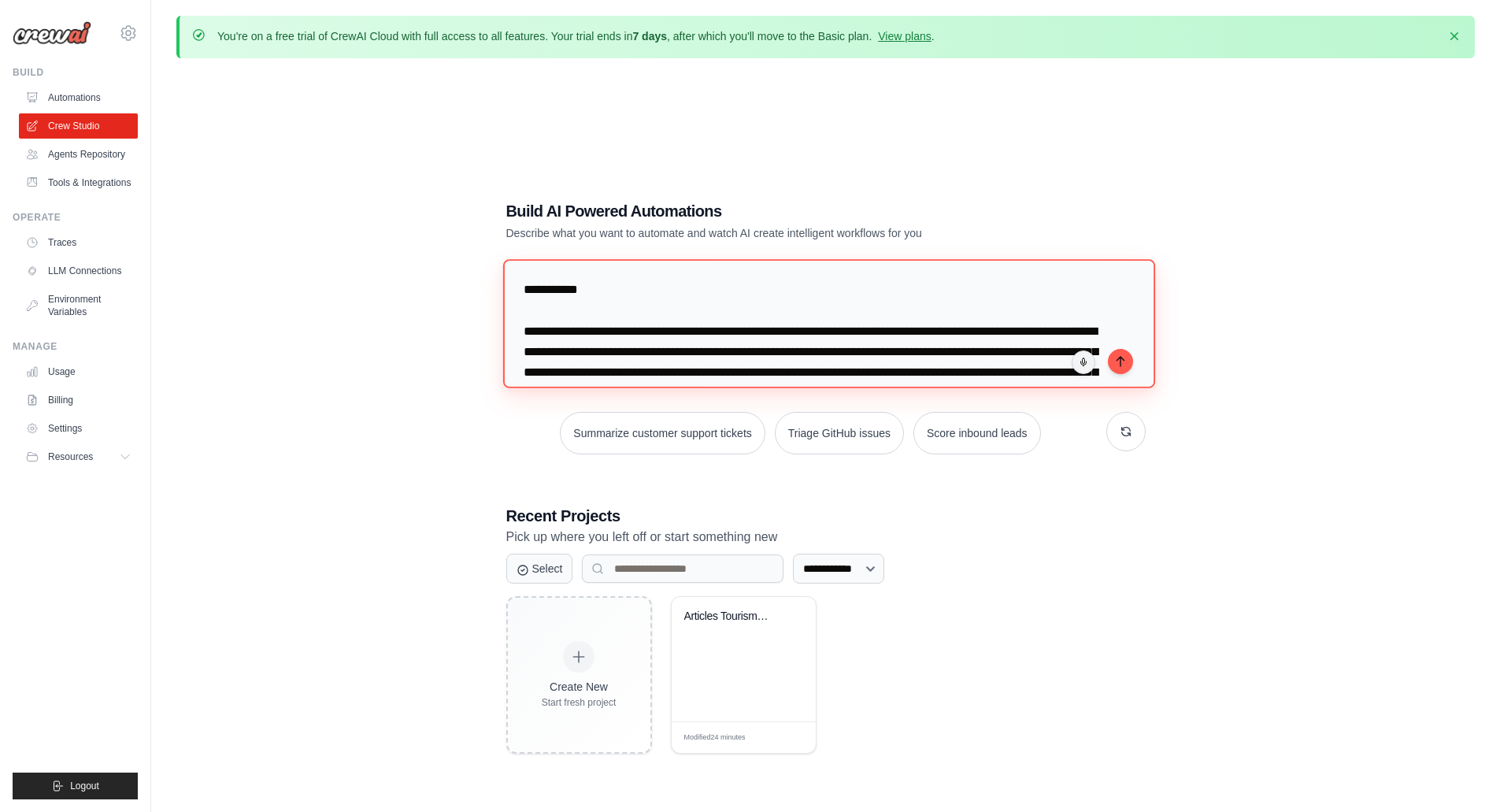
click at [682, 361] on textarea at bounding box center [828, 324] width 652 height 129
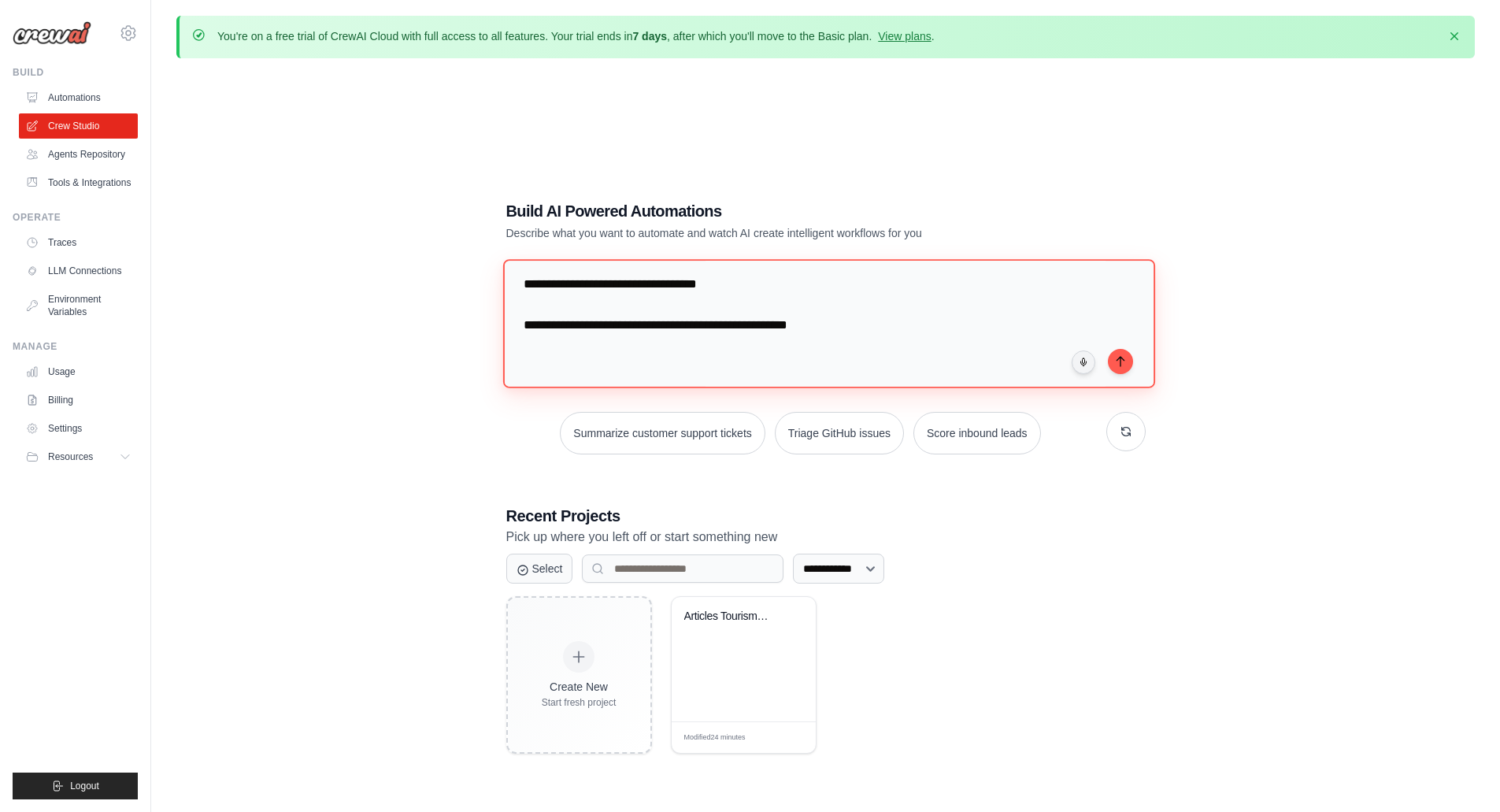
scroll to position [2874, 0]
click at [773, 359] on textarea at bounding box center [828, 324] width 652 height 129
click at [888, 326] on textarea at bounding box center [828, 324] width 652 height 129
click at [723, 279] on textarea at bounding box center [828, 324] width 652 height 129
type textarea "**********"
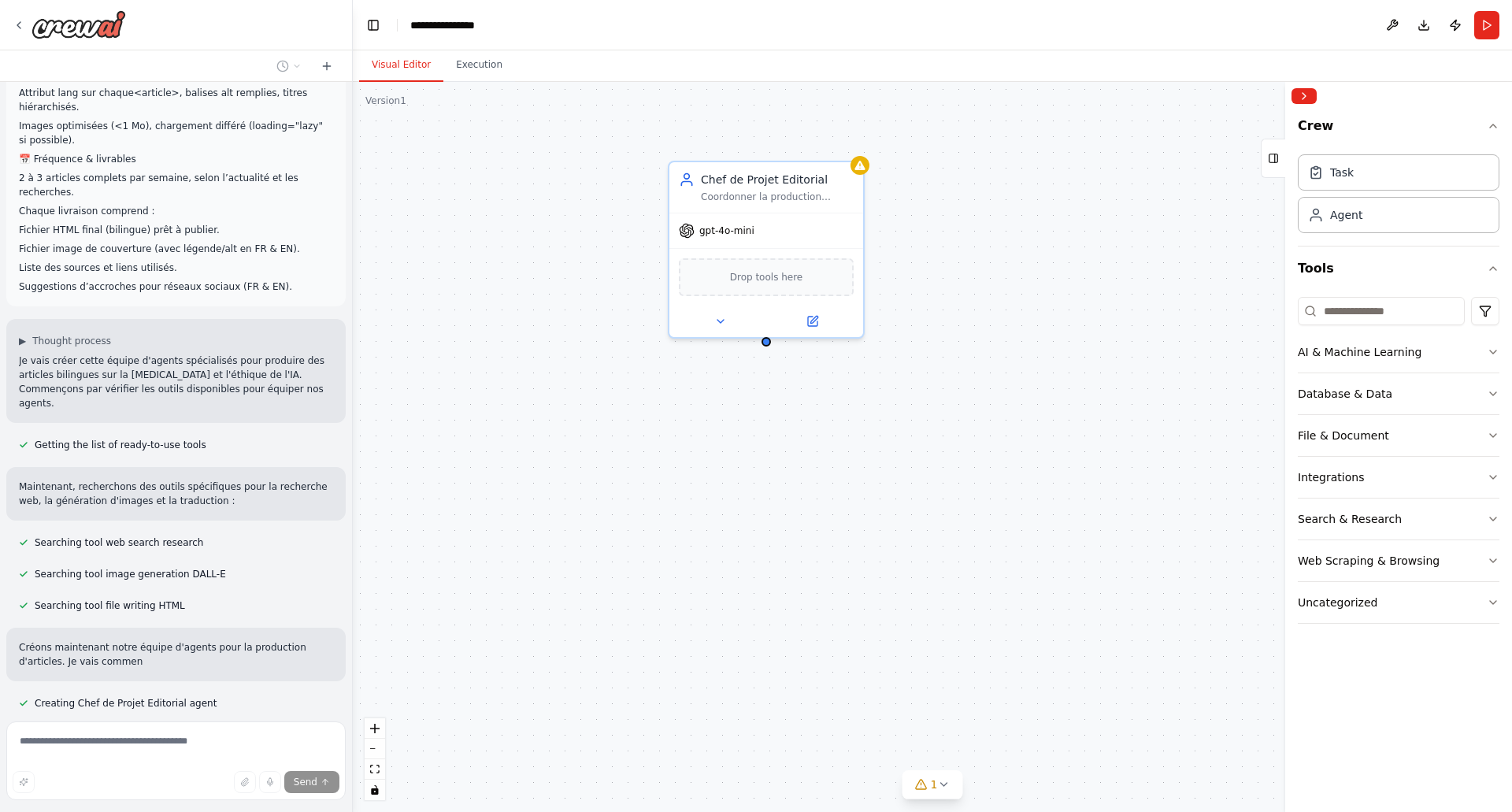
scroll to position [1434, 0]
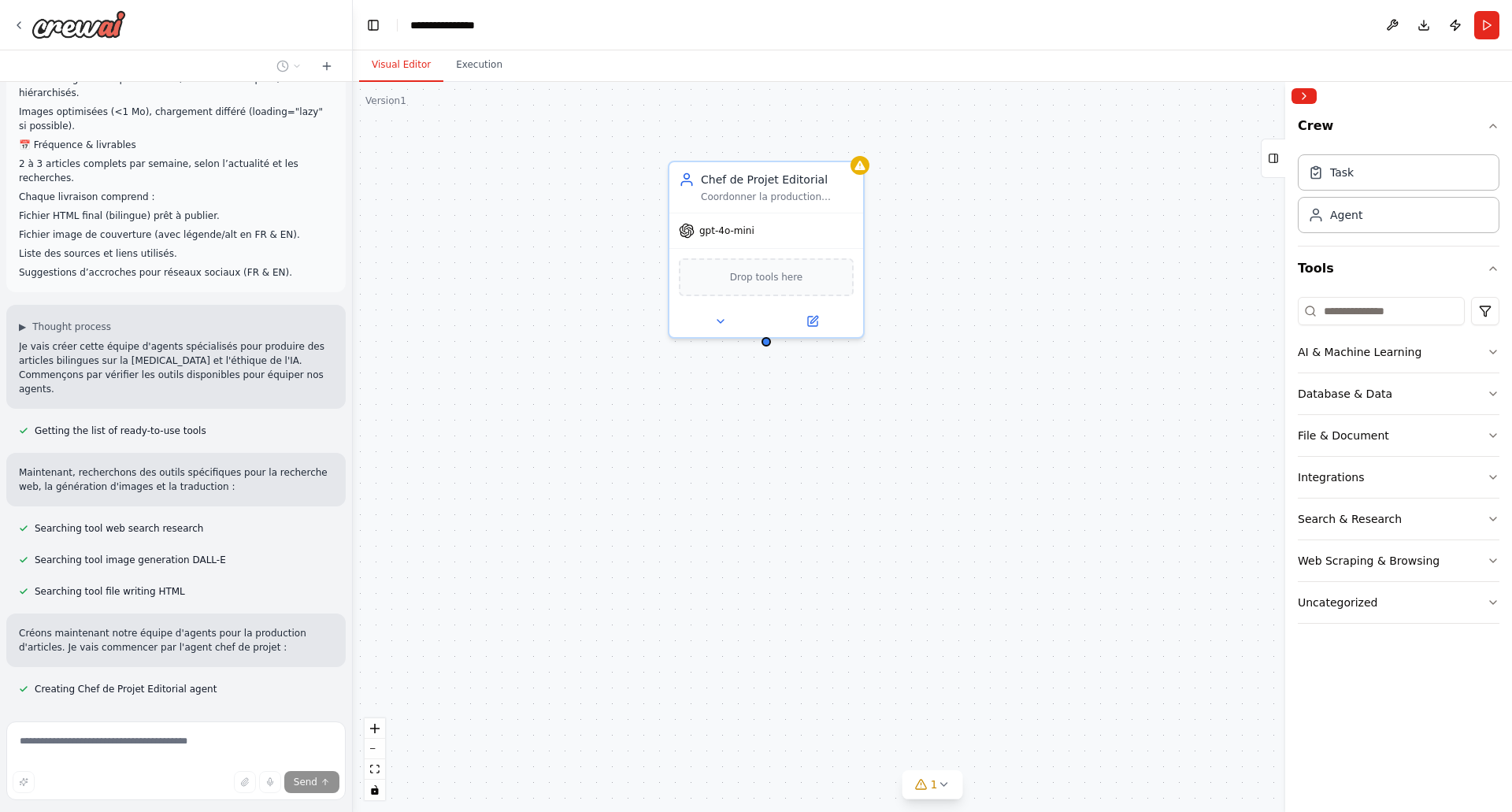
click at [315, 680] on div "🎯 Objectif Créer une équipe d’agents IA chargée de produire régulièrement des a…" at bounding box center [176, 398] width 352 height 633
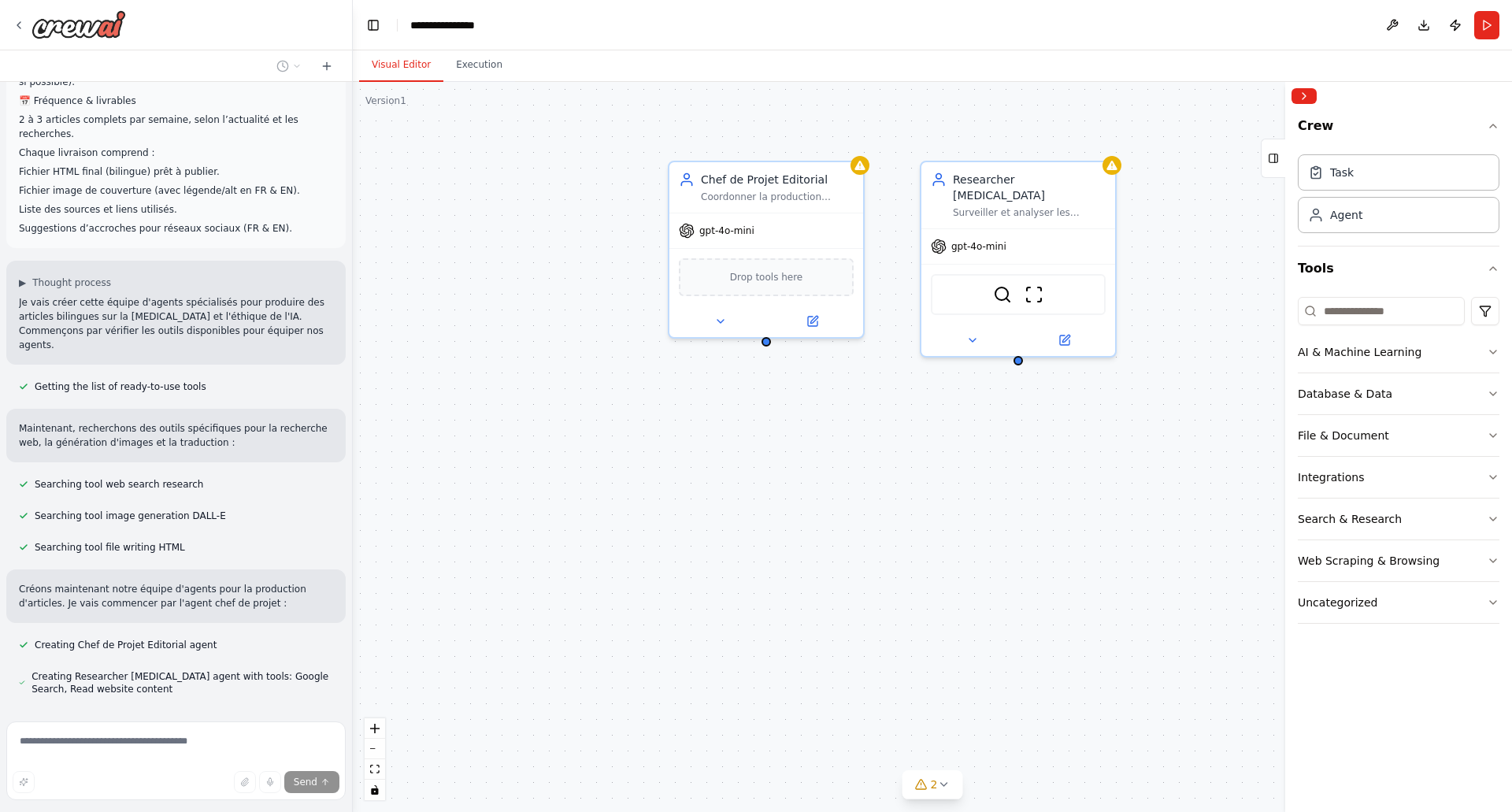
click at [307, 724] on button "Stop" at bounding box center [325, 736] width 36 height 24
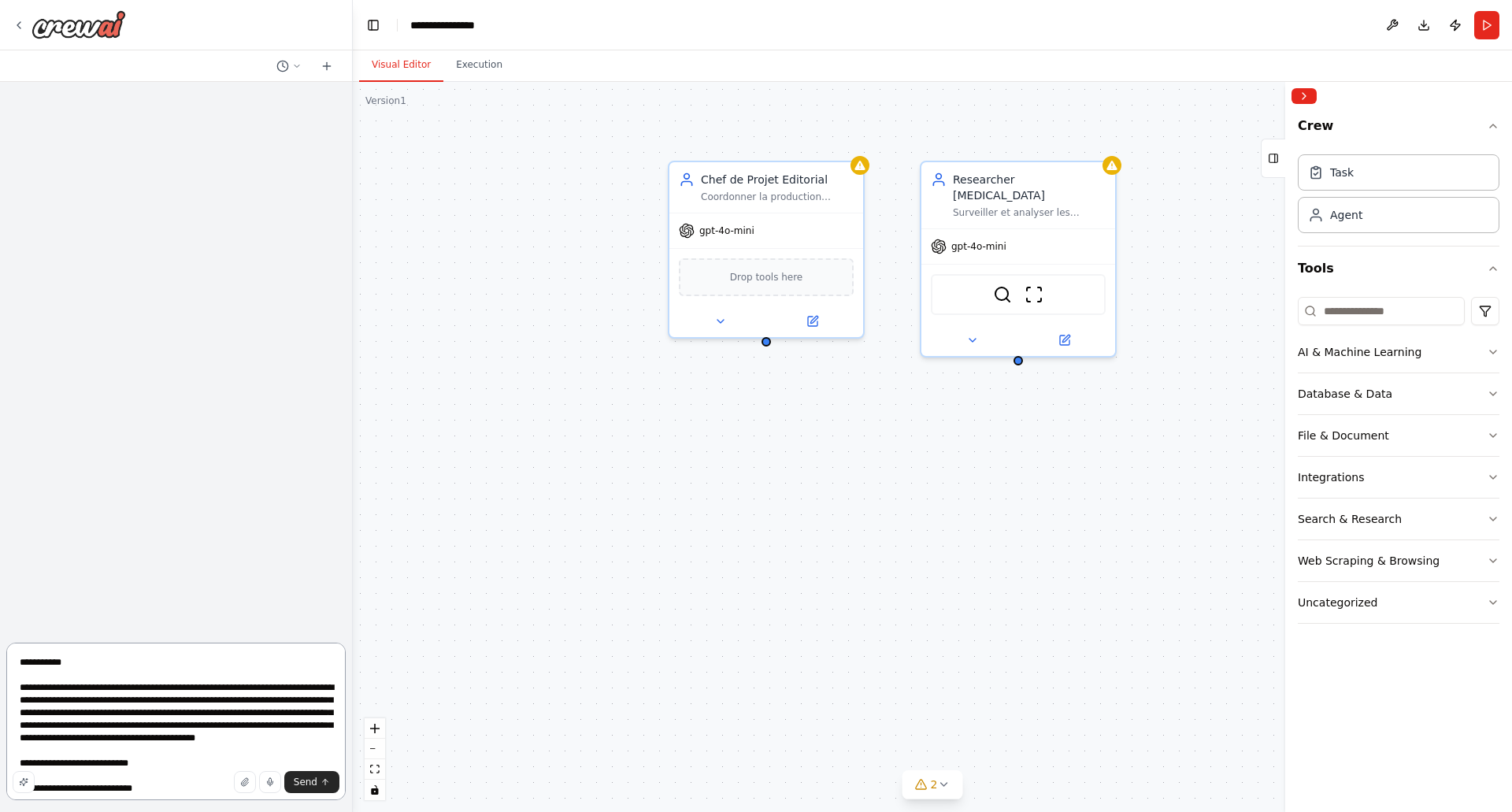
scroll to position [0, 0]
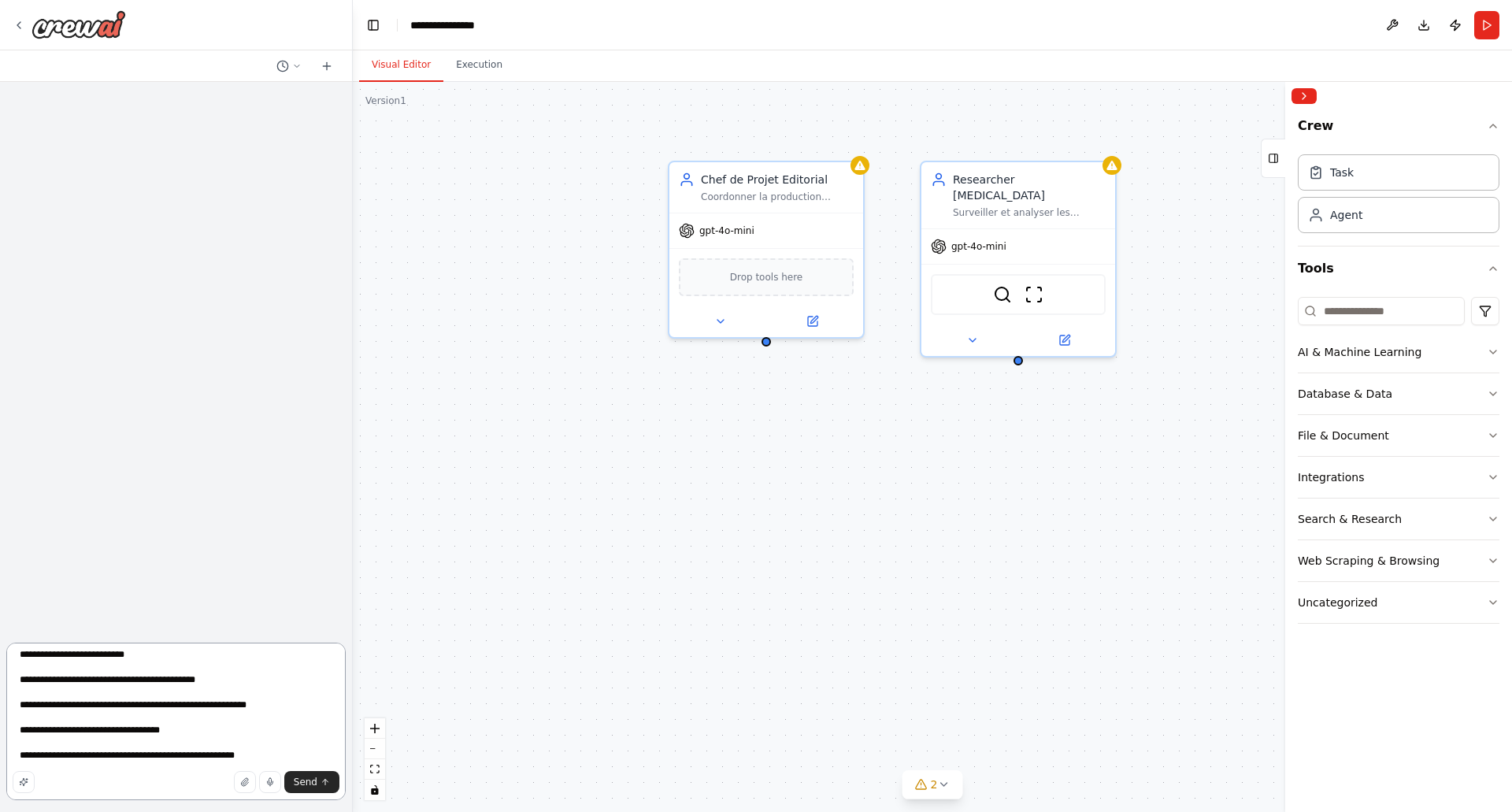
click at [306, 680] on textarea at bounding box center [176, 721] width 339 height 157
click at [76, 37] on img at bounding box center [78, 24] width 95 height 29
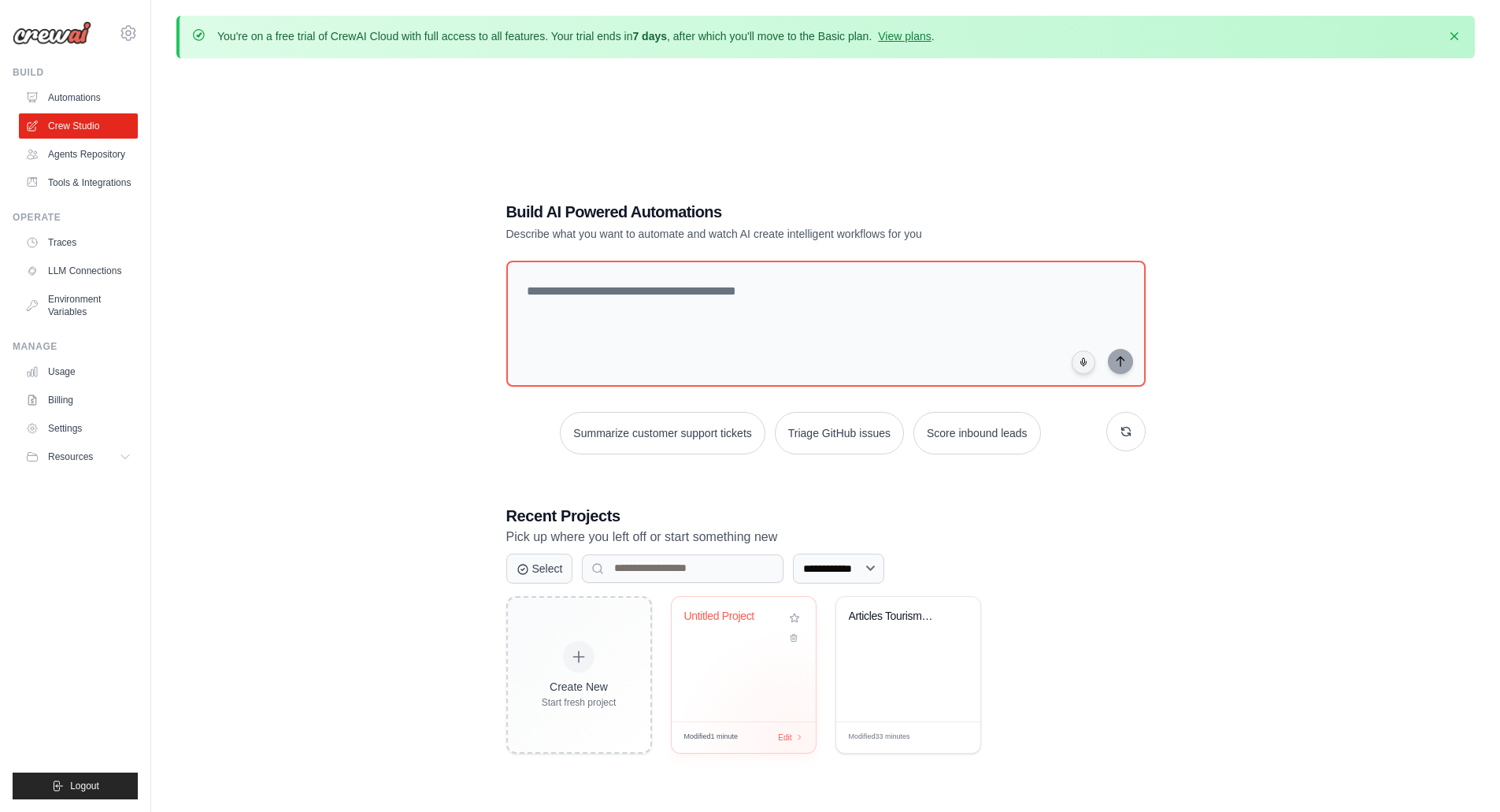
click at [792, 744] on div "Modified 1 minute Edit" at bounding box center [743, 737] width 144 height 31
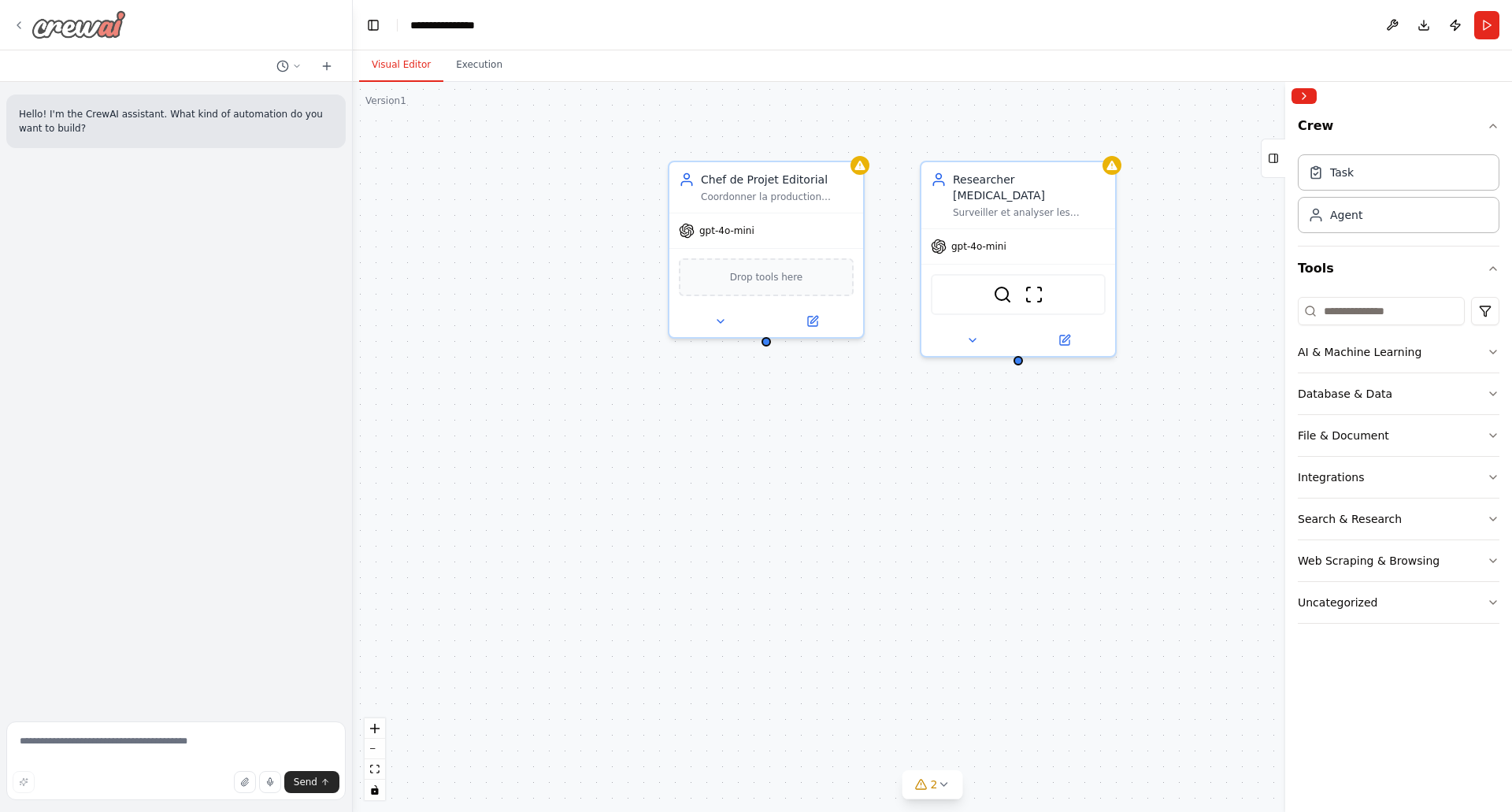
click at [24, 23] on icon at bounding box center [19, 26] width 13 height 13
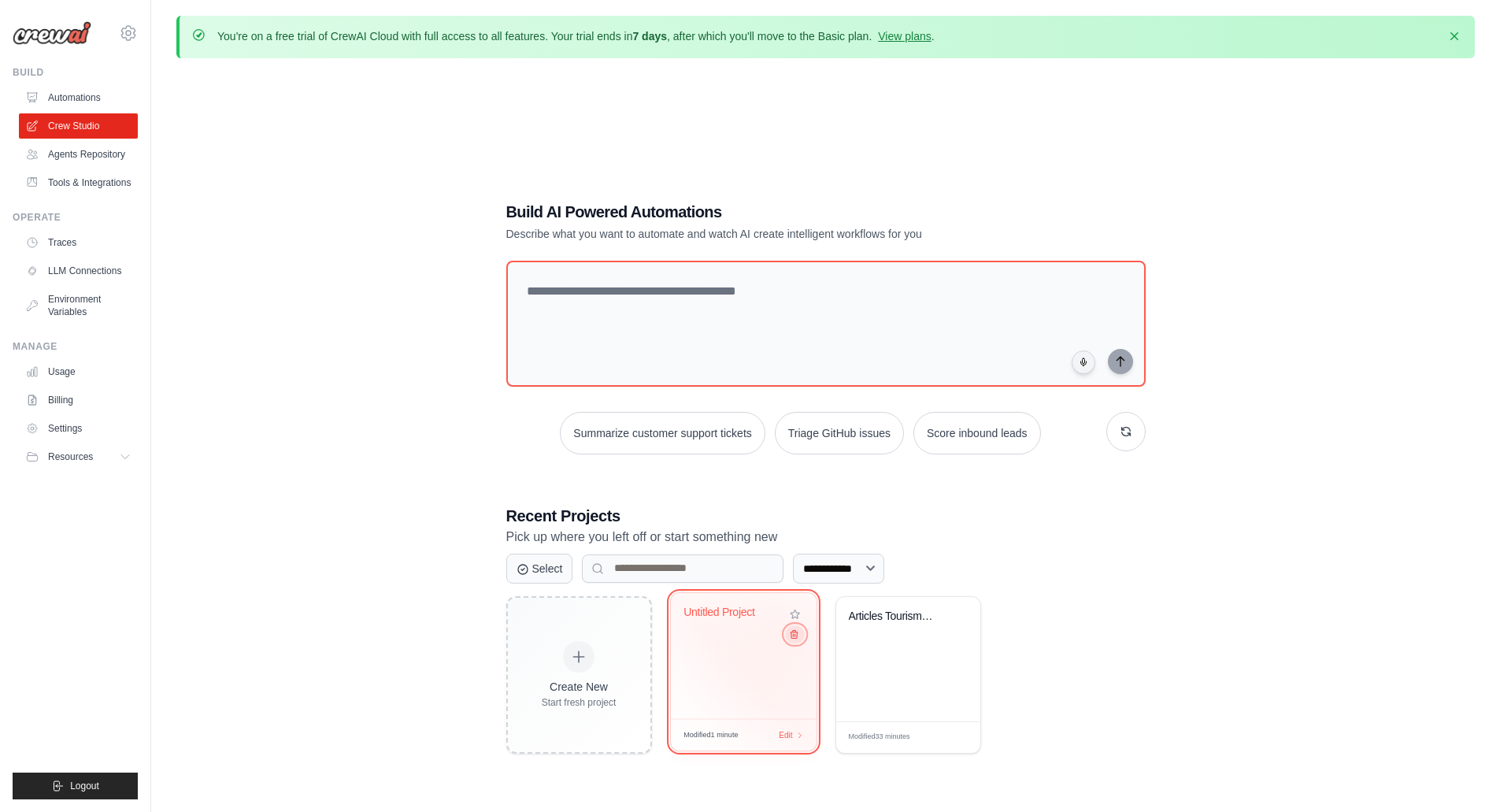
click at [788, 637] on icon at bounding box center [793, 633] width 10 height 10
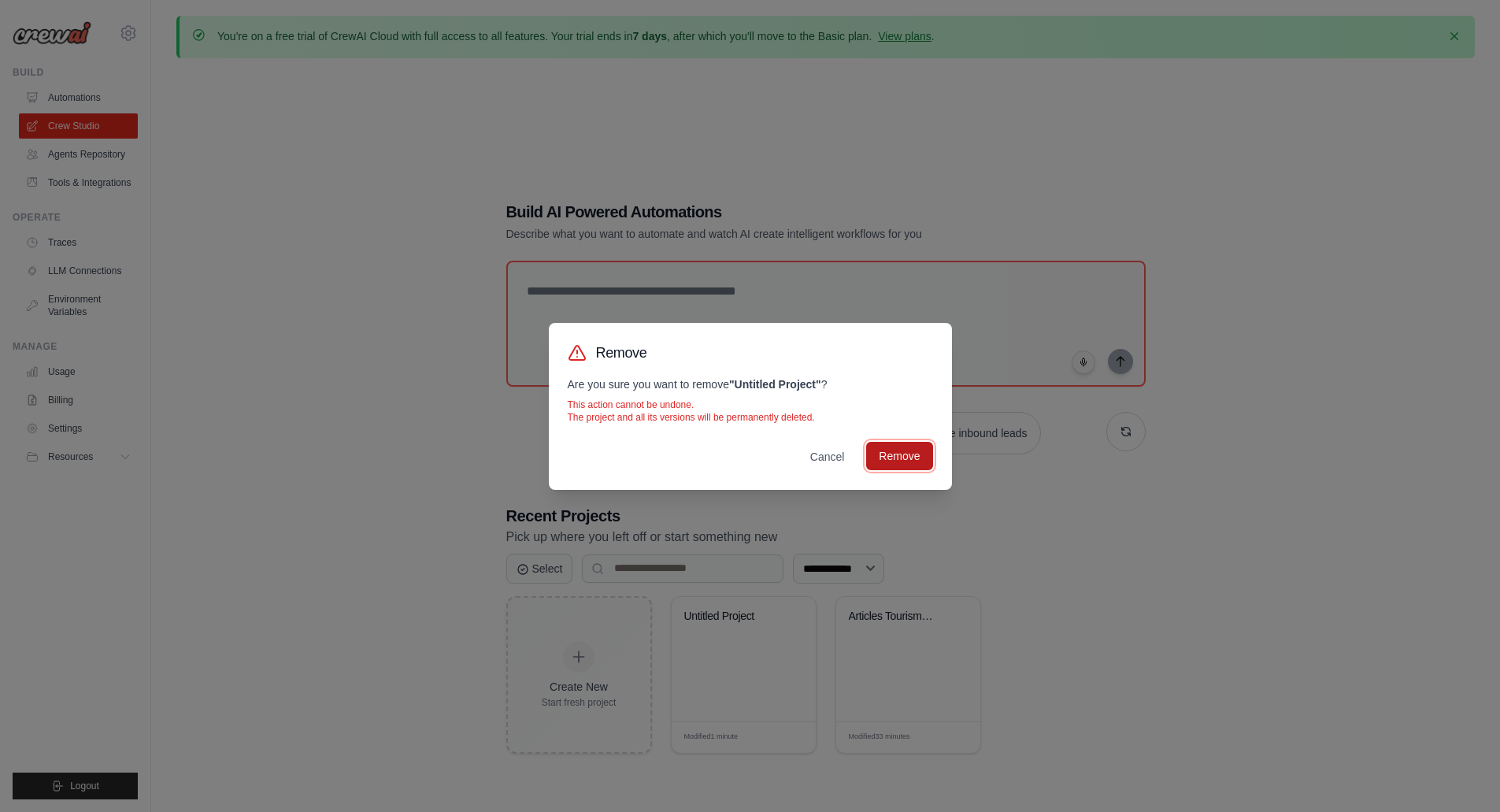
click at [895, 466] on button "Remove" at bounding box center [899, 455] width 66 height 29
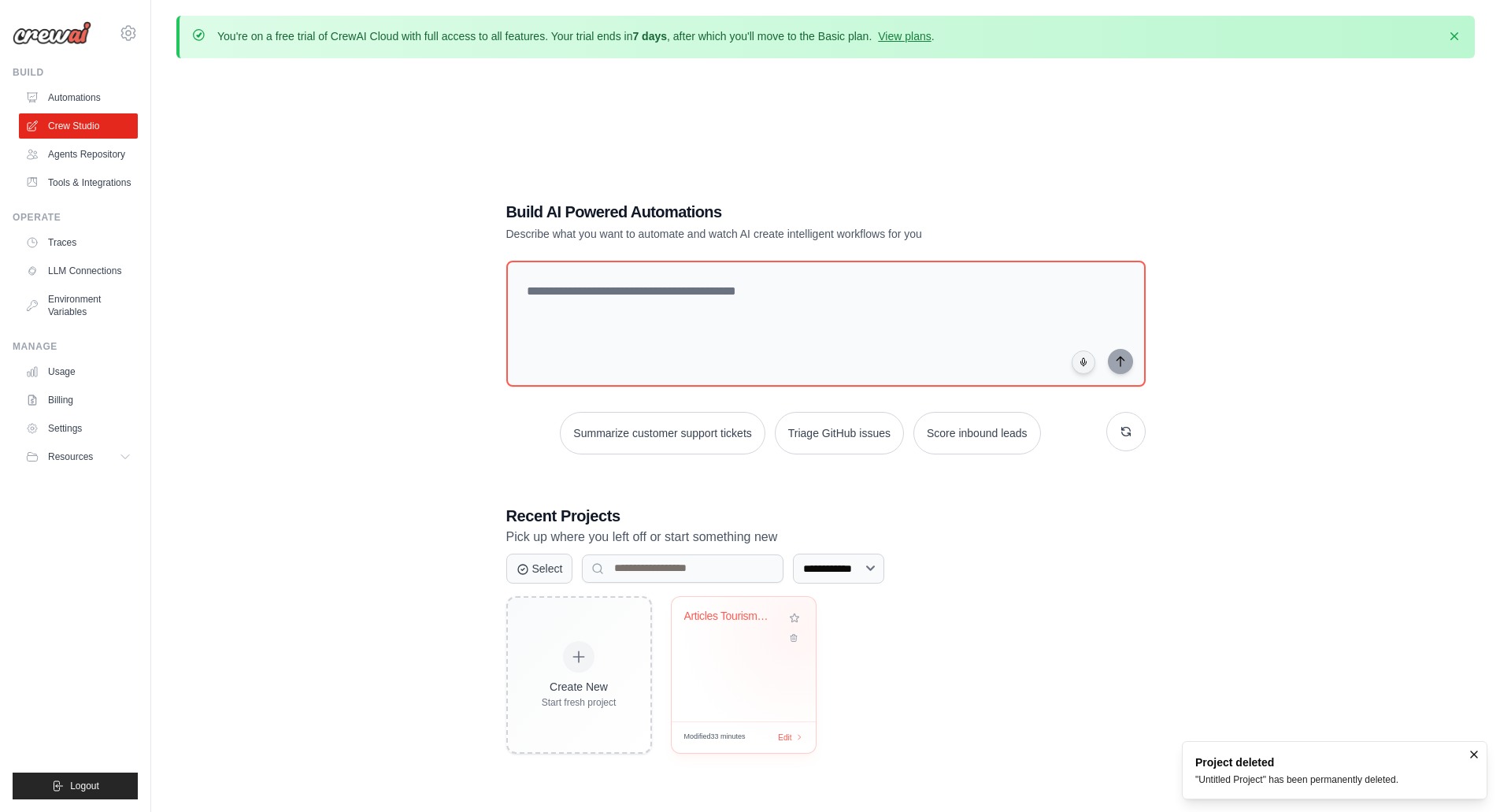
click at [797, 628] on div at bounding box center [795, 627] width 17 height 36
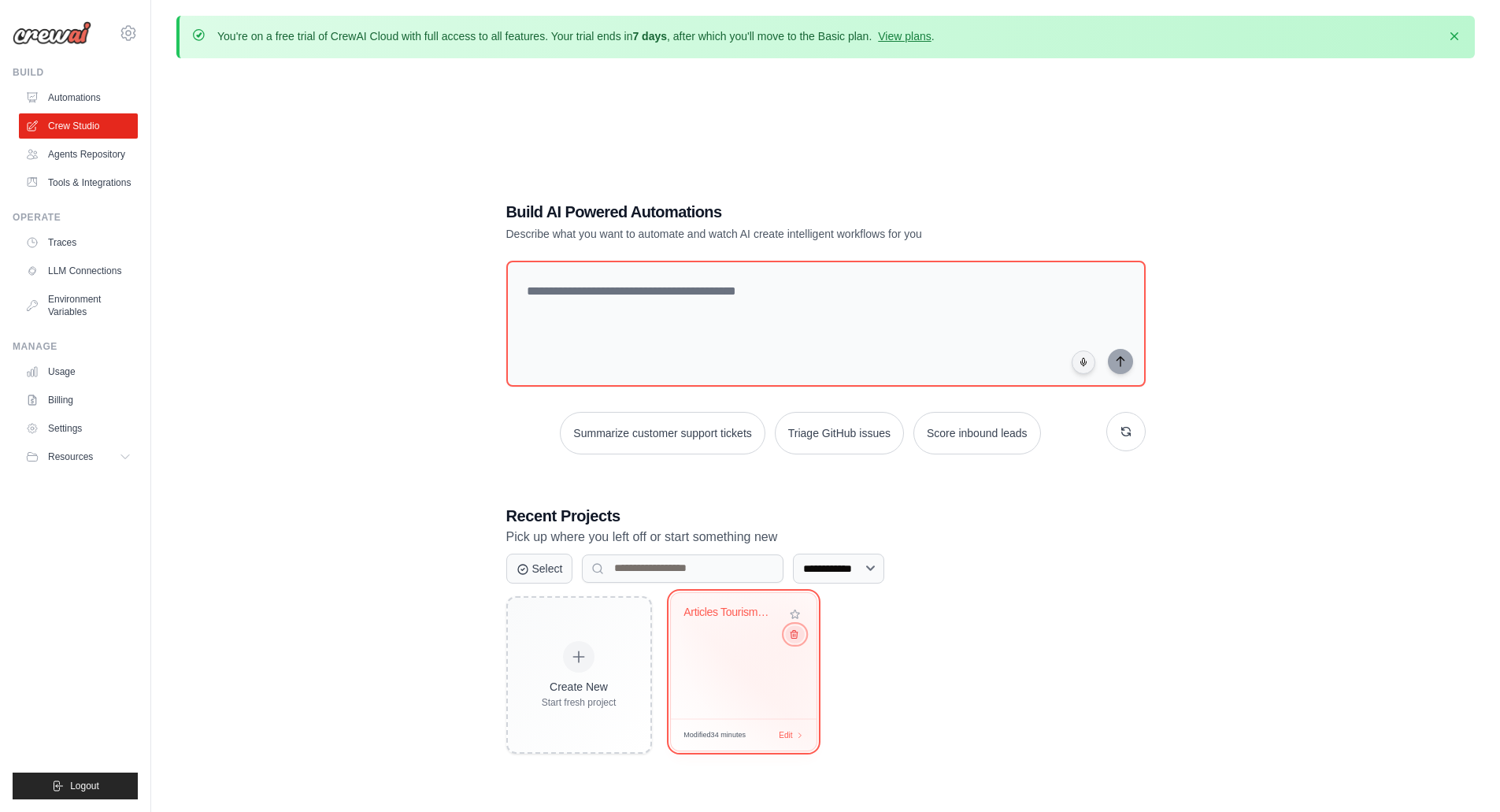
click at [796, 636] on icon at bounding box center [793, 633] width 10 height 10
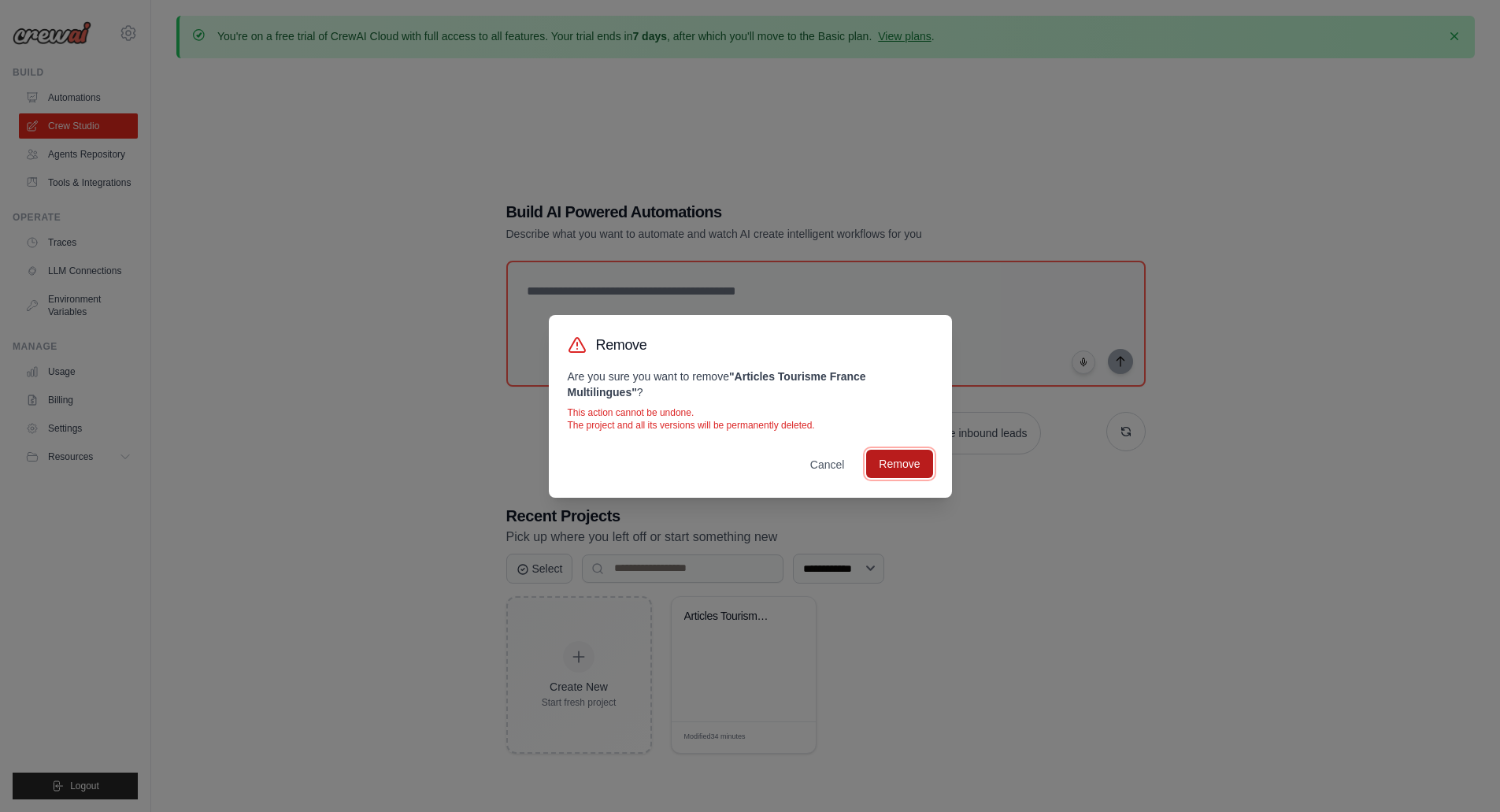
click at [895, 475] on button "Remove" at bounding box center [899, 463] width 66 height 29
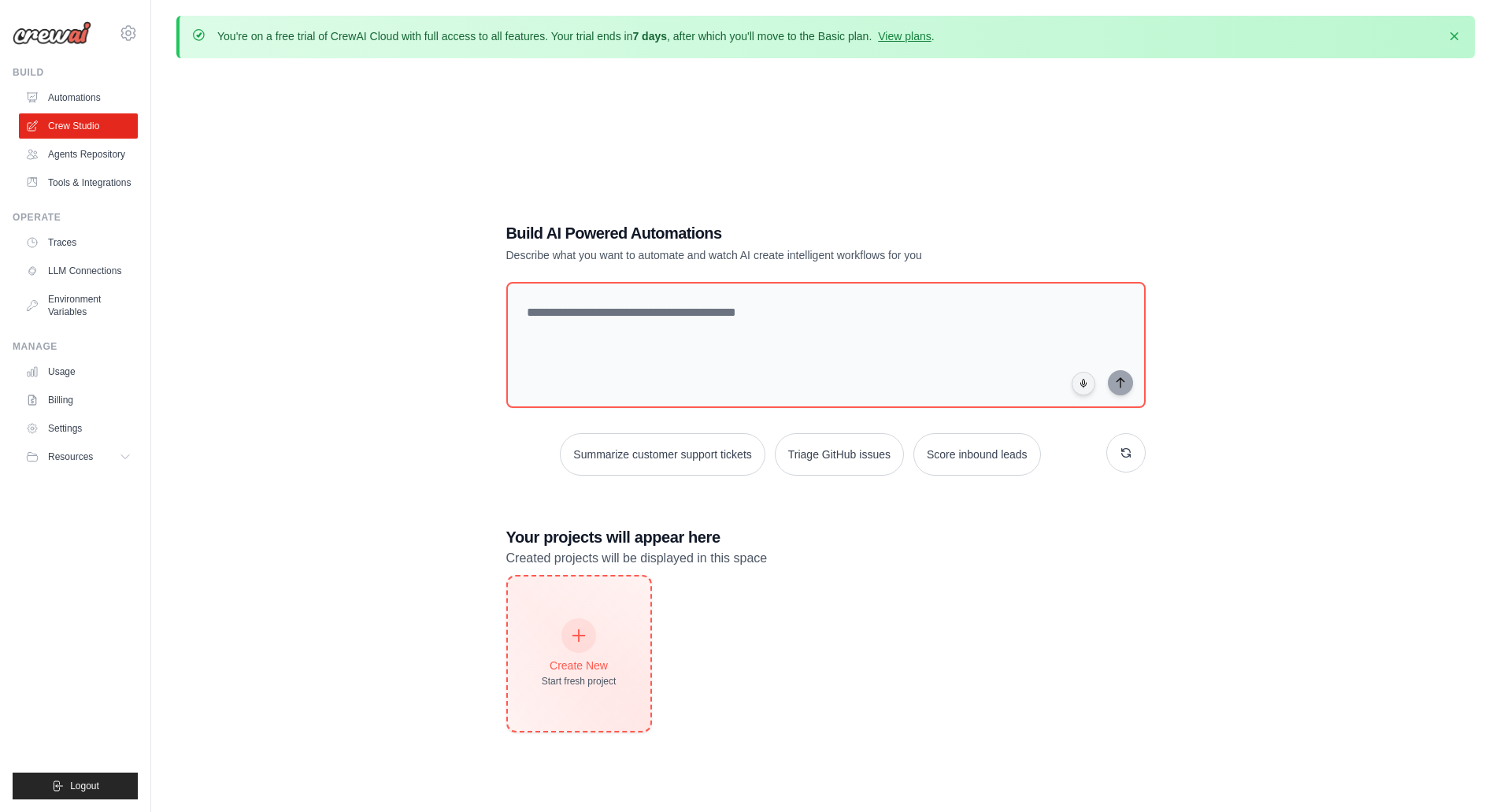
click at [616, 623] on div "Create New Start fresh project" at bounding box center [578, 654] width 143 height 154
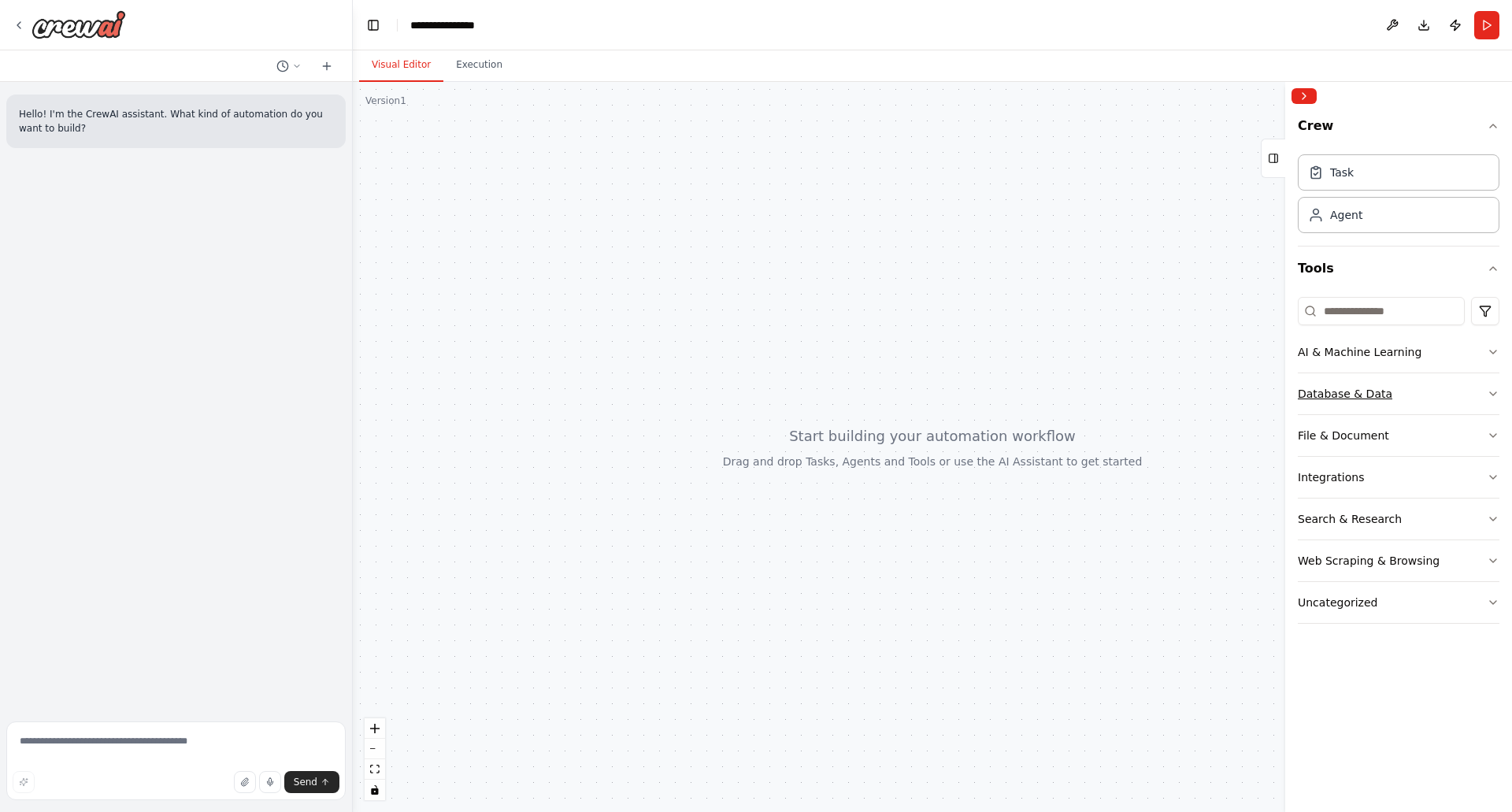
click at [1493, 391] on icon "button" at bounding box center [1494, 394] width 13 height 13
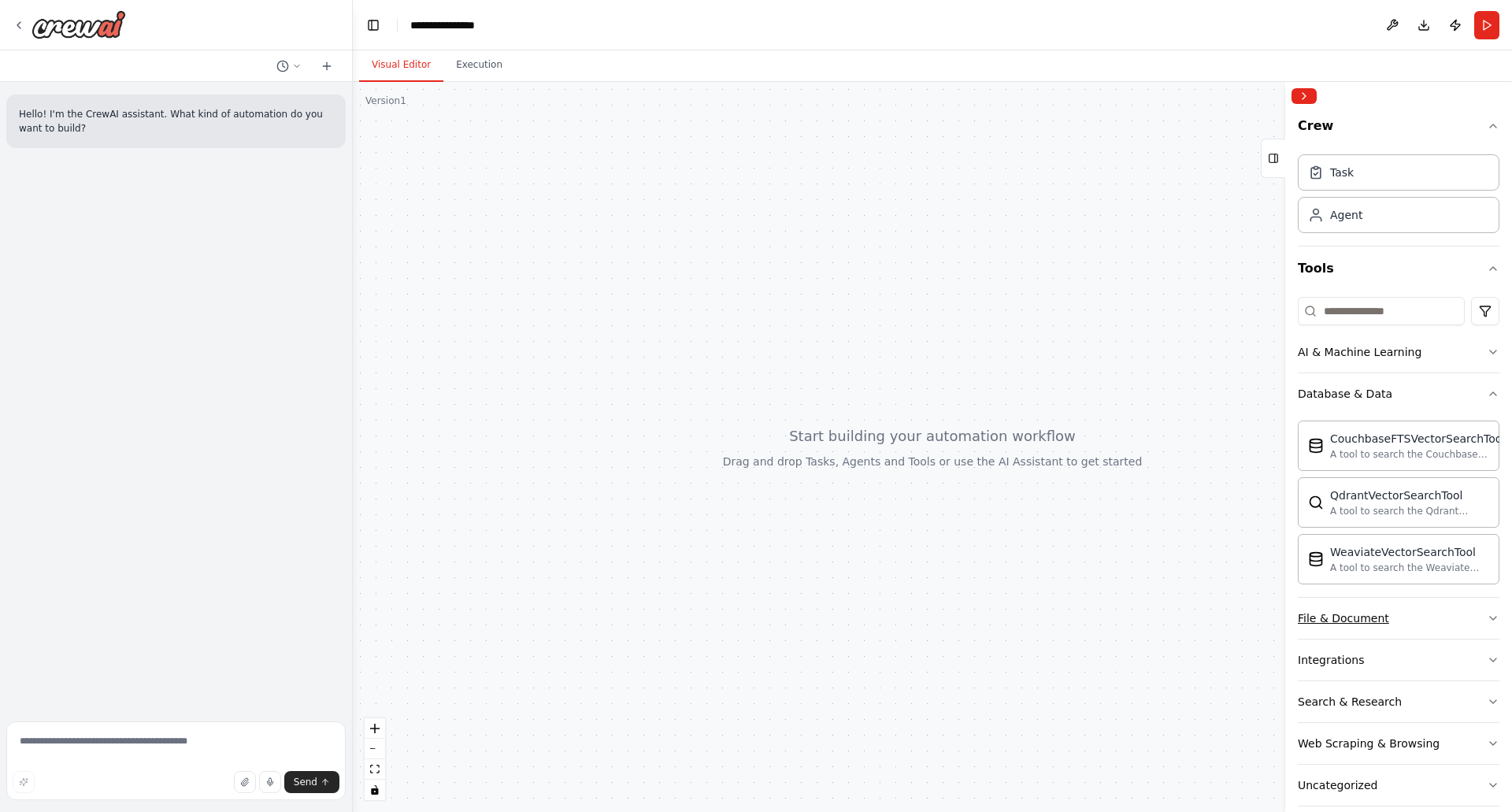
click at [1397, 615] on button "File & Document" at bounding box center [1398, 618] width 201 height 41
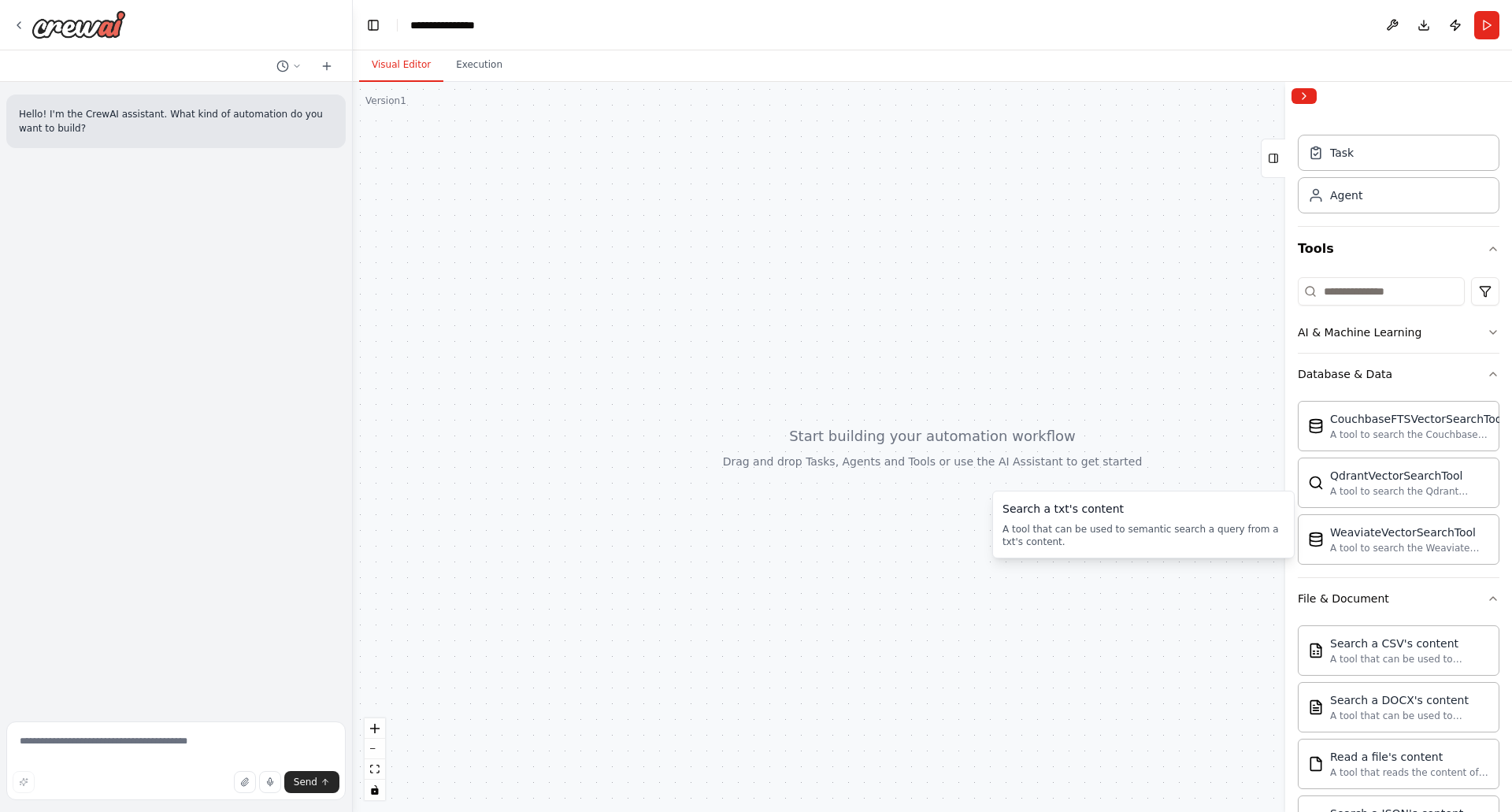
scroll to position [486, 0]
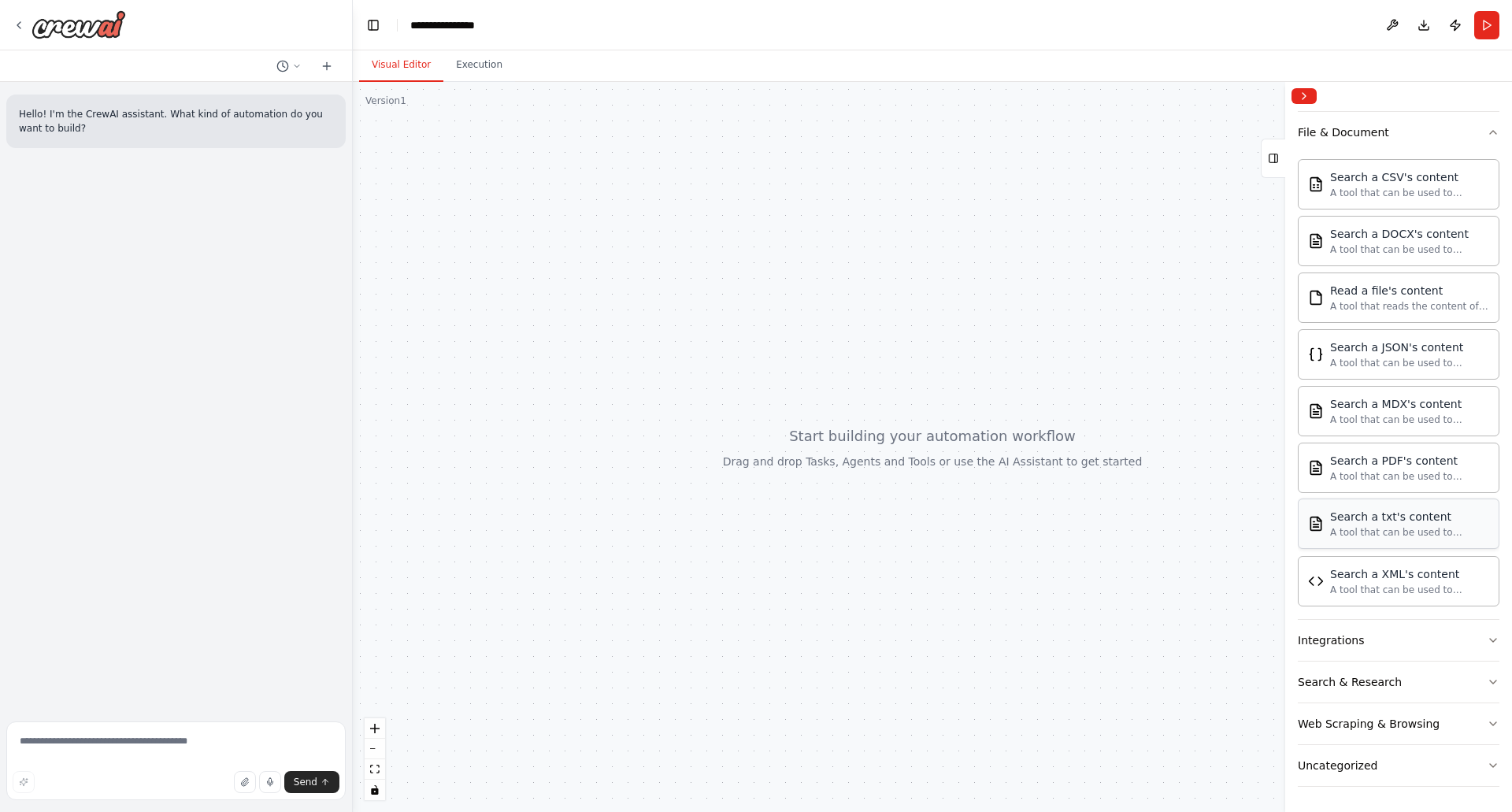
click at [1403, 640] on button "Integrations" at bounding box center [1398, 640] width 201 height 41
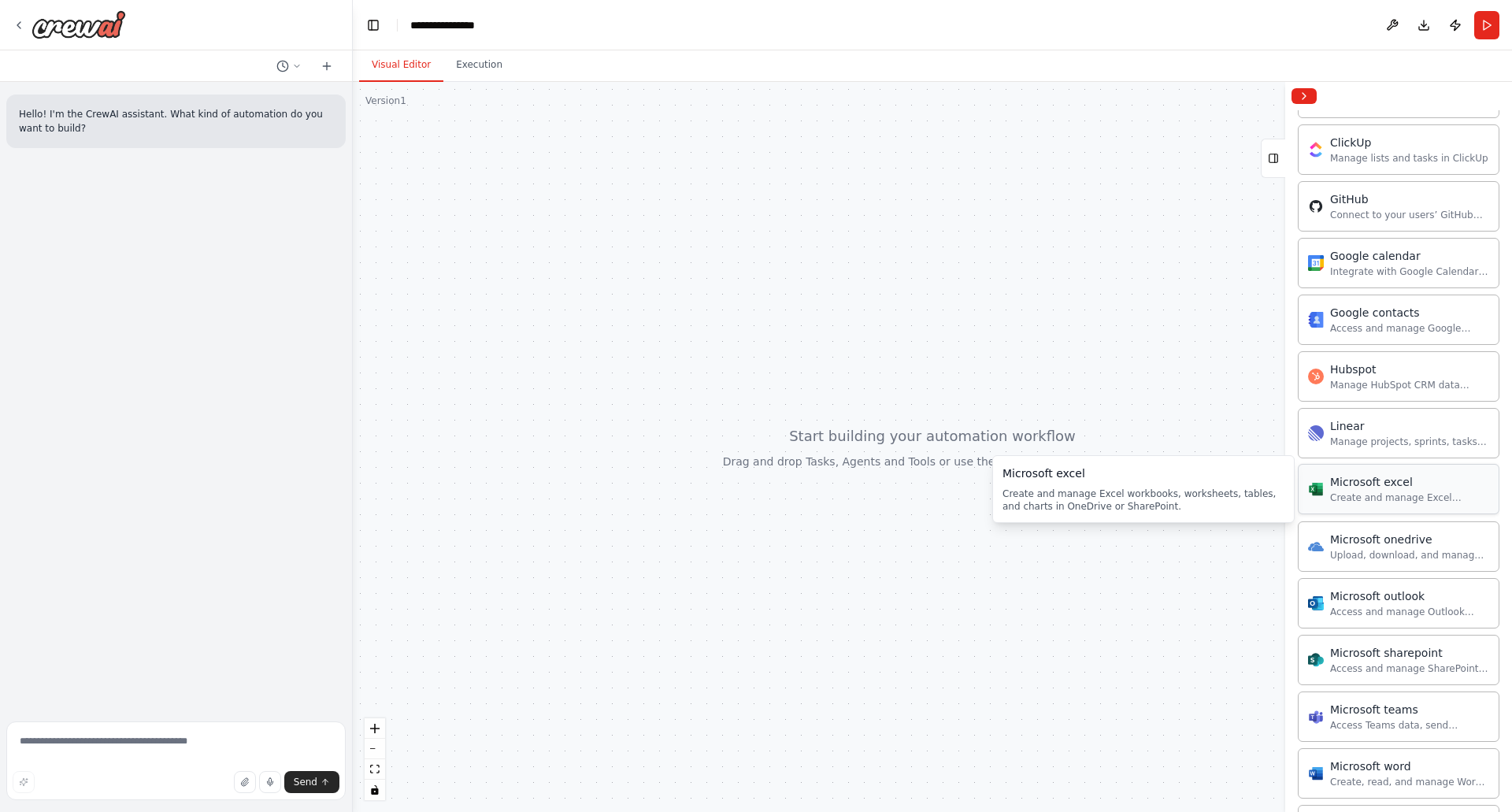
click at [1398, 496] on div "Create and manage Excel workbooks, worksheets, tables, and charts in OneDrive o…" at bounding box center [1409, 497] width 159 height 13
click at [98, 741] on textarea at bounding box center [176, 761] width 339 height 79
paste textarea "**********"
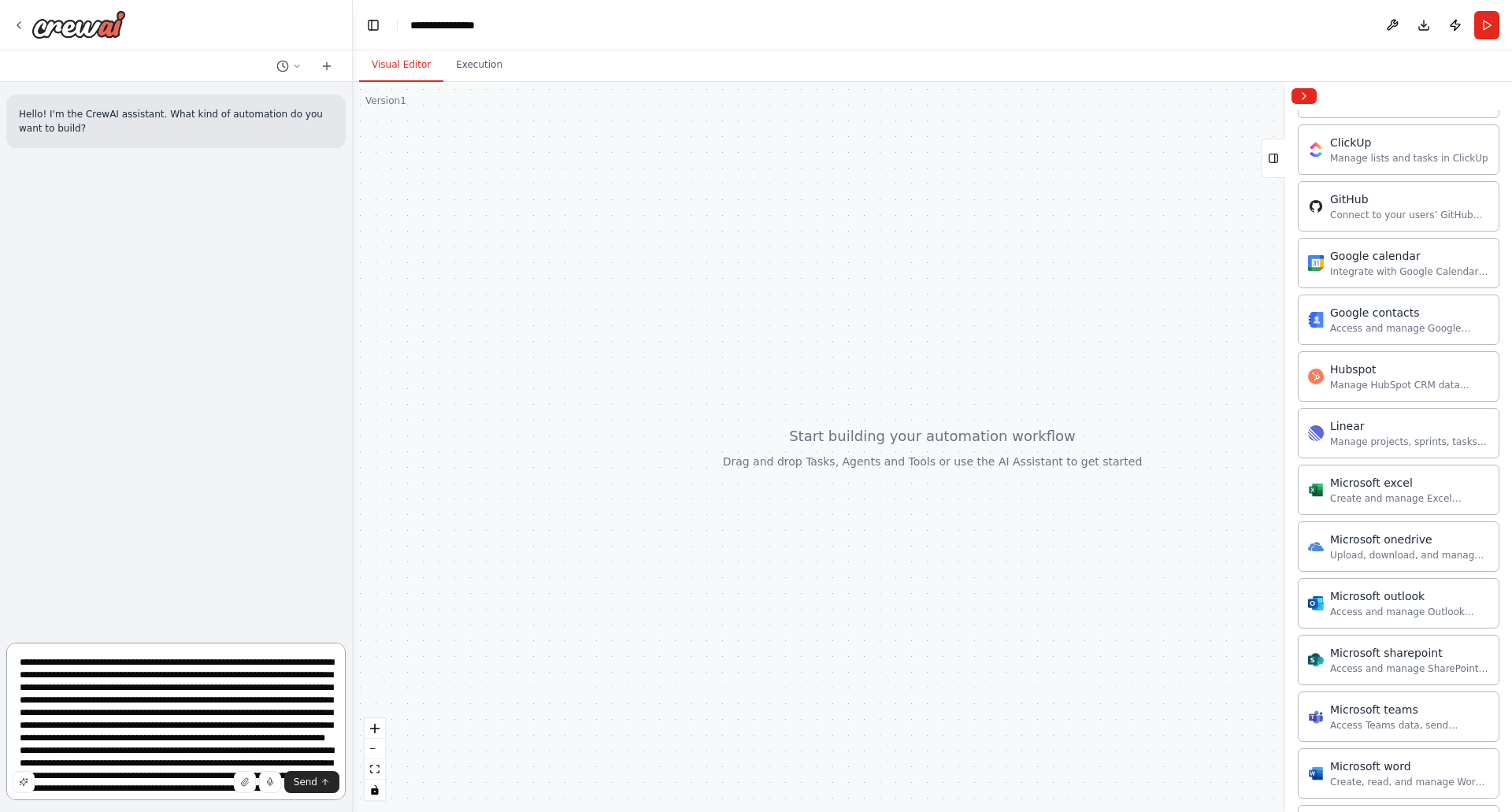
scroll to position [2364, 0]
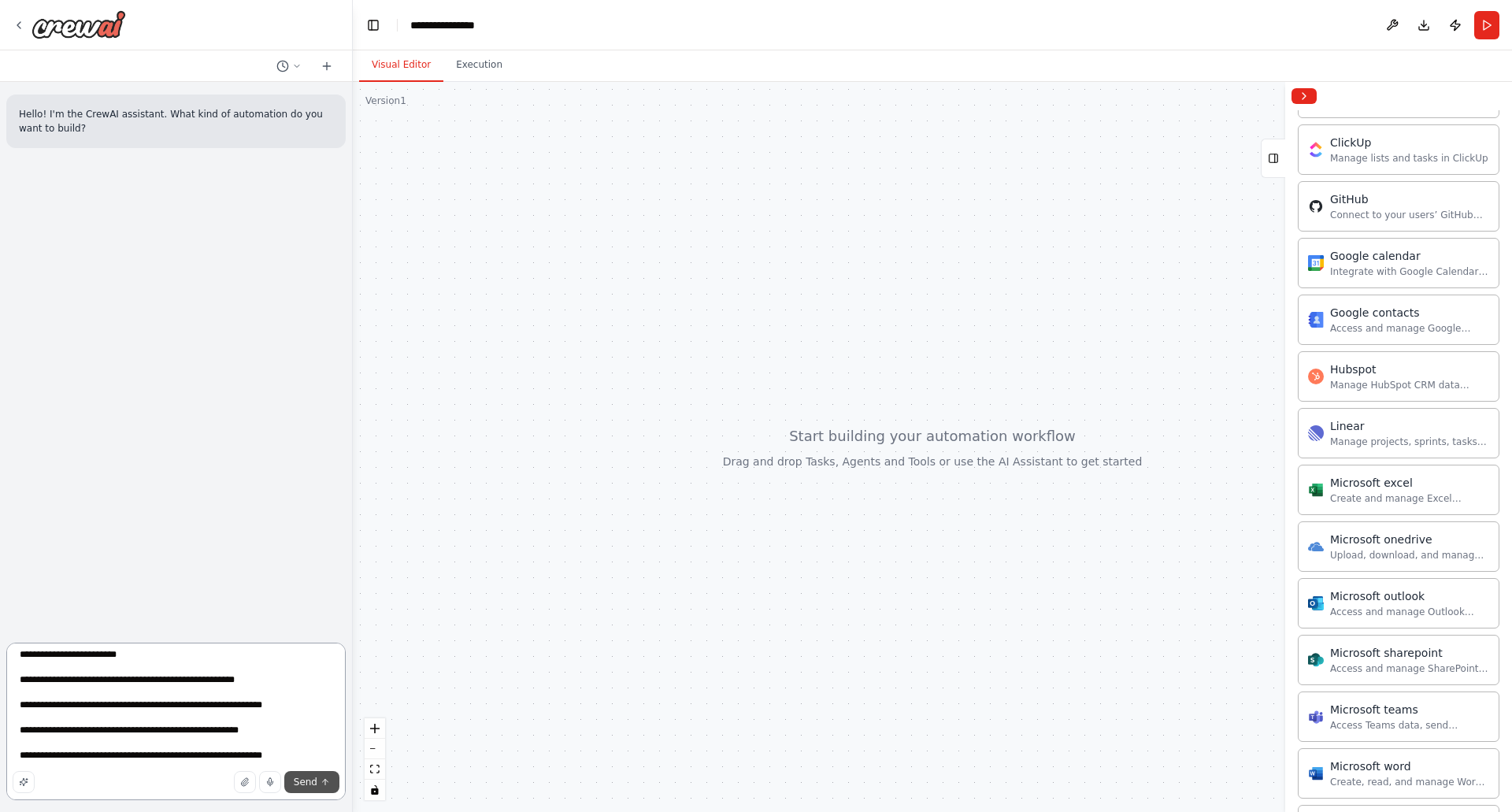
type textarea "**********"
click at [318, 782] on button "Send" at bounding box center [312, 782] width 55 height 22
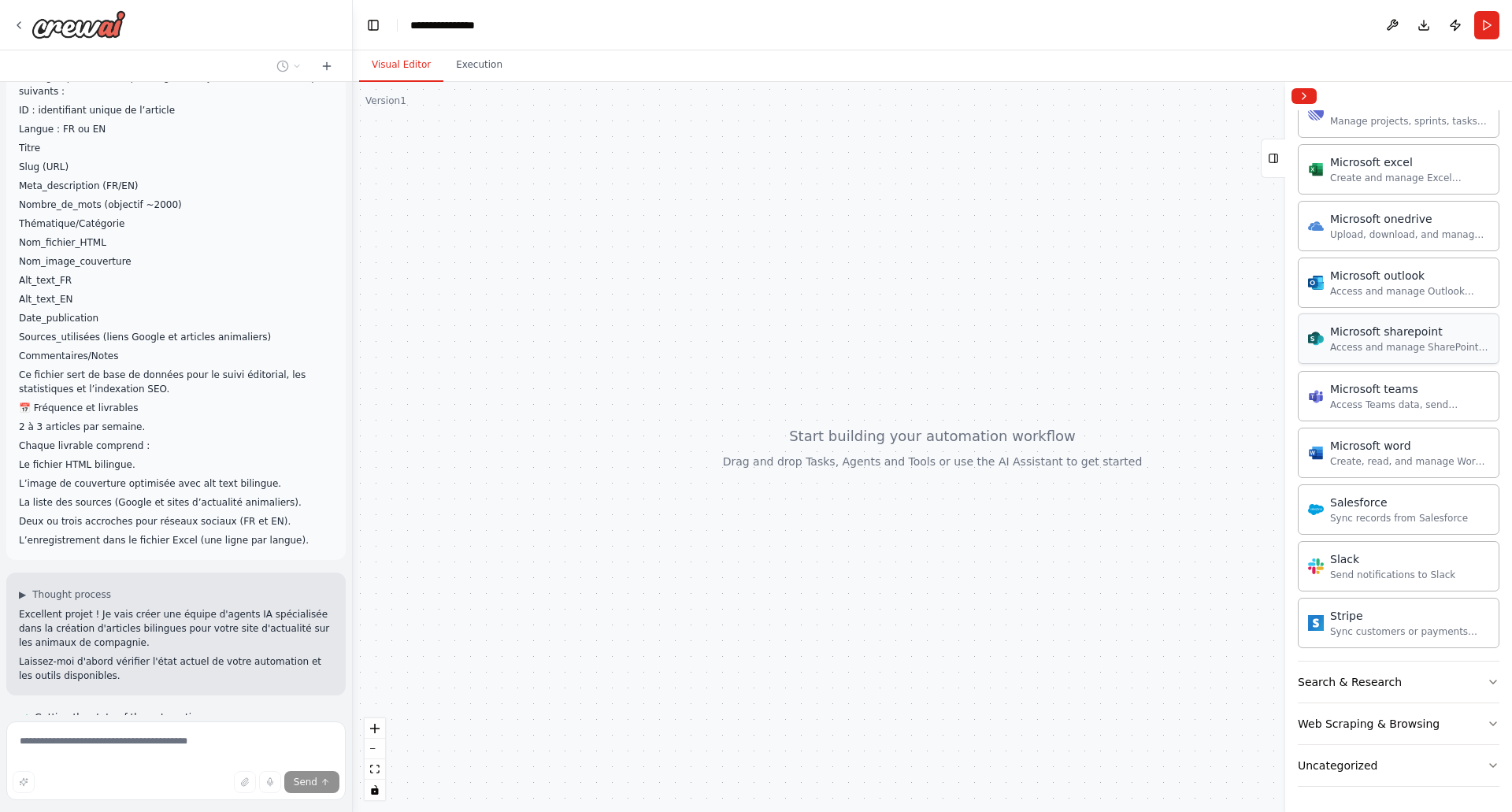
scroll to position [1656, 0]
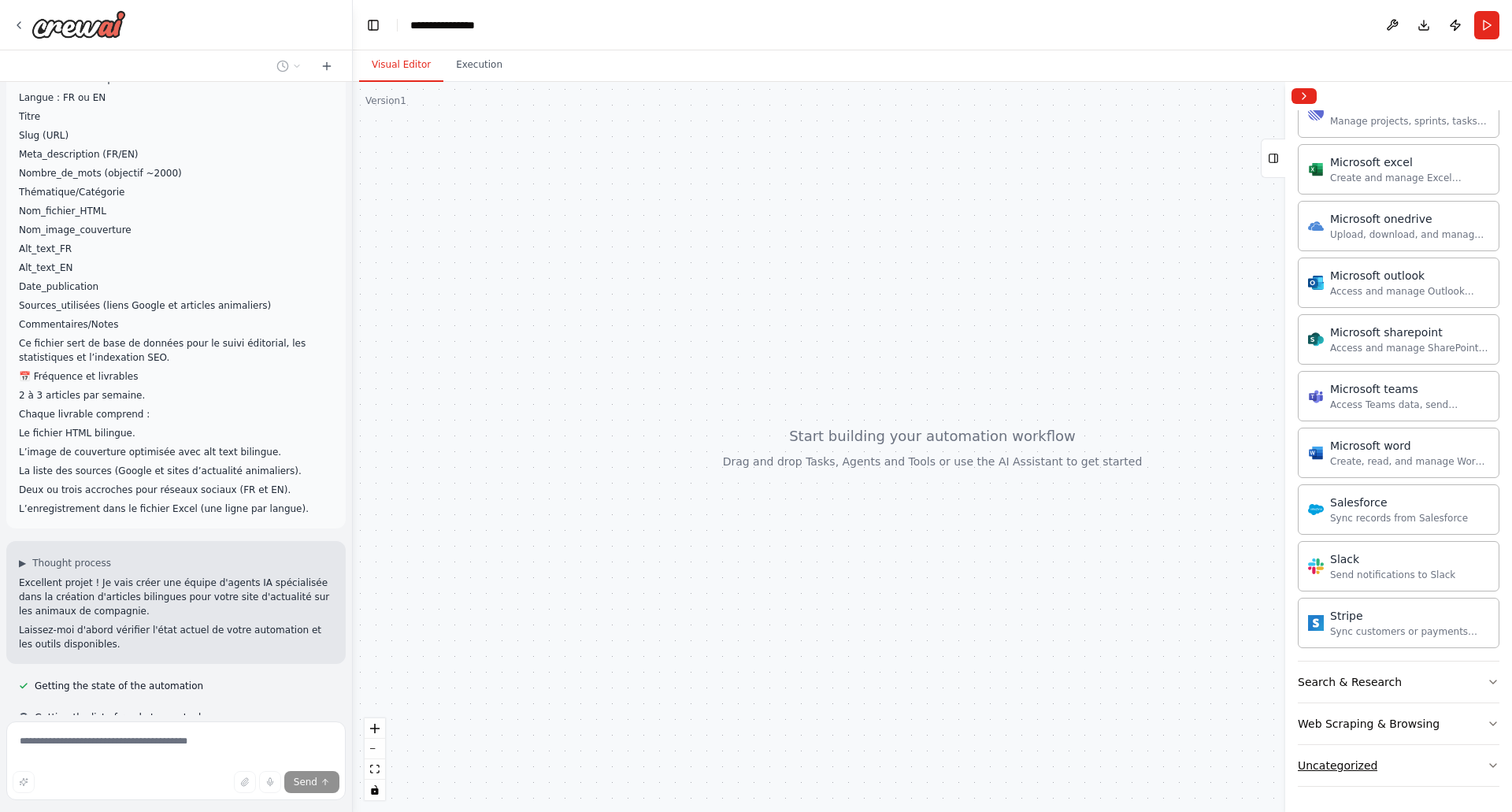
click at [1460, 761] on button "Uncategorized" at bounding box center [1398, 765] width 201 height 41
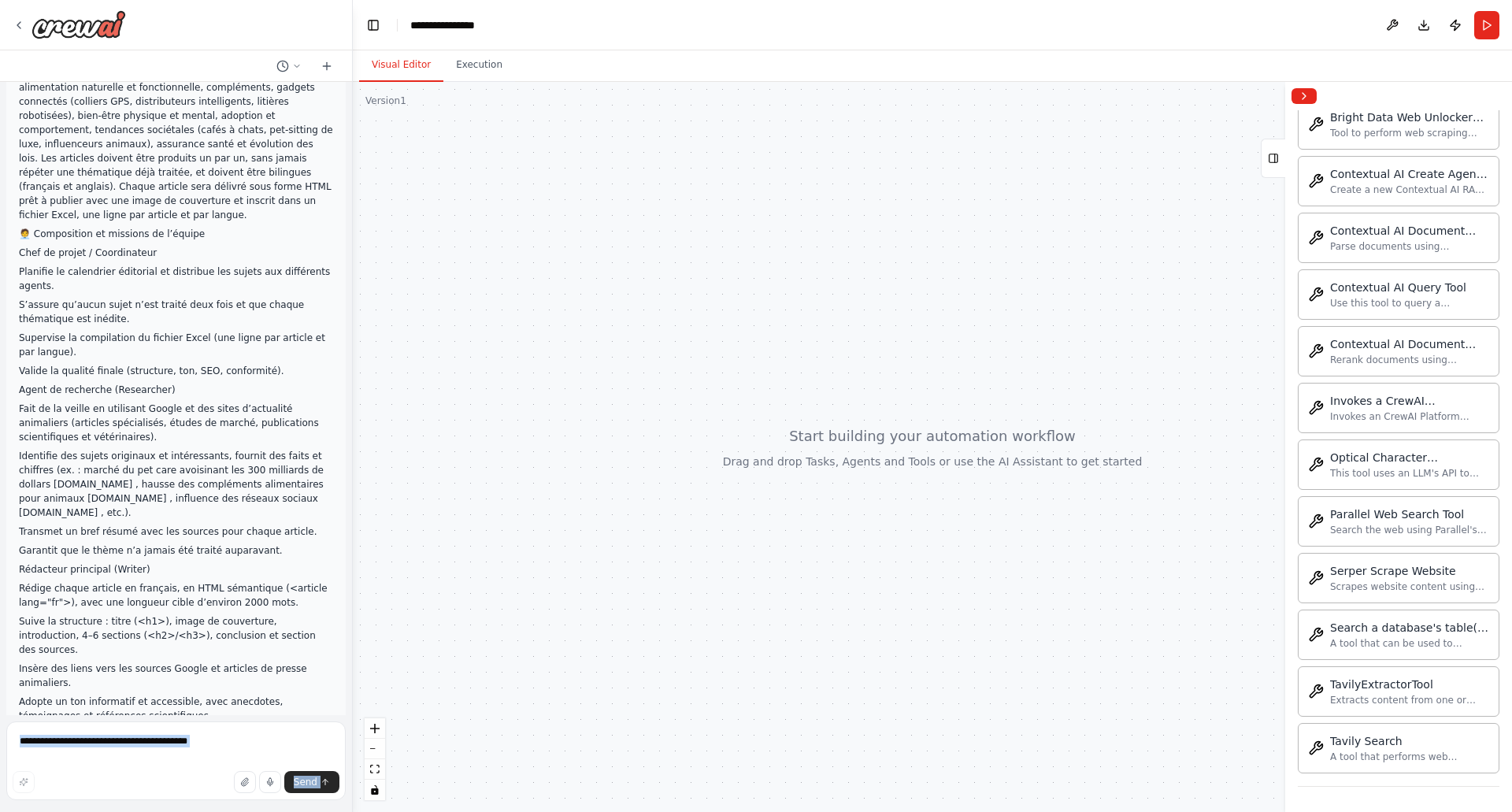
scroll to position [0, 0]
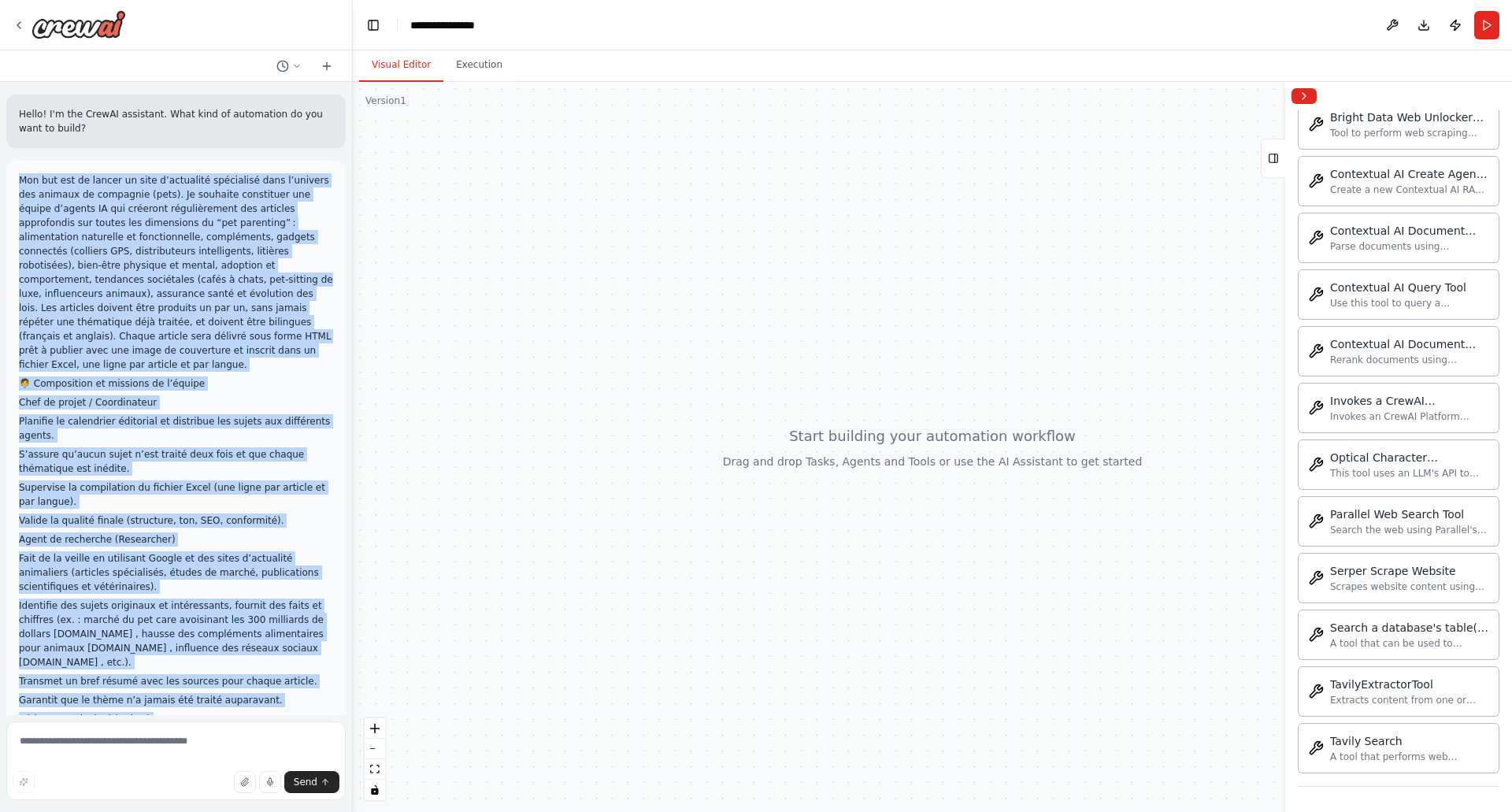
drag, startPoint x: 274, startPoint y: 529, endPoint x: 17, endPoint y: 184, distance: 430.2
copy div "Mon but est de lancer un site d’actualité spécialisé dans l’univers des animaux…"
click at [42, 18] on img at bounding box center [78, 24] width 95 height 29
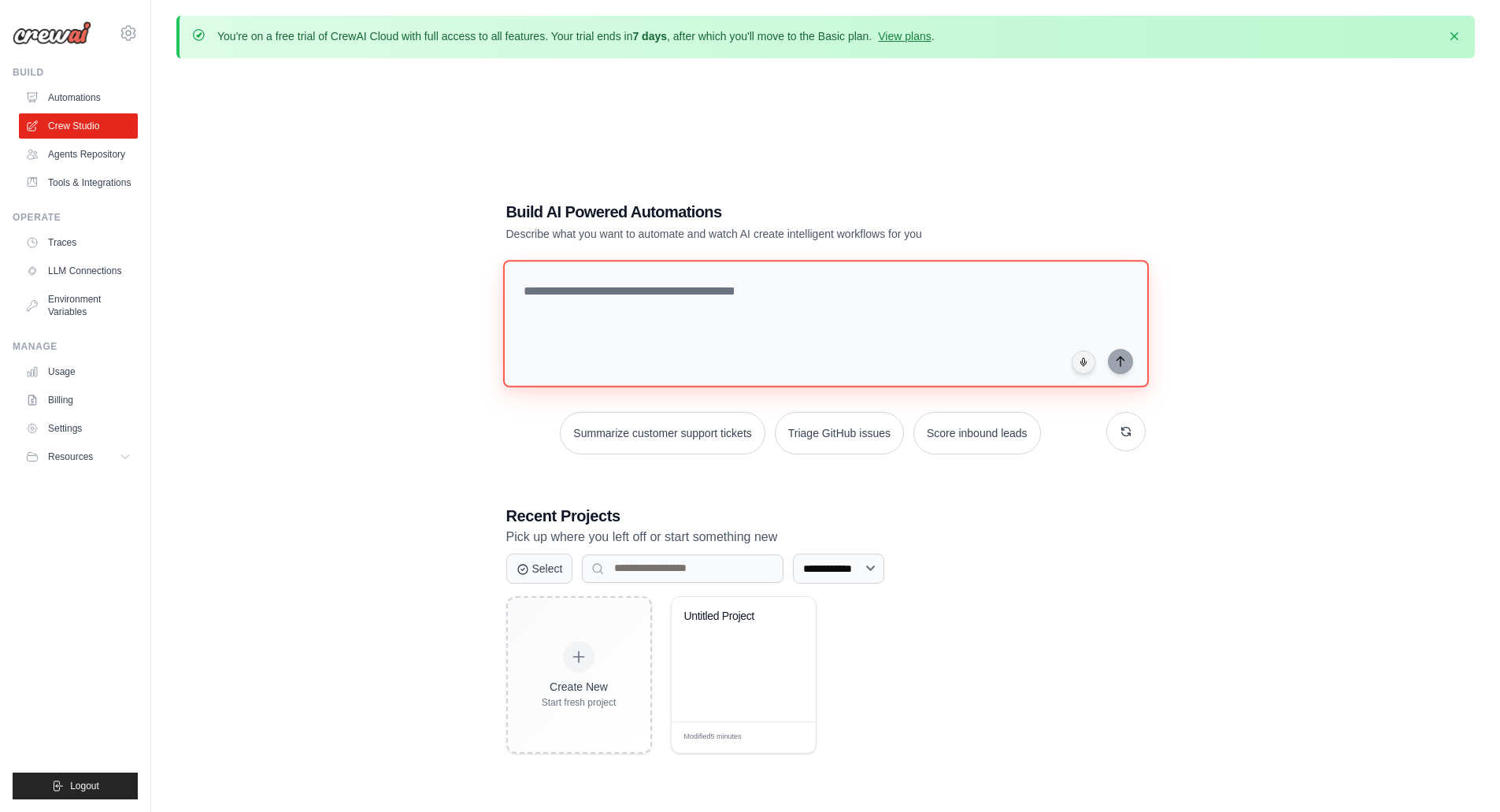
click at [594, 299] on textarea at bounding box center [825, 324] width 646 height 128
paste textarea "**********"
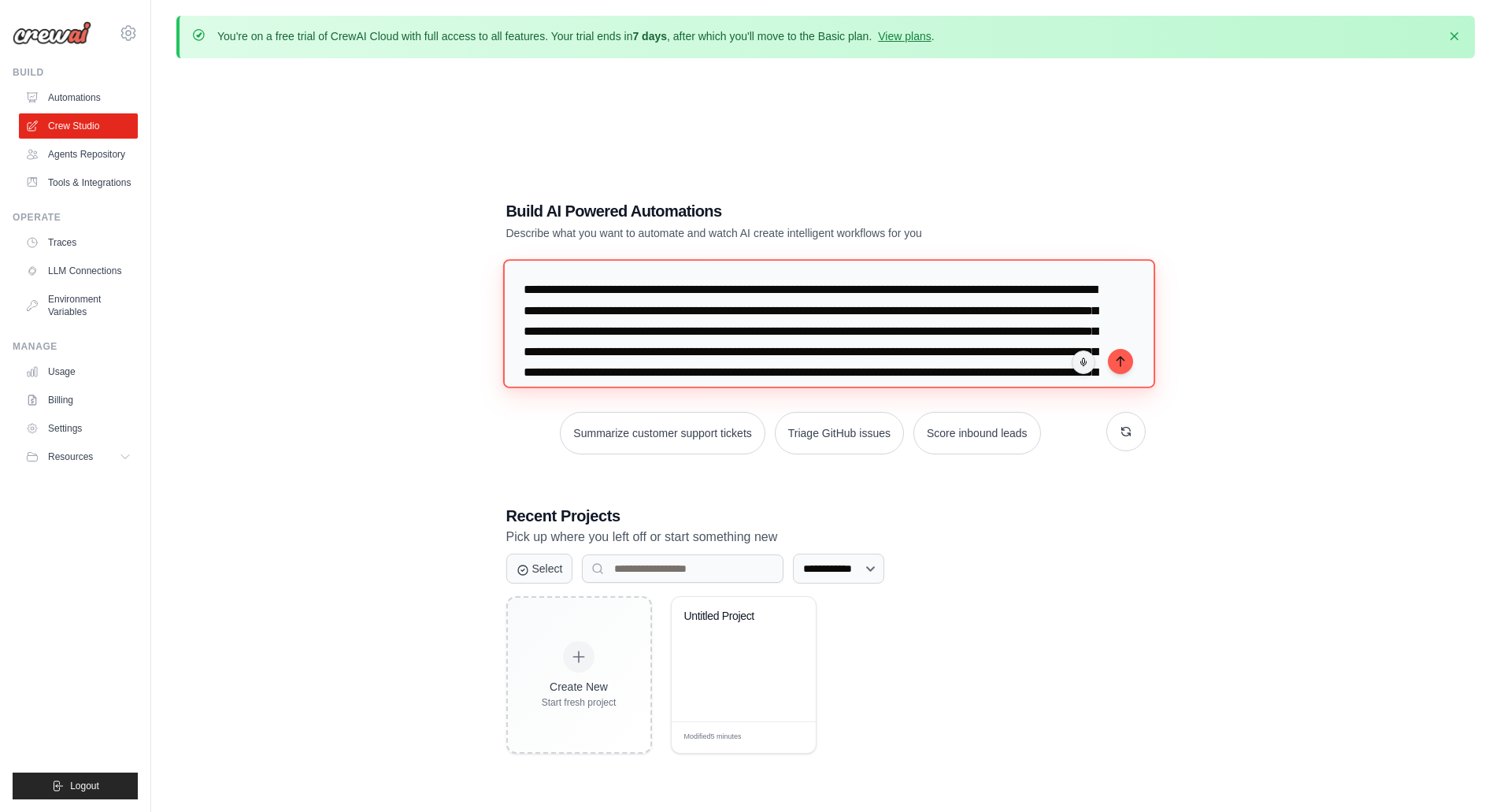
scroll to position [3107, 0]
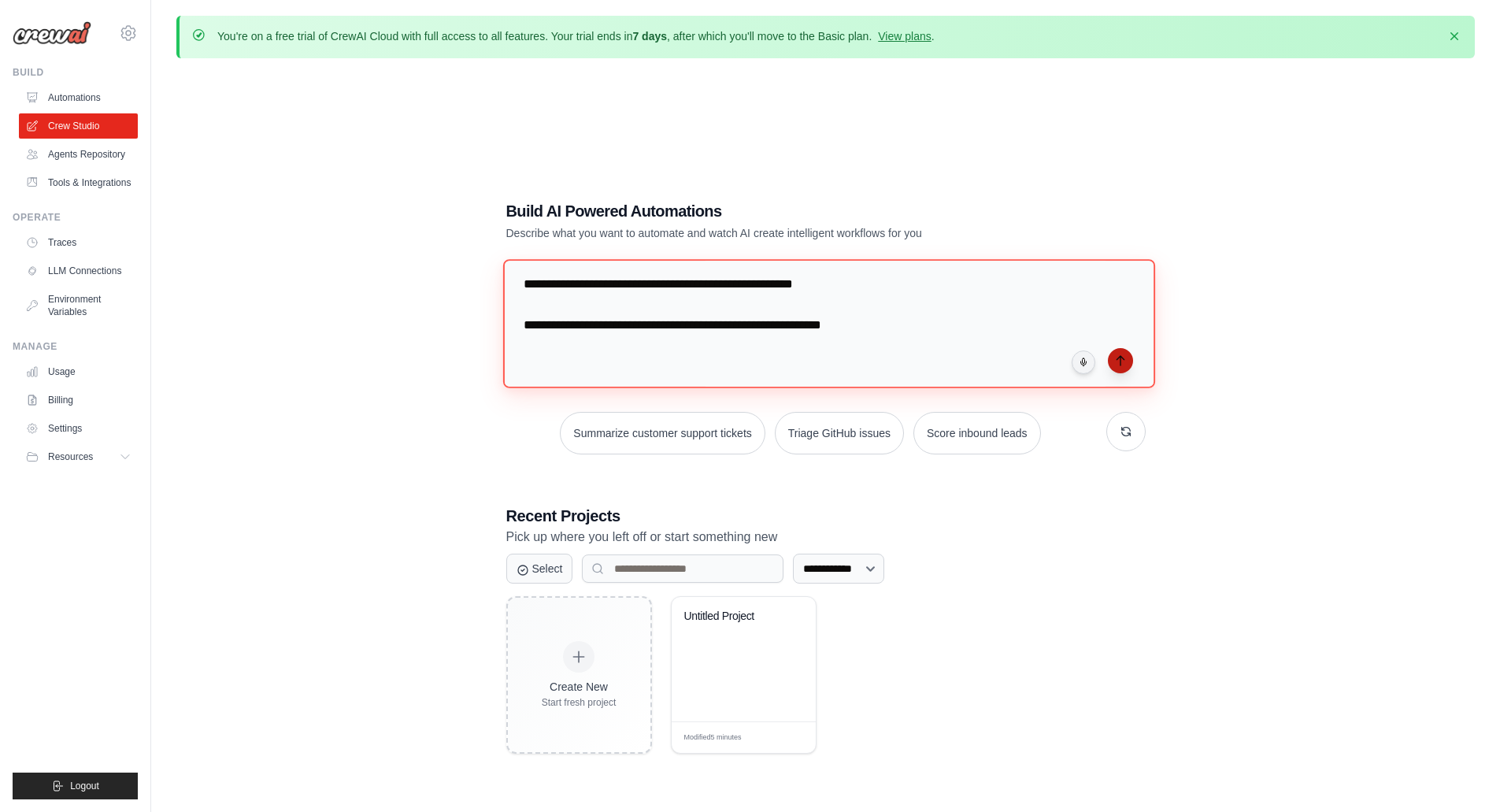
type textarea "**********"
click at [1116, 357] on icon "submit" at bounding box center [1121, 360] width 13 height 13
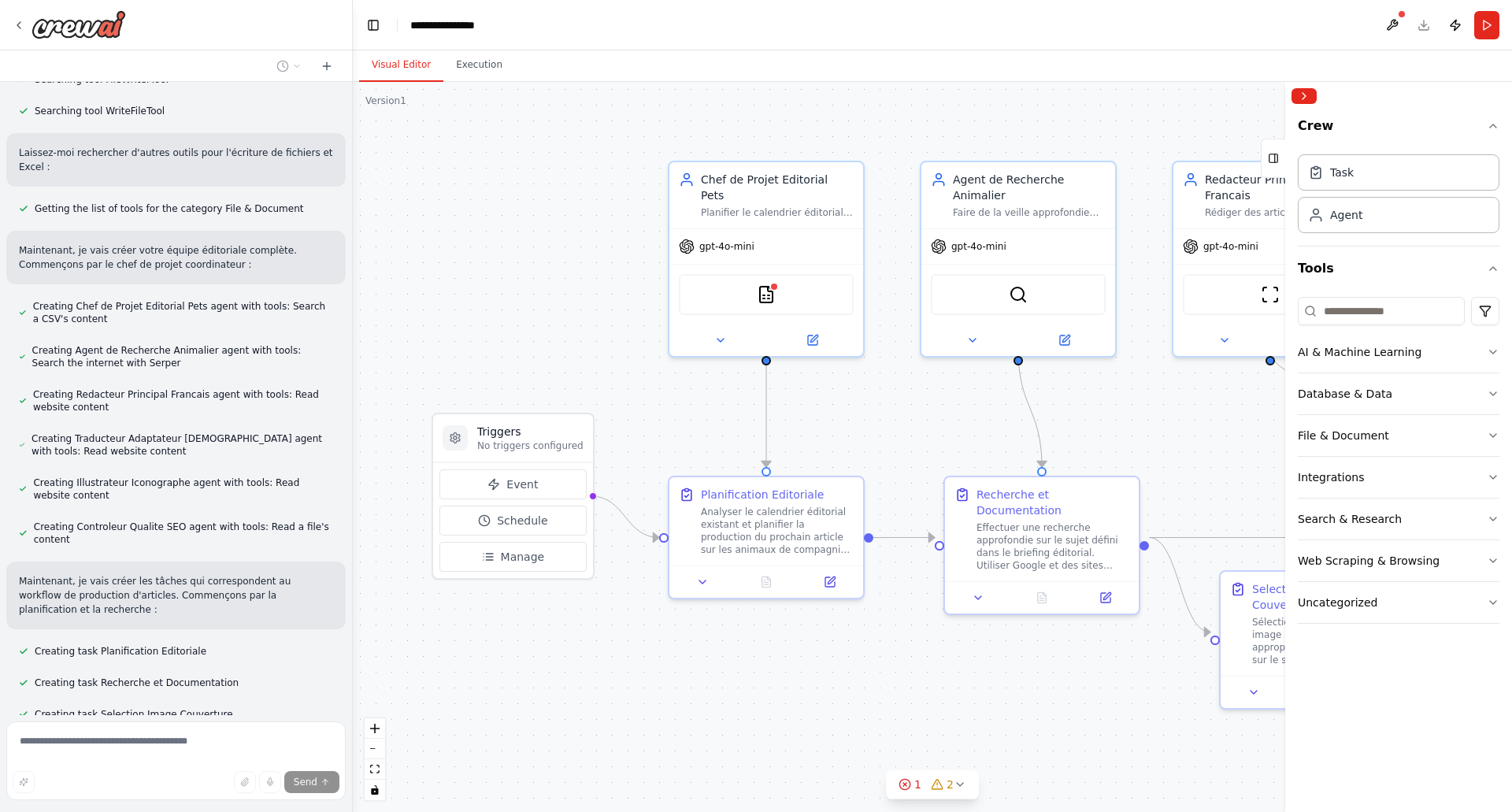
scroll to position [2350, 0]
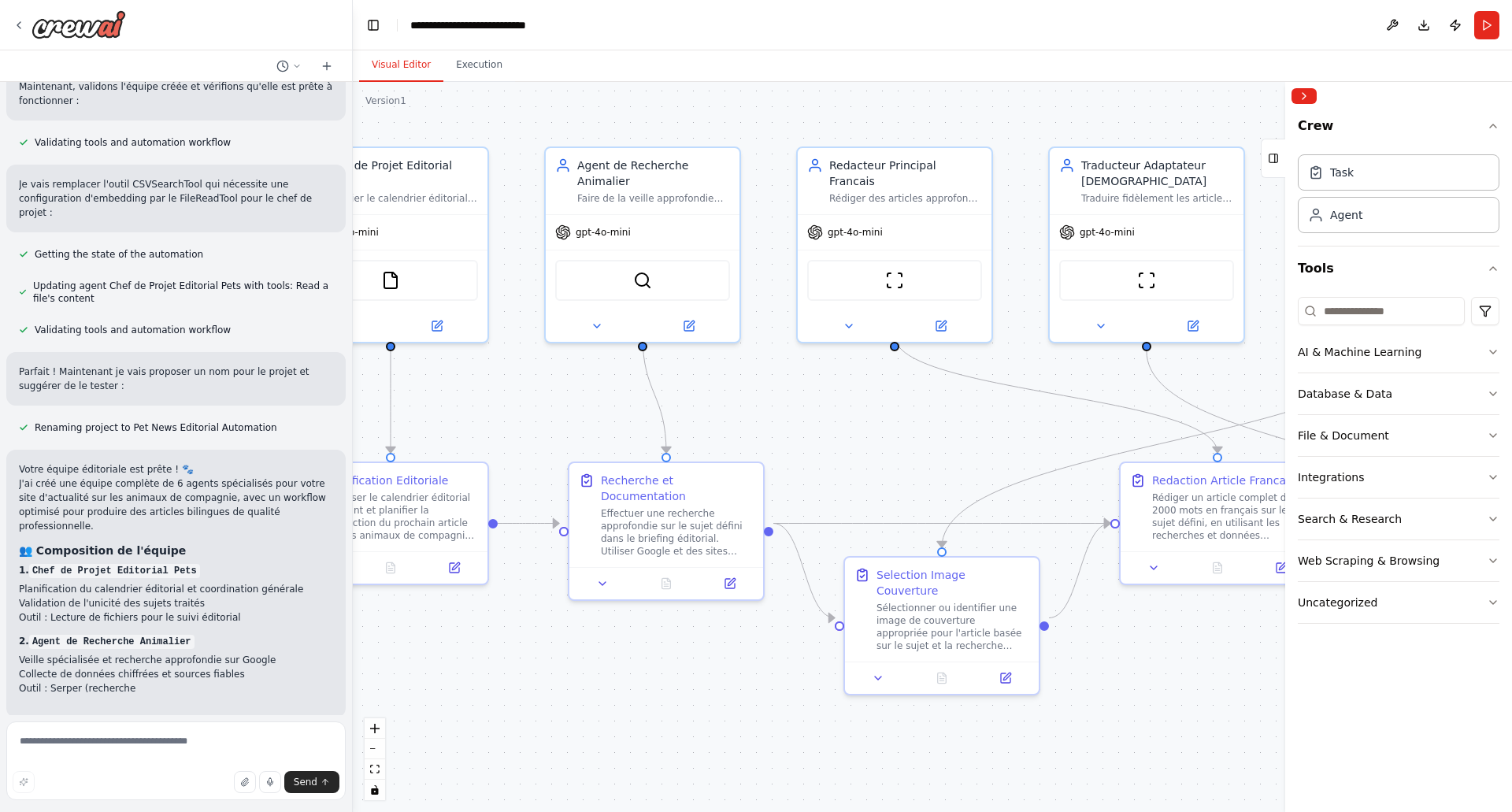
drag, startPoint x: 1025, startPoint y: 646, endPoint x: 649, endPoint y: 632, distance: 376.3
click at [649, 632] on div ".deletable-edge-delete-btn { width: 20px; height: 20px; border: 0px solid #ffff…" at bounding box center [933, 447] width 1159 height 730
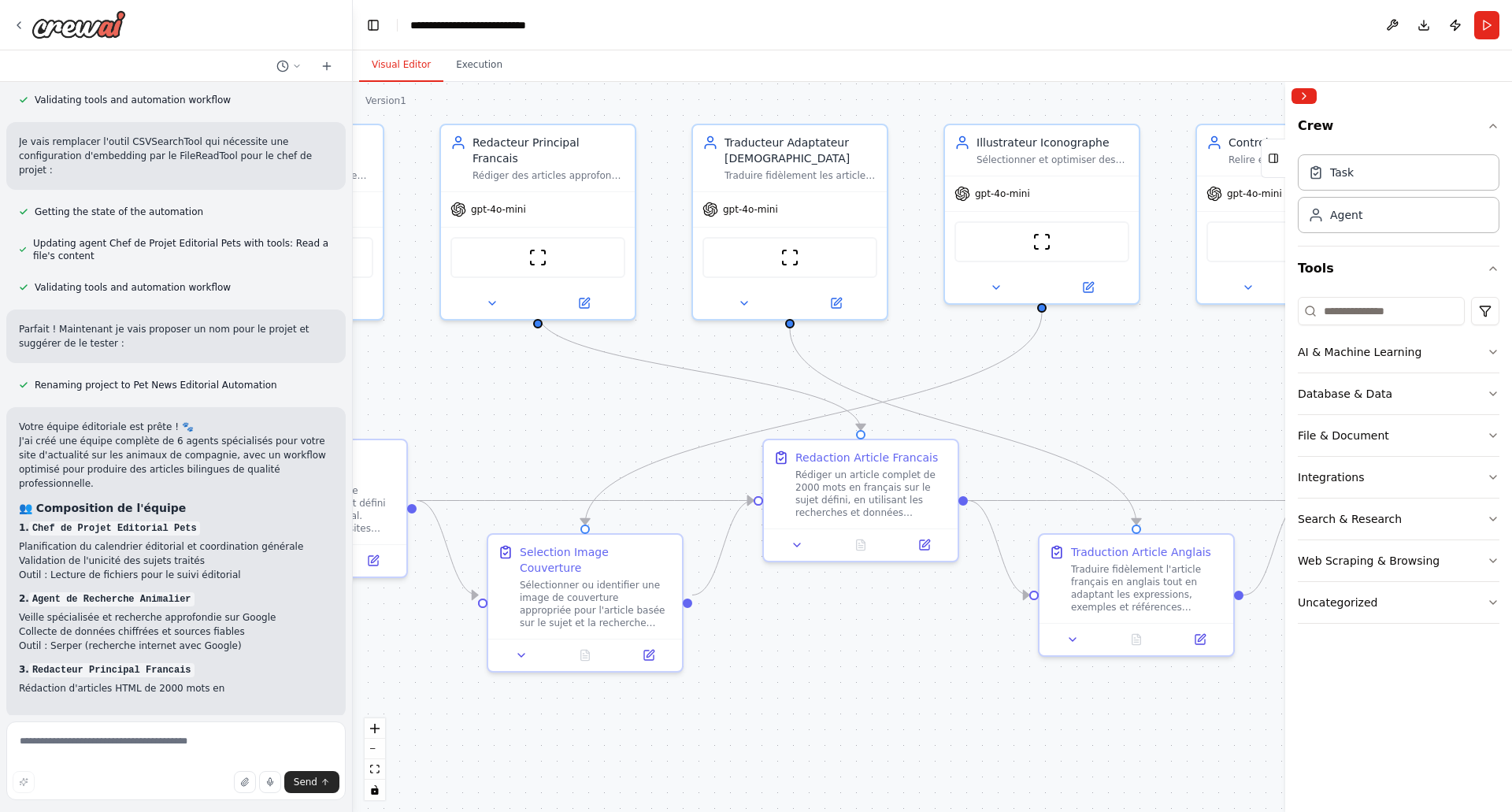
drag, startPoint x: 1170, startPoint y: 658, endPoint x: 778, endPoint y: 635, distance: 392.7
click at [778, 635] on div ".deletable-edge-delete-btn { width: 20px; height: 20px; border: 0px solid #ffff…" at bounding box center [933, 447] width 1159 height 730
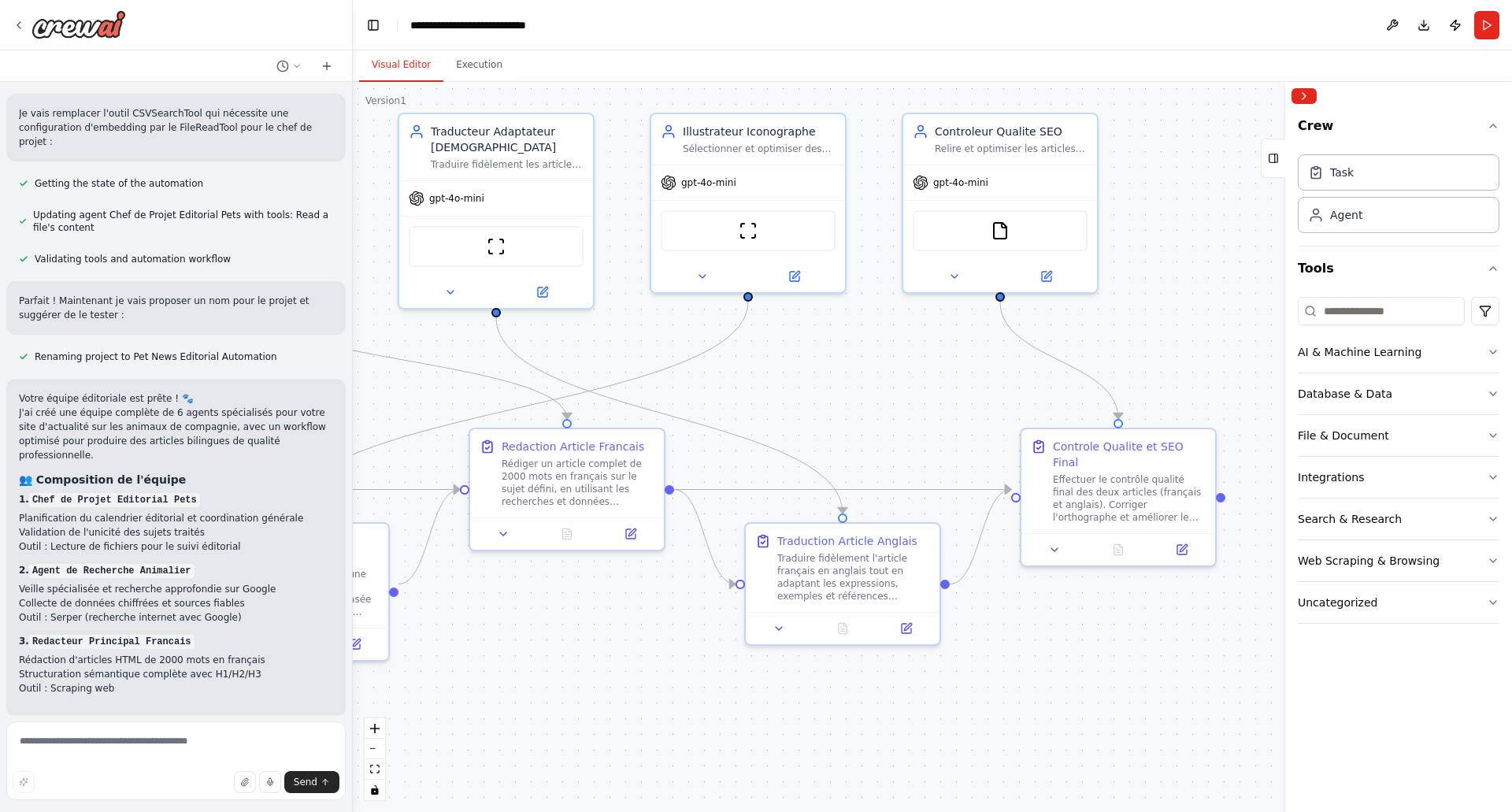
drag, startPoint x: 963, startPoint y: 686, endPoint x: 717, endPoint y: 673, distance: 246.3
click at [717, 673] on div ".deletable-edge-delete-btn { width: 20px; height: 20px; border: 0px solid #ffff…" at bounding box center [933, 447] width 1159 height 730
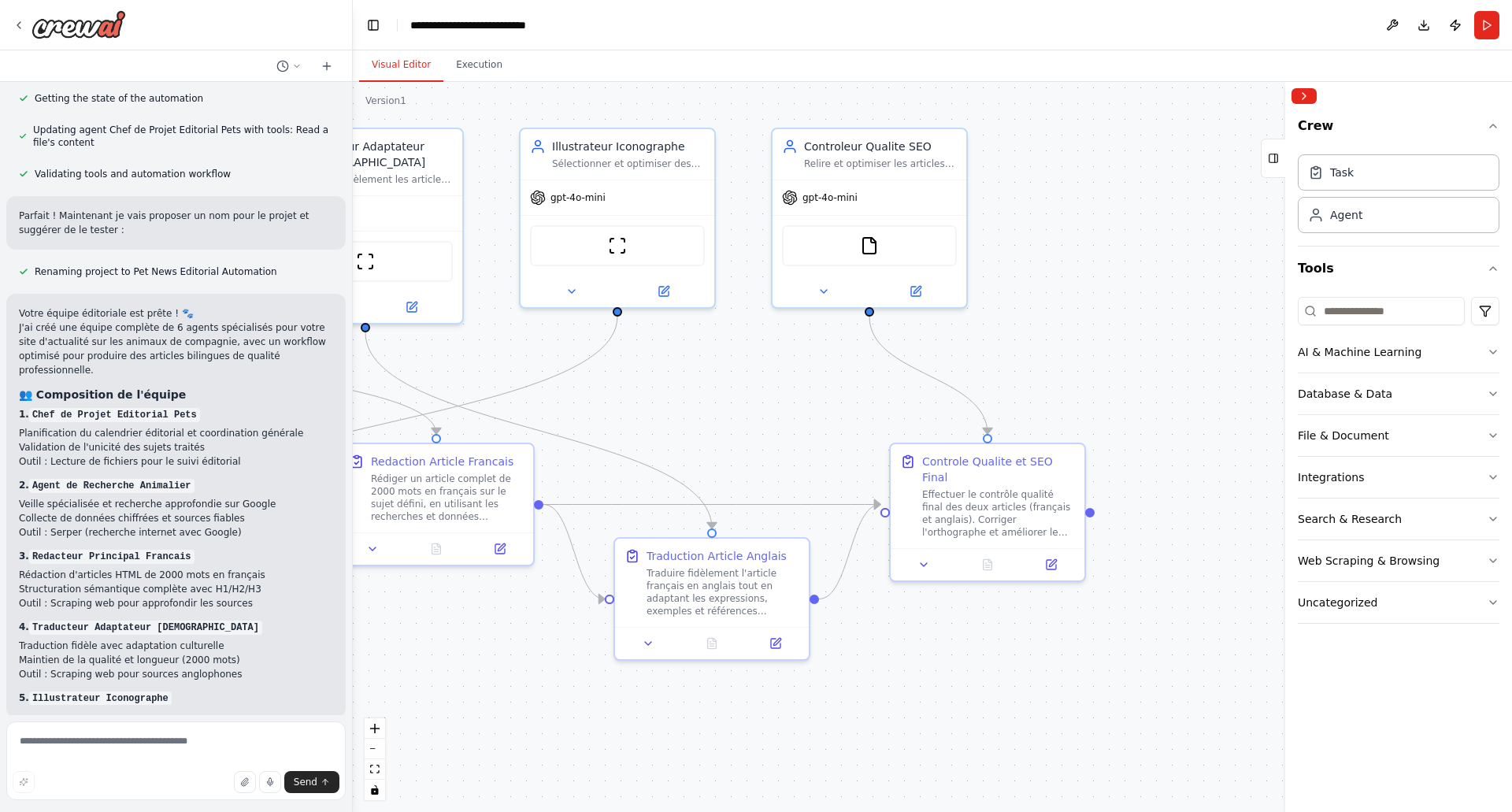
drag, startPoint x: 1108, startPoint y: 639, endPoint x: 978, endPoint y: 655, distance: 131.0
click at [978, 655] on div ".deletable-edge-delete-btn { width: 20px; height: 20px; border: 0px solid #ffff…" at bounding box center [933, 447] width 1159 height 730
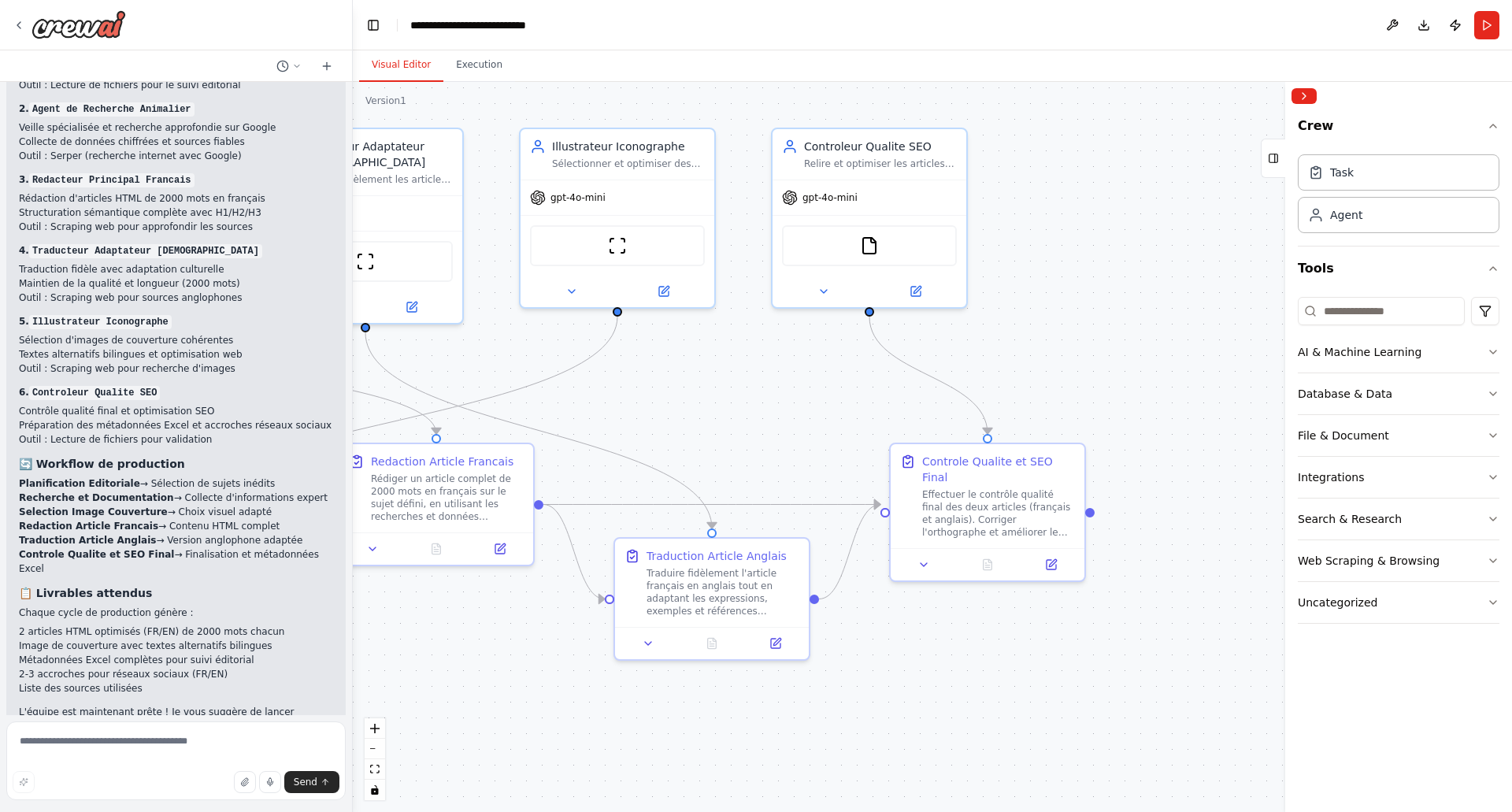
scroll to position [3630, 0]
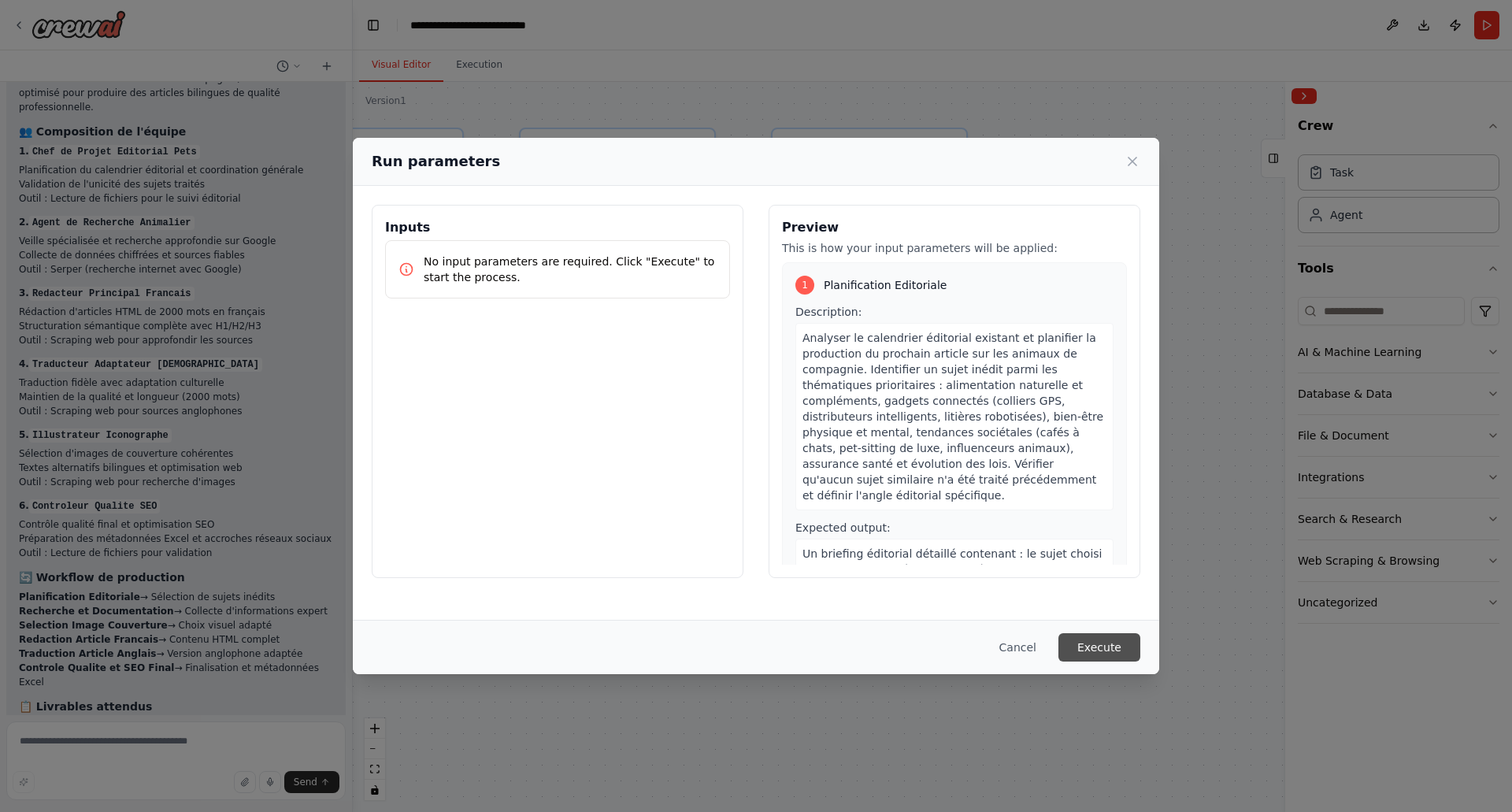
click at [1109, 638] on button "Execute" at bounding box center [1099, 646] width 82 height 29
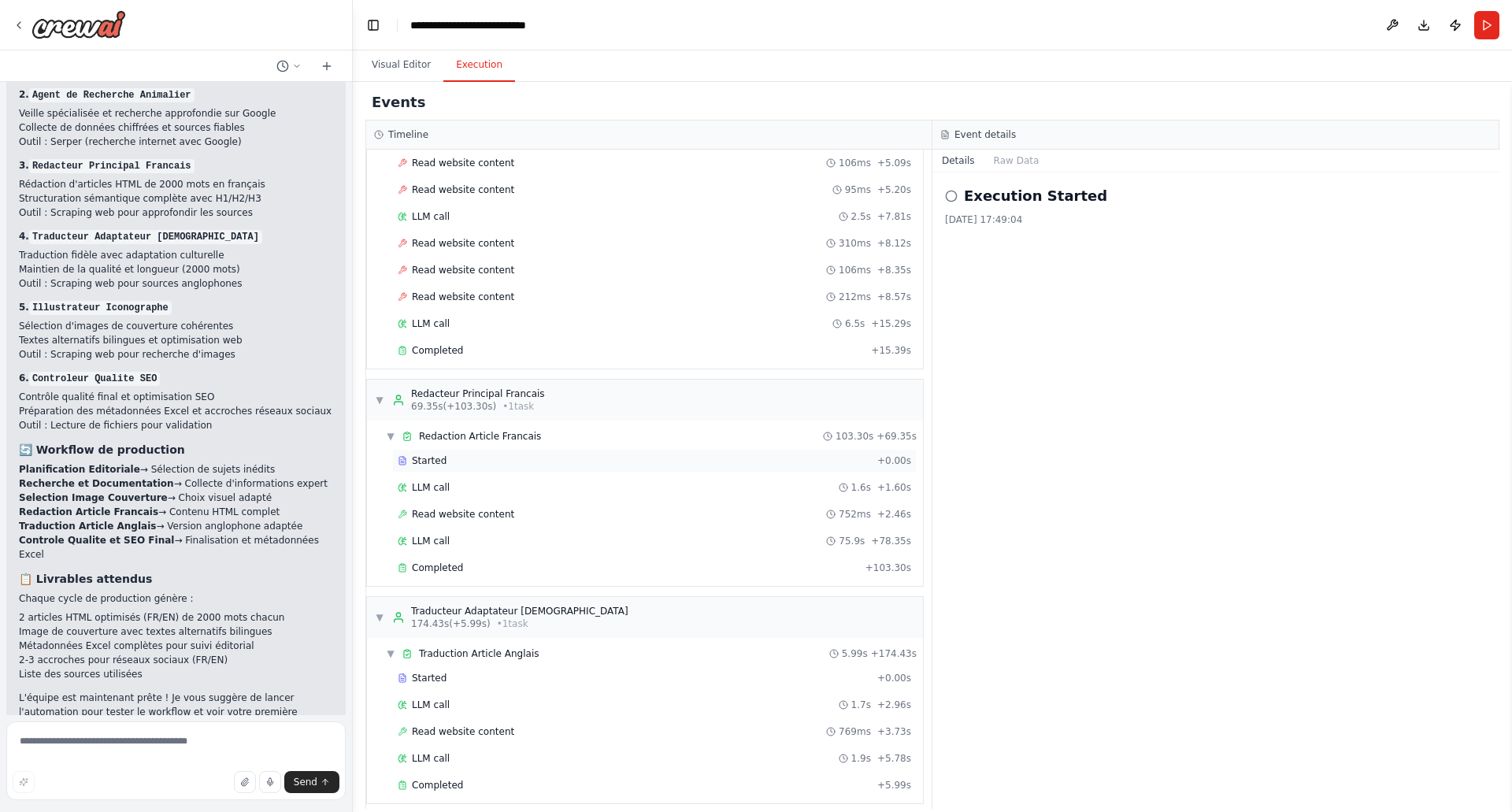
scroll to position [982, 0]
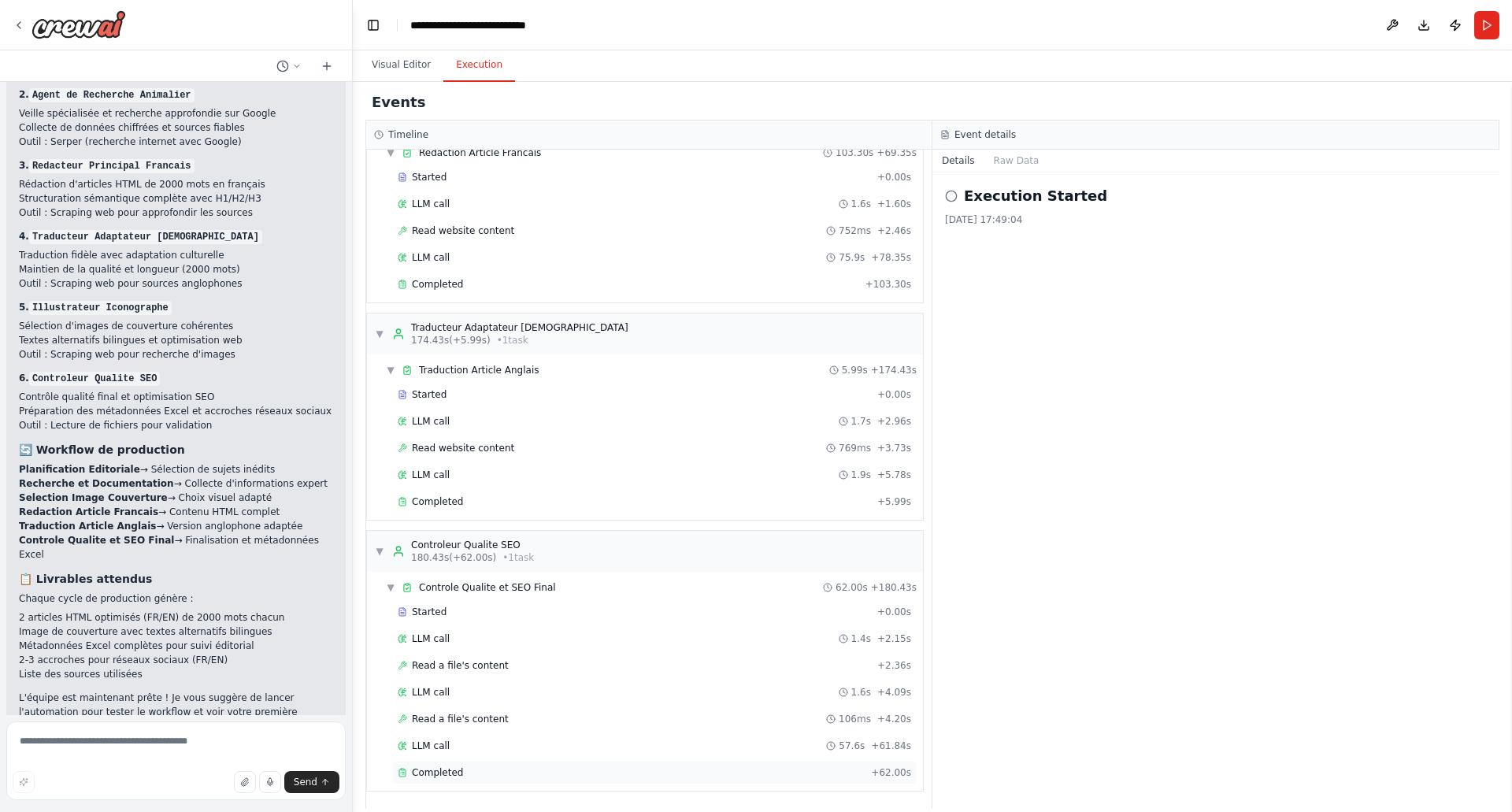
click at [434, 776] on span "Completed" at bounding box center [438, 772] width 52 height 13
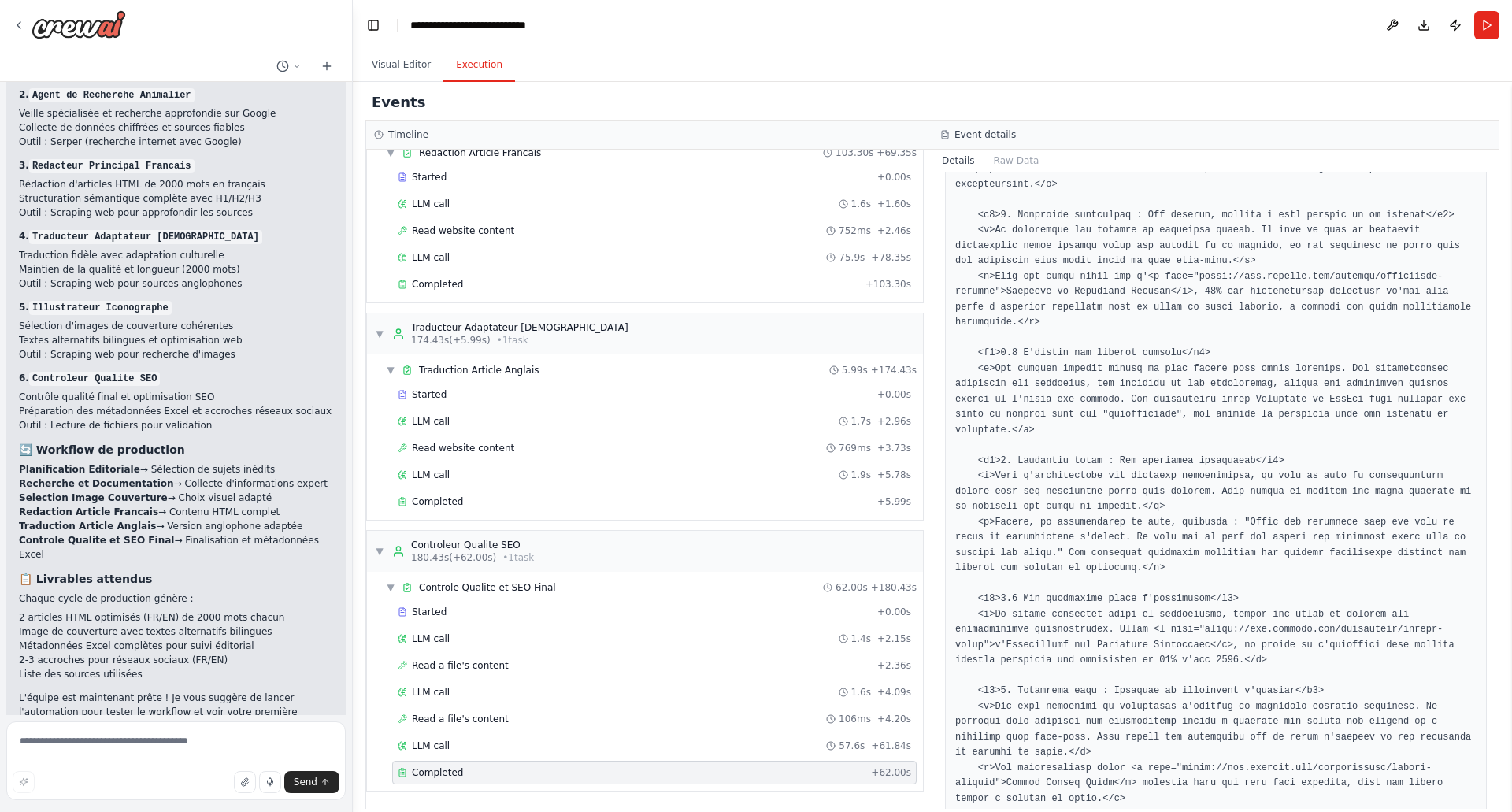
scroll to position [1937, 0]
